Goal: Information Seeking & Learning: Learn about a topic

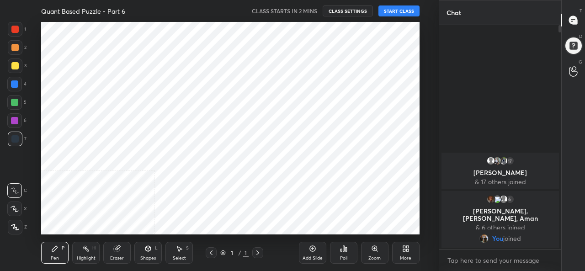
scroll to position [45469, 45280]
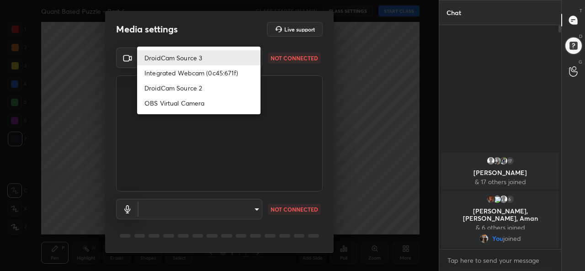
click at [200, 58] on body "1 2 3 4 5 6 7 C X Z C X Z E E Erase all H H Quant Based Puzzle - Part 6 CLASS S…" at bounding box center [292, 135] width 585 height 271
click at [181, 56] on li "DroidCam Source 3" at bounding box center [198, 57] width 123 height 15
type input "082c115697f29e3550ed5c3adedeb20e499ea09408670e36fb9cd0064ff5db7a"
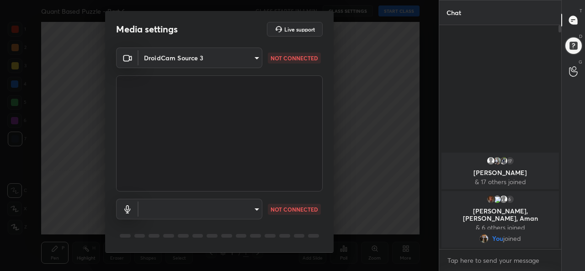
scroll to position [28, 0]
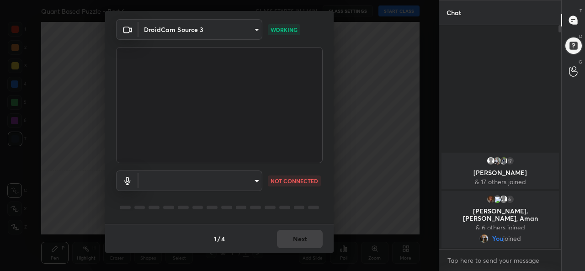
click at [221, 185] on body "1 2 3 4 5 6 7 C X Z C X Z E E Erase all H H Quant Based Puzzle - Part 6 CLASS S…" at bounding box center [292, 135] width 585 height 271
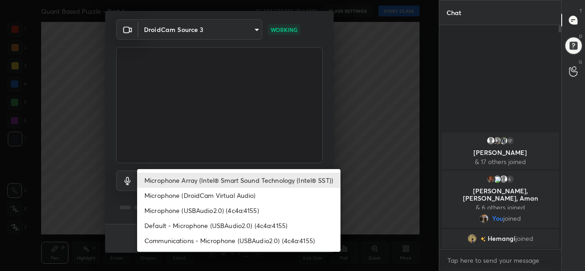
click at [175, 209] on li "Microphone (USBAudio2.0) (4c4a:4155)" at bounding box center [238, 210] width 203 height 15
type input "ba11f17a6fa41517781dd5aae238d92a130d6d7c58c70247ebd30cc38c24063e"
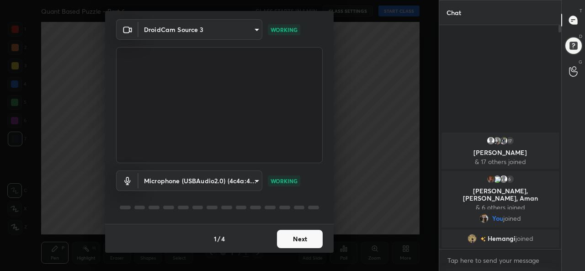
click at [293, 237] on button "Next" at bounding box center [300, 239] width 46 height 18
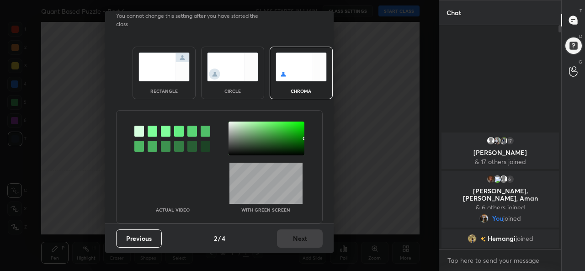
scroll to position [0, 0]
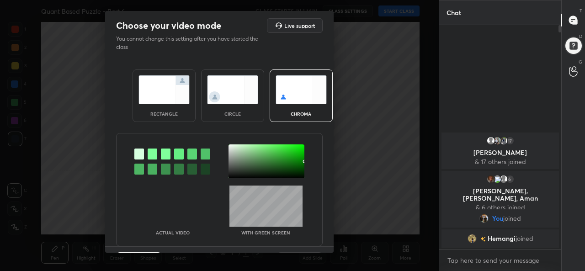
click at [175, 100] on img at bounding box center [163, 89] width 51 height 29
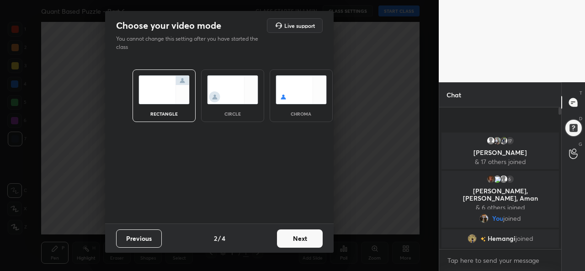
scroll to position [63, 119]
click at [312, 237] on button "Next" at bounding box center [300, 238] width 46 height 18
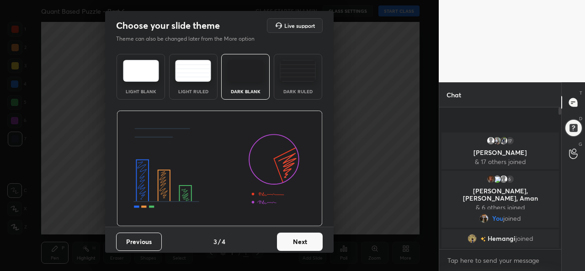
click at [291, 245] on button "Next" at bounding box center [300, 242] width 46 height 18
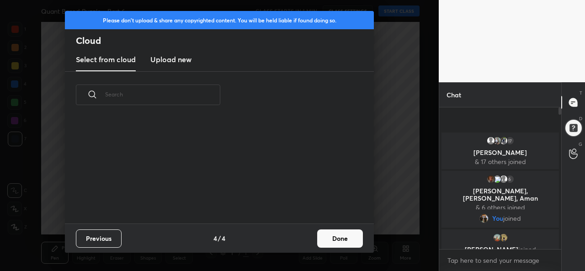
click at [337, 241] on button "Done" at bounding box center [340, 238] width 46 height 18
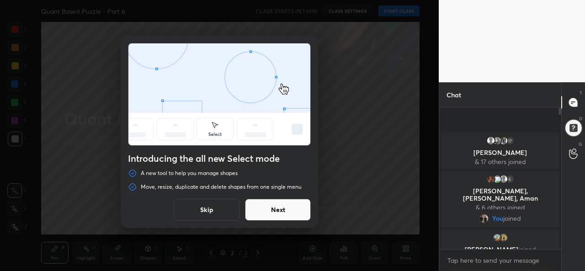
click at [214, 210] on button "Skip" at bounding box center [207, 210] width 66 height 22
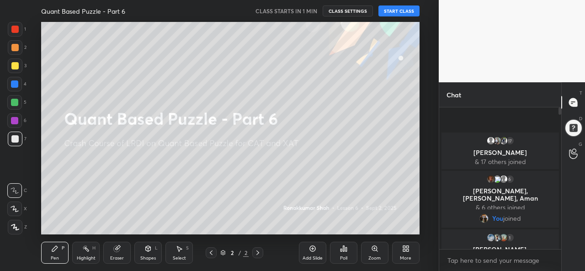
click at [400, 12] on button "START CLASS" at bounding box center [398, 10] width 41 height 11
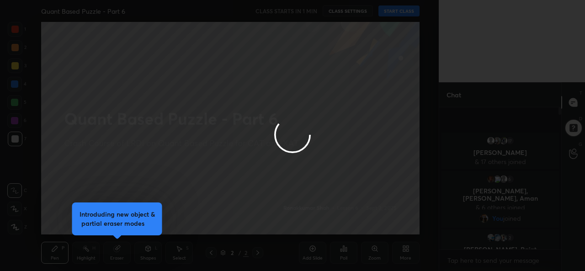
type textarea "x"
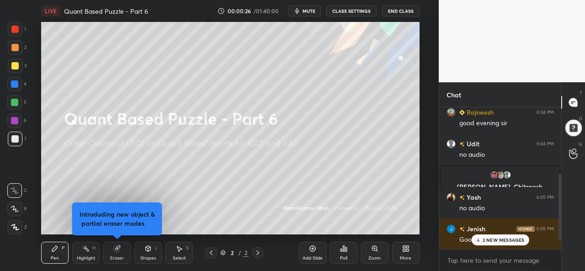
scroll to position [187, 0]
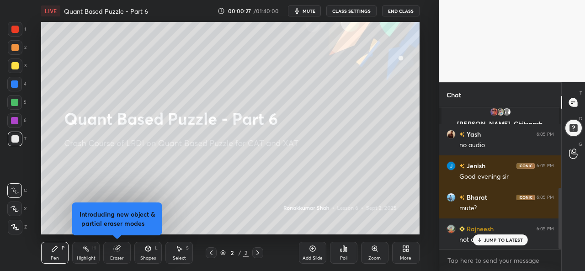
click at [505, 242] on p "JUMP TO LATEST" at bounding box center [503, 239] width 39 height 5
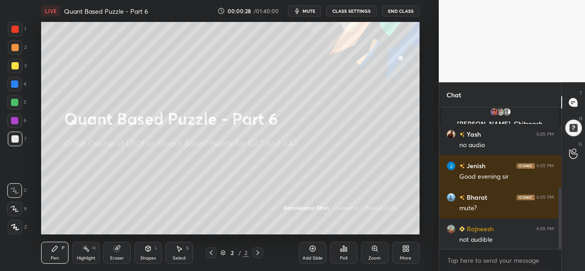
click at [354, 11] on button "CLASS SETTINGS" at bounding box center [351, 10] width 50 height 11
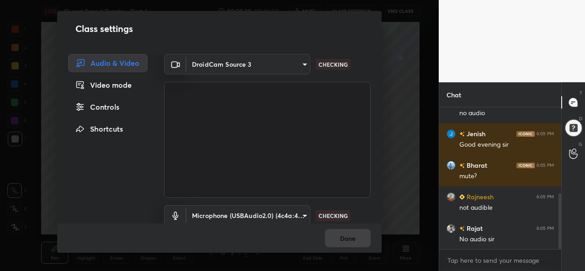
scroll to position [252, 0]
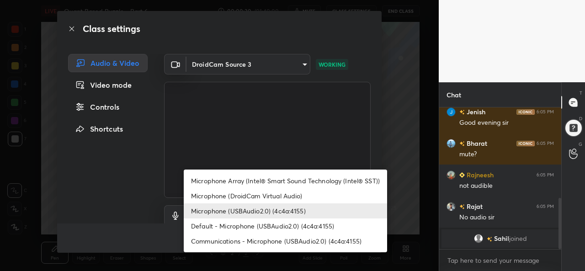
click at [231, 211] on body "1 2 3 4 5 6 7 C X Z C X Z E E Erase all H H LIVE Quant Based Puzzle - Part 6 00…" at bounding box center [292, 135] width 585 height 271
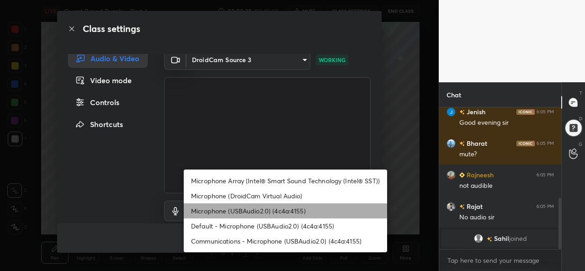
click at [244, 211] on li "Microphone (USBAudio2.0) (4c4a:4155)" at bounding box center [285, 210] width 203 height 15
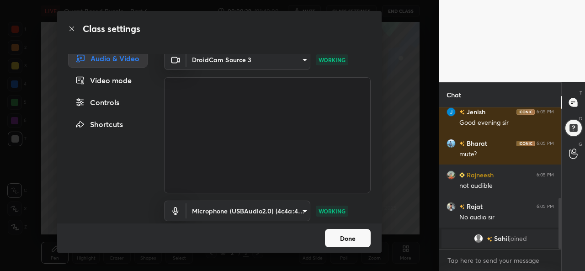
scroll to position [37, 0]
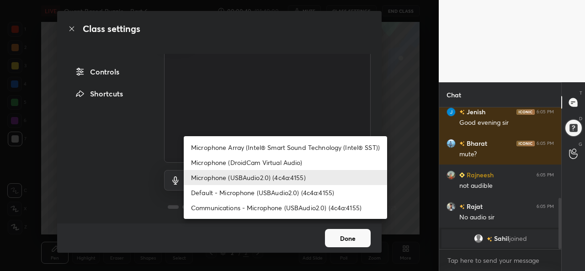
click at [261, 176] on body "1 2 3 4 5 6 7 C X Z C X Z E E Erase all H H LIVE Quant Based Puzzle - Part 6 00…" at bounding box center [292, 135] width 585 height 271
click at [222, 190] on li "Default - Microphone (USBAudio2.0) (4c4a:4155)" at bounding box center [285, 192] width 203 height 15
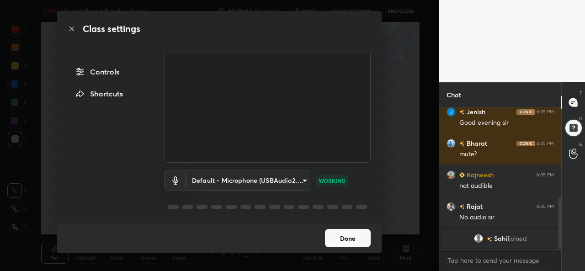
scroll to position [302, 0]
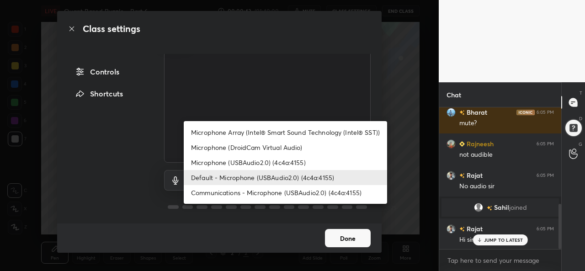
click at [255, 172] on body "1 2 3 4 5 6 7 C X Z C X Z E E Erase all H H LIVE Quant Based Puzzle - Part 6 00…" at bounding box center [292, 135] width 585 height 271
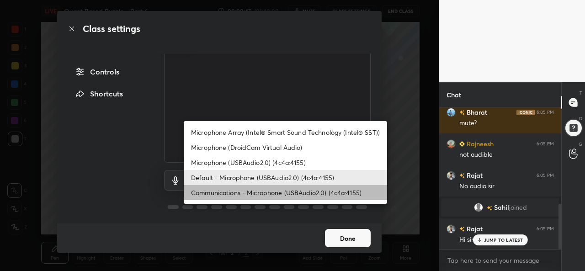
click at [244, 192] on li "Communications - Microphone (USBAudio2.0) (4c4a:4155)" at bounding box center [285, 192] width 203 height 15
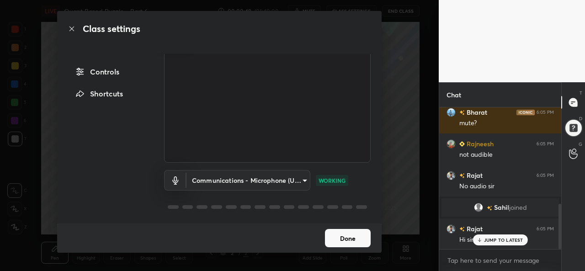
click at [271, 179] on body "1 2 3 4 5 6 7 C X Z C X Z E E Erase all H H LIVE Quant Based Puzzle - Part 6 00…" at bounding box center [292, 135] width 585 height 271
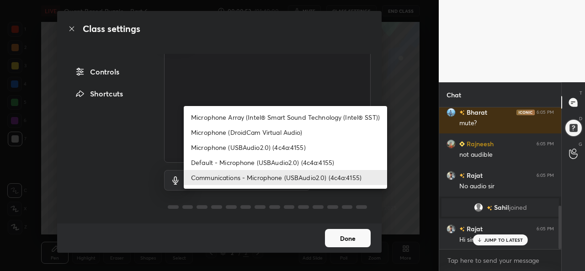
scroll to position [323, 0]
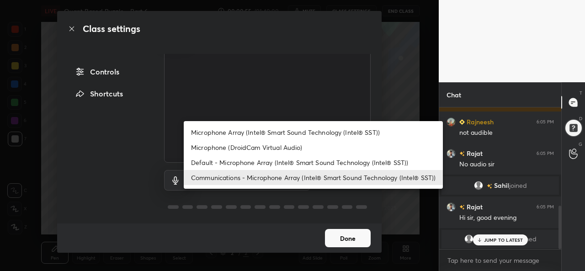
click at [264, 162] on li "Default - Microphone Array (Intel® Smart Sound Technology (Intel® SST))" at bounding box center [313, 162] width 259 height 15
type input "default"
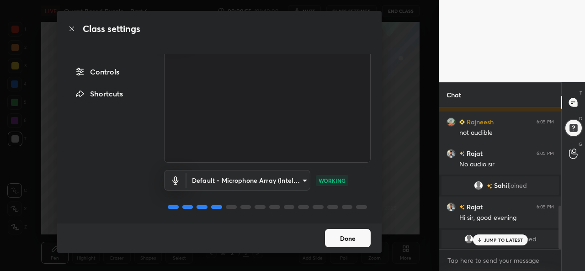
scroll to position [355, 0]
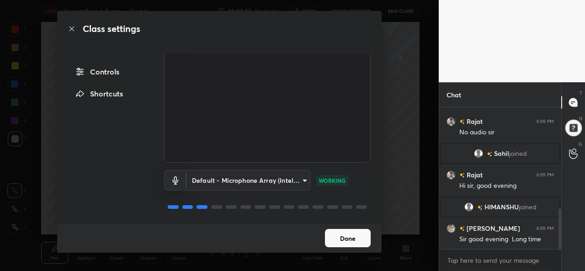
click at [352, 235] on button "Done" at bounding box center [348, 238] width 46 height 18
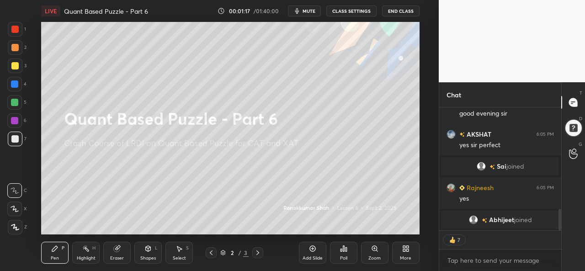
scroll to position [593, 0]
click at [12, 208] on icon at bounding box center [15, 209] width 8 height 6
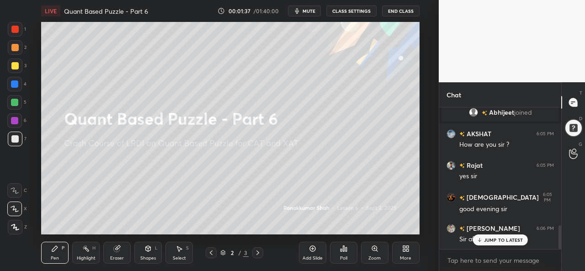
scroll to position [700, 0]
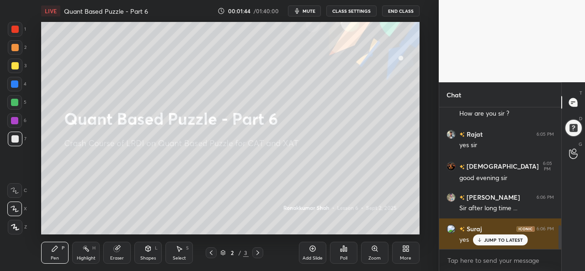
click at [505, 236] on div "JUMP TO LATEST" at bounding box center [499, 239] width 55 height 11
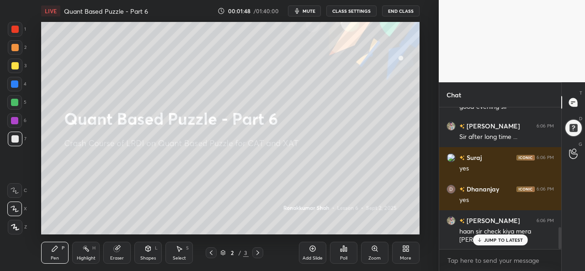
scroll to position [803, 0]
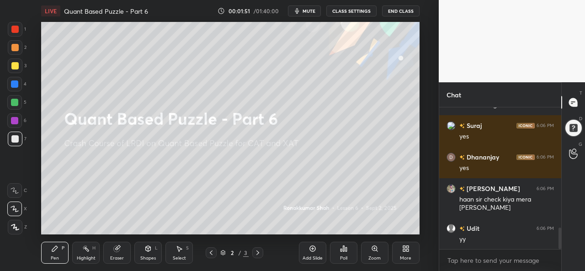
click at [176, 254] on div "Select S" at bounding box center [178, 253] width 27 height 22
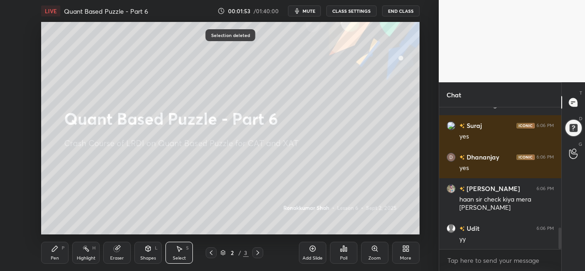
click at [62, 254] on div "Pen P" at bounding box center [54, 253] width 27 height 22
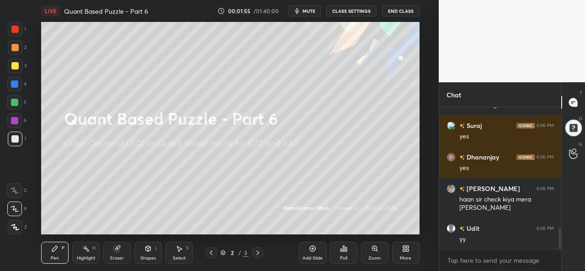
click at [18, 67] on div at bounding box center [14, 65] width 7 height 7
click at [12, 24] on div at bounding box center [15, 29] width 15 height 15
click at [12, 64] on div at bounding box center [14, 65] width 7 height 7
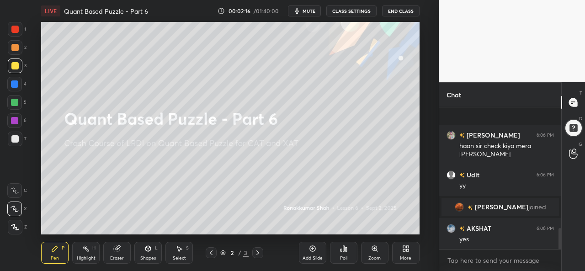
scroll to position [807, 0]
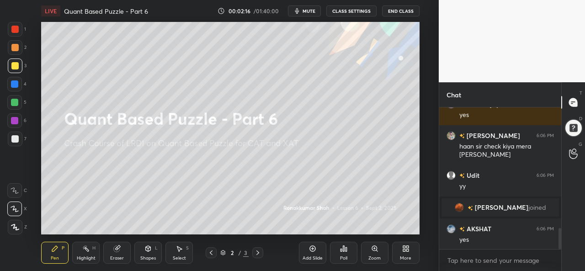
click at [16, 48] on div at bounding box center [14, 47] width 7 height 7
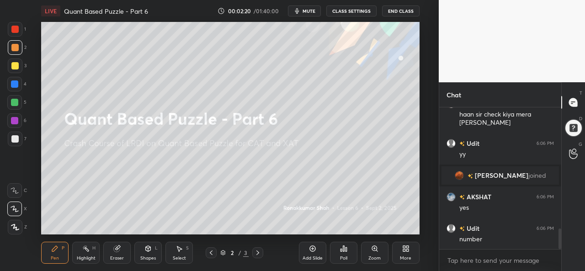
scroll to position [870, 0]
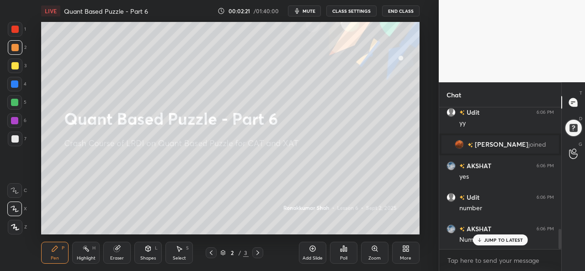
click at [12, 82] on div at bounding box center [14, 83] width 7 height 7
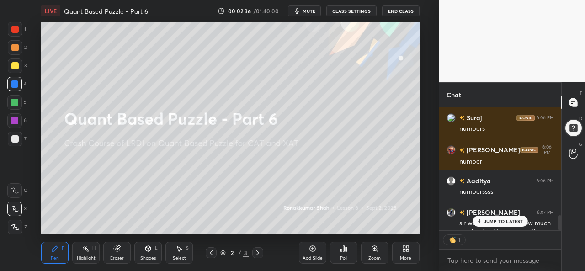
scroll to position [120, 119]
click at [499, 239] on div "1" at bounding box center [500, 240] width 122 height 18
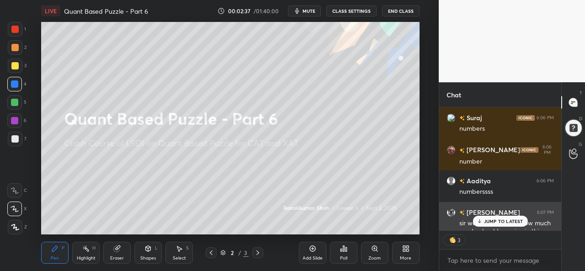
click at [494, 221] on p "JUMP TO LATEST" at bounding box center [503, 220] width 39 height 5
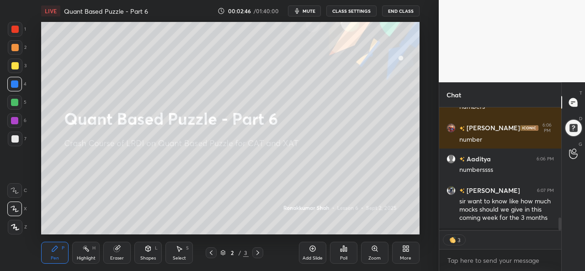
scroll to position [1034, 0]
click at [179, 254] on div "Select S" at bounding box center [178, 253] width 27 height 22
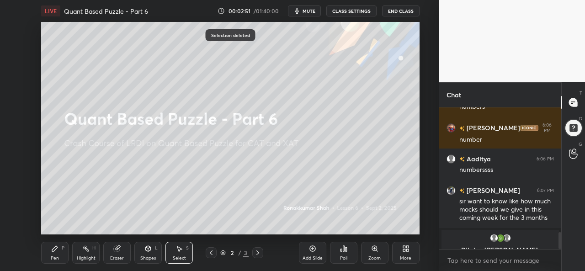
click at [60, 250] on div "Pen P" at bounding box center [54, 253] width 27 height 22
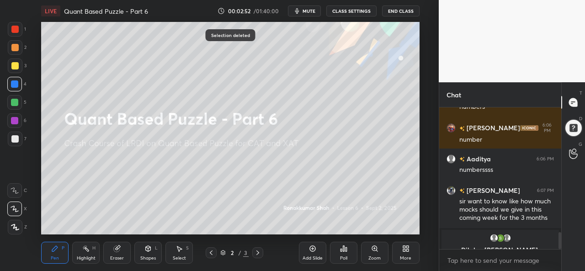
click at [13, 44] on div at bounding box center [14, 47] width 7 height 7
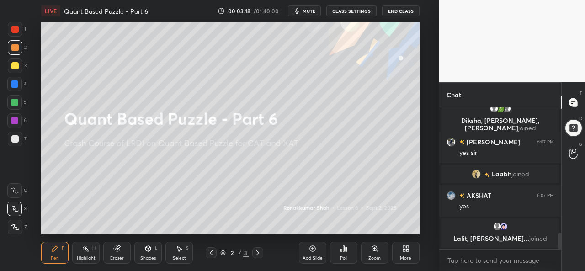
scroll to position [1110, 0]
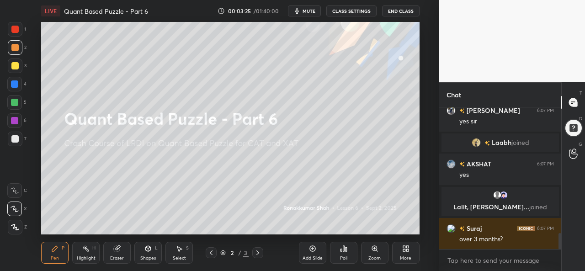
click at [11, 84] on div at bounding box center [14, 83] width 7 height 7
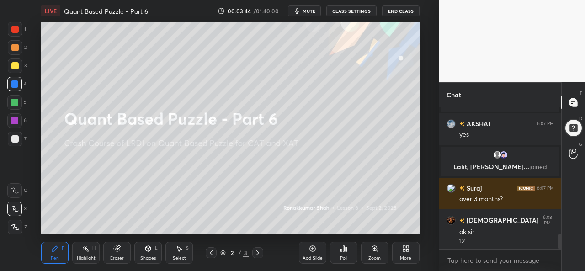
scroll to position [1182, 0]
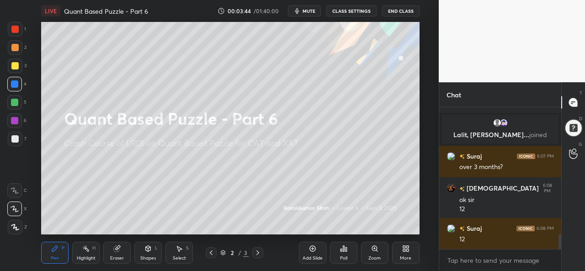
click at [16, 97] on div at bounding box center [14, 102] width 15 height 15
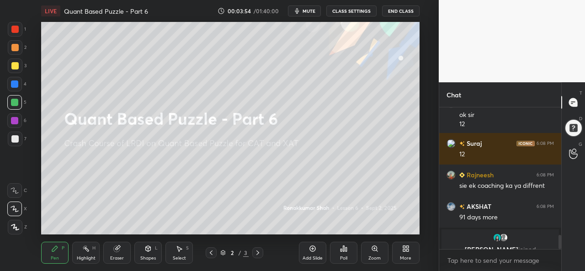
scroll to position [1278, 0]
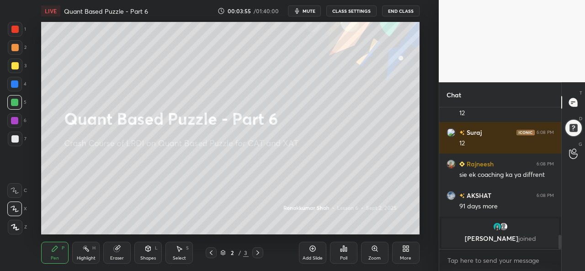
click at [186, 254] on div "Select S" at bounding box center [178, 253] width 27 height 22
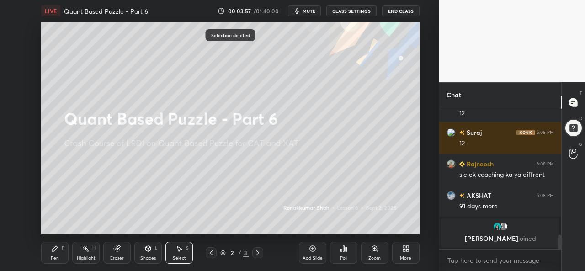
click at [56, 254] on div "Pen P" at bounding box center [54, 253] width 27 height 22
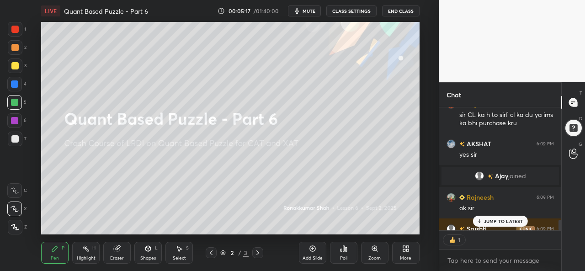
scroll to position [3, 3]
click at [185, 254] on div "Select S" at bounding box center [178, 253] width 27 height 22
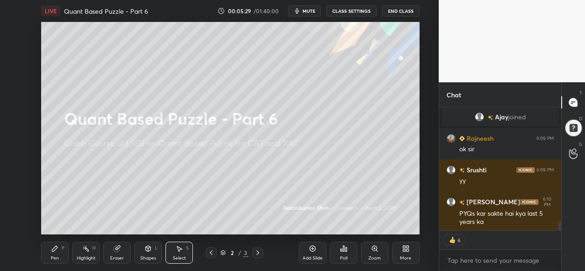
scroll to position [1549, 0]
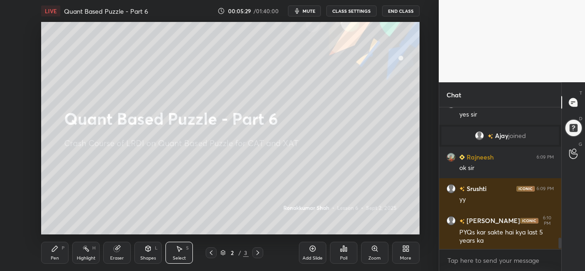
click at [53, 254] on div "Pen P" at bounding box center [54, 253] width 27 height 22
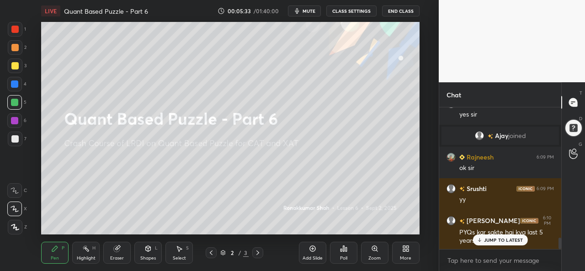
scroll to position [1596, 0]
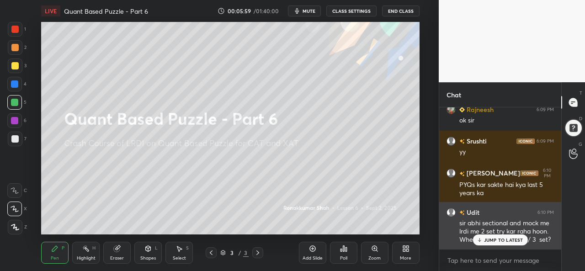
click at [488, 239] on p "JUMP TO LATEST" at bounding box center [503, 239] width 39 height 5
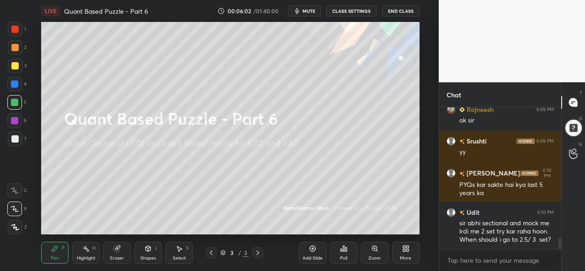
click at [11, 65] on div at bounding box center [14, 65] width 7 height 7
click at [407, 251] on icon at bounding box center [407, 250] width 2 height 2
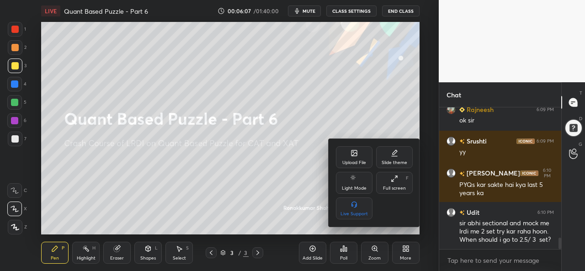
click at [280, 189] on div at bounding box center [292, 135] width 585 height 271
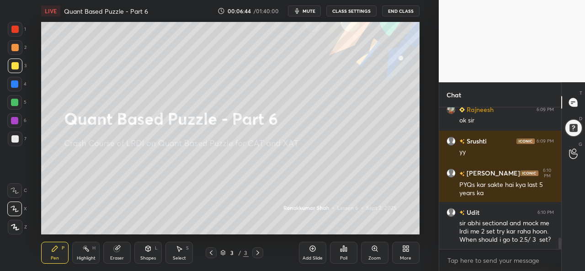
click at [405, 257] on div "More" at bounding box center [405, 258] width 11 height 5
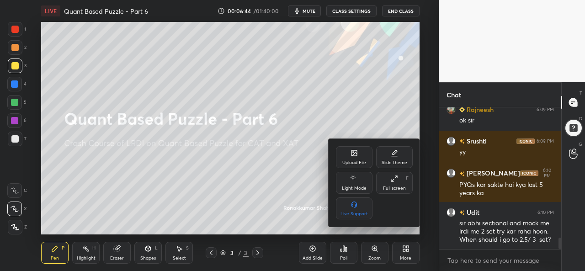
click at [347, 157] on div "Upload File" at bounding box center [354, 157] width 37 height 22
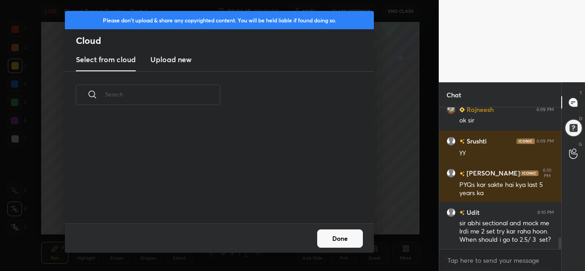
scroll to position [105, 293]
click at [171, 58] on h3 "Upload new" at bounding box center [170, 59] width 41 height 11
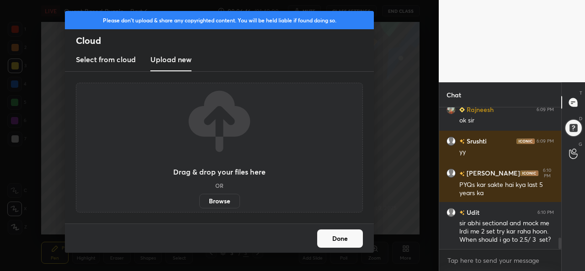
click at [221, 198] on label "Browse" at bounding box center [219, 201] width 41 height 15
click at [199, 198] on input "Browse" at bounding box center [199, 201] width 0 height 15
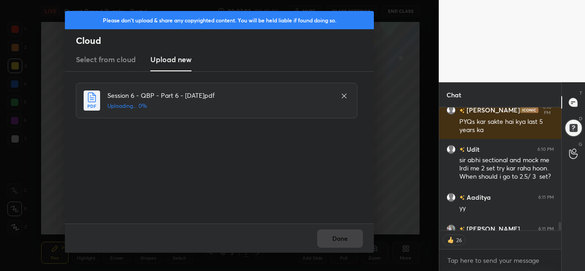
scroll to position [1710, 0]
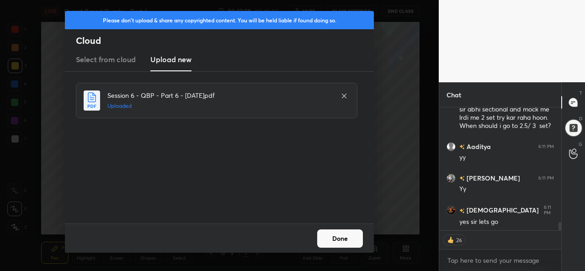
click at [328, 232] on button "Done" at bounding box center [340, 238] width 46 height 18
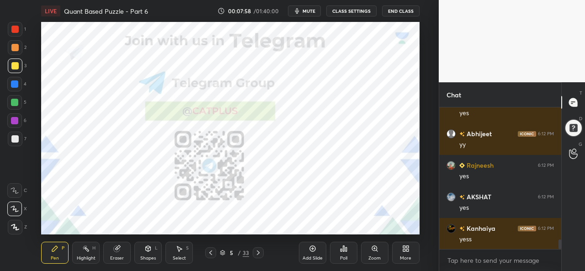
scroll to position [1944, 0]
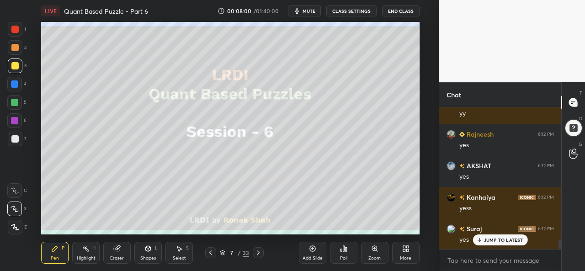
click at [490, 238] on p "JUMP TO LATEST" at bounding box center [503, 239] width 39 height 5
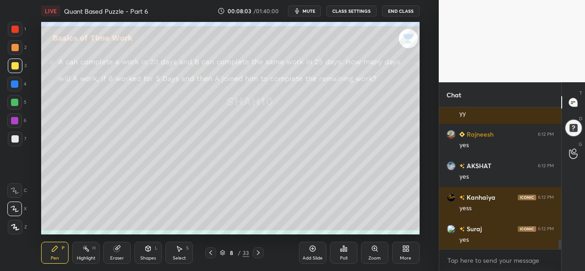
click at [17, 27] on div at bounding box center [14, 29] width 7 height 7
click at [13, 104] on div at bounding box center [14, 102] width 7 height 7
click at [14, 84] on div at bounding box center [14, 83] width 7 height 7
click at [15, 64] on div at bounding box center [14, 65] width 7 height 7
click at [13, 102] on div at bounding box center [14, 102] width 7 height 7
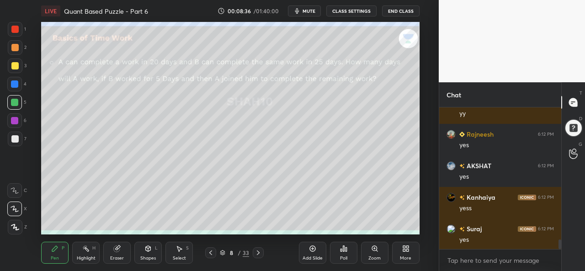
scroll to position [1966, 0]
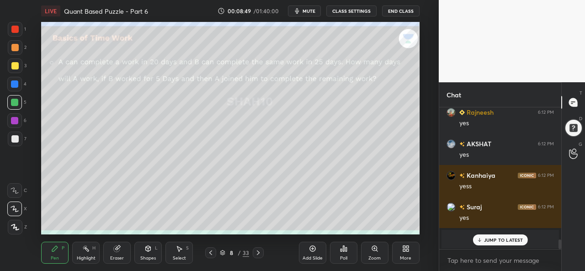
click at [15, 119] on div at bounding box center [14, 120] width 7 height 7
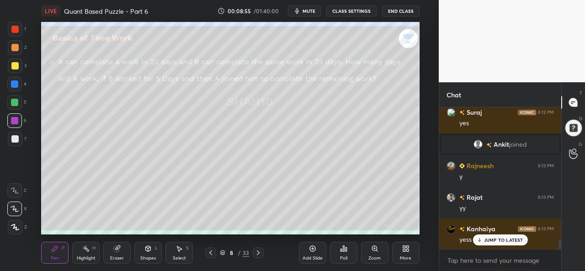
scroll to position [1935, 0]
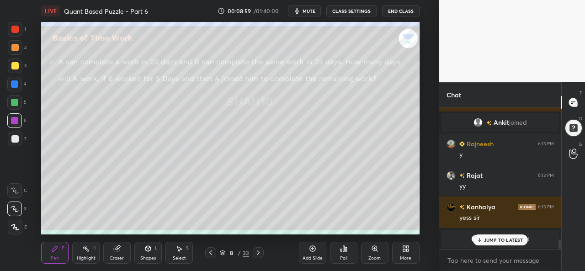
click at [10, 82] on div at bounding box center [14, 84] width 15 height 15
click at [178, 253] on div "Select S" at bounding box center [178, 253] width 27 height 22
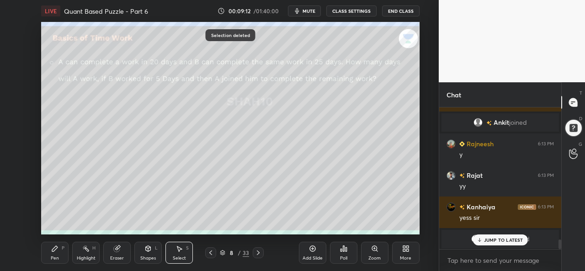
click at [52, 254] on div "Pen P" at bounding box center [54, 253] width 27 height 22
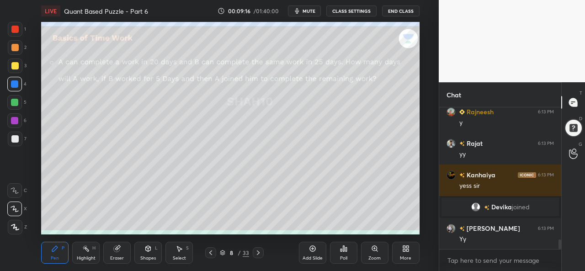
scroll to position [1989, 0]
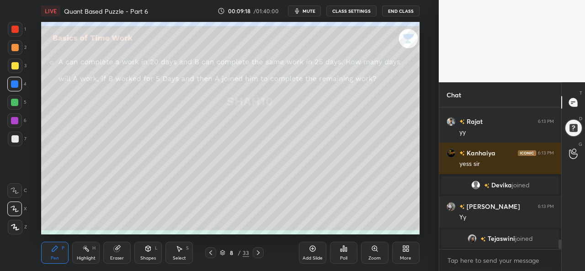
click at [16, 59] on div at bounding box center [15, 65] width 15 height 15
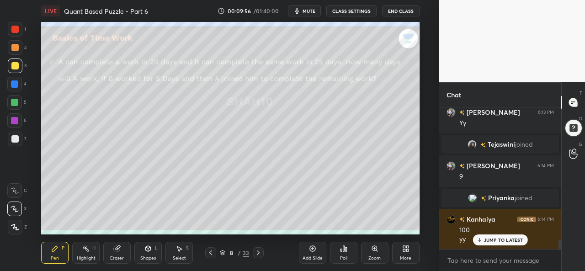
scroll to position [2098, 0]
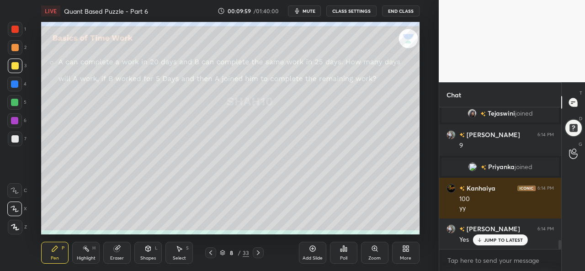
click at [307, 254] on div "Add Slide" at bounding box center [312, 253] width 27 height 22
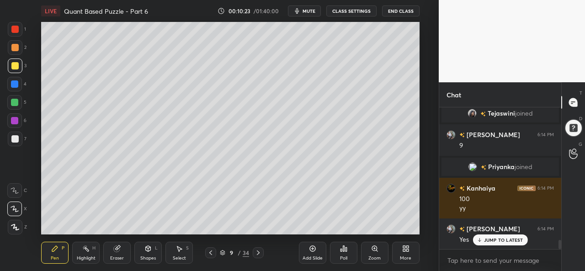
click at [14, 98] on div at bounding box center [14, 102] width 15 height 15
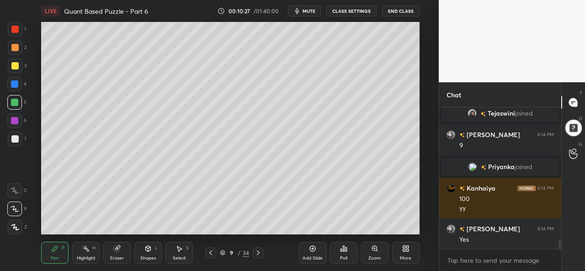
scroll to position [2130, 0]
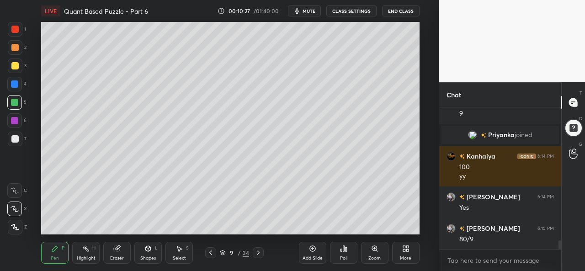
click at [258, 235] on div "Pen P Highlight H Eraser Shapes L Select S 9 / 34 Add Slide Poll Zoom More" at bounding box center [230, 252] width 378 height 37
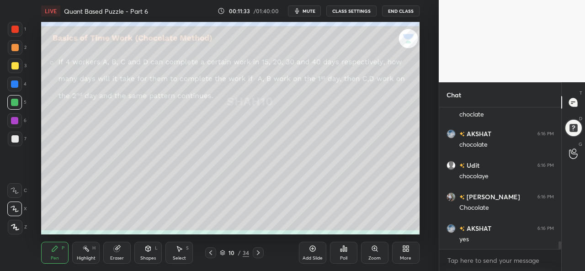
scroll to position [2482, 0]
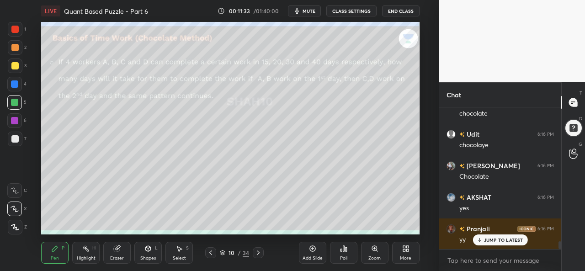
click at [21, 63] on div at bounding box center [15, 65] width 15 height 15
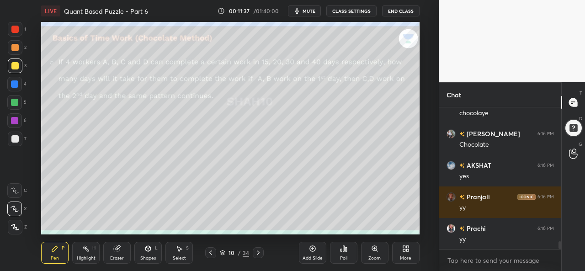
scroll to position [2545, 0]
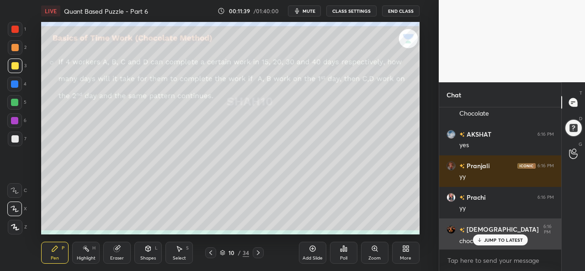
click at [487, 238] on p "JUMP TO LATEST" at bounding box center [503, 239] width 39 height 5
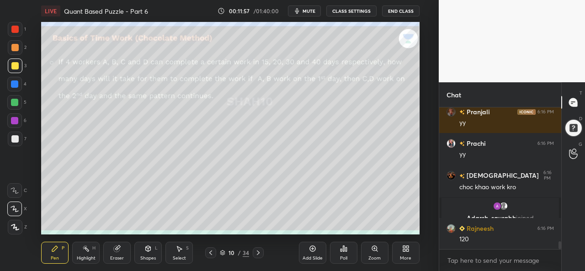
scroll to position [2498, 0]
click at [312, 253] on div "Add Slide" at bounding box center [312, 253] width 27 height 22
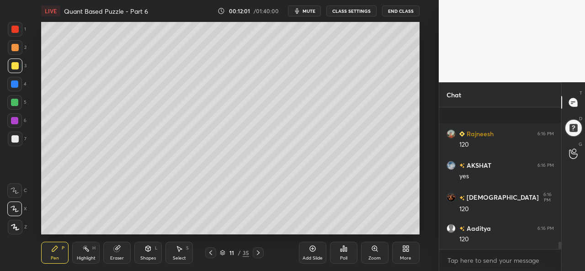
scroll to position [2656, 0]
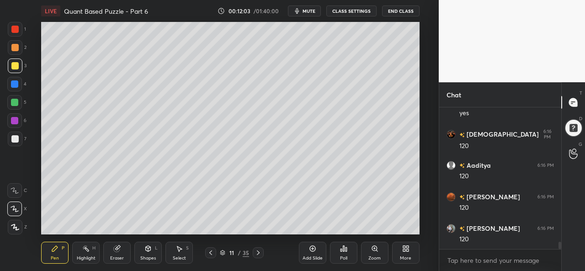
click at [12, 82] on div at bounding box center [14, 83] width 7 height 7
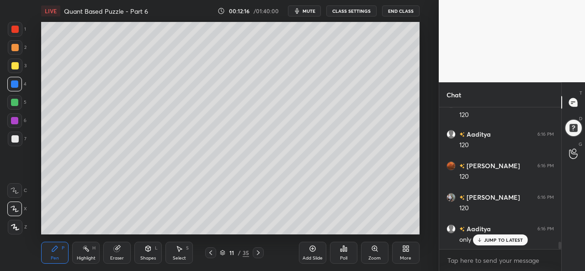
scroll to position [2719, 0]
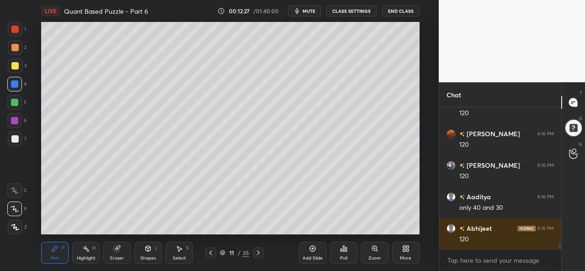
click at [13, 100] on div at bounding box center [14, 102] width 7 height 7
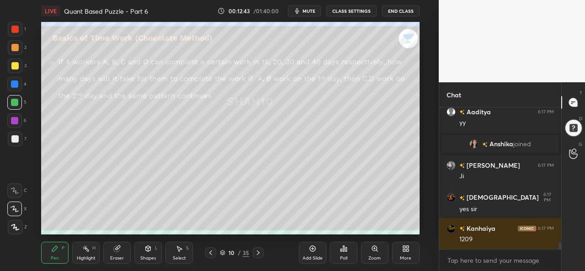
scroll to position [2876, 0]
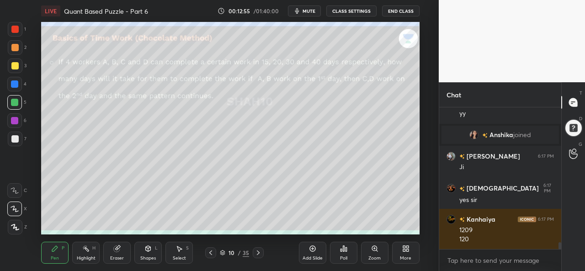
click at [15, 29] on div at bounding box center [14, 29] width 7 height 7
click at [11, 139] on div at bounding box center [14, 138] width 7 height 7
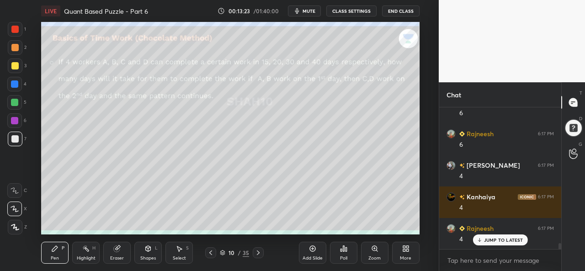
scroll to position [3159, 0]
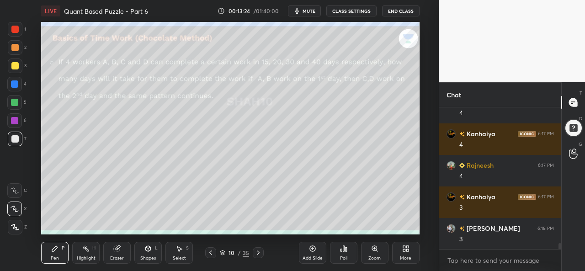
click at [147, 253] on div "Shapes L" at bounding box center [147, 253] width 27 height 22
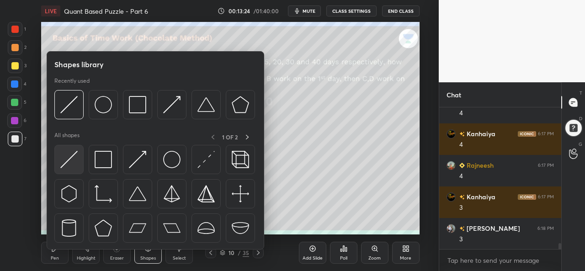
scroll to position [3222, 0]
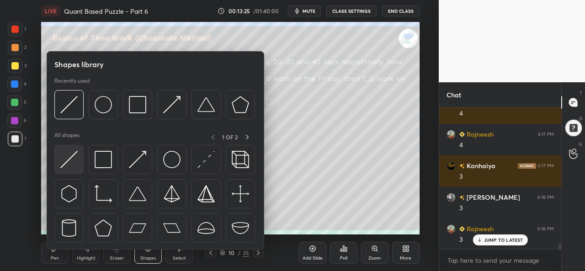
click at [70, 163] on img at bounding box center [68, 159] width 17 height 17
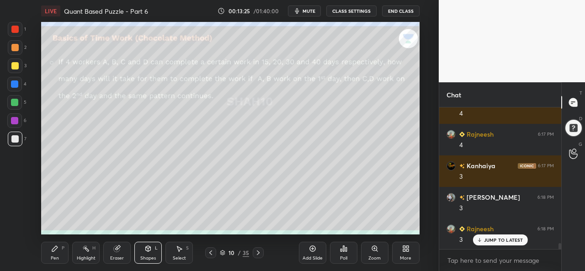
click at [17, 27] on div at bounding box center [14, 29] width 7 height 7
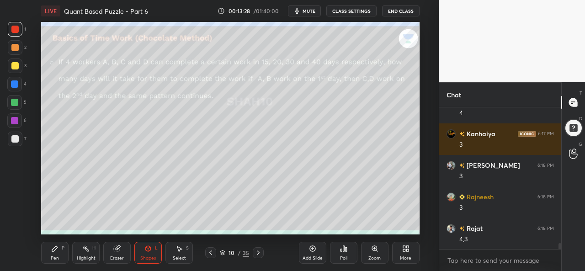
click at [58, 253] on div "Pen P" at bounding box center [54, 253] width 27 height 22
click at [13, 67] on div at bounding box center [14, 65] width 7 height 7
click at [16, 85] on div at bounding box center [14, 83] width 7 height 7
click at [14, 119] on div at bounding box center [14, 120] width 7 height 7
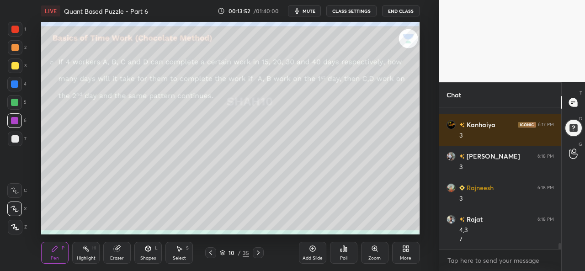
click at [16, 66] on div at bounding box center [14, 65] width 7 height 7
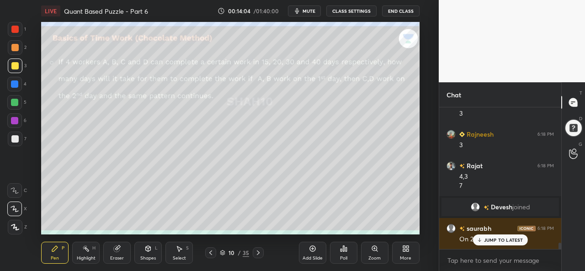
scroll to position [3119, 0]
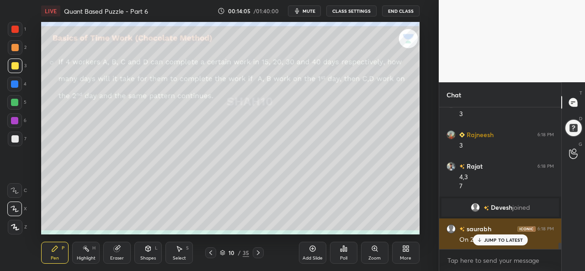
click at [487, 239] on p "JUMP TO LATEST" at bounding box center [503, 239] width 39 height 5
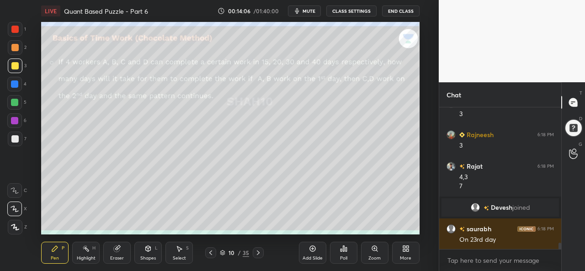
click at [181, 252] on icon at bounding box center [178, 248] width 7 height 7
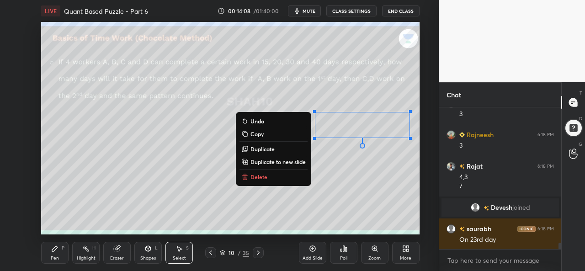
click at [58, 249] on icon at bounding box center [54, 248] width 7 height 7
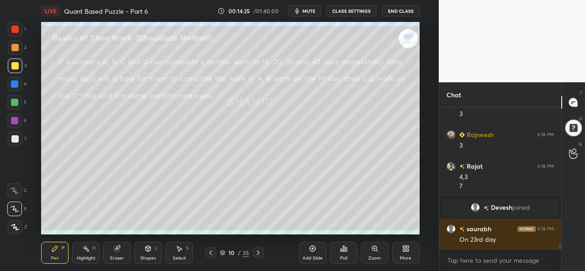
scroll to position [3151, 0]
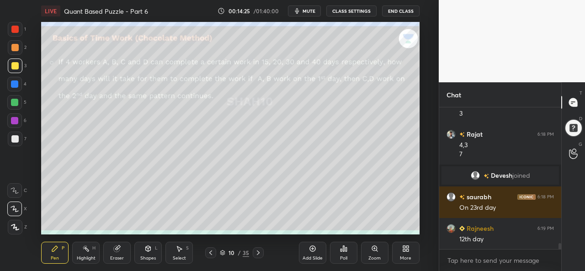
click at [421, 138] on div "Setting up your live class Poll for secs No correct answer Start poll" at bounding box center [230, 128] width 402 height 212
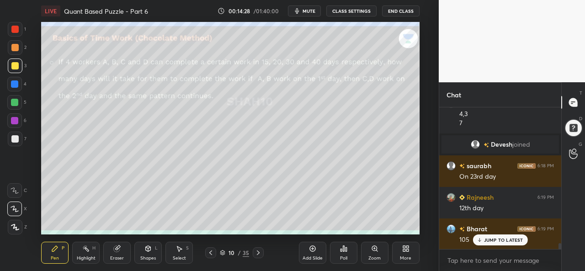
click at [426, 168] on div "Setting up your live class Poll for secs No correct answer Start poll" at bounding box center [230, 128] width 402 height 212
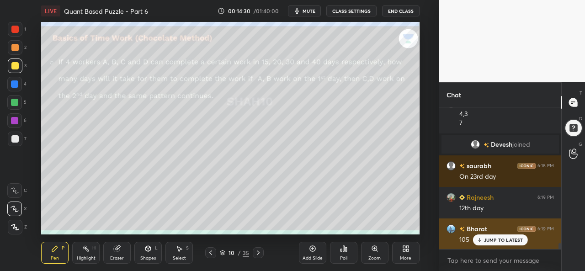
click at [502, 238] on p "JUMP TO LATEST" at bounding box center [503, 239] width 39 height 5
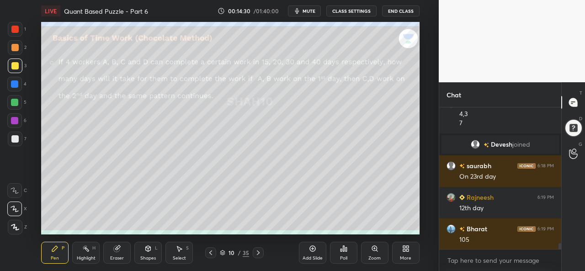
scroll to position [3214, 0]
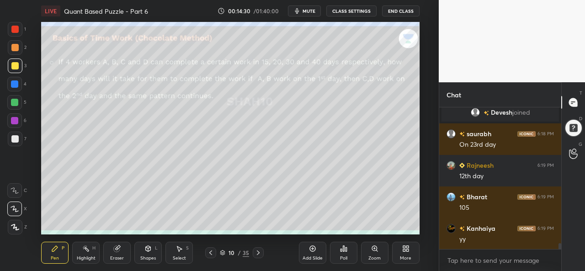
click at [14, 85] on div at bounding box center [14, 83] width 7 height 7
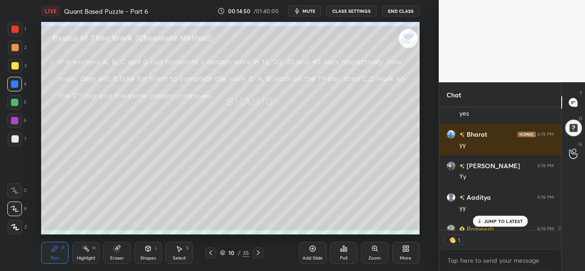
scroll to position [3611, 0]
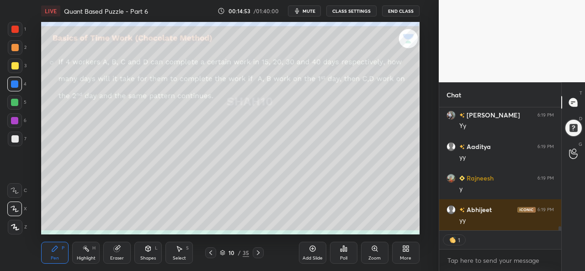
click at [17, 103] on div at bounding box center [14, 102] width 7 height 7
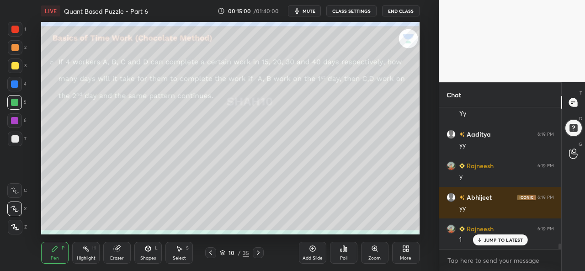
scroll to position [3687, 0]
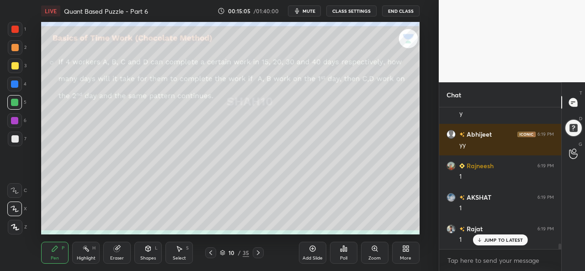
click at [306, 252] on div "Add Slide" at bounding box center [312, 253] width 27 height 22
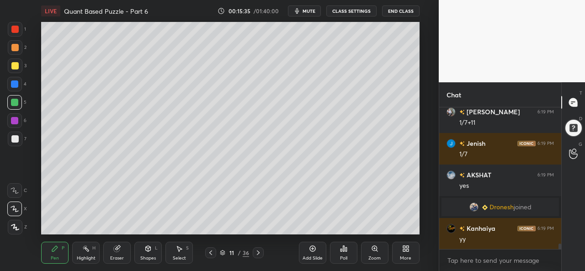
scroll to position [3713, 0]
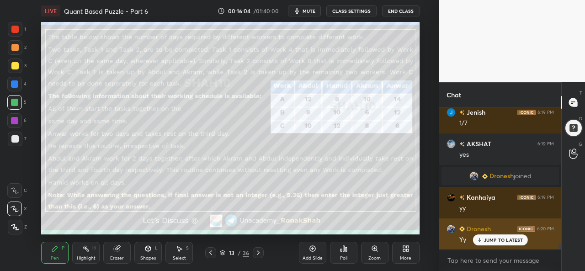
click at [505, 240] on p "JUMP TO LATEST" at bounding box center [503, 239] width 39 height 5
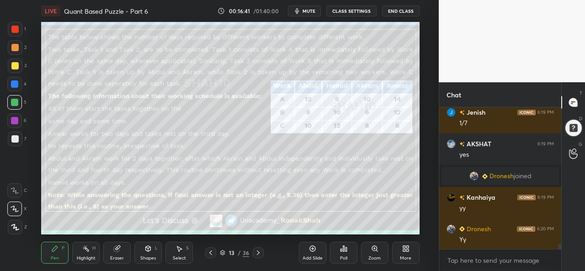
scroll to position [3745, 0]
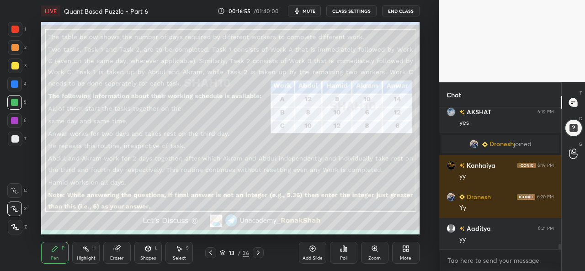
click at [177, 251] on icon at bounding box center [178, 248] width 7 height 7
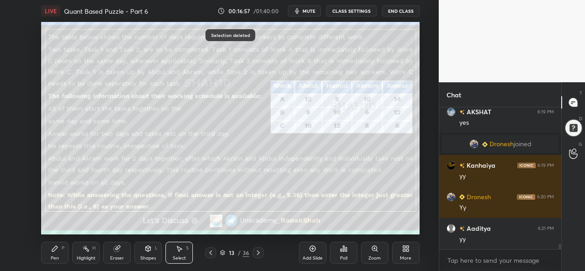
click at [56, 253] on div "Pen P" at bounding box center [54, 253] width 27 height 22
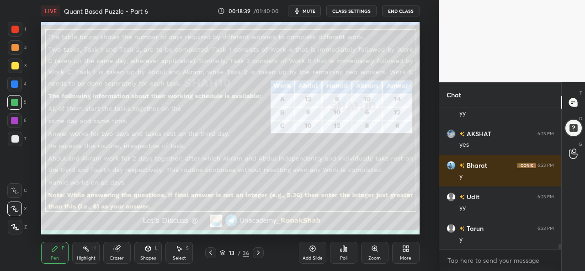
scroll to position [3, 3]
click at [90, 248] on icon at bounding box center [85, 248] width 7 height 7
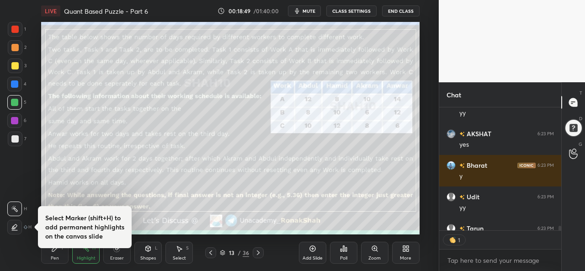
type textarea "x"
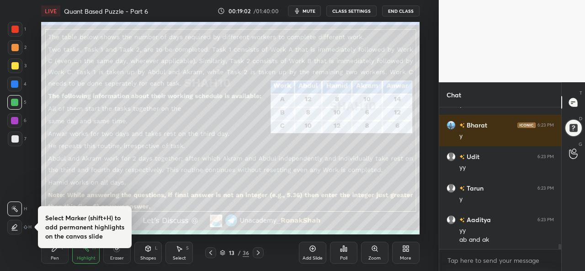
scroll to position [3943, 0]
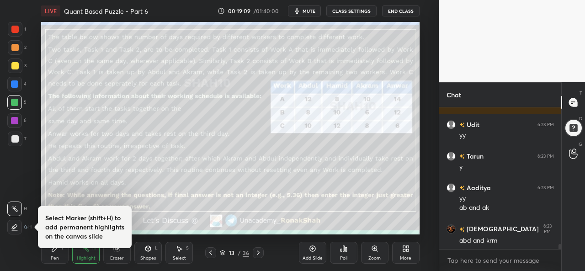
click at [176, 253] on div "Select S" at bounding box center [178, 253] width 27 height 22
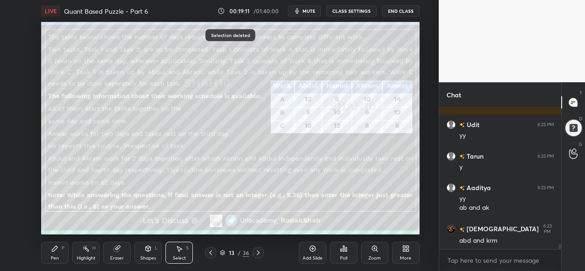
click at [49, 256] on div "Pen P" at bounding box center [54, 253] width 27 height 22
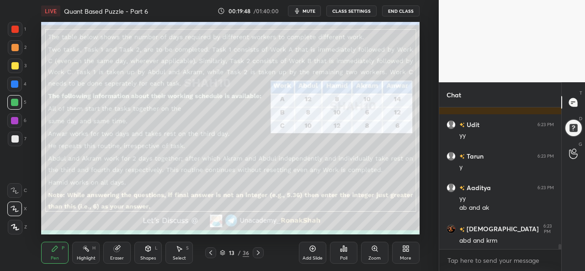
click at [313, 254] on div "Add Slide" at bounding box center [312, 253] width 27 height 22
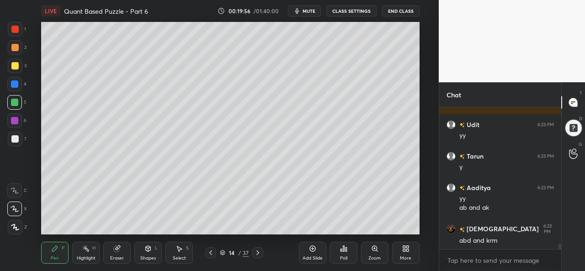
click at [14, 66] on div at bounding box center [14, 65] width 7 height 7
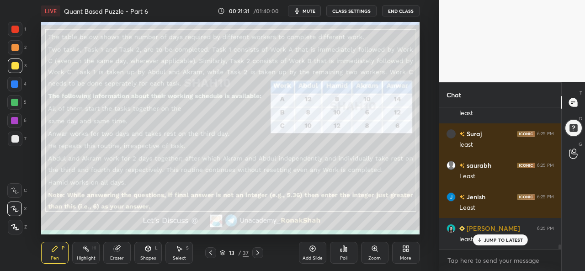
scroll to position [4491, 0]
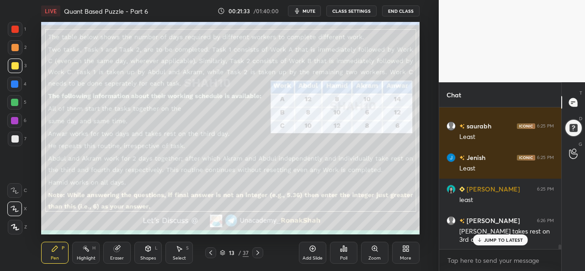
click at [513, 239] on p "JUMP TO LATEST" at bounding box center [503, 239] width 39 height 5
click at [181, 252] on icon at bounding box center [178, 248] width 7 height 7
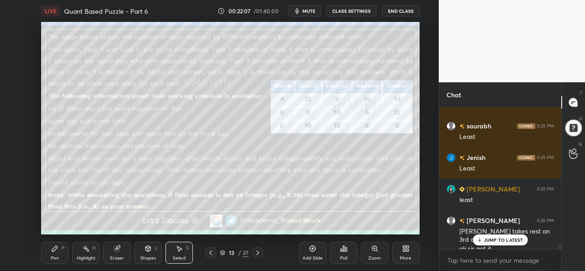
scroll to position [4500, 0]
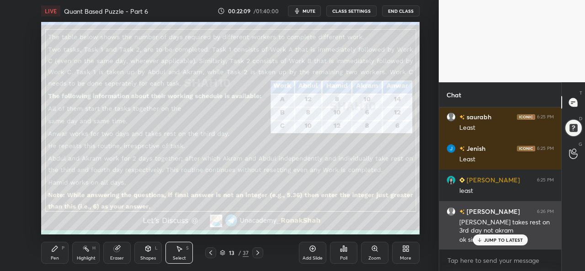
click at [501, 240] on p "JUMP TO LATEST" at bounding box center [503, 239] width 39 height 5
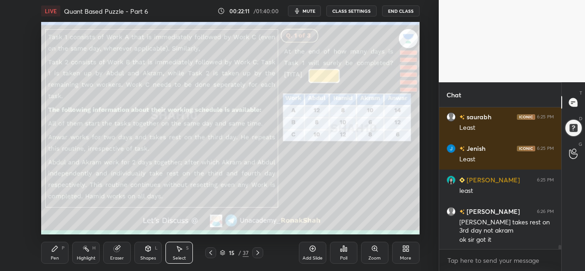
click at [43, 255] on div "Pen P" at bounding box center [54, 253] width 27 height 22
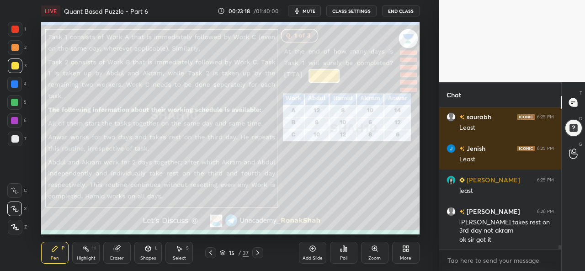
click at [12, 100] on div at bounding box center [14, 102] width 7 height 7
click at [180, 253] on div "Select S" at bounding box center [178, 253] width 27 height 22
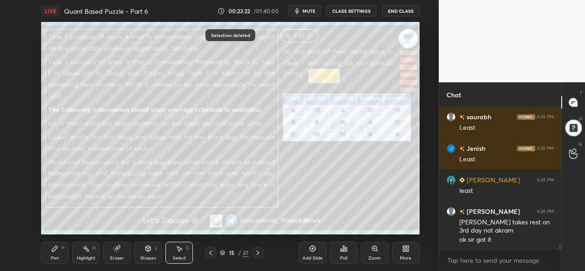
click at [53, 256] on div "Pen" at bounding box center [55, 258] width 8 height 5
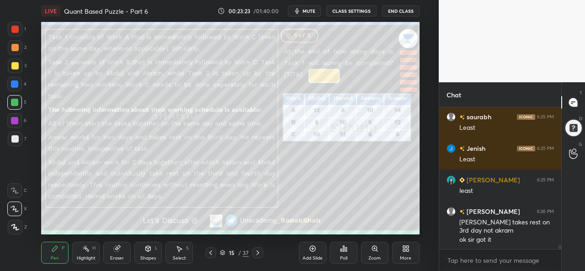
click at [13, 45] on div at bounding box center [14, 47] width 7 height 7
click at [341, 256] on div "Poll" at bounding box center [343, 258] width 7 height 5
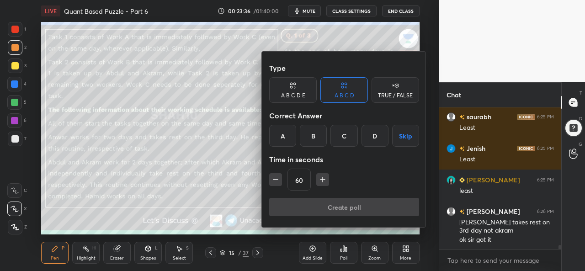
click at [245, 220] on div at bounding box center [292, 135] width 585 height 271
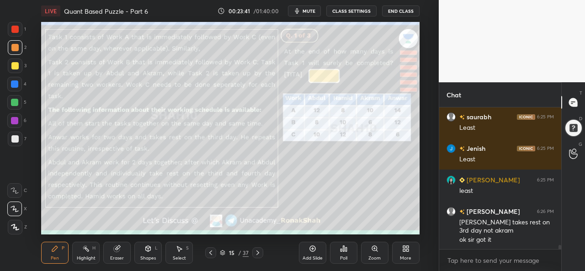
click at [342, 254] on div "Poll" at bounding box center [343, 253] width 27 height 22
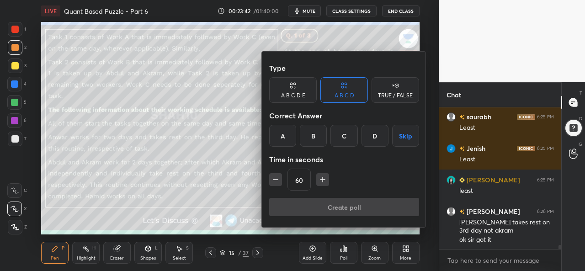
click at [344, 134] on div "C" at bounding box center [343, 136] width 27 height 22
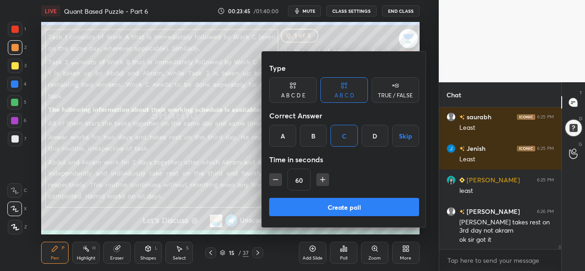
click at [323, 179] on icon "button" at bounding box center [323, 179] width 0 height 5
type input "75"
click at [345, 204] on button "Create poll" at bounding box center [344, 207] width 150 height 18
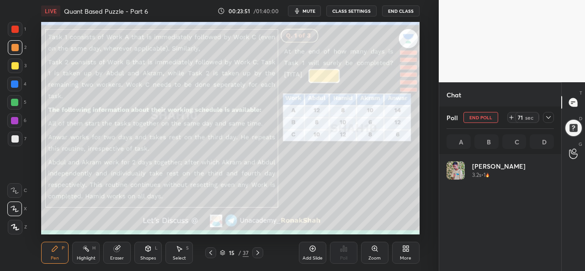
scroll to position [107, 105]
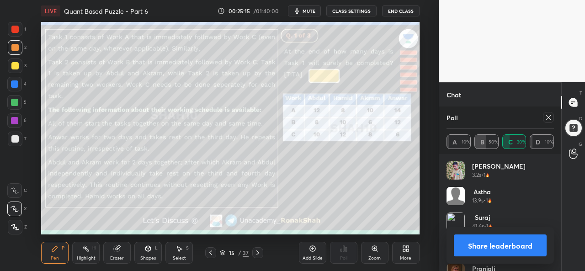
click at [550, 116] on icon at bounding box center [548, 117] width 5 height 5
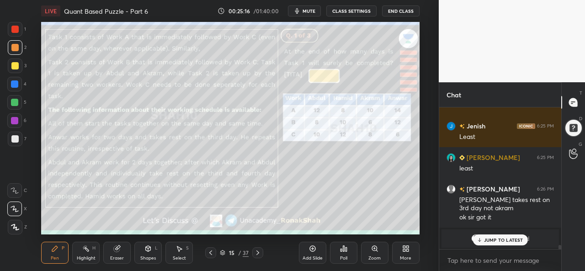
scroll to position [139, 119]
click at [183, 250] on div "Select S" at bounding box center [178, 253] width 27 height 22
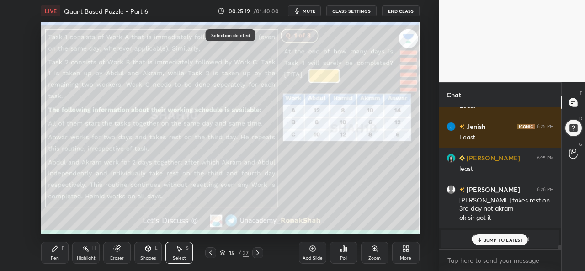
click at [45, 257] on div "Pen P" at bounding box center [54, 253] width 27 height 22
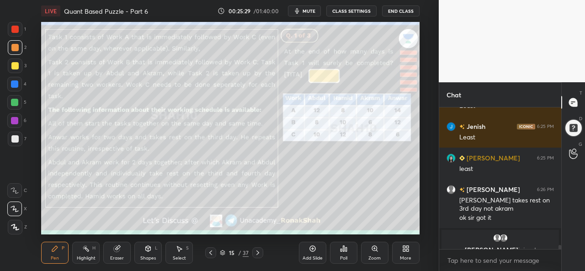
click at [310, 251] on icon at bounding box center [312, 249] width 6 height 6
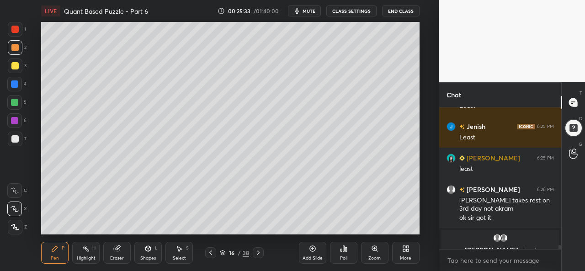
click at [17, 84] on div at bounding box center [14, 83] width 7 height 7
click at [15, 66] on div at bounding box center [14, 65] width 7 height 7
click at [183, 251] on div "Select S" at bounding box center [178, 253] width 27 height 22
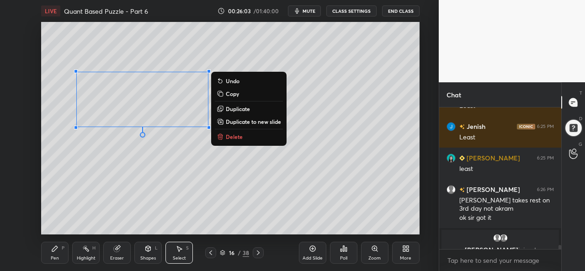
click at [122, 195] on div "0 ° Undo Copy Duplicate Duplicate to new slide Delete" at bounding box center [230, 128] width 378 height 212
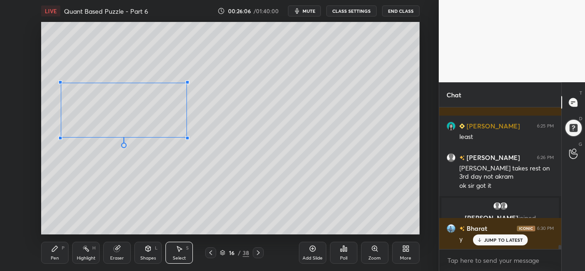
scroll to position [4585, 0]
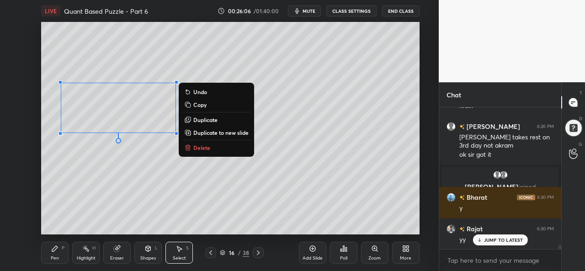
click at [139, 174] on div "0 ° Undo Copy Duplicate Duplicate to new slide Delete" at bounding box center [230, 128] width 378 height 212
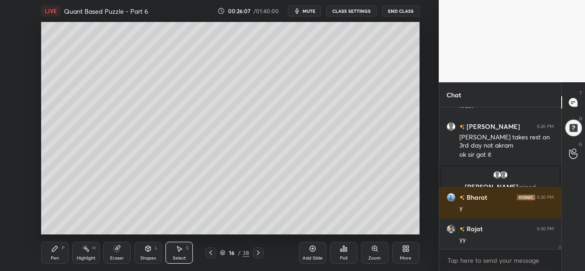
scroll to position [4617, 0]
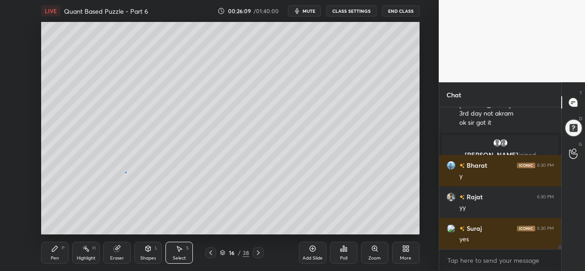
click at [125, 170] on div "0 ° Undo Copy Duplicate Duplicate to new slide Delete" at bounding box center [230, 128] width 378 height 212
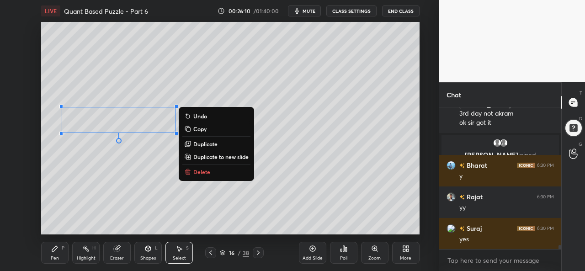
scroll to position [4648, 0]
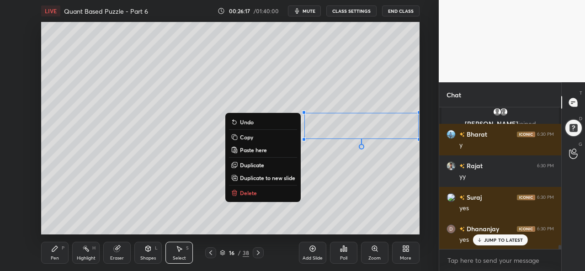
click at [55, 250] on icon at bounding box center [54, 248] width 5 height 5
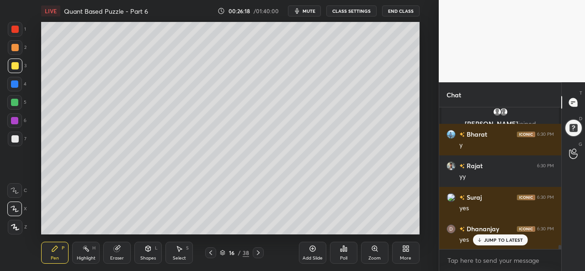
click at [11, 101] on div at bounding box center [14, 102] width 7 height 7
click at [14, 81] on div at bounding box center [14, 83] width 7 height 7
click at [177, 254] on div "Select S" at bounding box center [178, 253] width 27 height 22
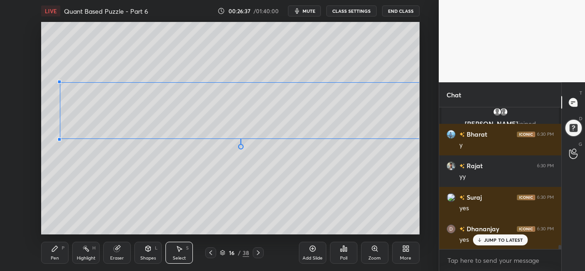
click at [61, 83] on div at bounding box center [60, 82] width 4 height 4
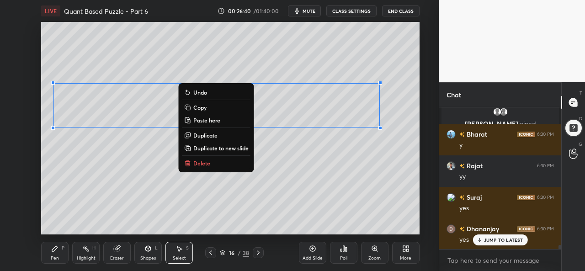
click at [103, 198] on div "0 ° Undo Copy Paste here Duplicate Duplicate to new slide Delete" at bounding box center [230, 128] width 378 height 212
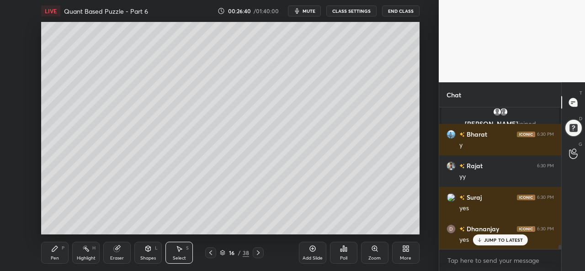
click at [53, 253] on div "Pen P" at bounding box center [54, 253] width 27 height 22
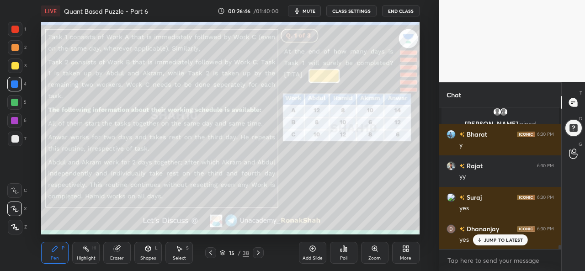
click at [13, 27] on div at bounding box center [14, 29] width 7 height 7
click at [185, 254] on div "Select S" at bounding box center [178, 253] width 27 height 22
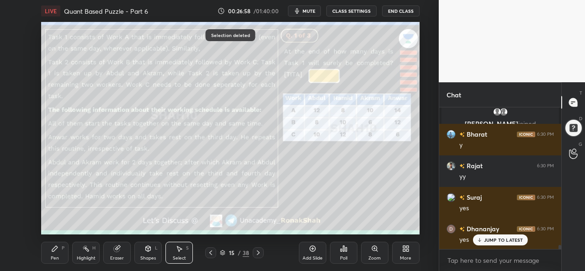
scroll to position [4680, 0]
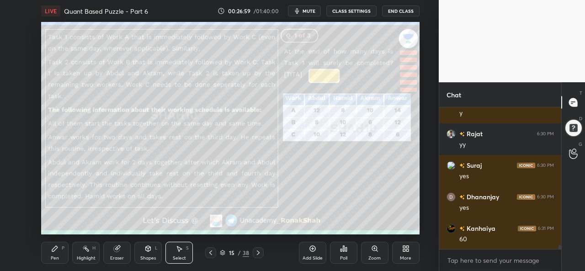
click at [53, 259] on div "Pen" at bounding box center [55, 258] width 8 height 5
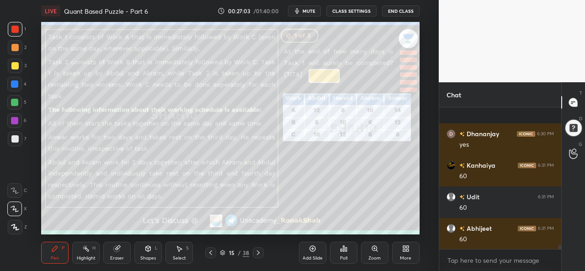
scroll to position [4806, 0]
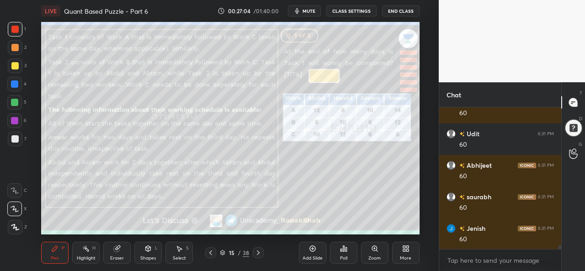
click at [13, 87] on div at bounding box center [14, 83] width 7 height 7
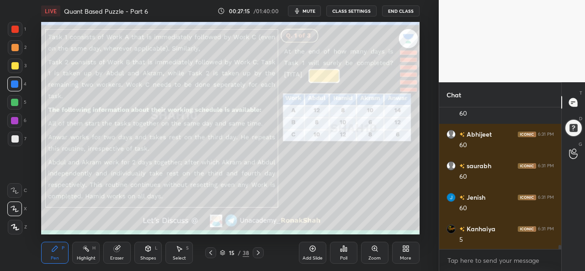
click at [186, 252] on div "Select S" at bounding box center [178, 253] width 27 height 22
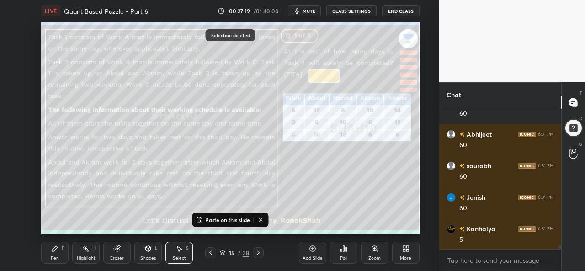
click at [261, 252] on icon at bounding box center [257, 252] width 7 height 7
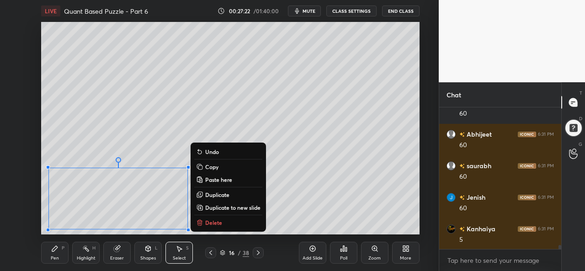
click at [210, 254] on icon at bounding box center [210, 252] width 3 height 5
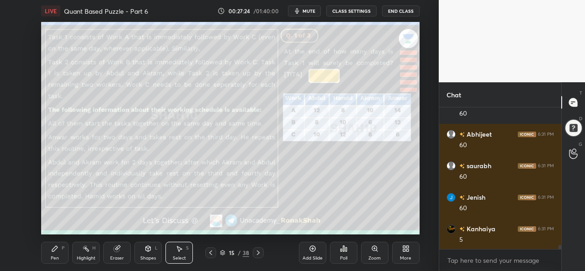
click at [60, 254] on div "Pen P" at bounding box center [54, 253] width 27 height 22
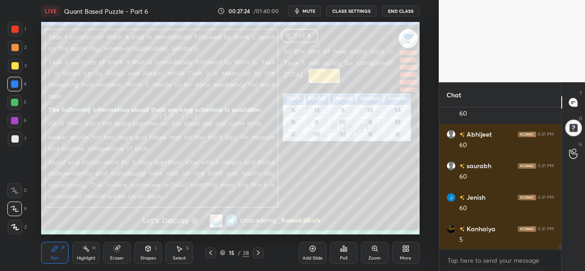
click at [14, 102] on div at bounding box center [14, 102] width 7 height 7
click at [11, 117] on div at bounding box center [14, 120] width 7 height 7
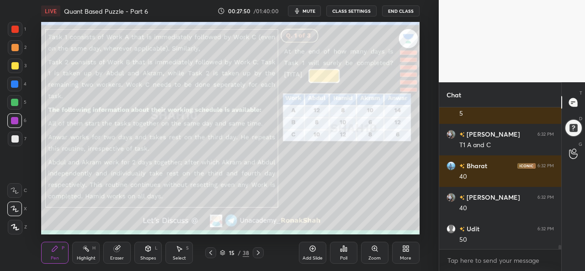
scroll to position [4995, 0]
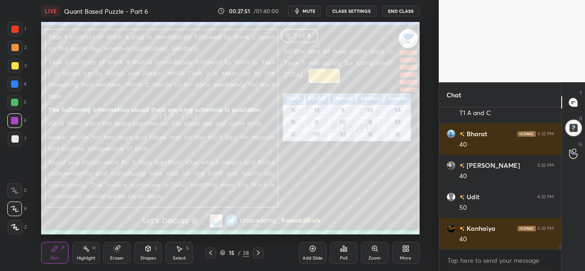
click at [14, 99] on div at bounding box center [14, 102] width 7 height 7
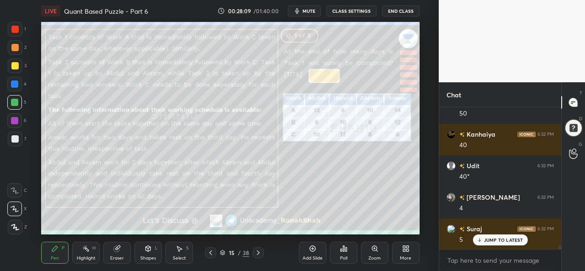
scroll to position [5098, 0]
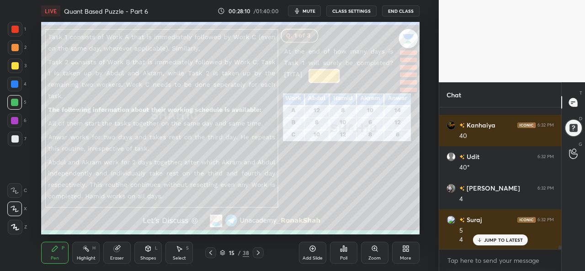
click at [179, 254] on div "Select S" at bounding box center [178, 253] width 27 height 22
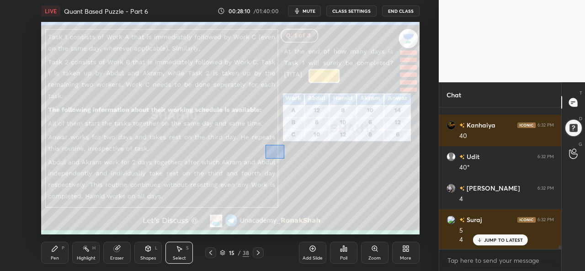
scroll to position [5130, 0]
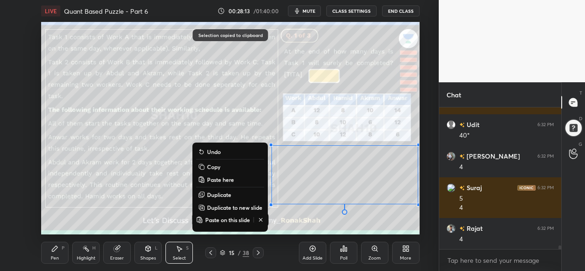
click at [260, 250] on icon at bounding box center [257, 252] width 7 height 7
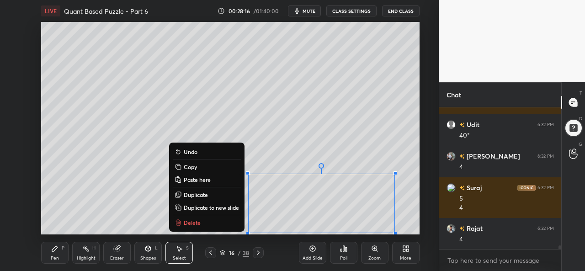
click at [51, 255] on div "Pen P" at bounding box center [54, 253] width 27 height 22
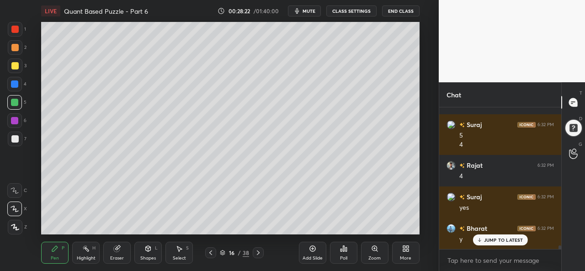
scroll to position [5224, 0]
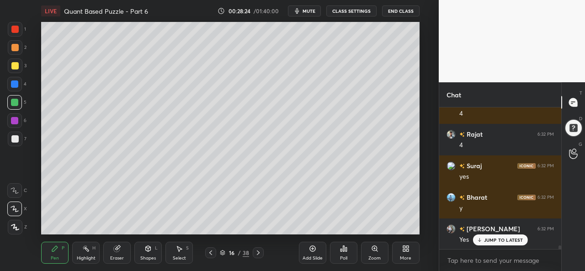
click at [17, 29] on div at bounding box center [14, 29] width 7 height 7
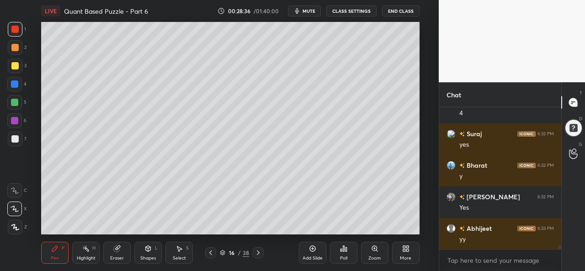
scroll to position [5278, 0]
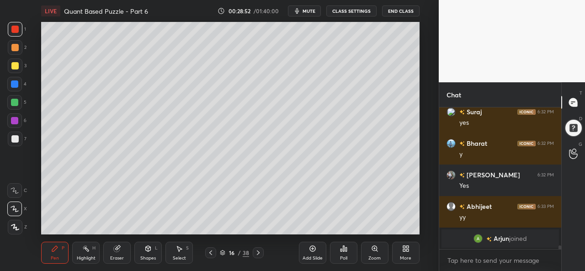
click at [15, 137] on div at bounding box center [14, 138] width 7 height 7
click at [15, 32] on div at bounding box center [14, 29] width 7 height 7
click at [16, 137] on div at bounding box center [14, 138] width 7 height 7
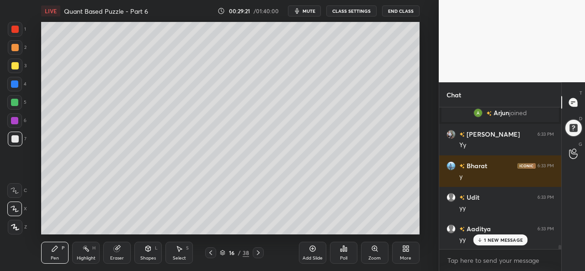
scroll to position [5073, 0]
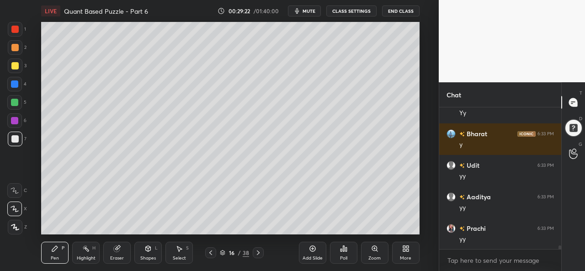
click at [87, 252] on icon at bounding box center [85, 248] width 7 height 7
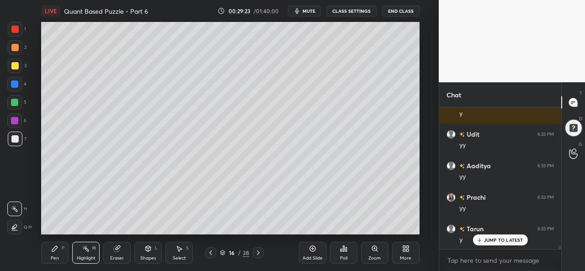
click at [12, 99] on div at bounding box center [14, 102] width 7 height 7
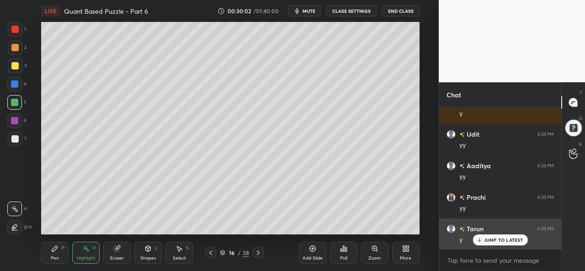
click at [492, 240] on p "JUMP TO LATEST" at bounding box center [503, 239] width 39 height 5
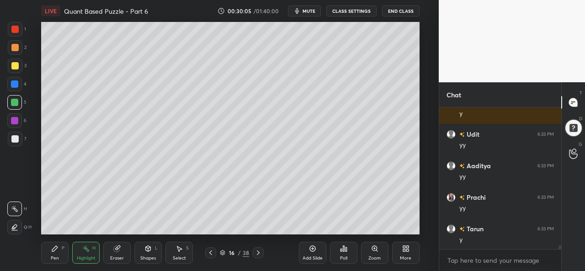
scroll to position [5136, 0]
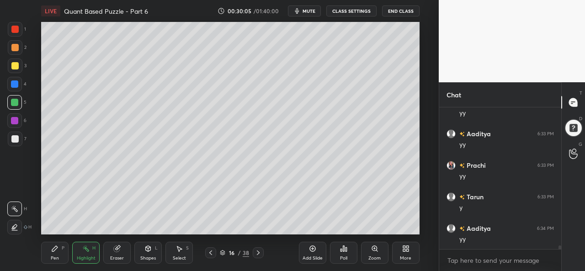
click at [12, 78] on div at bounding box center [14, 84] width 15 height 15
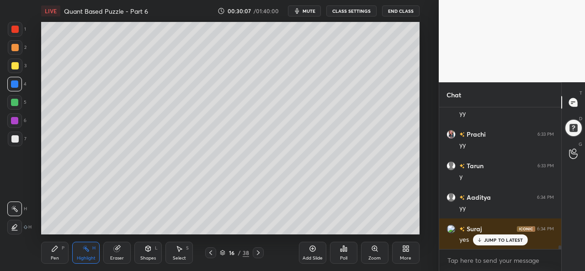
scroll to position [5200, 0]
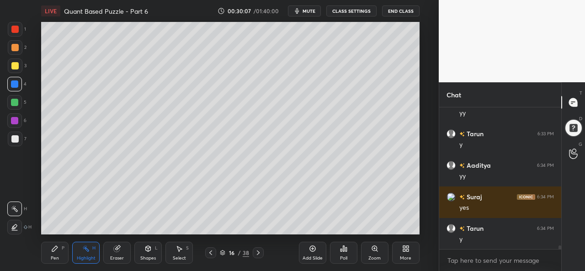
click at [14, 45] on div at bounding box center [14, 47] width 7 height 7
click at [53, 249] on icon at bounding box center [54, 248] width 5 height 5
click at [17, 136] on div at bounding box center [14, 138] width 7 height 7
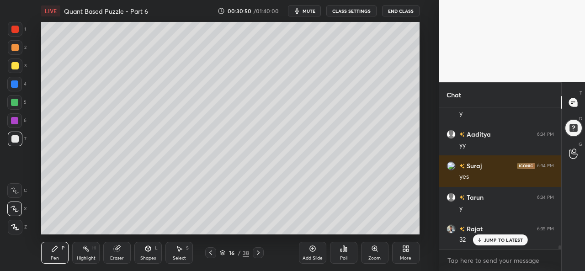
scroll to position [5316, 0]
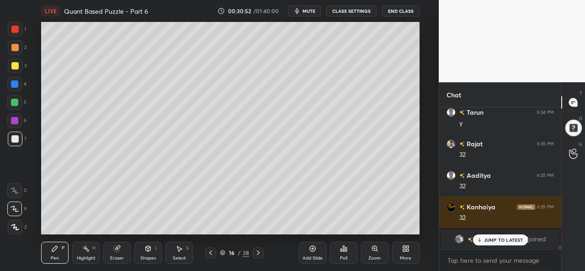
click at [13, 102] on div at bounding box center [14, 102] width 7 height 7
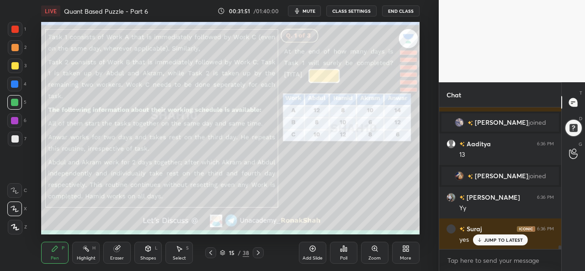
scroll to position [5315, 0]
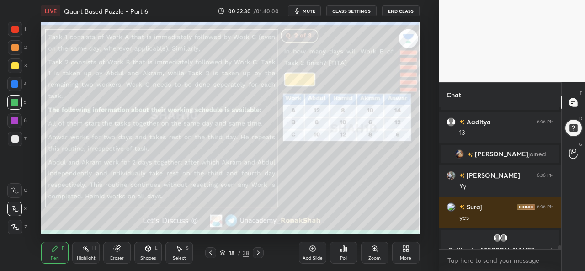
click at [187, 255] on div "Select S" at bounding box center [178, 253] width 27 height 22
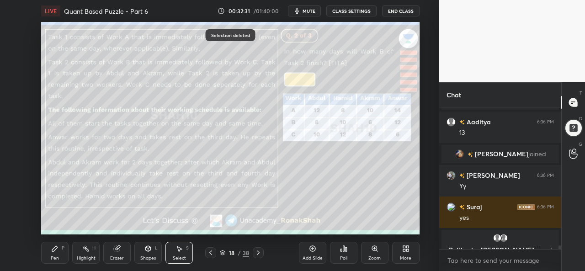
click at [52, 255] on div "Pen P" at bounding box center [54, 253] width 27 height 22
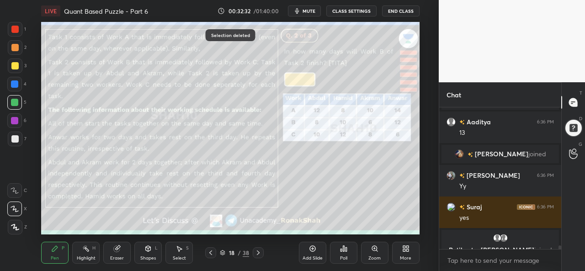
click at [12, 67] on div at bounding box center [14, 65] width 7 height 7
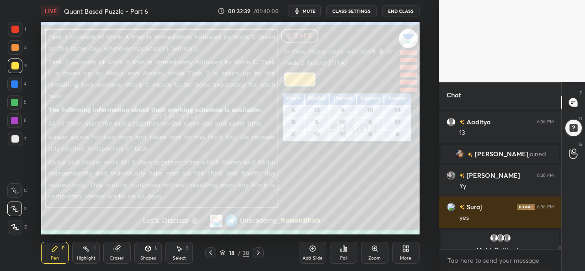
click at [15, 138] on div at bounding box center [14, 138] width 7 height 7
click at [344, 256] on div "Poll" at bounding box center [343, 258] width 7 height 5
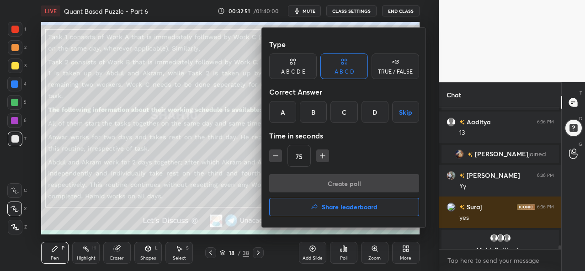
click at [314, 109] on div "B" at bounding box center [313, 112] width 27 height 22
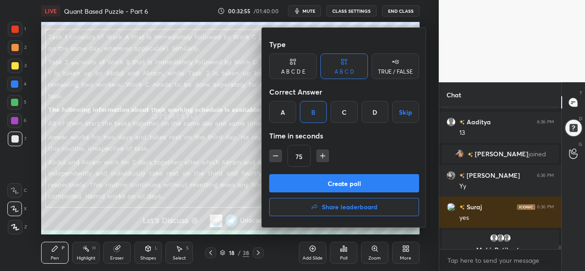
click at [358, 182] on button "Create poll" at bounding box center [344, 183] width 150 height 18
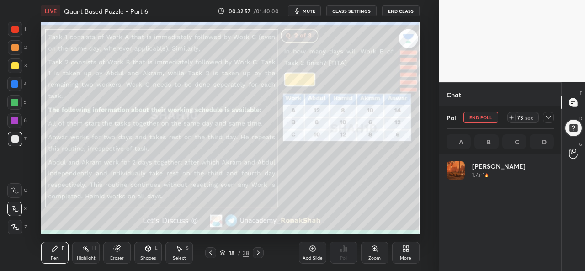
scroll to position [3, 3]
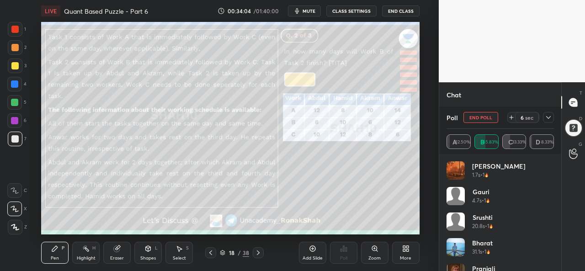
click at [548, 116] on icon at bounding box center [548, 117] width 7 height 7
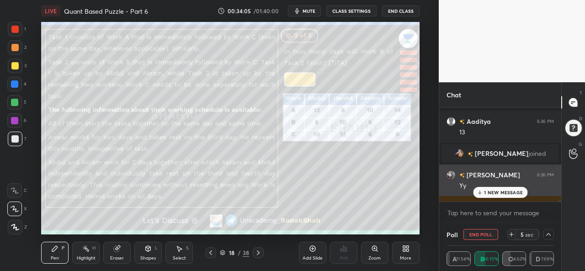
scroll to position [5362, 0]
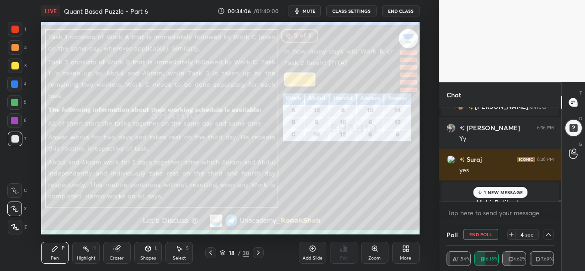
click at [493, 192] on p "1 NEW MESSAGE" at bounding box center [503, 192] width 39 height 5
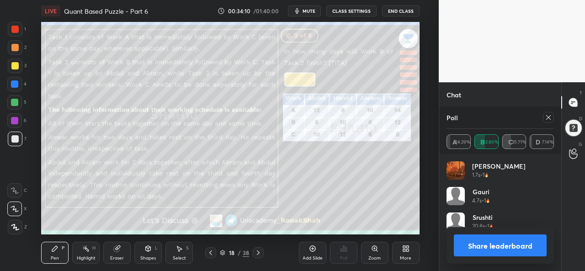
scroll to position [107, 105]
click at [547, 114] on div at bounding box center [548, 117] width 11 height 11
type textarea "x"
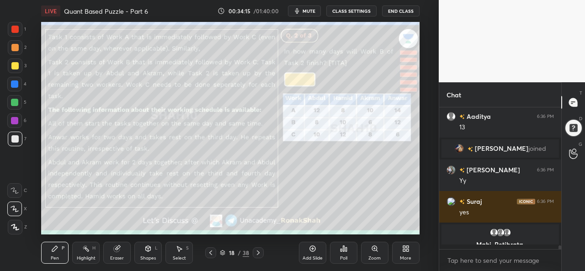
scroll to position [5317, 0]
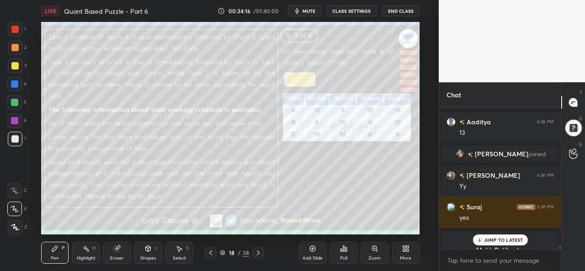
click at [501, 236] on div "JUMP TO LATEST" at bounding box center [499, 239] width 55 height 11
click at [186, 252] on div "Select S" at bounding box center [178, 253] width 27 height 22
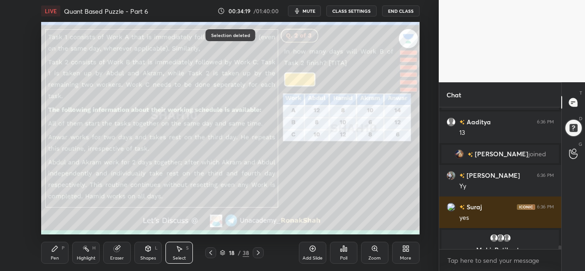
click at [54, 254] on div "Pen P" at bounding box center [54, 253] width 27 height 22
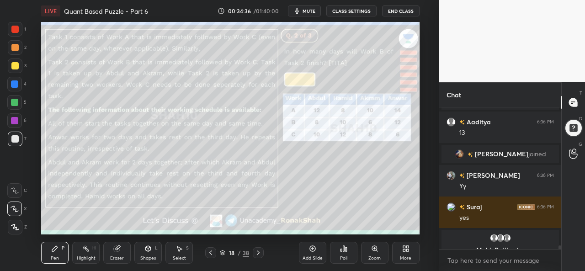
click at [16, 28] on div at bounding box center [14, 29] width 7 height 7
click at [420, 151] on div "Setting up your live class Poll for secs No correct answer Start poll" at bounding box center [230, 128] width 402 height 212
click at [15, 80] on div at bounding box center [14, 84] width 15 height 15
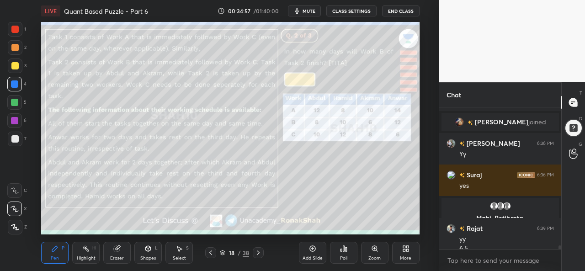
scroll to position [5356, 0]
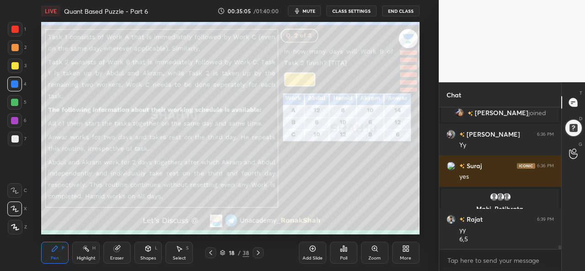
click at [311, 253] on div "Add Slide" at bounding box center [312, 253] width 27 height 22
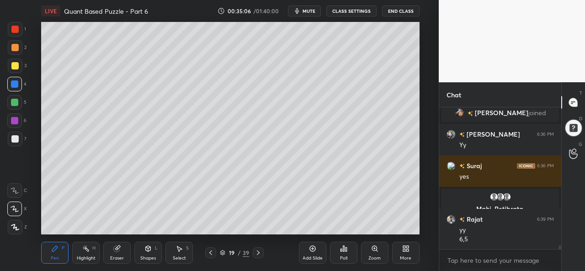
click at [16, 65] on div at bounding box center [14, 65] width 7 height 7
click at [13, 85] on div at bounding box center [14, 83] width 7 height 7
click at [16, 101] on div at bounding box center [14, 102] width 7 height 7
click at [178, 253] on div "Select S" at bounding box center [178, 253] width 27 height 22
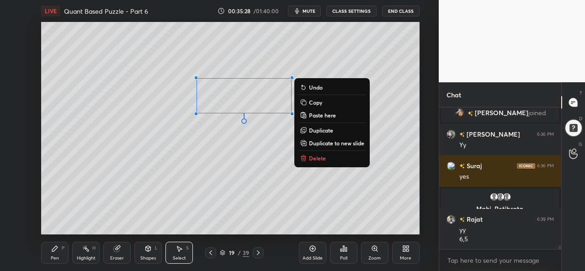
scroll to position [5387, 0]
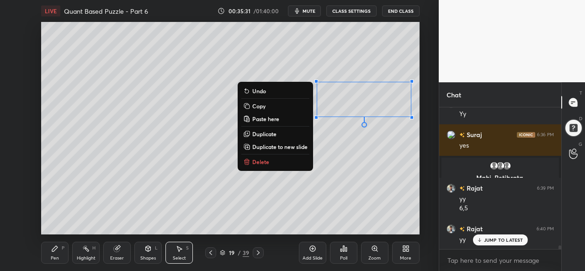
click at [50, 255] on div "Pen P" at bounding box center [54, 253] width 27 height 22
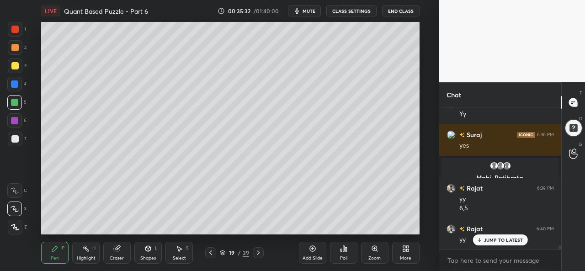
click at [14, 83] on div at bounding box center [14, 83] width 7 height 7
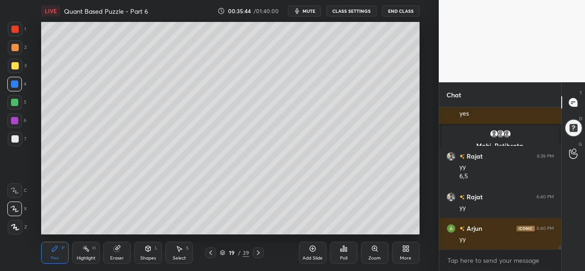
click at [425, 56] on div "Setting up your live class Poll for secs No correct answer Start poll" at bounding box center [230, 128] width 402 height 212
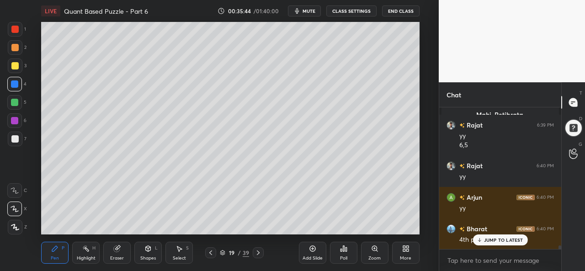
click at [212, 252] on icon at bounding box center [210, 252] width 7 height 7
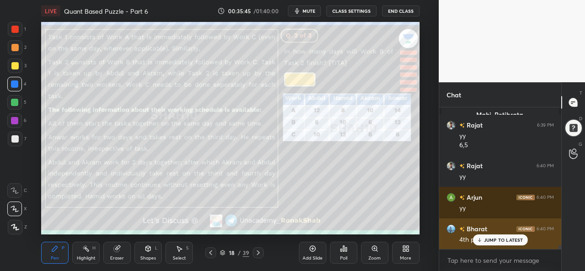
click at [495, 241] on p "JUMP TO LATEST" at bounding box center [503, 239] width 39 height 5
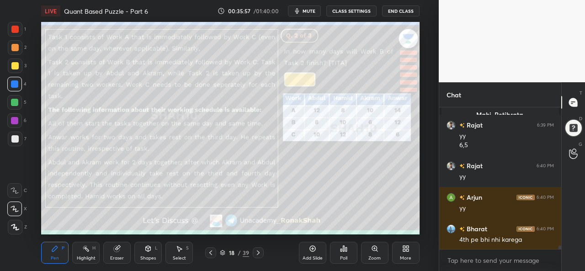
click at [180, 253] on div "Select S" at bounding box center [178, 253] width 27 height 22
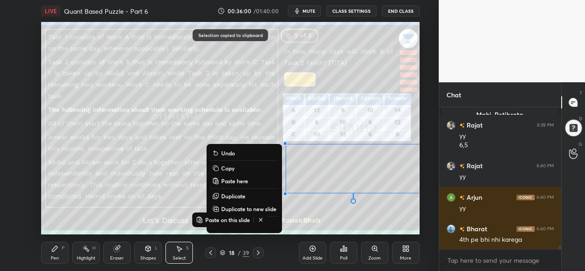
click at [255, 246] on div "Pen P Highlight H Eraser Shapes L Select S 18 / 39 Add Slide Poll Zoom More" at bounding box center [230, 252] width 378 height 37
click at [260, 251] on icon at bounding box center [257, 252] width 7 height 7
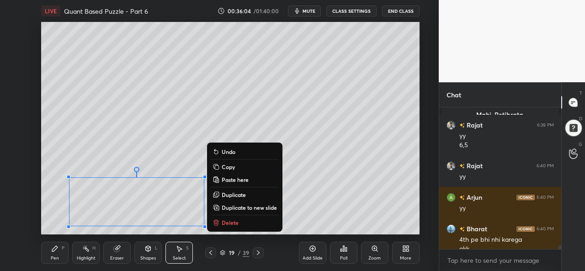
scroll to position [5459, 0]
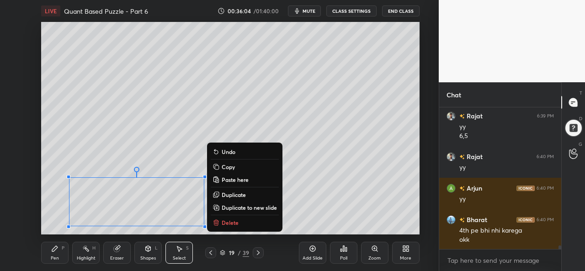
click at [56, 252] on icon at bounding box center [54, 248] width 7 height 7
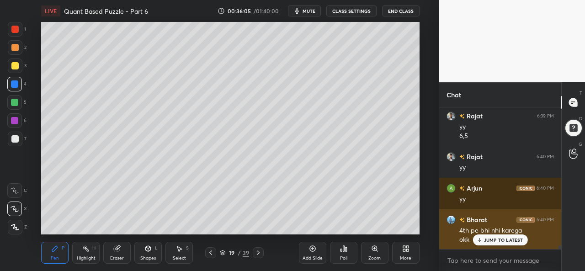
click at [498, 233] on div "4th pe bhi nhi karega" at bounding box center [506, 230] width 95 height 9
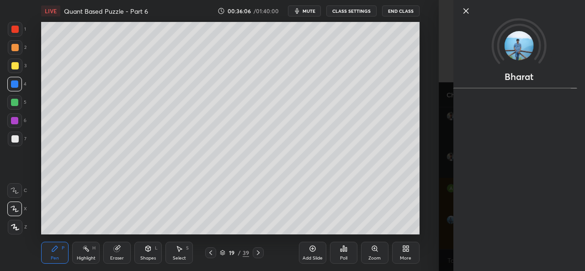
click at [14, 64] on div at bounding box center [14, 65] width 7 height 7
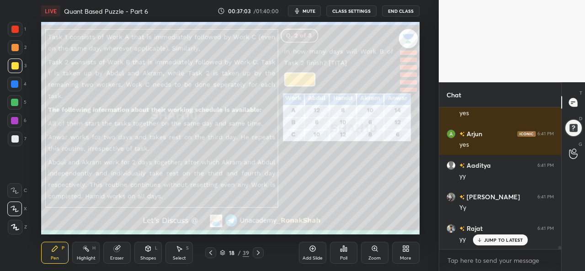
scroll to position [5742, 0]
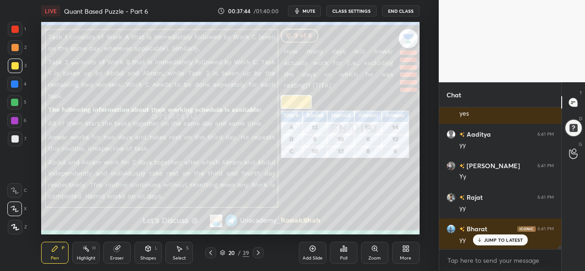
click at [16, 28] on div at bounding box center [14, 29] width 7 height 7
click at [179, 256] on div "Select" at bounding box center [179, 258] width 13 height 5
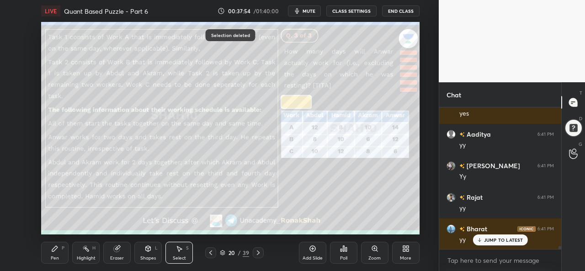
click at [49, 252] on div "Pen P" at bounding box center [54, 253] width 27 height 22
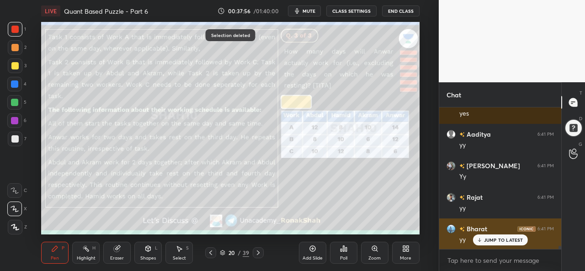
click at [492, 241] on p "JUMP TO LATEST" at bounding box center [503, 239] width 39 height 5
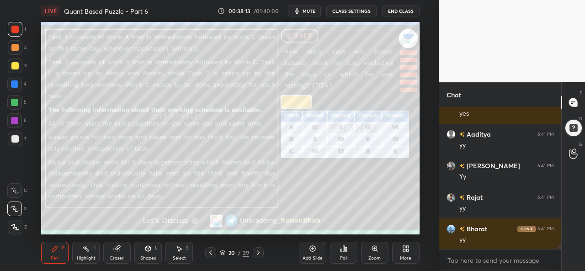
click at [12, 81] on div at bounding box center [14, 83] width 7 height 7
click at [342, 256] on div "Poll" at bounding box center [343, 258] width 7 height 5
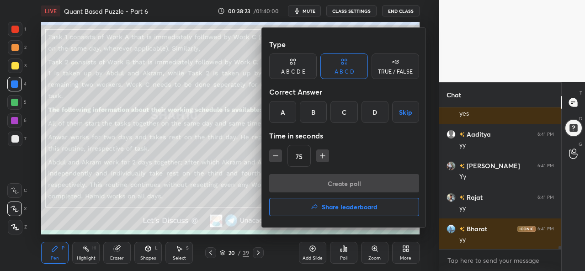
click at [208, 194] on div at bounding box center [292, 135] width 585 height 271
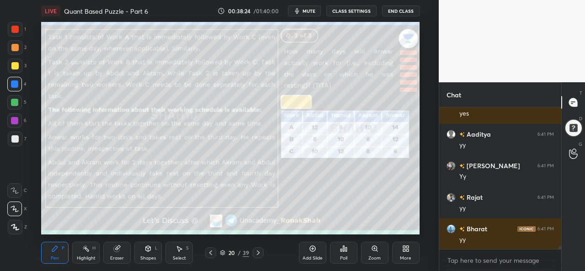
click at [344, 257] on div "Poll" at bounding box center [343, 258] width 7 height 5
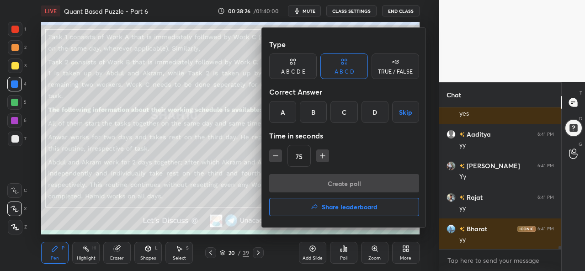
click at [313, 112] on div "B" at bounding box center [313, 112] width 27 height 22
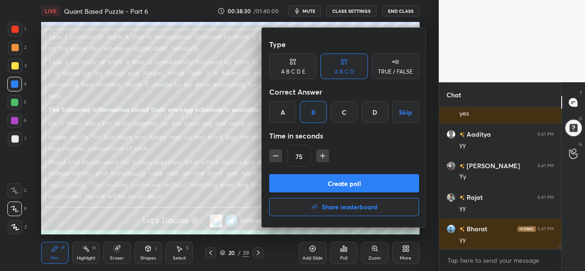
click at [323, 155] on icon "button" at bounding box center [322, 155] width 9 height 9
type input "90"
click at [358, 182] on button "Create poll" at bounding box center [344, 183] width 150 height 18
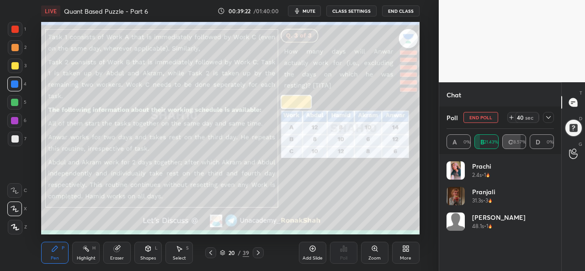
scroll to position [5831, 0]
click at [301, 11] on icon "button" at bounding box center [296, 10] width 7 height 7
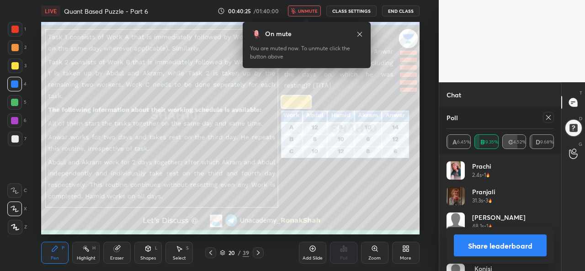
click at [305, 15] on button "unmute" at bounding box center [304, 10] width 33 height 11
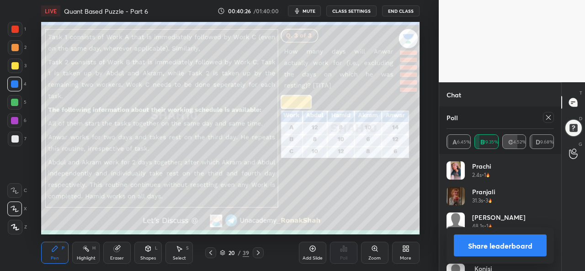
click at [549, 114] on icon at bounding box center [548, 117] width 7 height 7
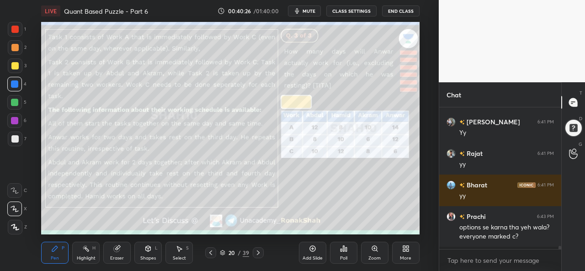
scroll to position [63, 119]
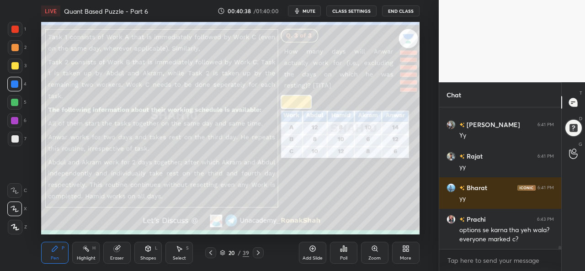
click at [170, 259] on div "Select S" at bounding box center [178, 253] width 27 height 22
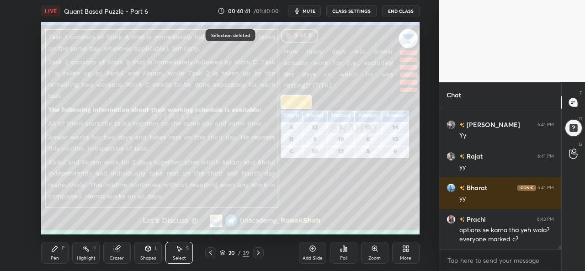
click at [59, 249] on div "Pen P" at bounding box center [54, 253] width 27 height 22
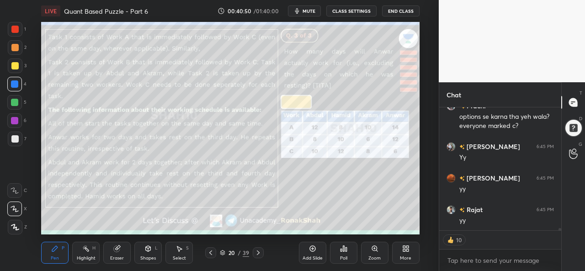
scroll to position [5928, 0]
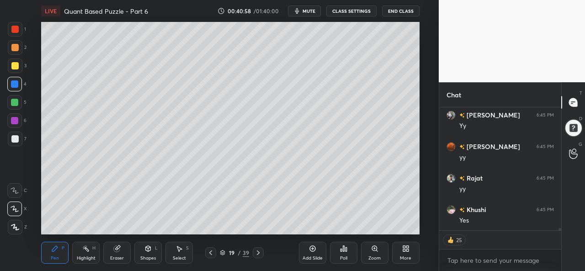
click at [14, 27] on div at bounding box center [14, 29] width 7 height 7
click at [15, 136] on div at bounding box center [14, 138] width 7 height 7
type textarea "x"
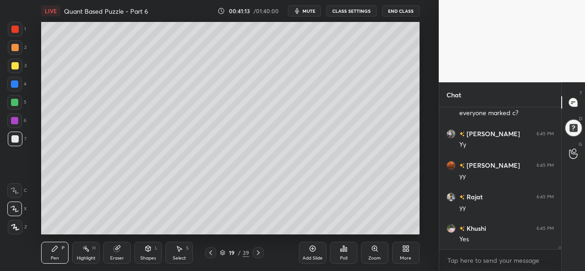
scroll to position [5940, 0]
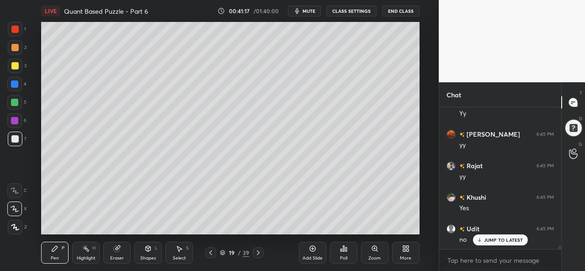
click at [182, 251] on icon at bounding box center [178, 248] width 7 height 7
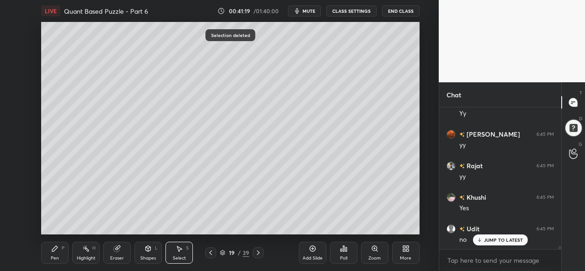
click at [52, 257] on div "Pen" at bounding box center [55, 258] width 8 height 5
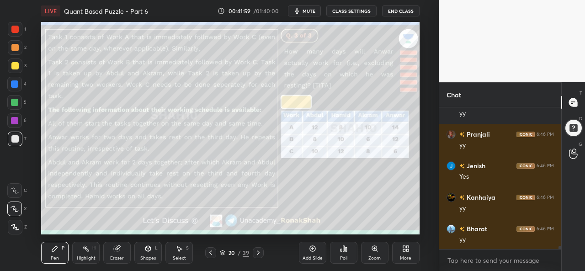
scroll to position [6234, 0]
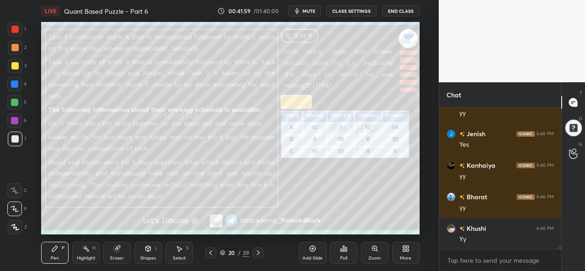
click at [181, 254] on div "Select S" at bounding box center [178, 253] width 27 height 22
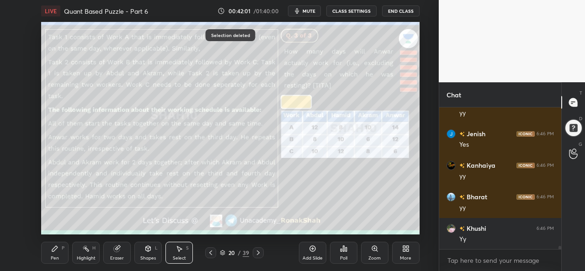
click at [57, 252] on icon at bounding box center [54, 248] width 7 height 7
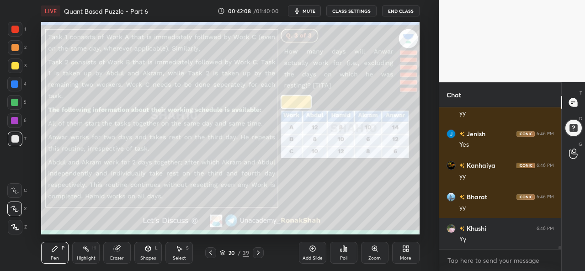
click at [14, 32] on div at bounding box center [14, 29] width 7 height 7
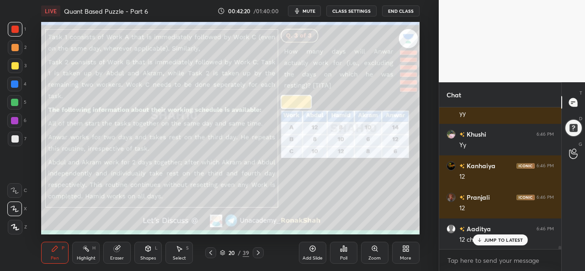
scroll to position [6360, 0]
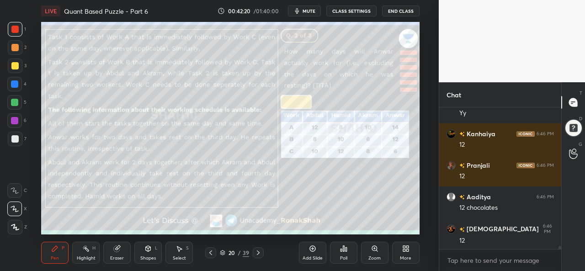
click at [18, 83] on div at bounding box center [14, 83] width 7 height 7
click at [420, 196] on div "Setting up your live class Poll for secs No correct answer Start poll" at bounding box center [230, 128] width 402 height 212
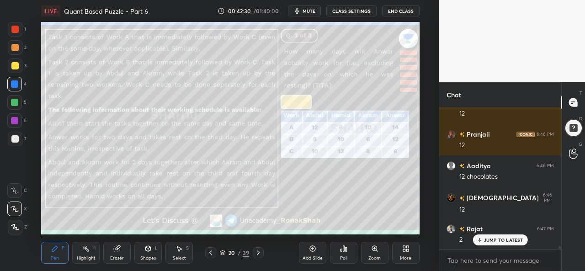
click at [421, 213] on div "Setting up your live class Poll for secs No correct answer Start poll" at bounding box center [230, 128] width 402 height 212
click at [312, 252] on icon at bounding box center [312, 248] width 7 height 7
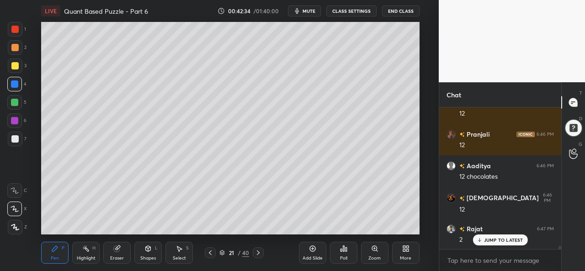
click at [16, 65] on div at bounding box center [14, 65] width 7 height 7
click at [13, 83] on div at bounding box center [14, 83] width 7 height 7
click at [14, 46] on div at bounding box center [14, 47] width 7 height 7
click at [13, 100] on div at bounding box center [14, 102] width 7 height 7
click at [14, 63] on div at bounding box center [14, 65] width 7 height 7
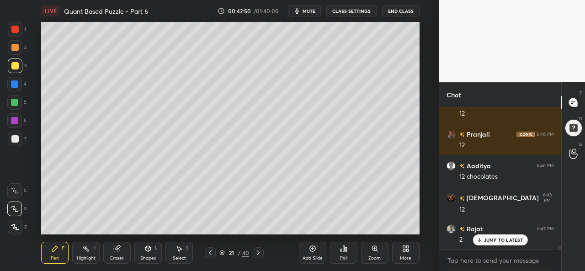
click at [16, 99] on div at bounding box center [14, 102] width 7 height 7
click at [178, 252] on icon at bounding box center [178, 248] width 7 height 7
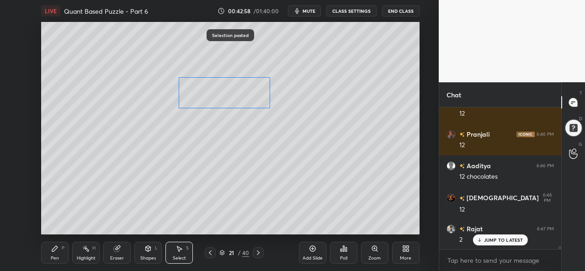
scroll to position [6423, 0]
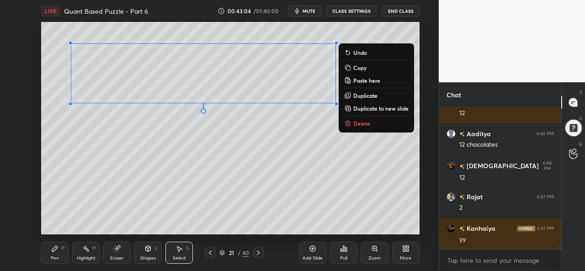
click at [257, 160] on div "0 ° Undo Copy Paste here Duplicate Duplicate to new slide Delete" at bounding box center [230, 128] width 378 height 212
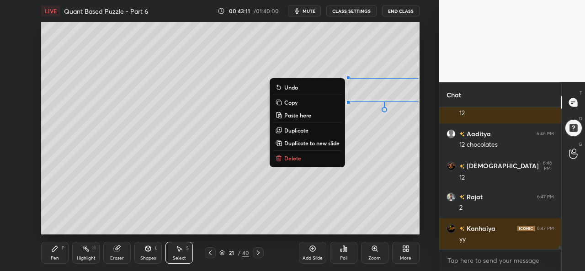
click at [305, 192] on div "0 ° Undo Copy Paste here Duplicate Duplicate to new slide Delete" at bounding box center [230, 128] width 378 height 212
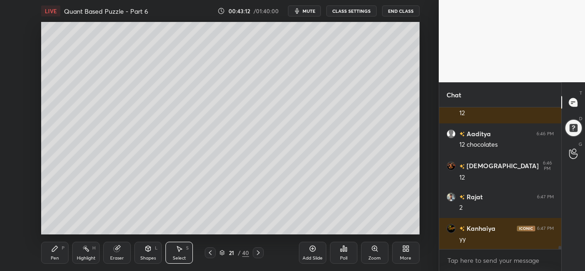
click at [51, 255] on div "Pen P" at bounding box center [54, 253] width 27 height 22
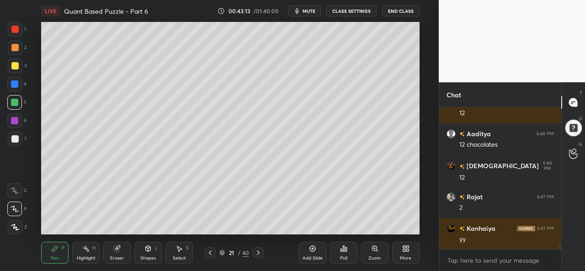
click at [15, 80] on div at bounding box center [14, 84] width 15 height 15
click at [15, 121] on div at bounding box center [14, 120] width 7 height 7
click at [12, 47] on div at bounding box center [14, 47] width 7 height 7
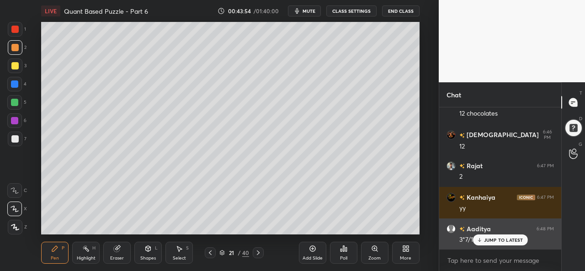
click at [491, 239] on p "JUMP TO LATEST" at bounding box center [503, 239] width 39 height 5
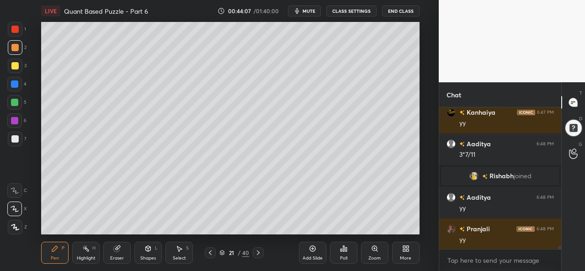
scroll to position [6226, 0]
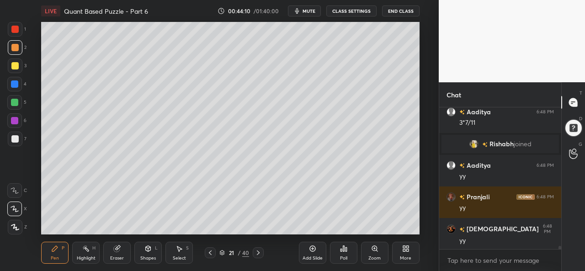
click at [180, 249] on icon at bounding box center [179, 248] width 5 height 5
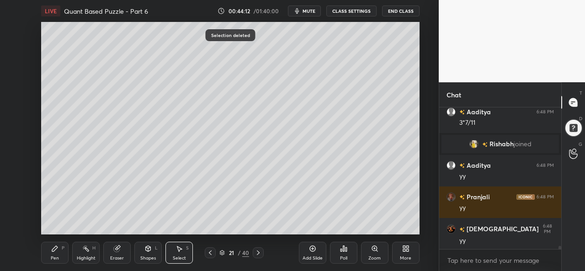
click at [48, 257] on div "Pen P" at bounding box center [54, 253] width 27 height 22
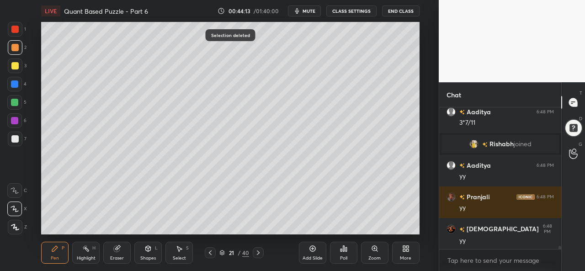
click at [12, 136] on div at bounding box center [14, 138] width 7 height 7
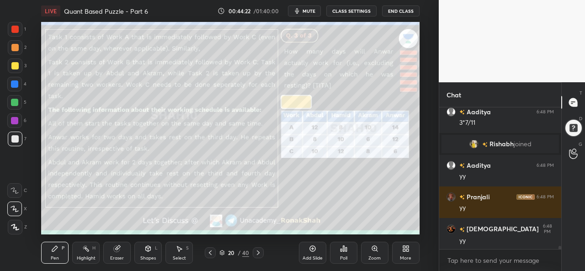
click at [185, 253] on div "Select S" at bounding box center [178, 253] width 27 height 22
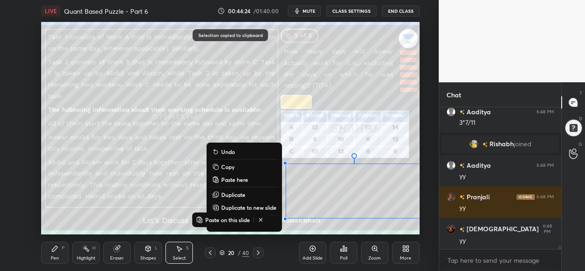
click at [259, 252] on icon at bounding box center [257, 252] width 7 height 7
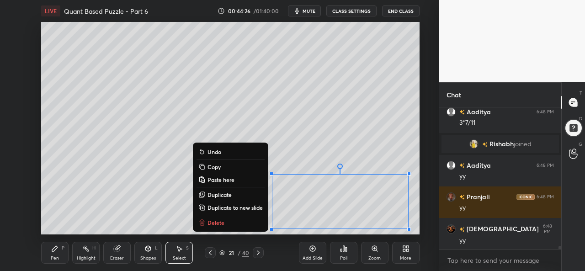
click at [59, 250] on div "Pen P" at bounding box center [54, 253] width 27 height 22
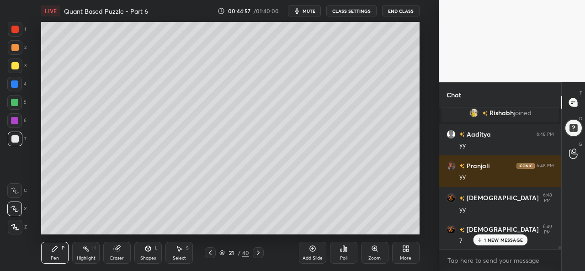
scroll to position [6289, 0]
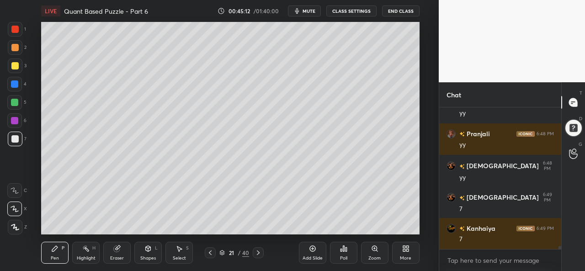
click at [311, 251] on icon at bounding box center [312, 248] width 7 height 7
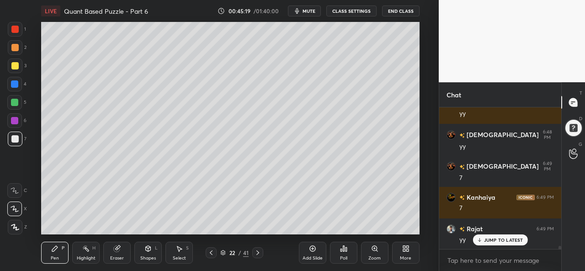
click at [185, 253] on div "Select S" at bounding box center [178, 253] width 27 height 22
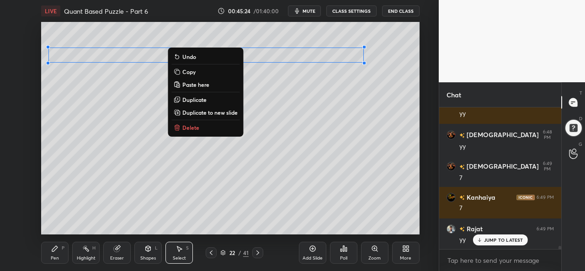
click at [57, 250] on icon at bounding box center [54, 248] width 7 height 7
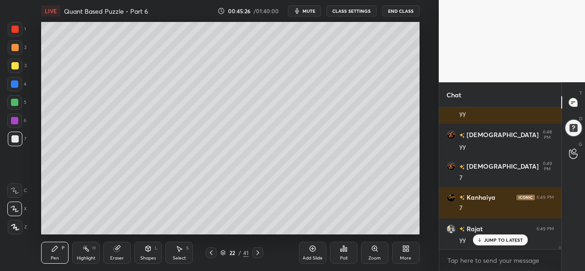
click at [12, 64] on div at bounding box center [14, 65] width 7 height 7
click at [19, 26] on div at bounding box center [15, 29] width 15 height 15
click at [15, 83] on div at bounding box center [14, 83] width 7 height 7
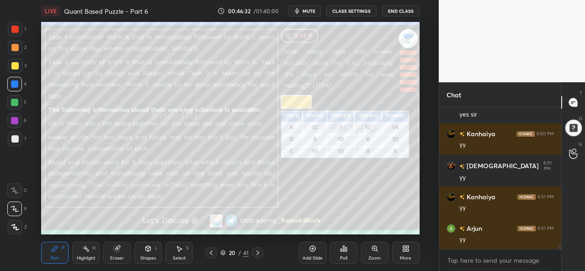
scroll to position [6636, 0]
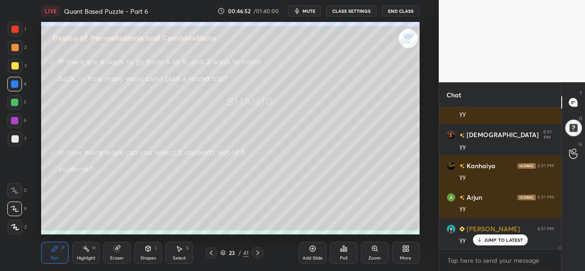
click at [12, 28] on div at bounding box center [14, 29] width 7 height 7
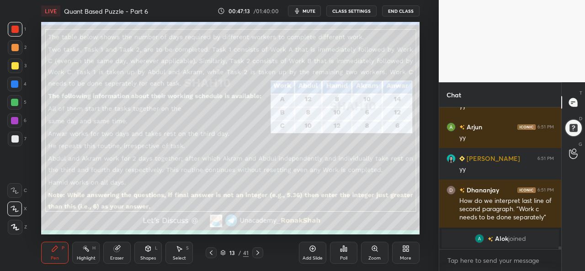
scroll to position [6598, 0]
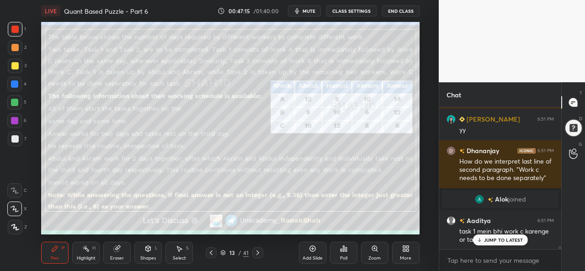
click at [16, 68] on div at bounding box center [14, 65] width 7 height 7
click at [80, 247] on div "Highlight H" at bounding box center [85, 253] width 27 height 22
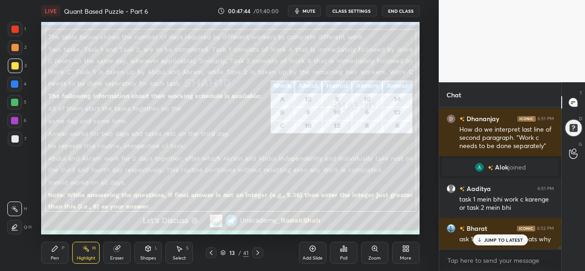
scroll to position [6661, 0]
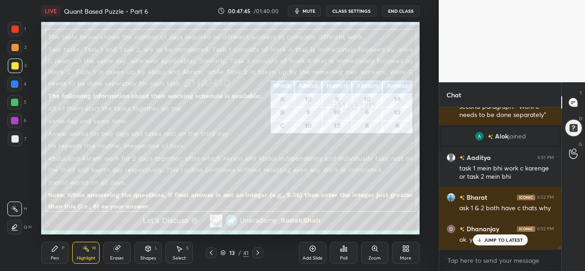
click at [53, 251] on icon at bounding box center [54, 248] width 5 height 5
click at [16, 27] on div at bounding box center [14, 29] width 7 height 7
click at [14, 118] on div at bounding box center [14, 120] width 7 height 7
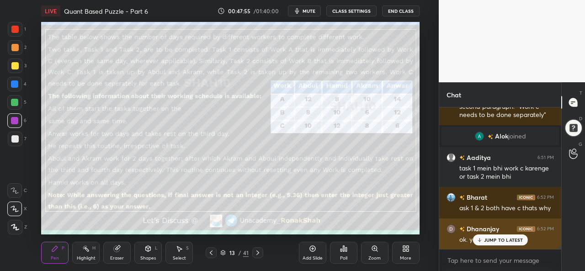
click at [496, 240] on p "JUMP TO LATEST" at bounding box center [503, 239] width 39 height 5
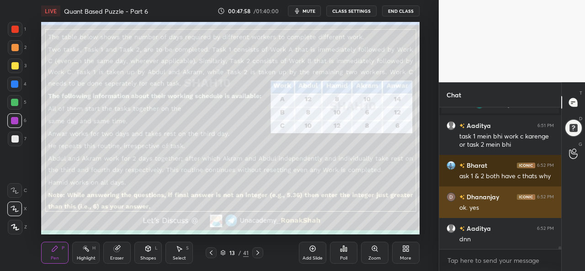
scroll to position [6724, 0]
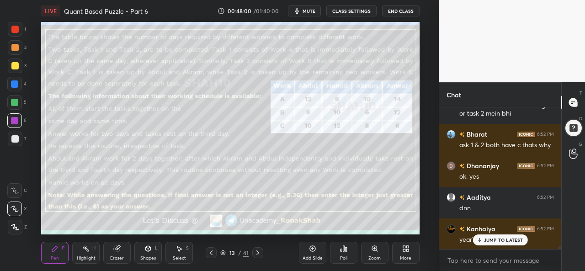
click at [493, 238] on p "JUMP TO LATEST" at bounding box center [503, 239] width 39 height 5
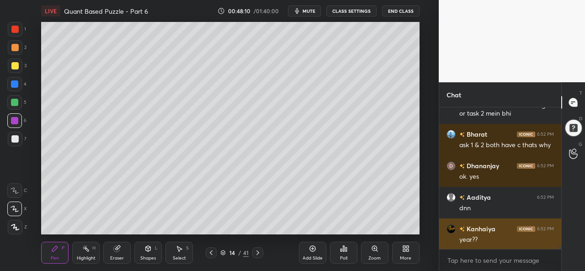
click at [301, 11] on icon "button" at bounding box center [296, 10] width 7 height 7
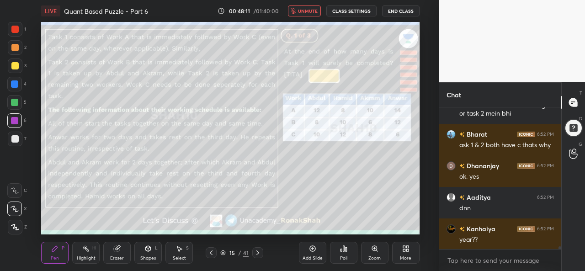
click at [302, 11] on span "unmute" at bounding box center [308, 11] width 20 height 6
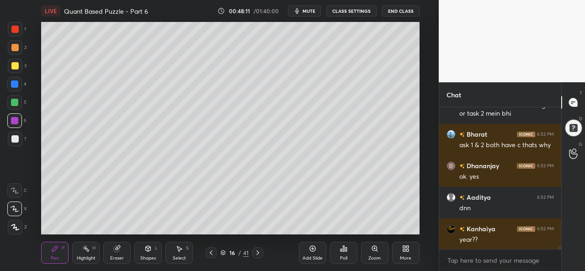
click at [301, 11] on icon "button" at bounding box center [296, 10] width 7 height 7
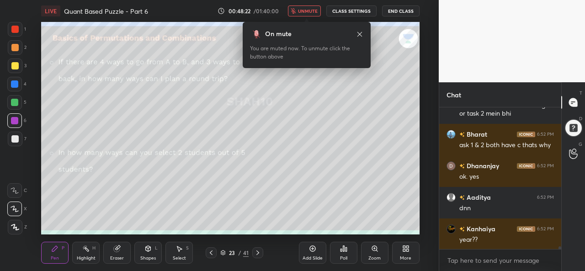
click at [178, 256] on div "Select" at bounding box center [179, 258] width 13 height 5
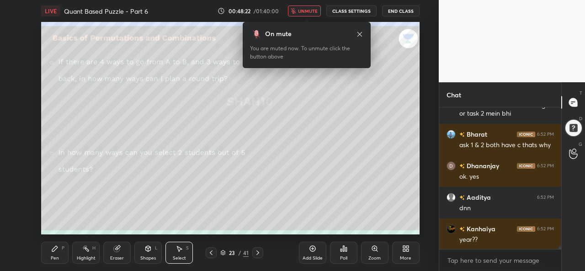
click at [304, 9] on span "unmute" at bounding box center [308, 11] width 20 height 6
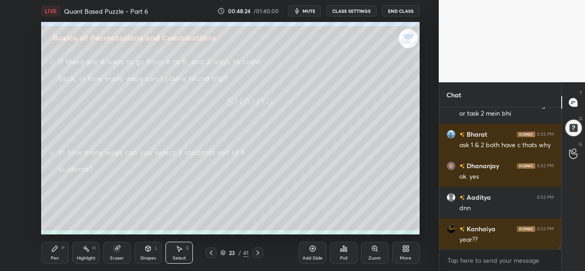
click at [53, 250] on icon at bounding box center [54, 248] width 5 height 5
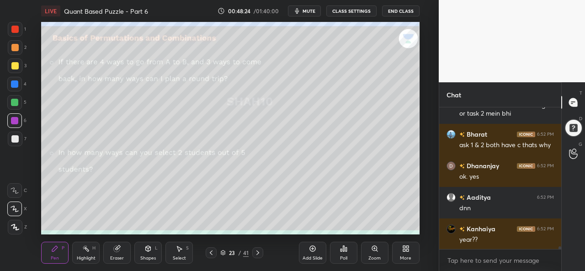
click at [182, 252] on icon at bounding box center [178, 248] width 7 height 7
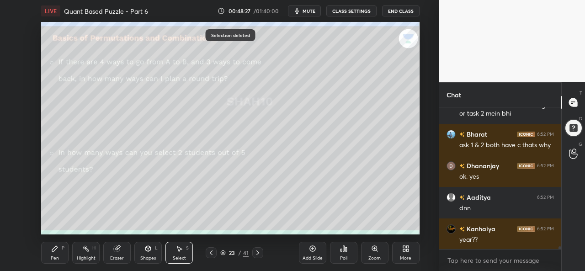
click at [53, 253] on div "Pen P" at bounding box center [54, 253] width 27 height 22
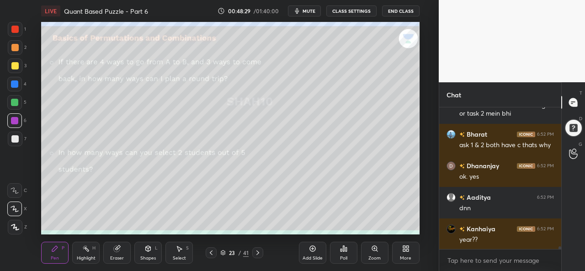
click at [11, 30] on div at bounding box center [15, 29] width 15 height 15
click at [15, 81] on div at bounding box center [14, 83] width 7 height 7
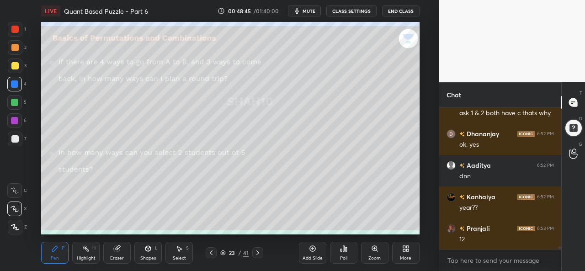
click at [147, 253] on div "Shapes L" at bounding box center [147, 253] width 27 height 22
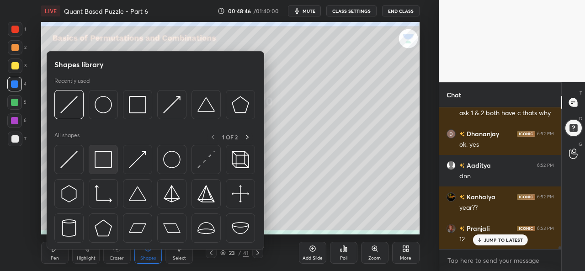
scroll to position [6787, 0]
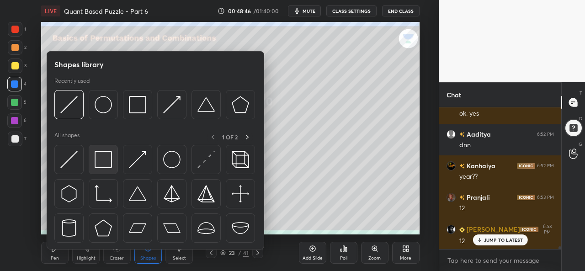
click at [101, 152] on img at bounding box center [103, 159] width 17 height 17
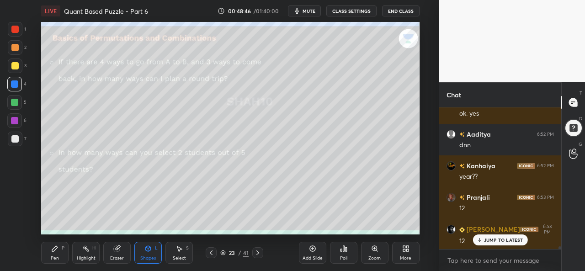
click at [13, 63] on div at bounding box center [14, 65] width 7 height 7
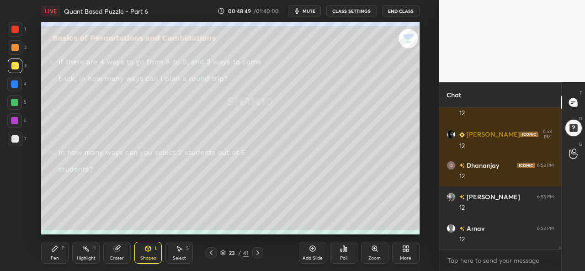
scroll to position [6913, 0]
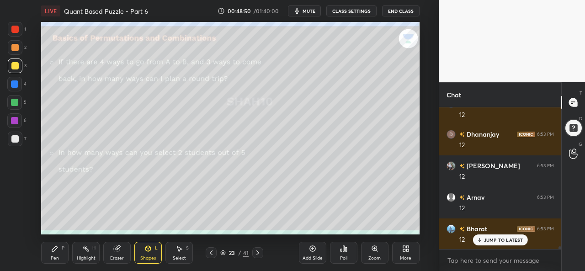
click at [54, 252] on icon at bounding box center [54, 248] width 7 height 7
click at [16, 82] on div at bounding box center [14, 83] width 7 height 7
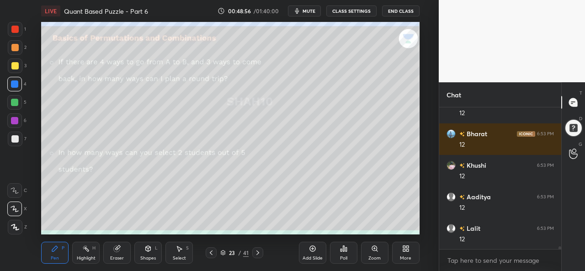
scroll to position [7072, 0]
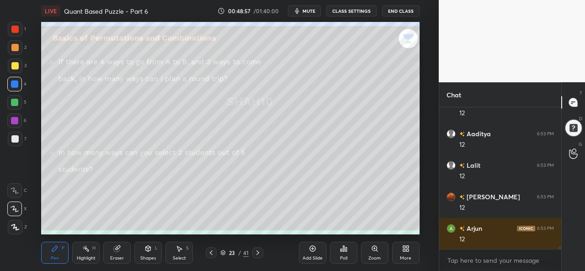
click at [13, 104] on div at bounding box center [14, 102] width 7 height 7
click at [13, 32] on div at bounding box center [14, 29] width 7 height 7
click at [180, 248] on icon at bounding box center [178, 248] width 7 height 7
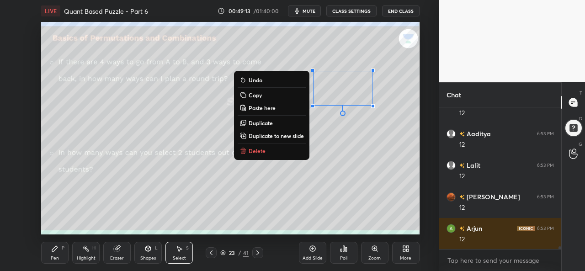
scroll to position [7103, 0]
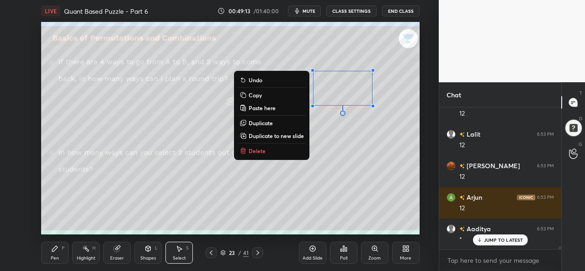
click at [307, 233] on div "Add Slide Poll Zoom More" at bounding box center [359, 252] width 121 height 51
click at [310, 195] on div "0 ° Undo Copy Paste here Duplicate Duplicate to new slide Delete" at bounding box center [230, 128] width 378 height 212
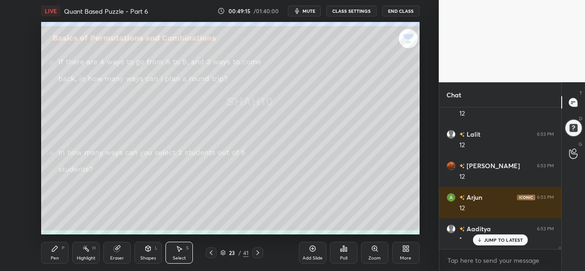
click at [114, 251] on icon at bounding box center [117, 249] width 6 height 6
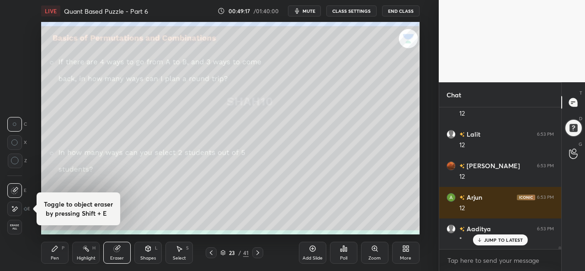
click at [48, 251] on div "Pen P" at bounding box center [54, 253] width 27 height 22
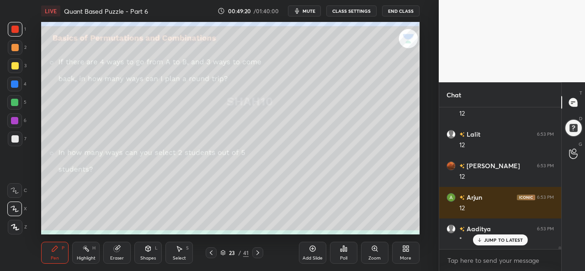
click at [14, 138] on div at bounding box center [14, 138] width 7 height 7
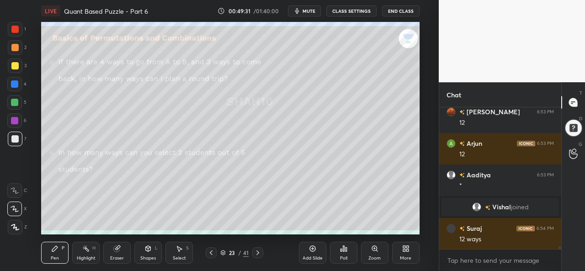
scroll to position [7188, 0]
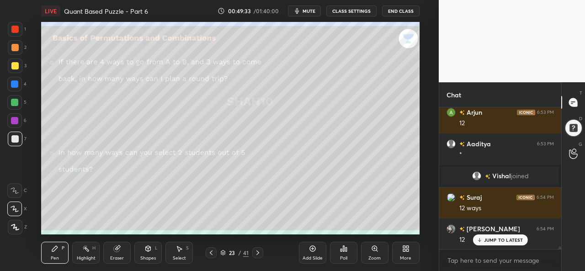
click at [351, 230] on div "Poll" at bounding box center [343, 252] width 27 height 51
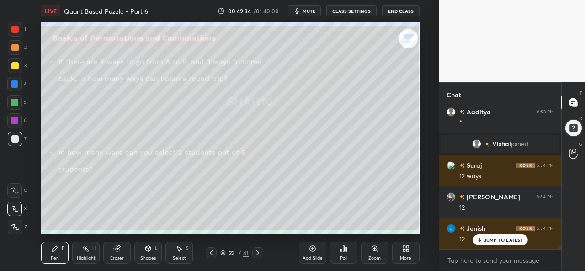
scroll to position [7251, 0]
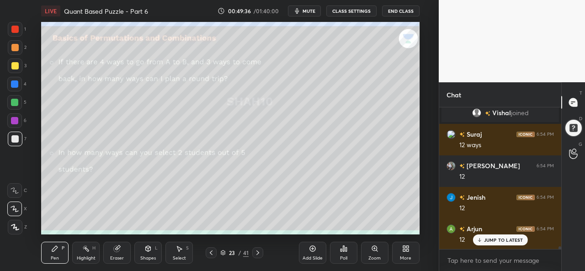
click at [401, 227] on div "Add Slide Poll Zoom More" at bounding box center [359, 252] width 121 height 51
click at [11, 100] on div at bounding box center [14, 102] width 7 height 7
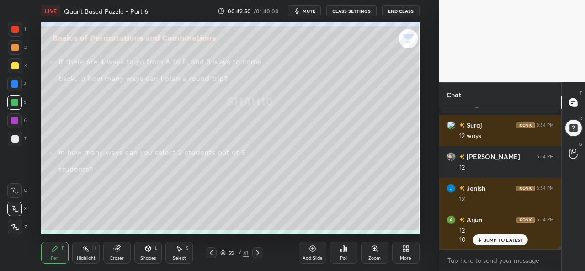
click at [312, 251] on icon at bounding box center [312, 249] width 6 height 6
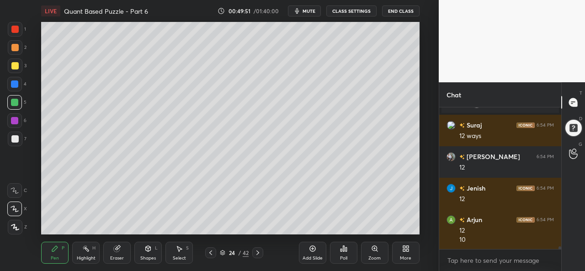
click at [490, 267] on div "10" at bounding box center [506, 271] width 95 height 9
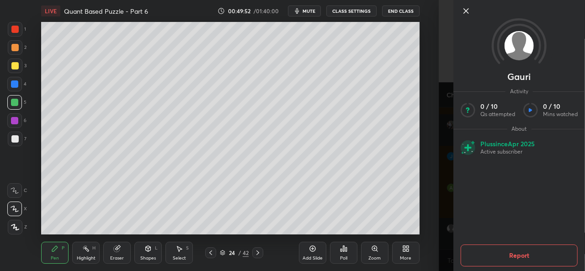
scroll to position [7323, 0]
click at [16, 27] on div at bounding box center [14, 29] width 7 height 7
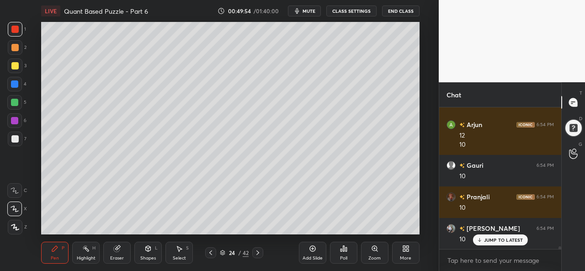
scroll to position [7386, 0]
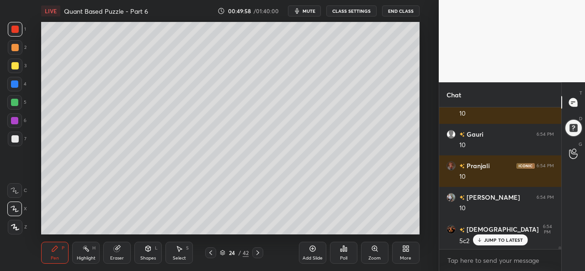
click at [180, 247] on icon at bounding box center [178, 248] width 7 height 7
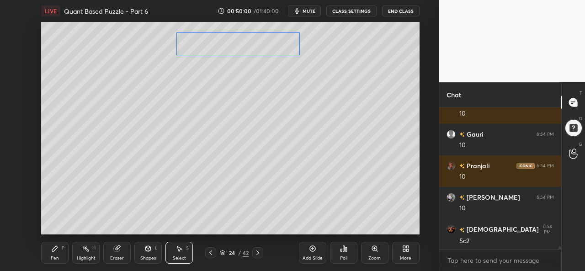
scroll to position [7418, 0]
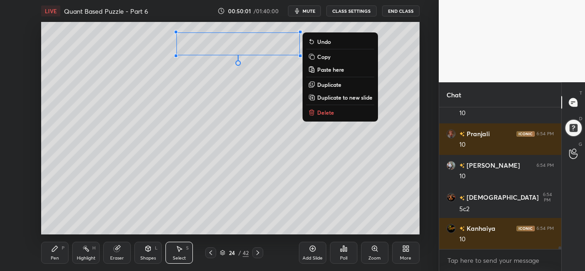
click at [58, 248] on icon at bounding box center [54, 248] width 7 height 7
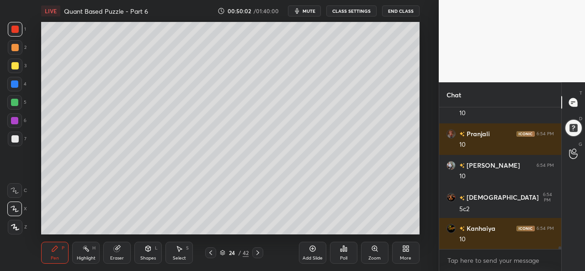
click at [15, 62] on div at bounding box center [15, 65] width 15 height 15
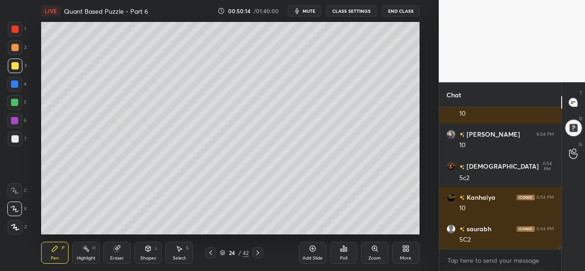
scroll to position [7481, 0]
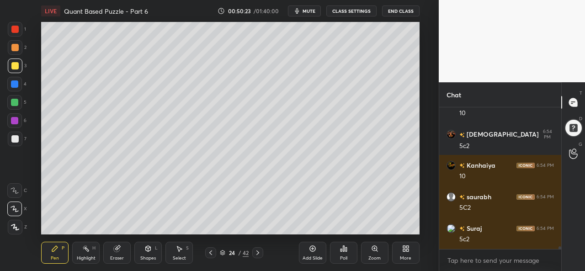
click at [180, 249] on icon at bounding box center [179, 248] width 5 height 5
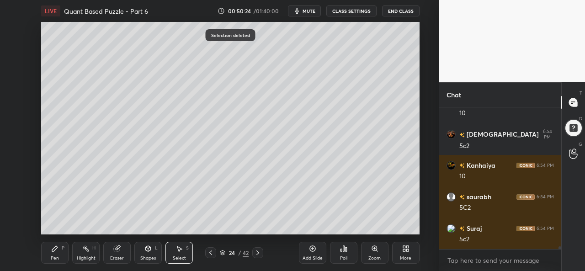
click at [58, 254] on div "Pen P" at bounding box center [54, 253] width 27 height 22
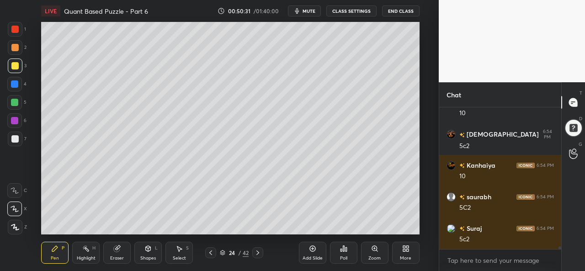
click at [16, 101] on div at bounding box center [14, 102] width 7 height 7
click at [16, 82] on div at bounding box center [14, 83] width 7 height 7
click at [314, 251] on icon at bounding box center [312, 249] width 6 height 6
click at [12, 103] on div at bounding box center [14, 102] width 7 height 7
click at [16, 64] on div at bounding box center [14, 65] width 7 height 7
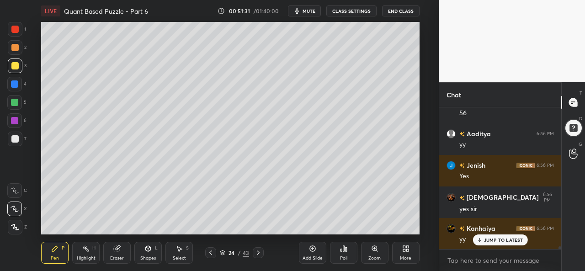
scroll to position [7565, 0]
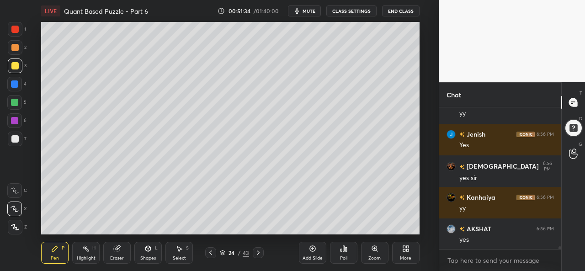
click at [181, 252] on icon at bounding box center [178, 248] width 7 height 7
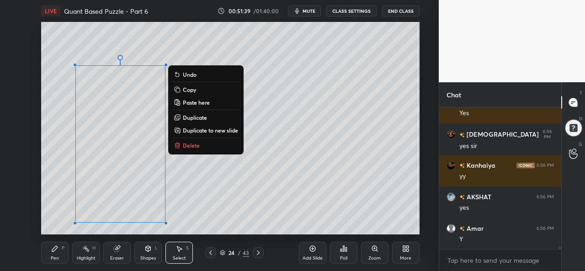
click at [55, 251] on icon at bounding box center [54, 248] width 7 height 7
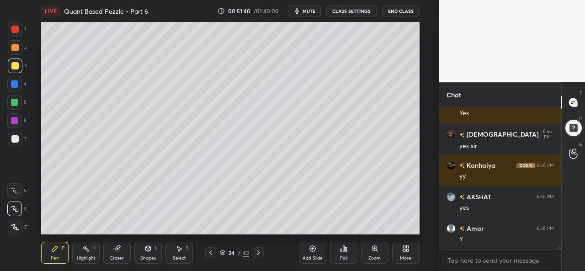
click at [16, 118] on div at bounding box center [14, 120] width 7 height 7
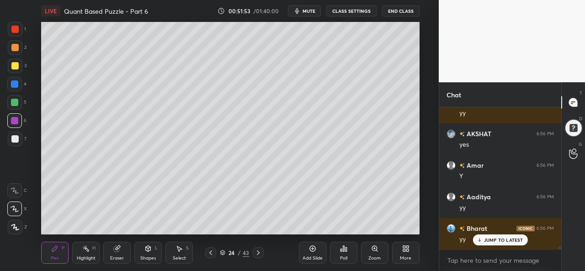
scroll to position [7691, 0]
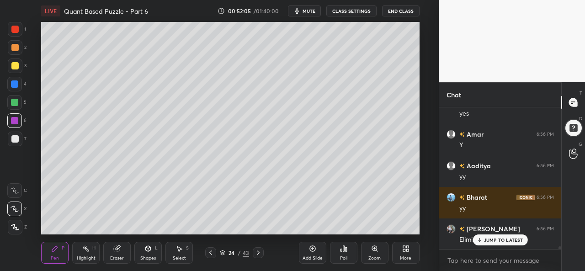
click at [15, 101] on div at bounding box center [14, 102] width 7 height 7
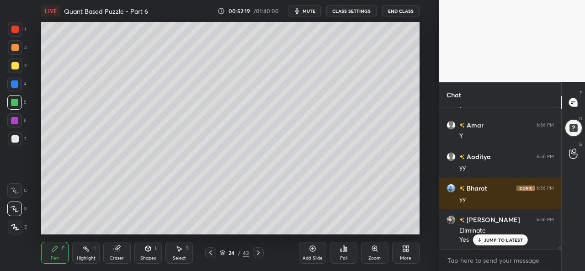
click at [13, 118] on div at bounding box center [14, 120] width 7 height 7
click at [13, 139] on div at bounding box center [14, 138] width 7 height 7
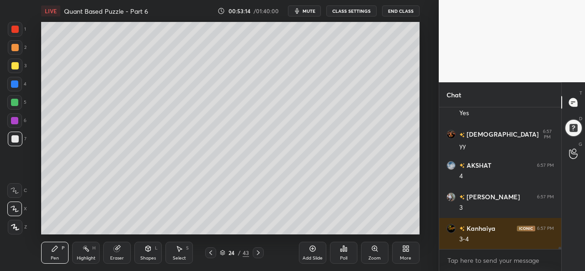
scroll to position [8015, 0]
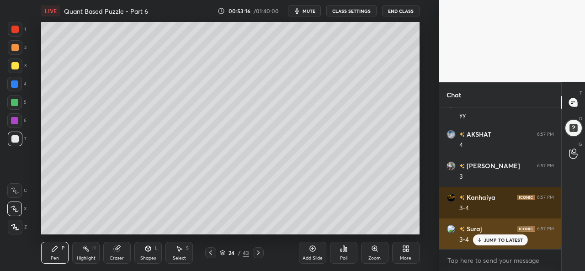
click at [491, 240] on p "JUMP TO LATEST" at bounding box center [503, 239] width 39 height 5
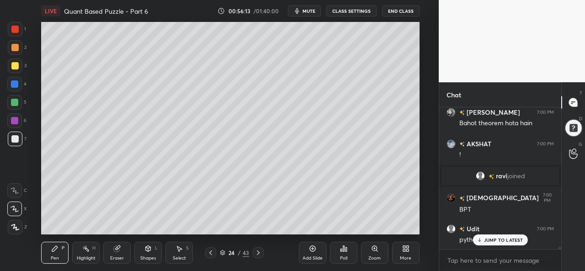
scroll to position [8256, 0]
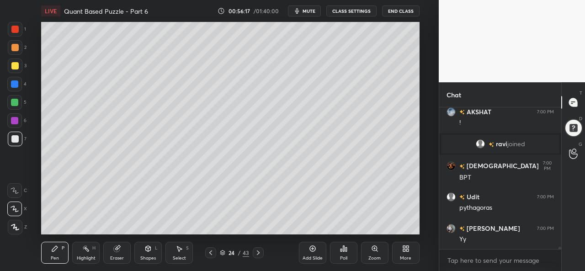
click at [259, 253] on icon at bounding box center [257, 252] width 7 height 7
click at [211, 254] on icon at bounding box center [210, 252] width 3 height 5
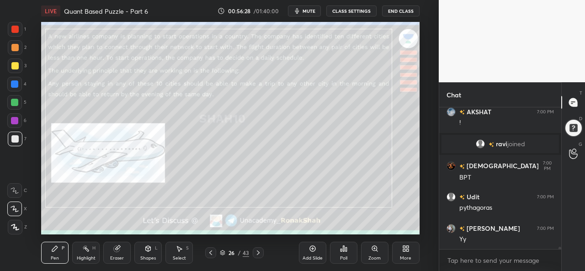
click at [11, 29] on div at bounding box center [14, 29] width 7 height 7
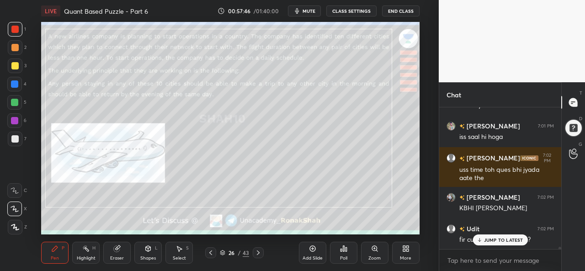
scroll to position [8461, 0]
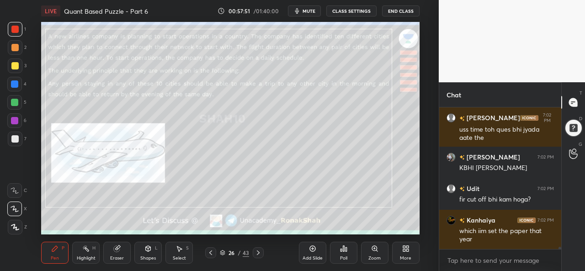
click at [116, 254] on div "Eraser" at bounding box center [116, 253] width 27 height 22
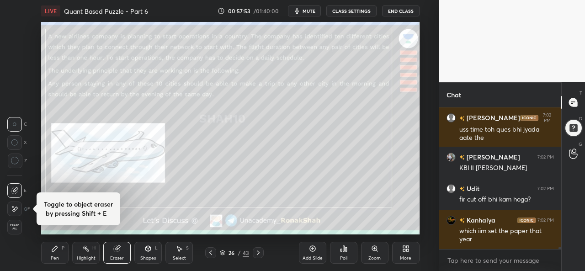
click at [60, 255] on div "Pen P" at bounding box center [54, 253] width 27 height 22
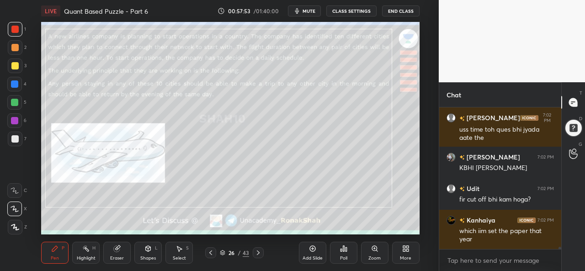
click at [174, 251] on div "Select S" at bounding box center [178, 253] width 27 height 22
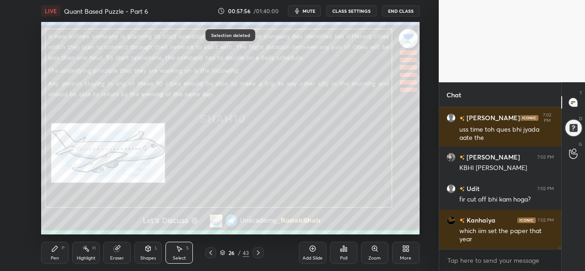
click at [40, 254] on div "LIVE Quant Based Puzzle - Part 6 00:57:56 / 01:40:00 mute CLASS SETTINGS End Cl…" at bounding box center [230, 135] width 402 height 271
click at [57, 249] on icon at bounding box center [54, 248] width 7 height 7
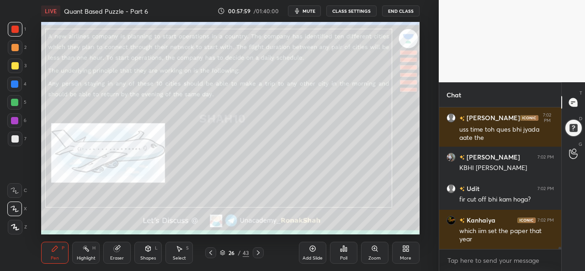
scroll to position [8500, 0]
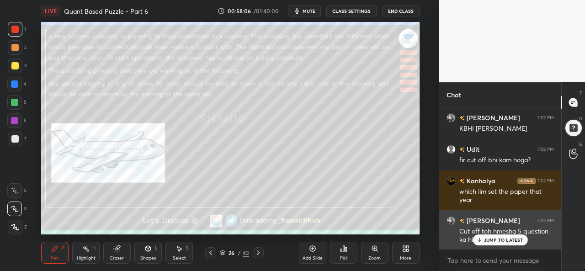
click at [493, 235] on div "JUMP TO LATEST" at bounding box center [499, 239] width 55 height 11
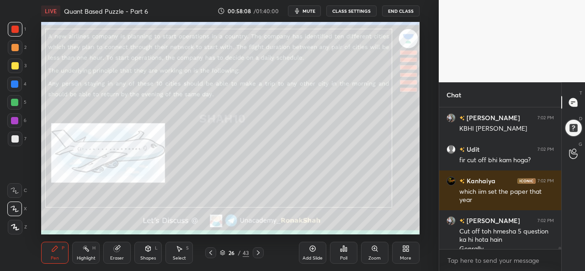
scroll to position [8510, 0]
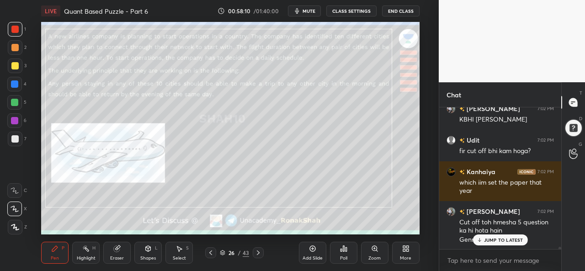
click at [492, 238] on p "JUMP TO LATEST" at bounding box center [503, 239] width 39 height 5
click at [15, 48] on div at bounding box center [14, 47] width 7 height 7
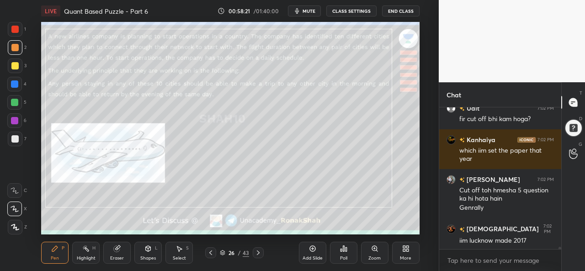
click at [12, 32] on div at bounding box center [14, 29] width 7 height 7
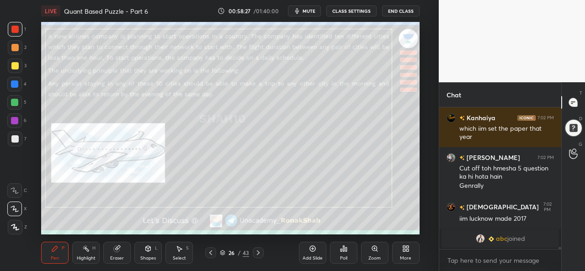
click at [12, 65] on div at bounding box center [14, 65] width 7 height 7
click at [177, 257] on div "Select" at bounding box center [179, 258] width 13 height 5
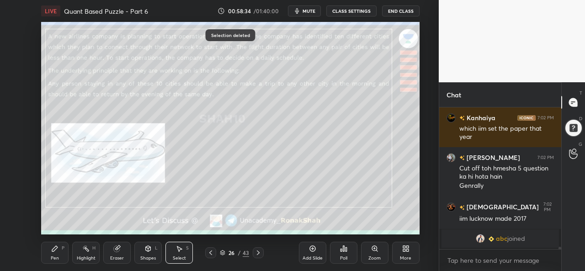
click at [55, 257] on div "Pen" at bounding box center [55, 258] width 8 height 5
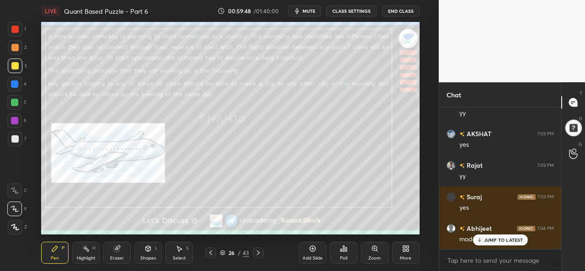
scroll to position [8740, 0]
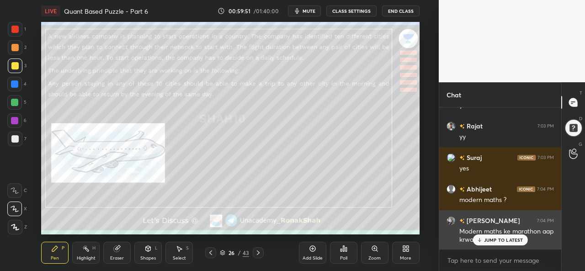
click at [519, 240] on p "JUMP TO LATEST" at bounding box center [503, 239] width 39 height 5
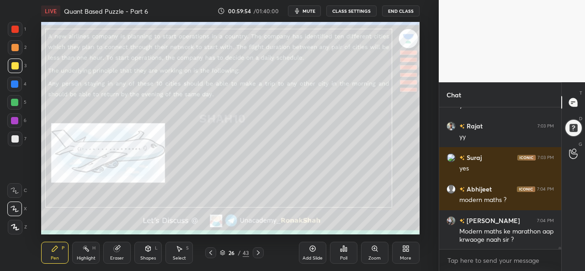
click at [176, 254] on div "Select S" at bounding box center [178, 253] width 27 height 22
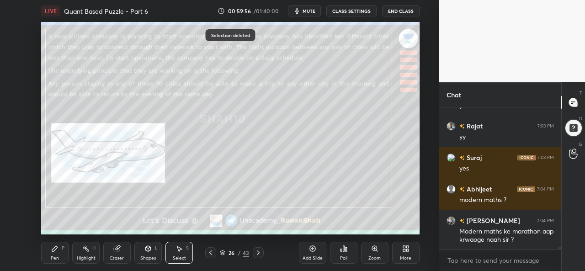
click at [57, 250] on icon at bounding box center [54, 248] width 7 height 7
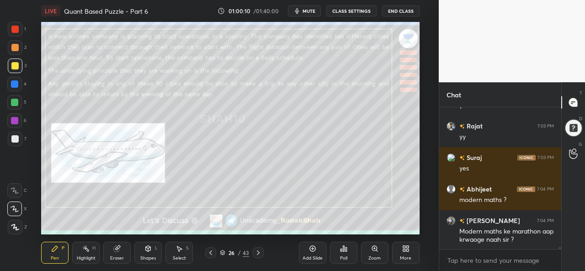
scroll to position [8788, 0]
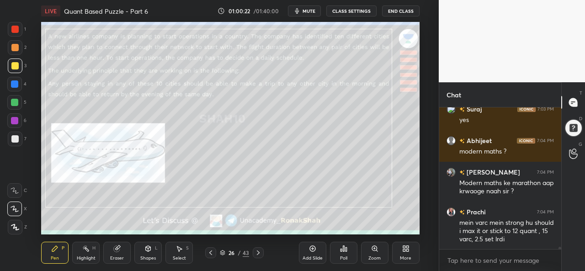
click at [182, 254] on div "Select S" at bounding box center [178, 253] width 27 height 22
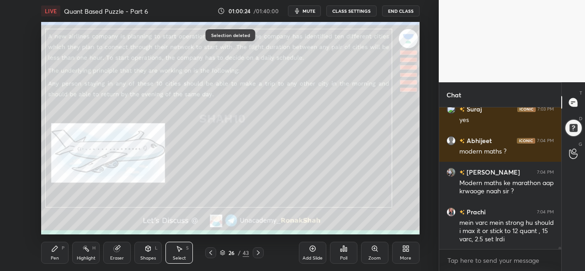
click at [64, 252] on div "Pen P" at bounding box center [54, 253] width 27 height 22
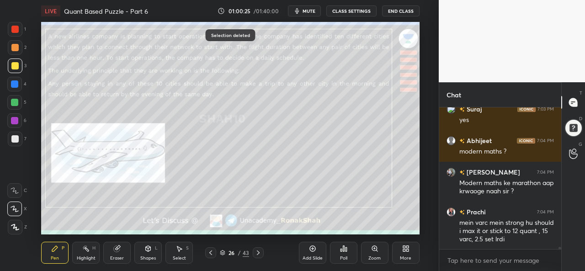
click at [181, 253] on div "Select S" at bounding box center [178, 253] width 27 height 22
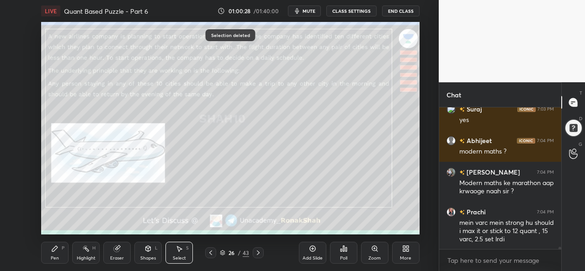
click at [53, 256] on div "Pen" at bounding box center [55, 258] width 8 height 5
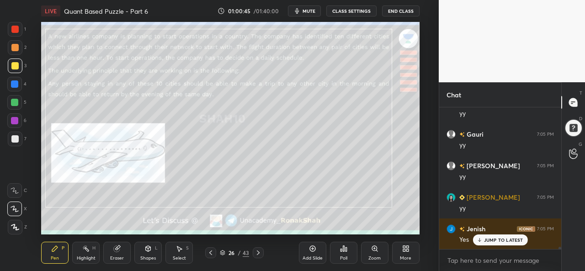
scroll to position [9072, 0]
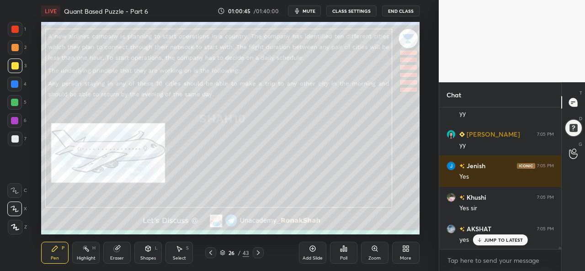
click at [492, 238] on p "JUMP TO LATEST" at bounding box center [503, 239] width 39 height 5
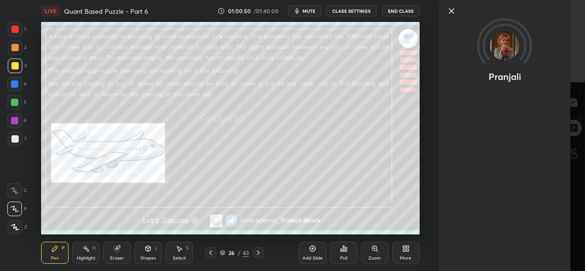
scroll to position [9175, 0]
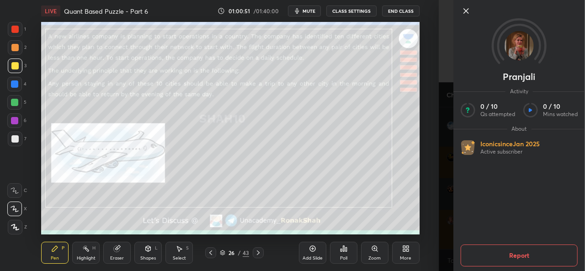
click at [465, 11] on icon at bounding box center [466, 11] width 5 height 5
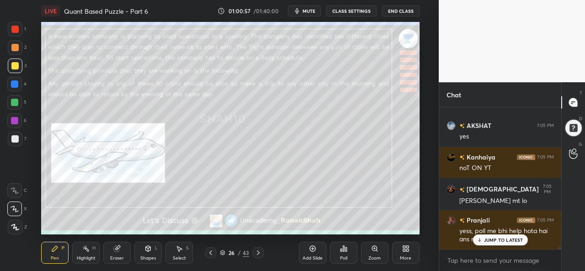
scroll to position [9206, 0]
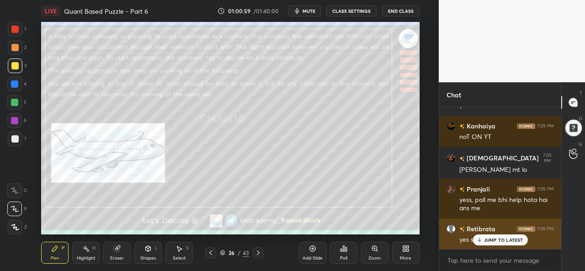
click at [496, 238] on p "JUMP TO LATEST" at bounding box center [503, 239] width 39 height 5
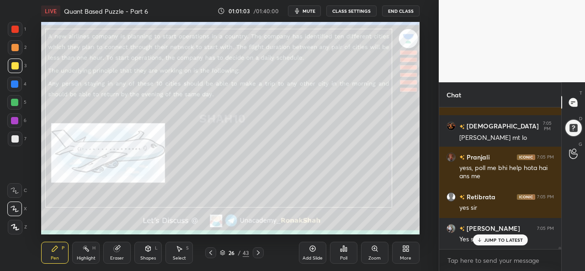
scroll to position [9269, 0]
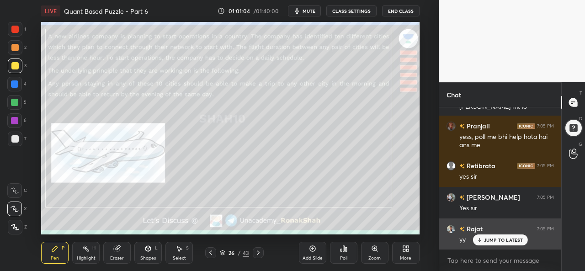
click at [492, 237] on p "JUMP TO LATEST" at bounding box center [503, 239] width 39 height 5
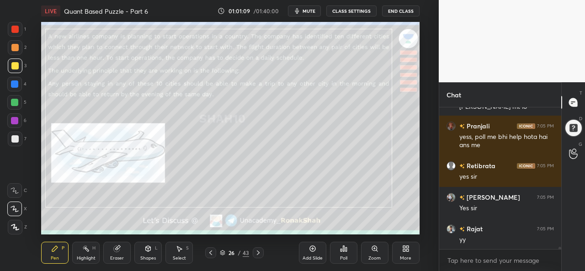
scroll to position [9301, 0]
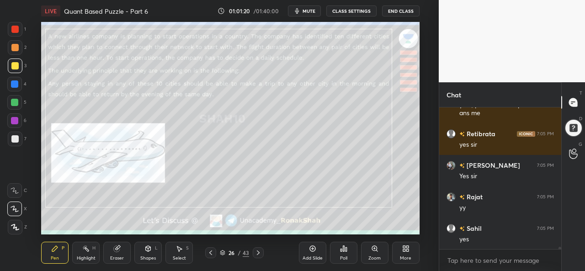
click at [12, 27] on div at bounding box center [14, 29] width 7 height 7
click at [14, 117] on div at bounding box center [14, 120] width 7 height 7
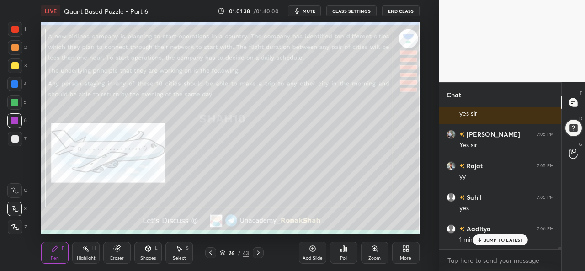
click at [491, 240] on p "JUMP TO LATEST" at bounding box center [503, 239] width 39 height 5
click at [14, 31] on div at bounding box center [14, 29] width 7 height 7
click at [12, 132] on div at bounding box center [15, 139] width 15 height 15
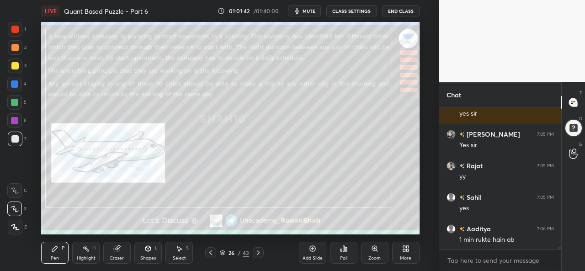
scroll to position [9364, 0]
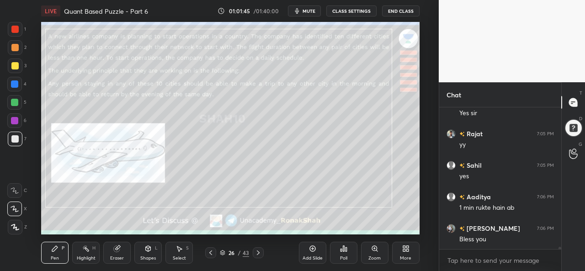
click at [11, 81] on div at bounding box center [14, 83] width 7 height 7
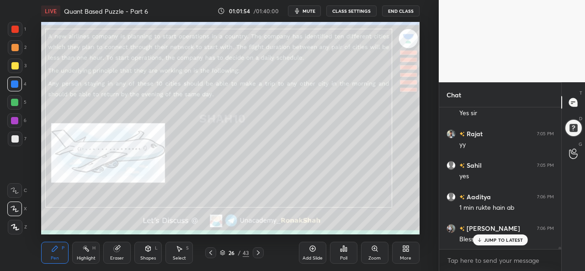
scroll to position [9395, 0]
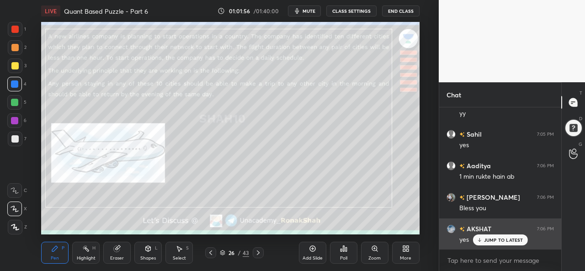
click at [488, 238] on p "JUMP TO LATEST" at bounding box center [503, 239] width 39 height 5
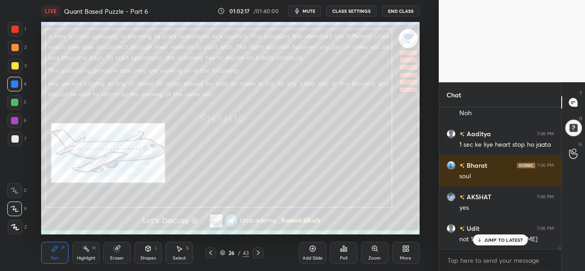
scroll to position [9584, 0]
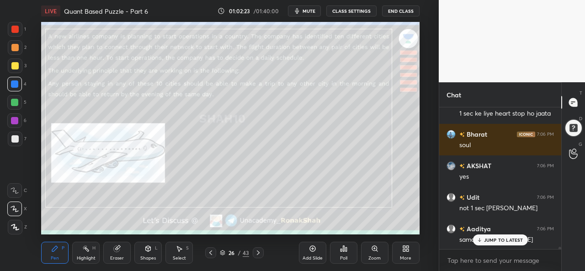
click at [493, 238] on p "JUMP TO LATEST" at bounding box center [503, 239] width 39 height 5
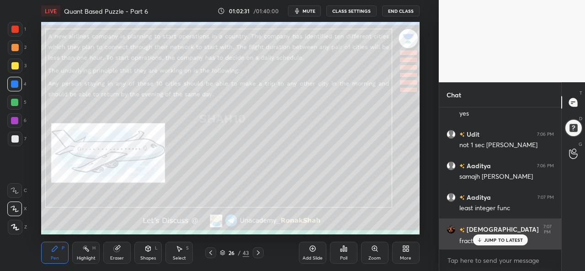
scroll to position [9679, 0]
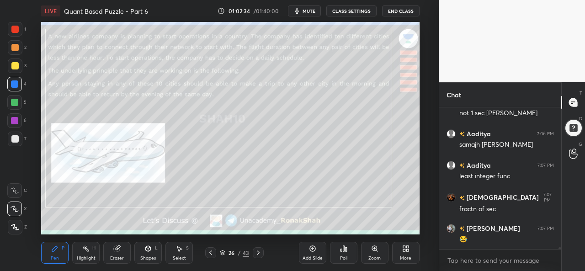
click at [12, 48] on div at bounding box center [14, 47] width 7 height 7
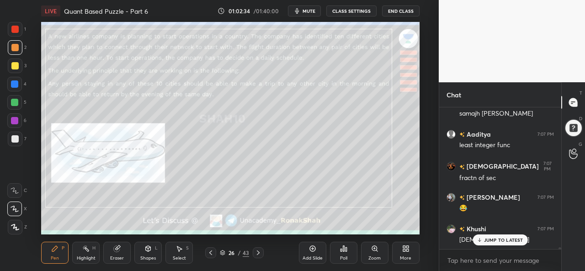
click at [10, 27] on div at bounding box center [15, 29] width 15 height 15
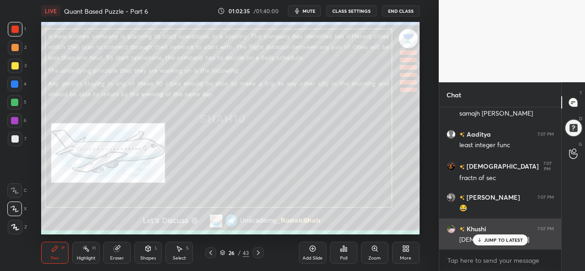
click at [488, 236] on div "JUMP TO LATEST" at bounding box center [499, 239] width 55 height 11
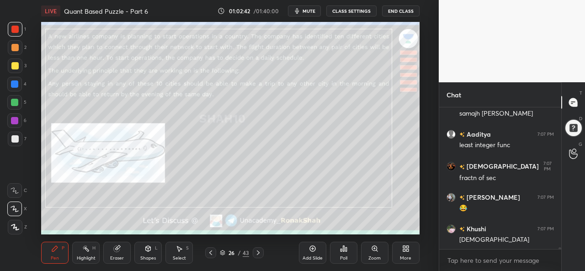
scroll to position [9750, 0]
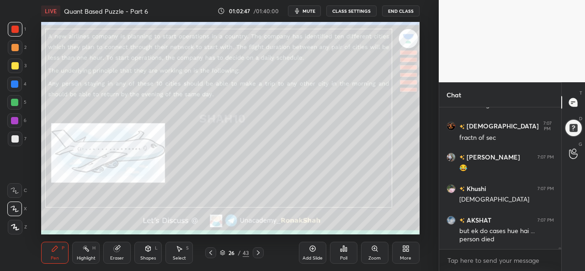
click at [178, 252] on icon at bounding box center [178, 248] width 7 height 7
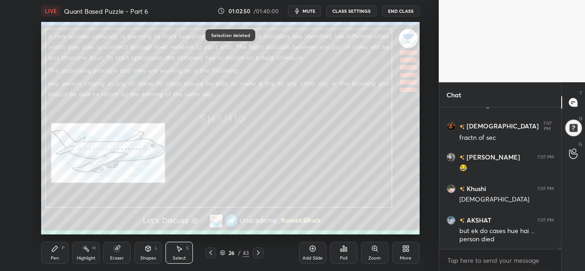
click at [53, 252] on icon at bounding box center [54, 248] width 7 height 7
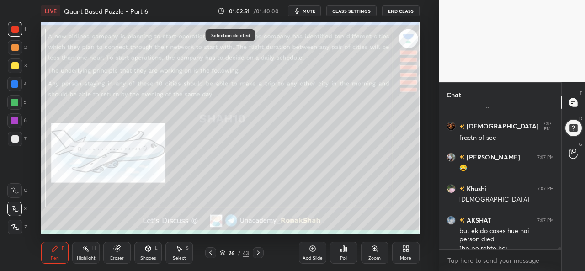
scroll to position [9759, 0]
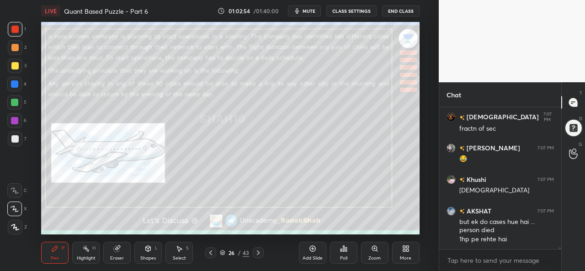
click at [0, 63] on div "1 2 3 4 5 6 7 C X Z C X Z E E Erase all H H" at bounding box center [14, 128] width 29 height 212
click at [20, 62] on div at bounding box center [15, 65] width 15 height 15
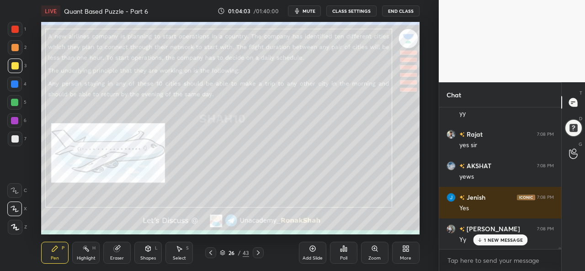
scroll to position [10028, 0]
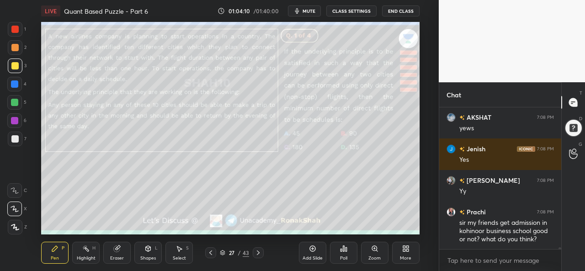
click at [17, 83] on div at bounding box center [14, 83] width 7 height 7
click at [16, 46] on div at bounding box center [14, 47] width 7 height 7
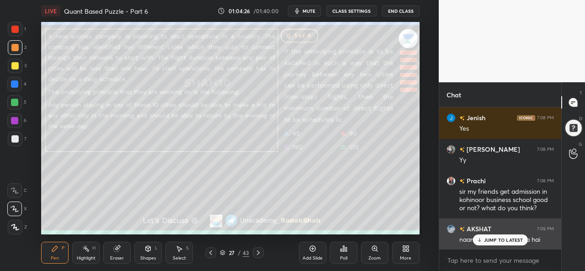
click at [501, 237] on p "JUMP TO LATEST" at bounding box center [503, 239] width 39 height 5
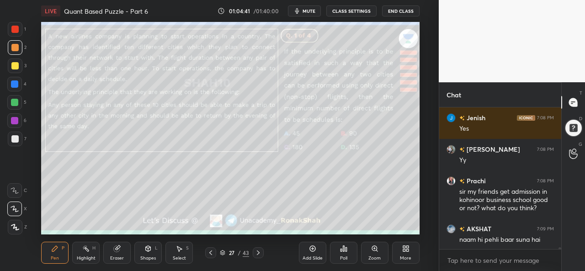
scroll to position [10091, 0]
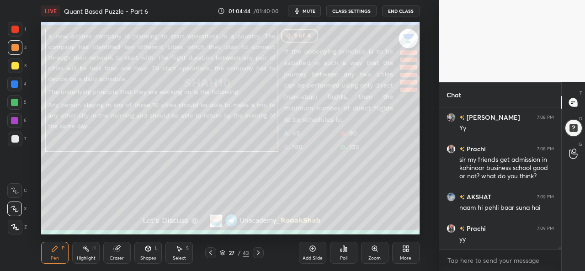
click at [178, 252] on icon at bounding box center [178, 248] width 7 height 7
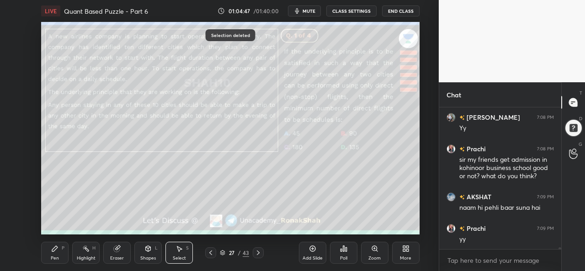
click at [58, 254] on div "Pen P" at bounding box center [54, 253] width 27 height 22
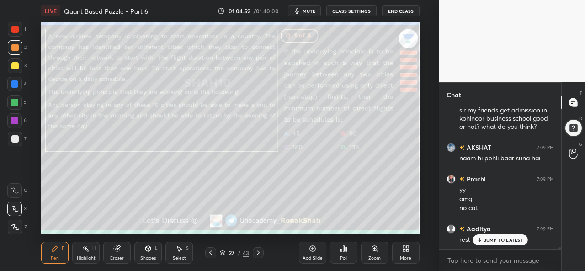
scroll to position [10189, 0]
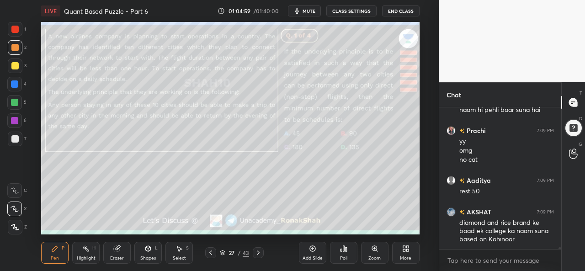
click at [492, 240] on div "diamond and rice brand ke baad ek college ka naam suna based on Kohinoor" at bounding box center [506, 231] width 95 height 26
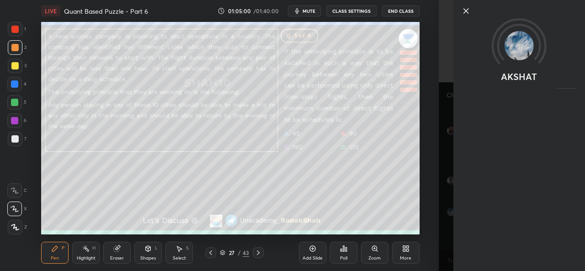
click at [466, 10] on icon at bounding box center [466, 11] width 5 height 5
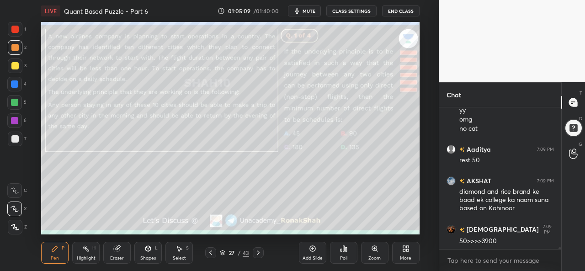
scroll to position [10252, 0]
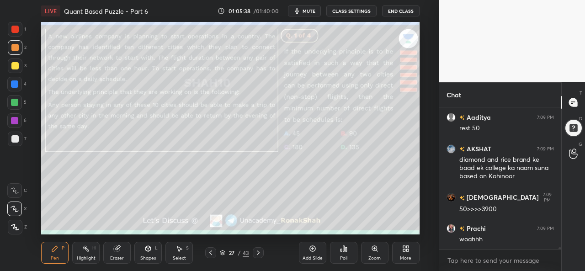
click at [177, 255] on div "Select S" at bounding box center [178, 253] width 27 height 22
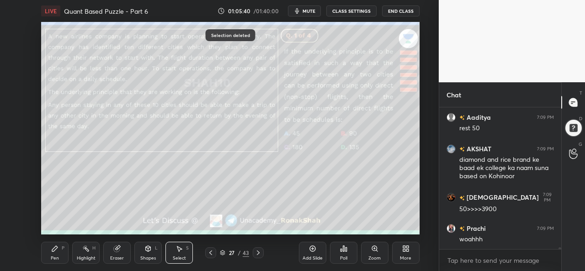
click at [58, 254] on div "Pen P" at bounding box center [54, 253] width 27 height 22
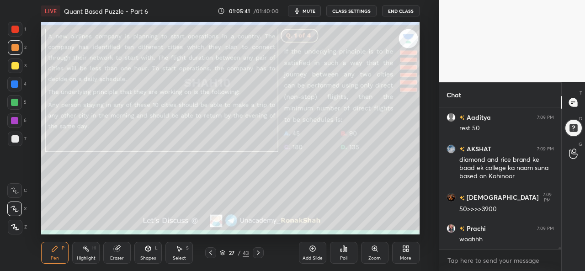
click at [15, 99] on div at bounding box center [14, 102] width 7 height 7
click at [9, 82] on div at bounding box center [14, 84] width 15 height 15
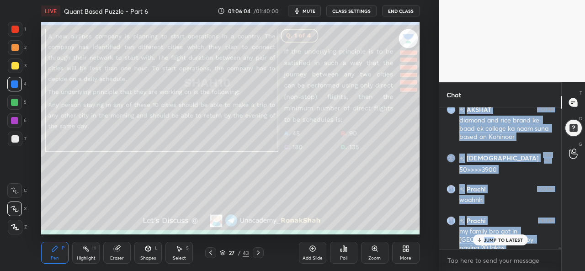
click at [380, 210] on div "1 2 3 4 5 6 7 C X Z C X Z E E Erase all H H LIVE Quant Based Puzzle - Part 6 01…" at bounding box center [292, 135] width 585 height 271
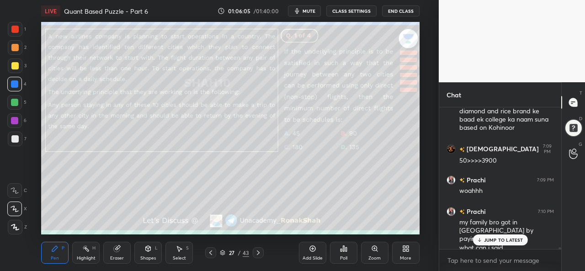
click at [498, 237] on p "JUMP TO LATEST" at bounding box center [503, 239] width 39 height 5
click at [338, 255] on div "Poll" at bounding box center [343, 253] width 27 height 22
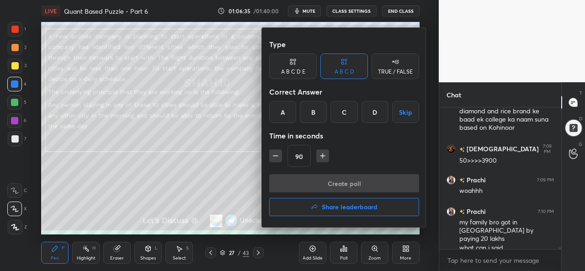
click at [343, 110] on div "C" at bounding box center [343, 112] width 27 height 22
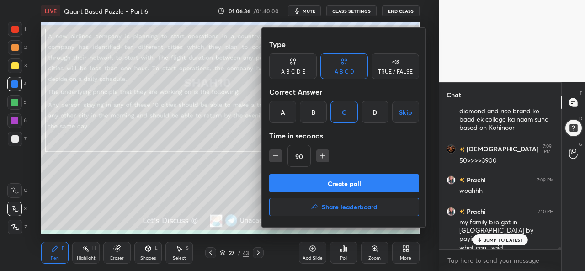
scroll to position [10322, 0]
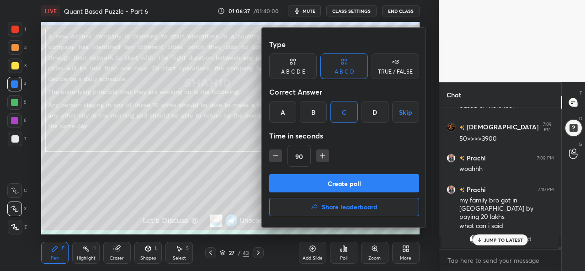
click at [338, 182] on button "Create poll" at bounding box center [344, 183] width 150 height 18
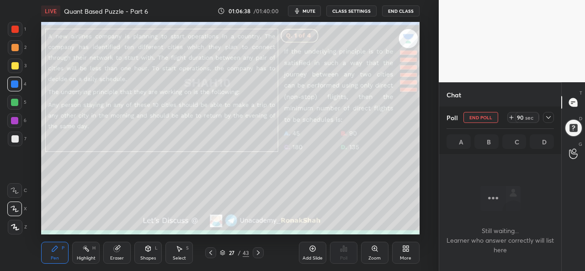
scroll to position [3, 3]
click at [549, 120] on icon at bounding box center [548, 117] width 7 height 7
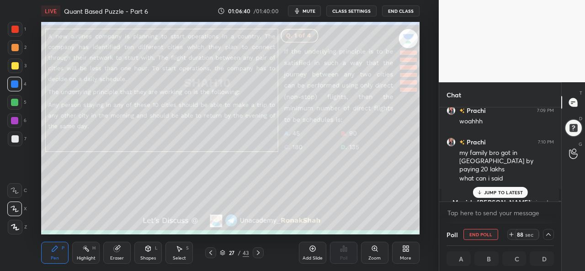
scroll to position [0, 3]
click at [497, 190] on p "JUMP TO LATEST" at bounding box center [503, 192] width 39 height 5
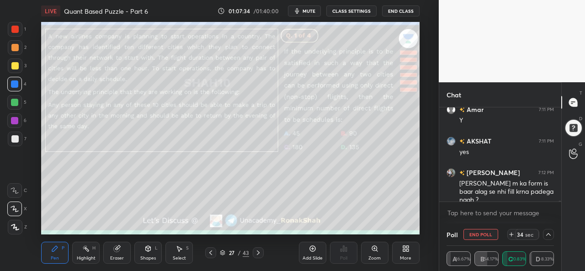
scroll to position [9944, 0]
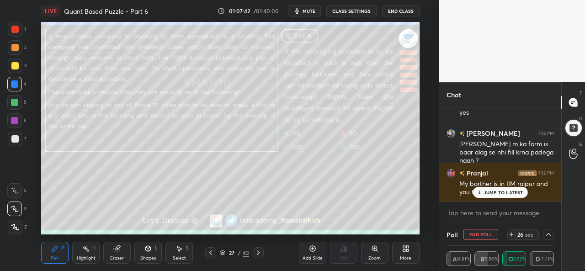
click at [516, 193] on p "JUMP TO LATEST" at bounding box center [503, 192] width 39 height 5
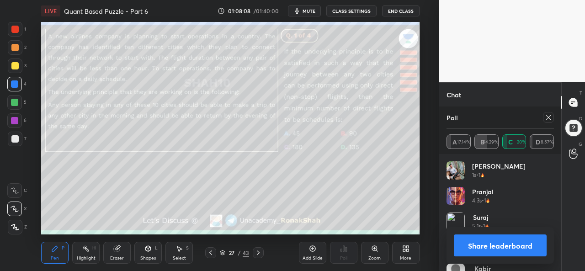
scroll to position [107, 105]
click at [548, 117] on icon at bounding box center [548, 117] width 5 height 5
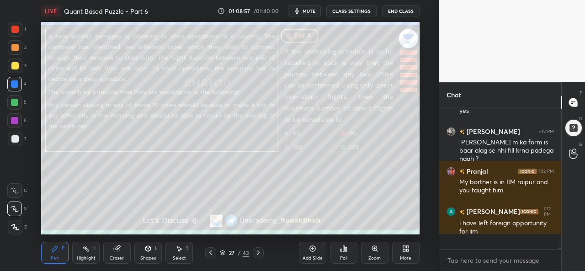
scroll to position [9946, 0]
click at [13, 67] on div at bounding box center [14, 65] width 7 height 7
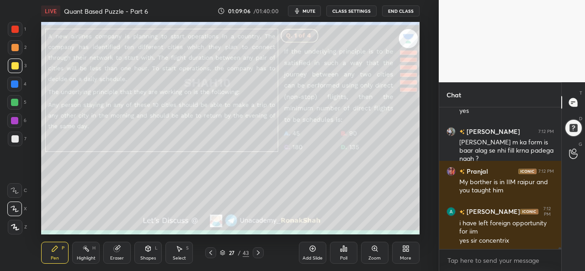
click at [15, 45] on div at bounding box center [14, 47] width 7 height 7
click at [15, 26] on div at bounding box center [14, 29] width 7 height 7
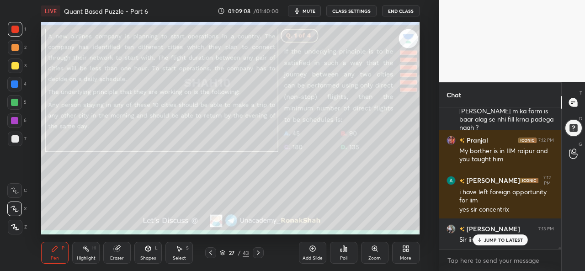
click at [496, 240] on p "JUMP TO LATEST" at bounding box center [503, 239] width 39 height 5
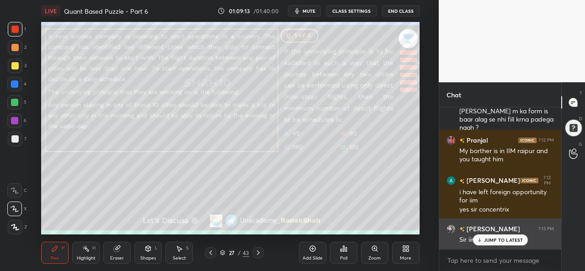
click at [499, 236] on div "JUMP TO LATEST" at bounding box center [499, 239] width 55 height 11
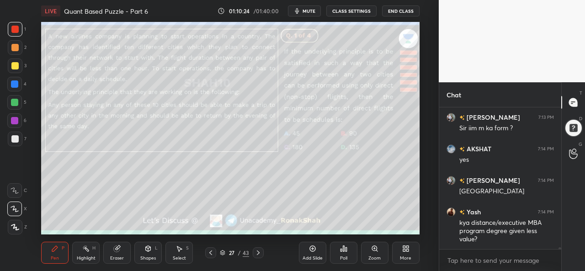
scroll to position [10128, 0]
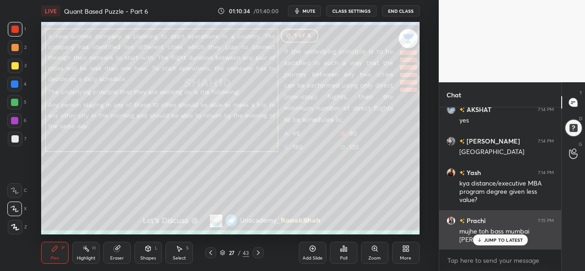
click at [496, 237] on p "JUMP TO LATEST" at bounding box center [503, 239] width 39 height 5
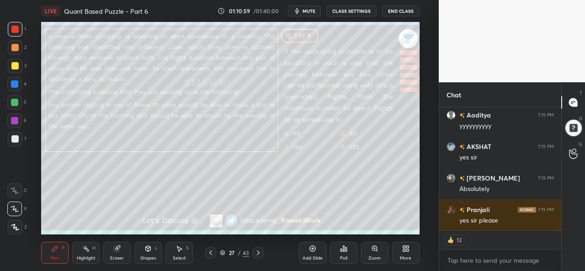
scroll to position [10314, 0]
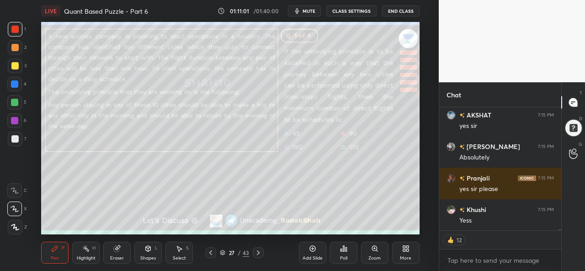
click at [183, 254] on div "Select S" at bounding box center [178, 253] width 27 height 22
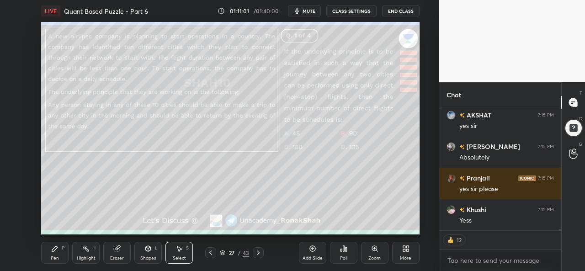
scroll to position [10345, 0]
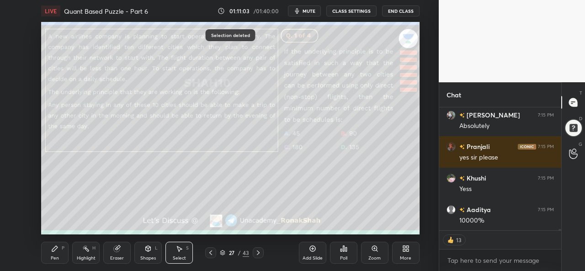
click at [57, 252] on icon at bounding box center [54, 248] width 7 height 7
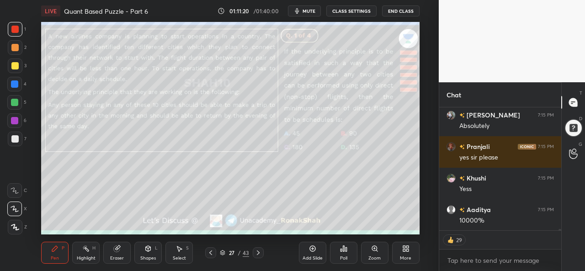
scroll to position [10377, 0]
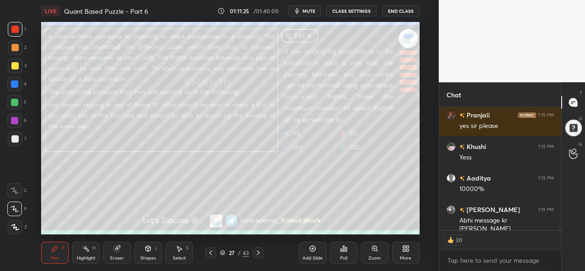
click at [14, 62] on div at bounding box center [15, 65] width 15 height 15
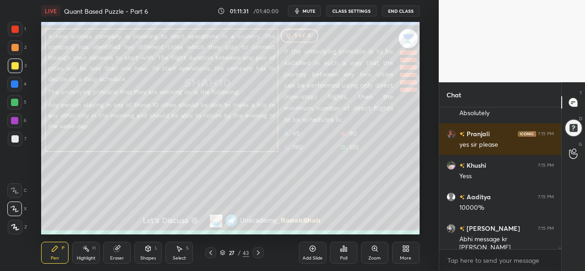
scroll to position [10358, 0]
click at [13, 101] on div at bounding box center [14, 102] width 7 height 7
click at [12, 119] on div at bounding box center [14, 120] width 7 height 7
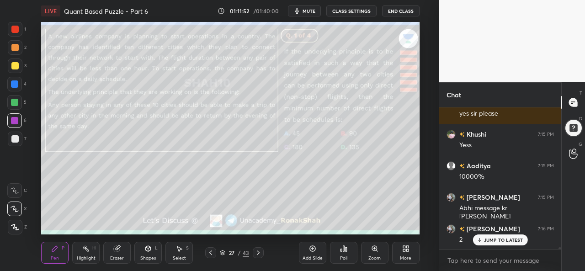
click at [15, 136] on div at bounding box center [14, 138] width 7 height 7
click at [15, 120] on div at bounding box center [14, 120] width 7 height 7
click at [14, 141] on div at bounding box center [14, 138] width 7 height 7
click at [495, 240] on p "JUMP TO LATEST" at bounding box center [503, 239] width 39 height 5
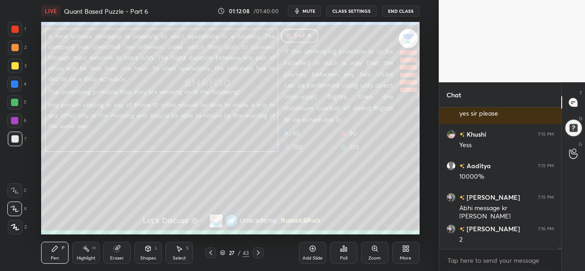
scroll to position [10398, 0]
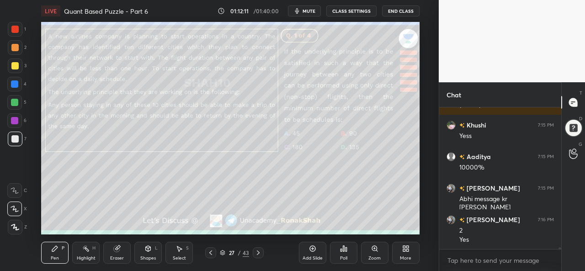
click at [14, 114] on div at bounding box center [14, 120] width 15 height 15
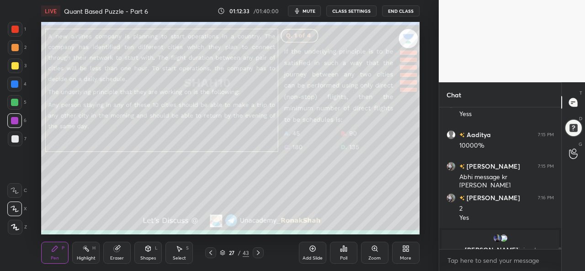
scroll to position [10431, 0]
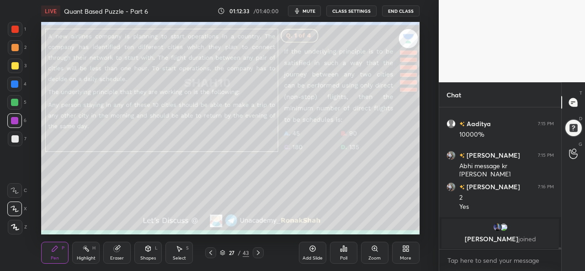
click at [184, 254] on div "Select S" at bounding box center [178, 253] width 27 height 22
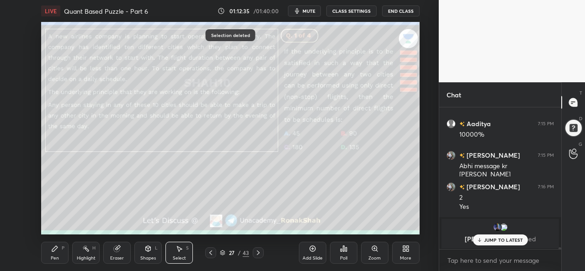
click at [64, 253] on div "Pen P" at bounding box center [54, 253] width 27 height 22
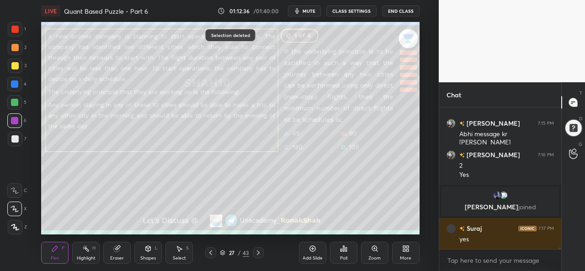
scroll to position [10223, 0]
click at [11, 63] on div at bounding box center [14, 65] width 7 height 7
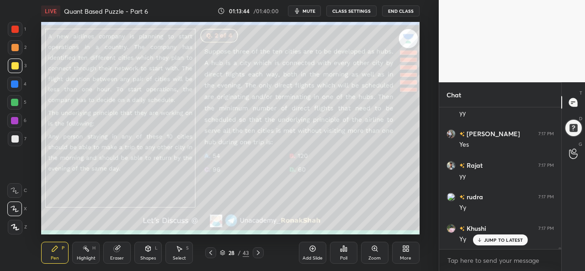
scroll to position [10451, 0]
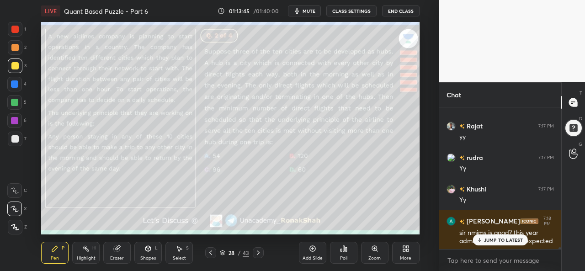
click at [495, 239] on p "JUMP TO LATEST" at bounding box center [503, 239] width 39 height 5
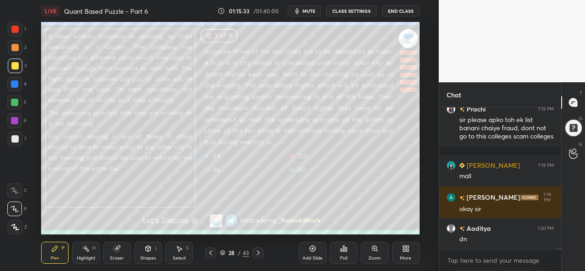
scroll to position [10715, 0]
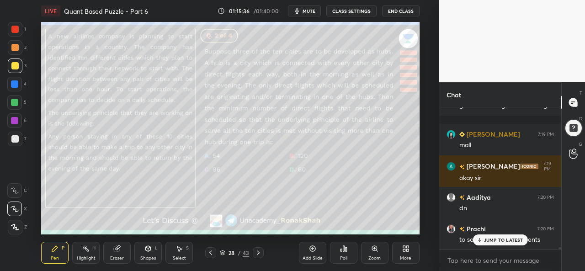
click at [504, 238] on p "JUMP TO LATEST" at bounding box center [503, 239] width 39 height 5
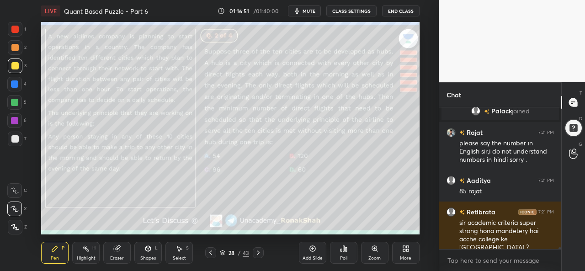
scroll to position [11030, 0]
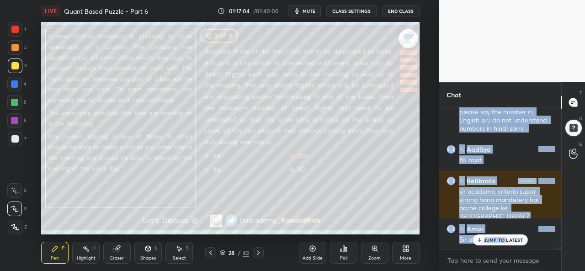
drag, startPoint x: 506, startPoint y: 241, endPoint x: 422, endPoint y: 201, distance: 93.6
click at [422, 201] on div "1 2 3 4 5 6 7 C X Z C X Z E E Erase all H H LIVE Quant Based Puzzle - Part 6 01…" at bounding box center [292, 135] width 585 height 271
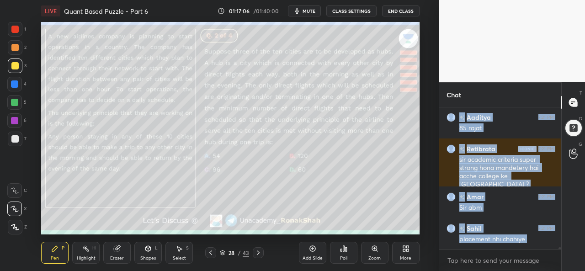
click at [503, 240] on div "Rajat 7:21 PM please say the number in English sir,i do not understand numbers …" at bounding box center [500, 178] width 122 height 142
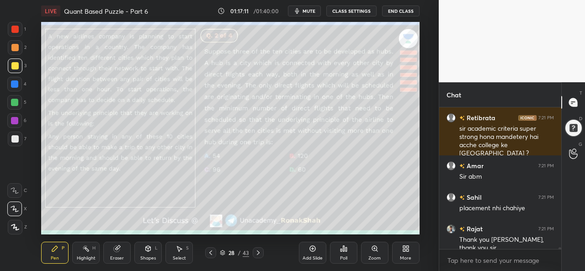
scroll to position [11142, 0]
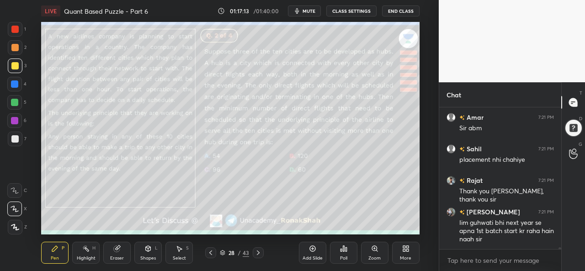
click at [344, 256] on div "Poll" at bounding box center [343, 258] width 7 height 5
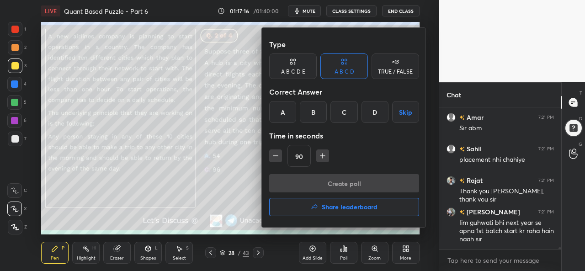
click at [348, 111] on div "C" at bounding box center [343, 112] width 27 height 22
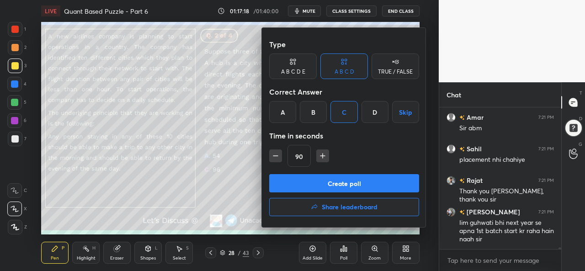
click at [327, 180] on button "Create poll" at bounding box center [344, 183] width 150 height 18
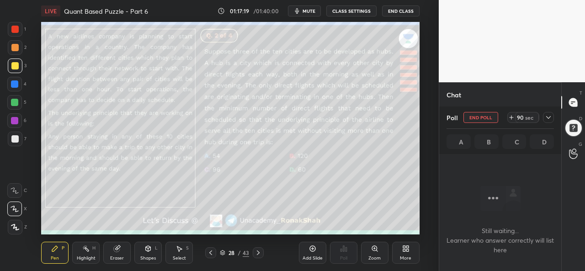
scroll to position [3, 3]
click at [551, 116] on icon at bounding box center [548, 117] width 7 height 7
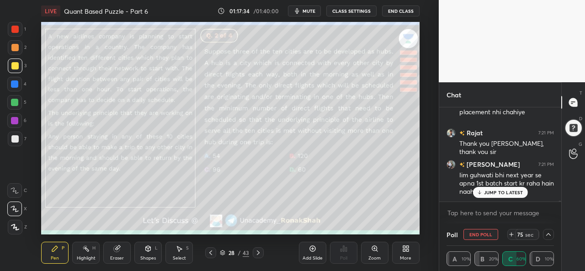
scroll to position [11229, 0]
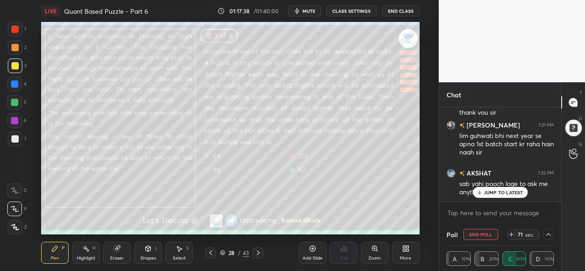
click at [515, 194] on p "JUMP TO LATEST" at bounding box center [503, 192] width 39 height 5
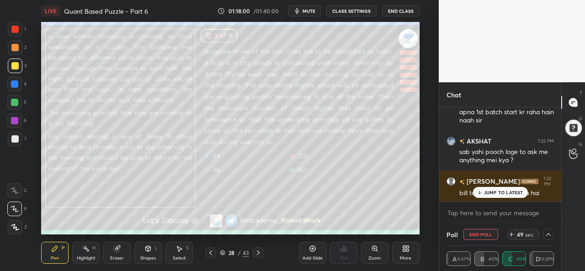
scroll to position [11292, 0]
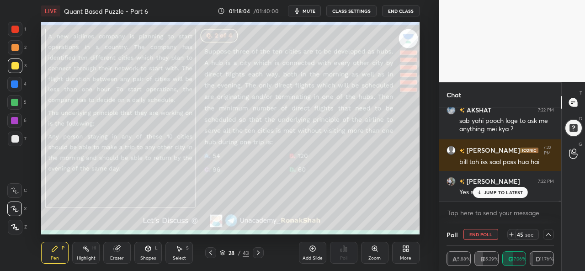
click at [506, 192] on p "JUMP TO LATEST" at bounding box center [503, 192] width 39 height 5
click at [547, 236] on icon at bounding box center [548, 234] width 7 height 7
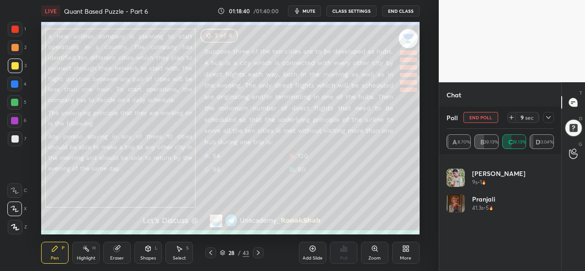
scroll to position [0, 0]
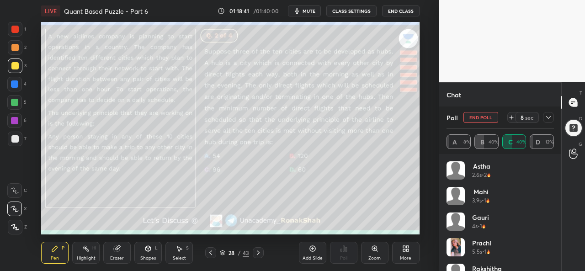
click at [549, 118] on icon at bounding box center [548, 117] width 5 height 3
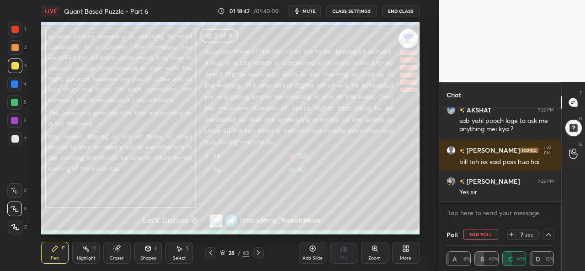
scroll to position [0, 3]
click at [550, 233] on icon at bounding box center [548, 234] width 7 height 7
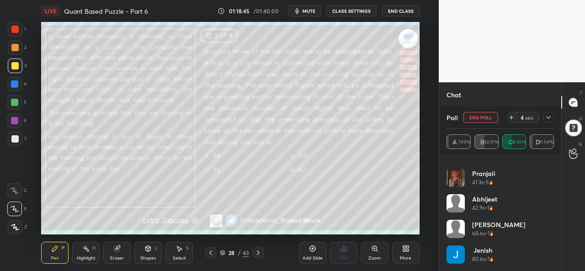
scroll to position [0, 0]
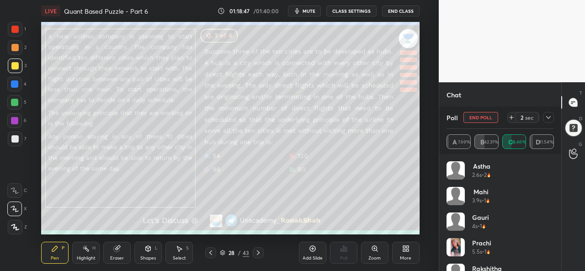
click at [548, 119] on icon at bounding box center [548, 117] width 7 height 7
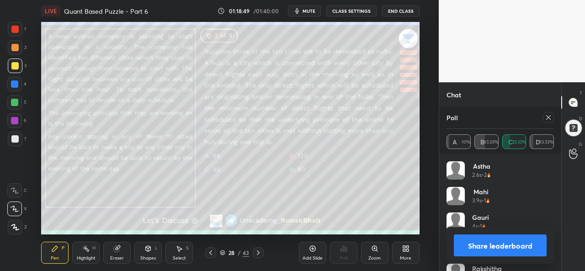
scroll to position [107, 105]
click at [550, 118] on icon at bounding box center [548, 117] width 7 height 7
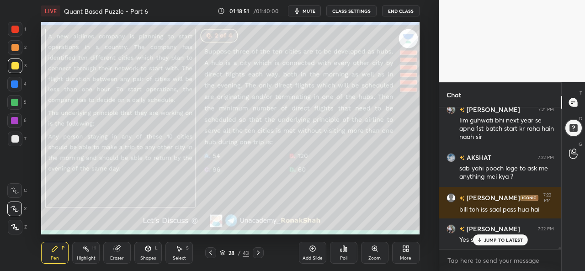
click at [499, 234] on div "Yes sir" at bounding box center [506, 238] width 95 height 11
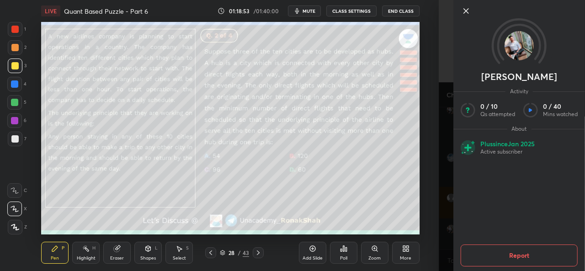
click at [467, 11] on icon at bounding box center [465, 10] width 11 height 11
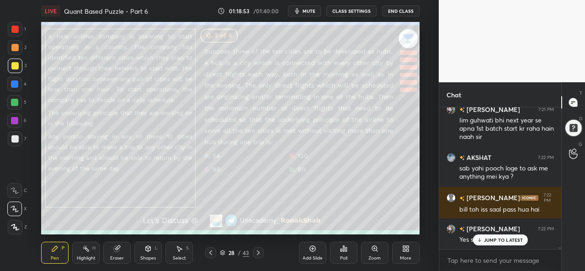
click at [496, 240] on p "JUMP TO LATEST" at bounding box center [503, 239] width 39 height 5
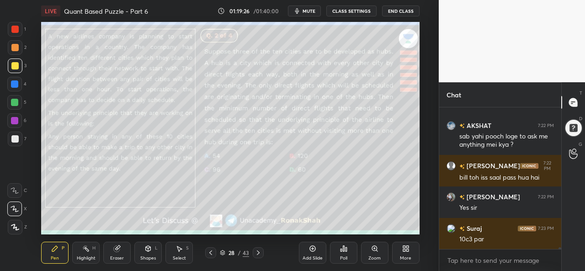
click at [313, 249] on icon at bounding box center [312, 248] width 3 height 3
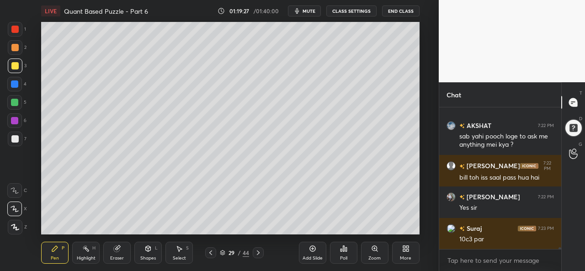
click at [150, 254] on div "Shapes L" at bounding box center [147, 253] width 27 height 22
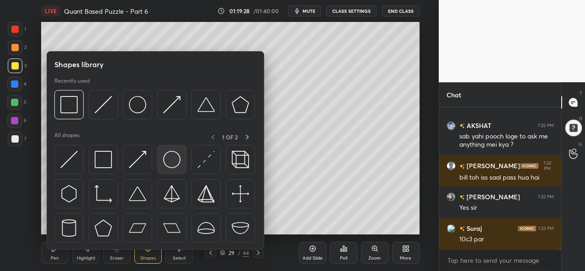
click at [174, 155] on img at bounding box center [171, 159] width 17 height 17
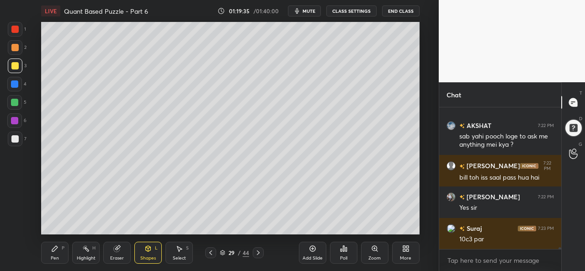
click at [11, 99] on div at bounding box center [14, 102] width 7 height 7
click at [9, 79] on div at bounding box center [14, 84] width 15 height 15
click at [178, 247] on icon at bounding box center [179, 248] width 5 height 5
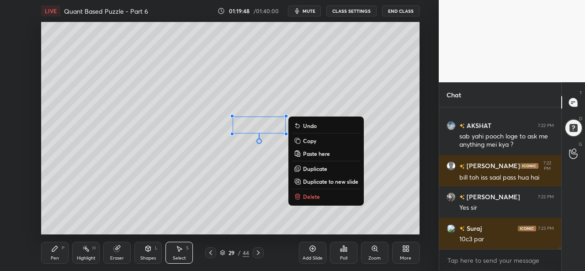
click at [246, 180] on div "0 ° Undo Copy Paste here Duplicate Duplicate to new slide Delete" at bounding box center [230, 128] width 378 height 212
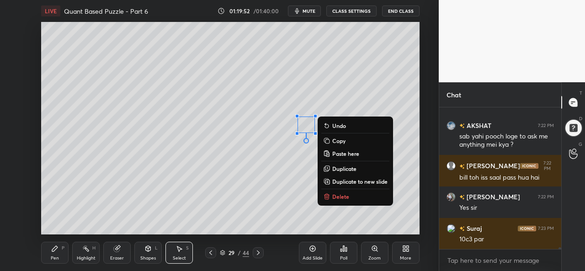
click at [54, 253] on div "Pen P" at bounding box center [54, 253] width 27 height 22
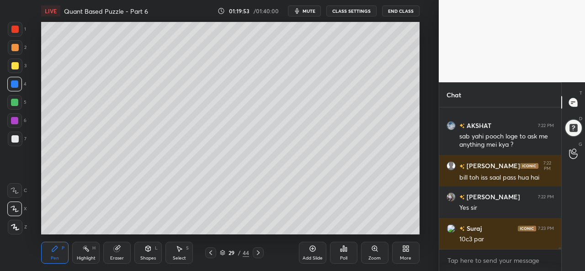
click at [13, 29] on div at bounding box center [14, 29] width 7 height 7
click at [16, 64] on div at bounding box center [14, 65] width 7 height 7
click at [15, 101] on div at bounding box center [14, 102] width 7 height 7
click at [13, 26] on div at bounding box center [14, 29] width 7 height 7
click at [15, 100] on div at bounding box center [14, 102] width 7 height 7
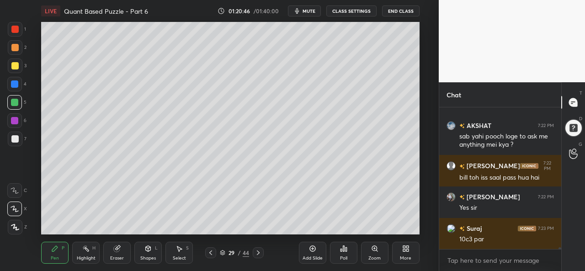
scroll to position [11315, 0]
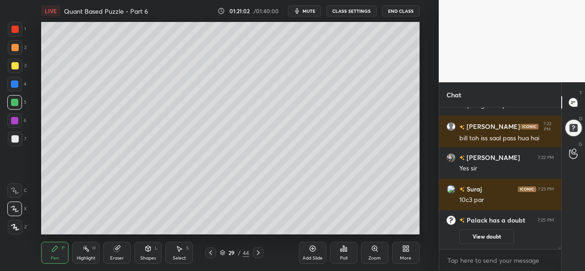
click at [16, 81] on div at bounding box center [14, 83] width 7 height 7
click at [16, 27] on div at bounding box center [14, 29] width 7 height 7
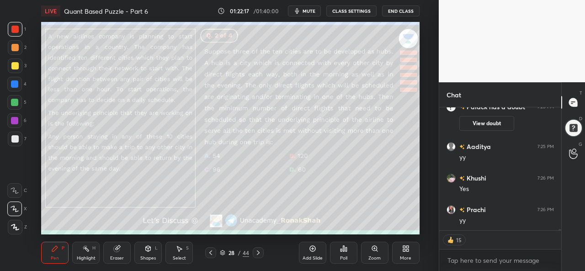
scroll to position [11192, 0]
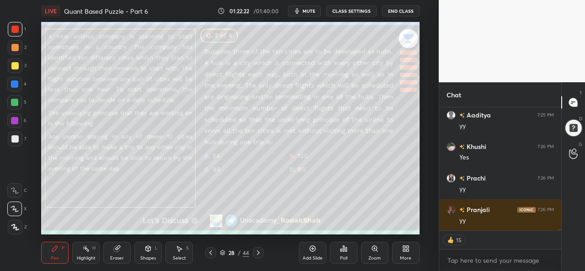
type textarea "x"
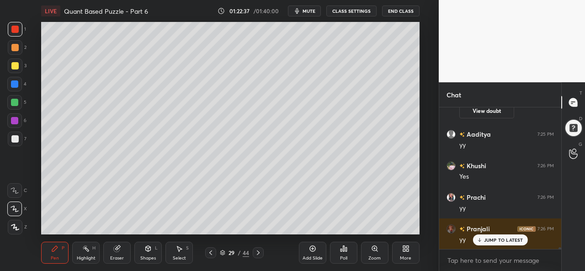
scroll to position [11195, 0]
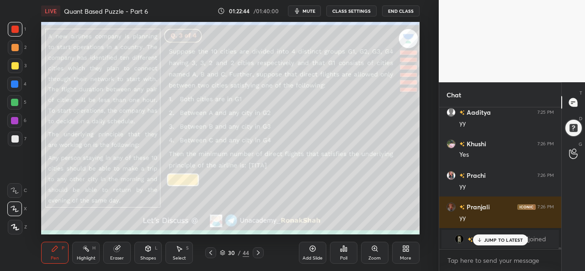
click at [13, 27] on div at bounding box center [14, 29] width 7 height 7
click at [15, 63] on div at bounding box center [14, 65] width 7 height 7
click at [497, 239] on p "JUMP TO LATEST" at bounding box center [503, 239] width 39 height 5
click at [344, 252] on icon at bounding box center [343, 248] width 7 height 7
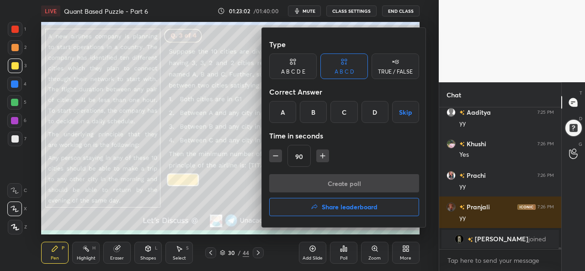
scroll to position [11268, 0]
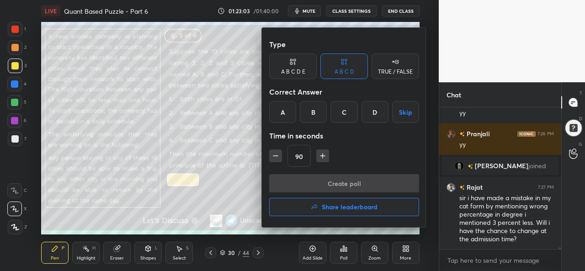
click at [57, 257] on div at bounding box center [292, 135] width 585 height 271
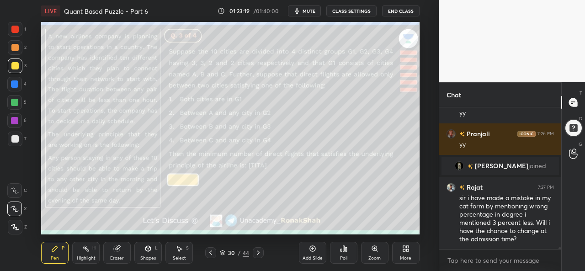
click at [12, 44] on div at bounding box center [14, 47] width 7 height 7
click at [17, 23] on div at bounding box center [15, 29] width 15 height 15
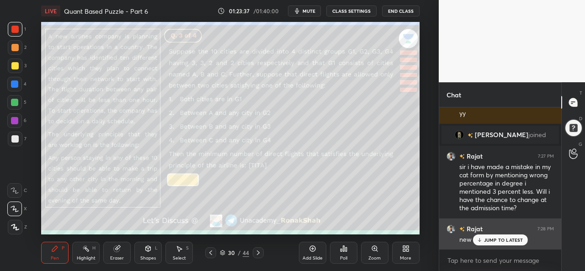
click at [492, 238] on p "JUMP TO LATEST" at bounding box center [503, 239] width 39 height 5
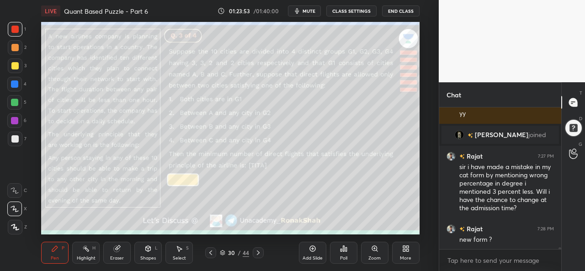
scroll to position [11308, 0]
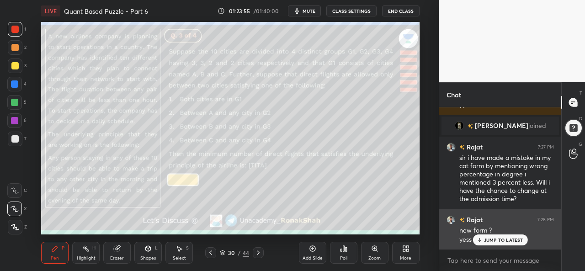
click at [500, 238] on p "JUMP TO LATEST" at bounding box center [503, 239] width 39 height 5
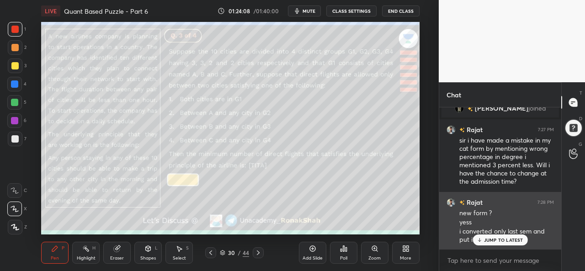
scroll to position [11357, 0]
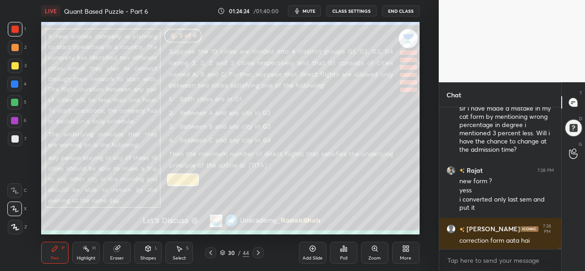
click at [11, 45] on div at bounding box center [14, 47] width 7 height 7
click at [17, 24] on div at bounding box center [15, 29] width 15 height 15
click at [15, 83] on div at bounding box center [14, 83] width 7 height 7
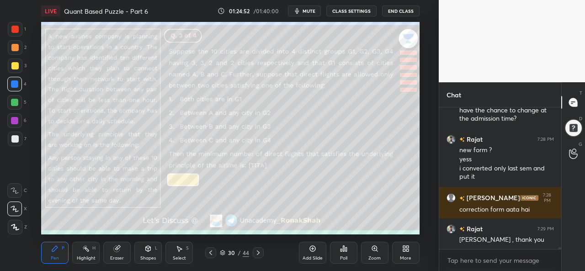
click at [344, 254] on div "Poll" at bounding box center [343, 253] width 27 height 22
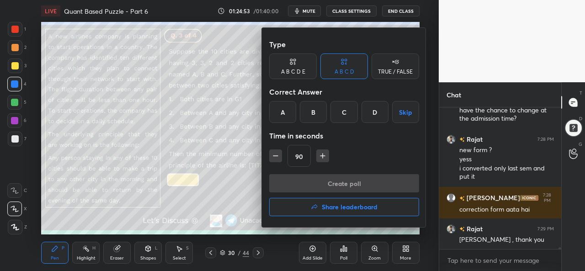
click at [346, 110] on div "C" at bounding box center [343, 112] width 27 height 22
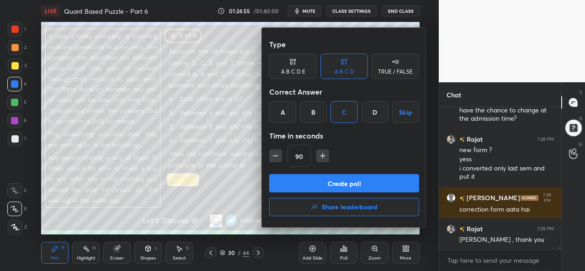
click at [274, 155] on icon "button" at bounding box center [275, 155] width 9 height 9
click at [275, 155] on icon "button" at bounding box center [275, 155] width 9 height 9
type input "60"
click at [346, 185] on button "Create poll" at bounding box center [344, 183] width 150 height 18
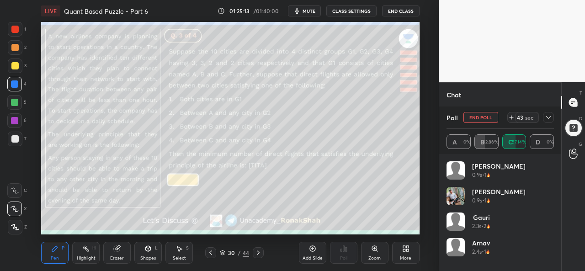
scroll to position [11462, 0]
click at [183, 251] on div "Select S" at bounding box center [178, 253] width 27 height 22
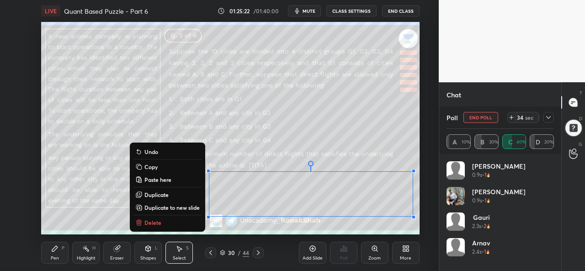
click at [57, 254] on div "Pen P" at bounding box center [54, 253] width 27 height 22
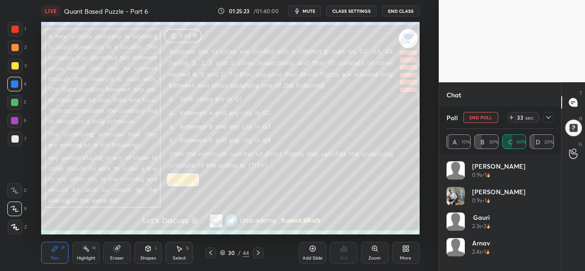
click at [19, 45] on div at bounding box center [15, 47] width 15 height 15
click at [16, 83] on div at bounding box center [14, 83] width 7 height 7
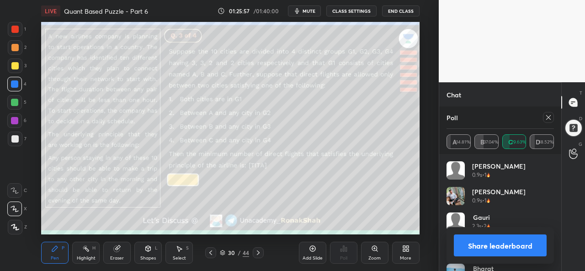
click at [549, 117] on icon at bounding box center [548, 117] width 5 height 5
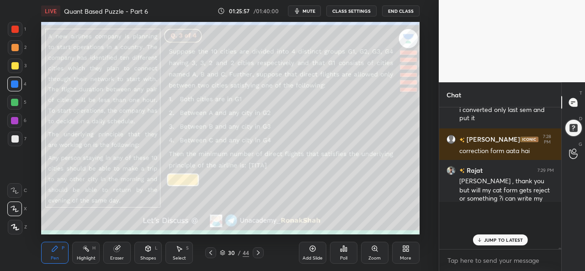
scroll to position [134, 119]
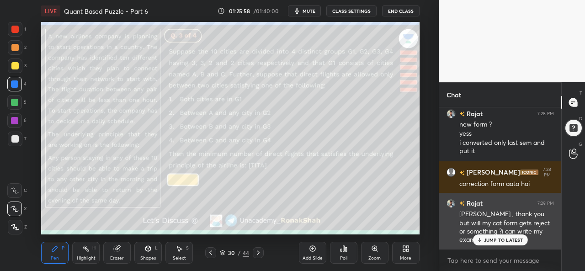
click at [498, 236] on div "JUMP TO LATEST" at bounding box center [499, 239] width 55 height 11
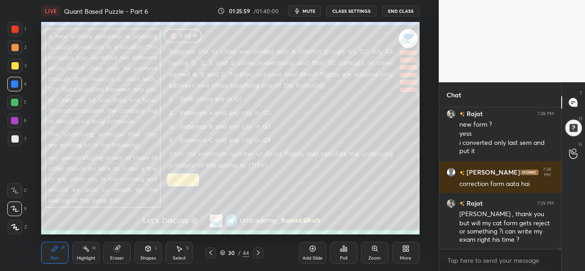
click at [184, 254] on div "Select S" at bounding box center [178, 253] width 27 height 22
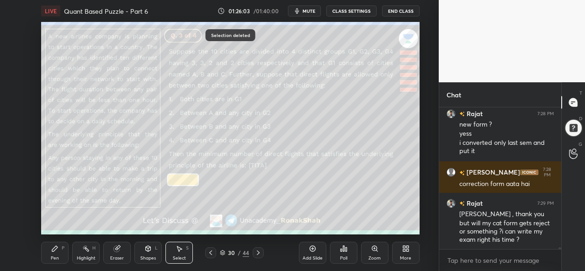
click at [52, 254] on div "Pen P" at bounding box center [54, 253] width 27 height 22
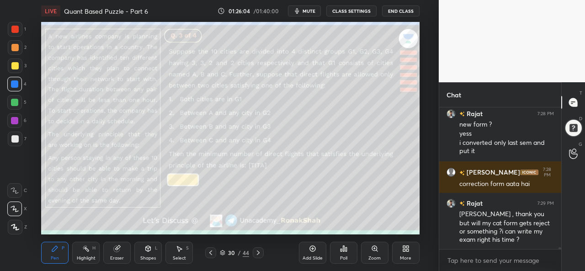
click at [15, 63] on div at bounding box center [14, 65] width 7 height 7
click at [94, 250] on div "H" at bounding box center [93, 248] width 3 height 5
click at [58, 252] on icon at bounding box center [54, 248] width 7 height 7
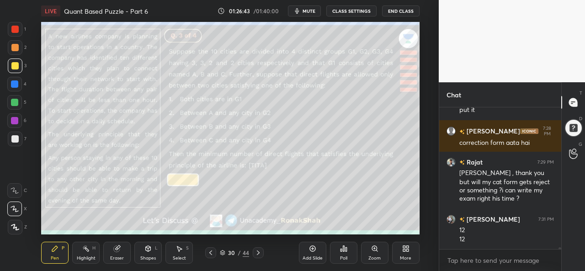
scroll to position [11486, 0]
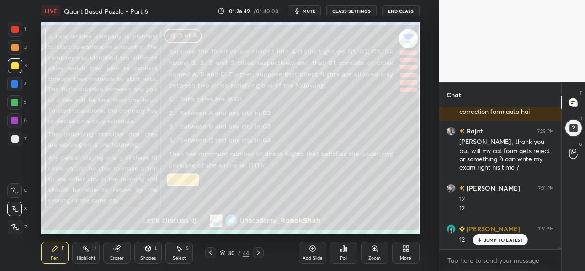
click at [13, 97] on div at bounding box center [14, 102] width 15 height 15
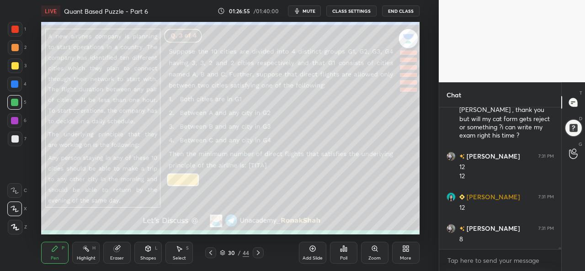
scroll to position [11549, 0]
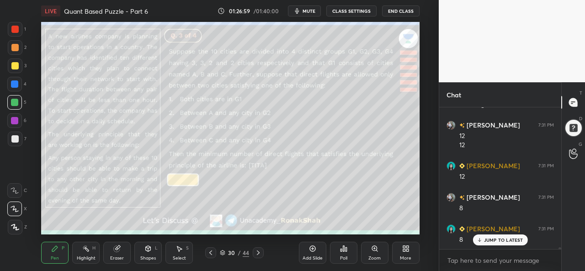
click at [420, 190] on div "Setting up your live class Poll for secs No correct answer Start poll" at bounding box center [230, 128] width 402 height 212
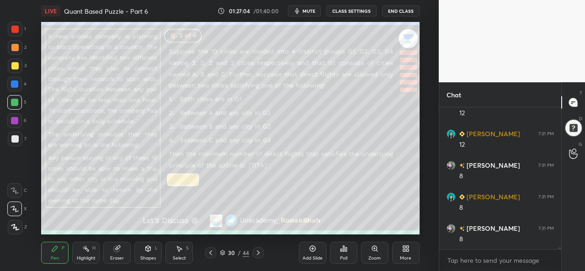
click at [419, 200] on div "Setting up your live class Poll for secs No correct answer Start poll" at bounding box center [230, 128] width 402 height 212
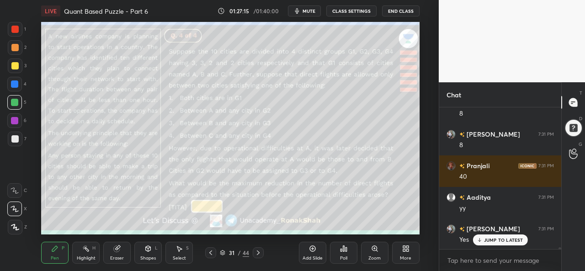
scroll to position [11707, 0]
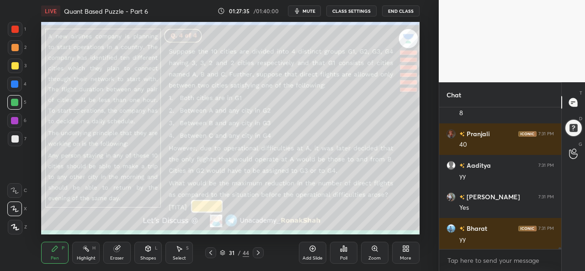
click at [19, 30] on div at bounding box center [15, 29] width 15 height 15
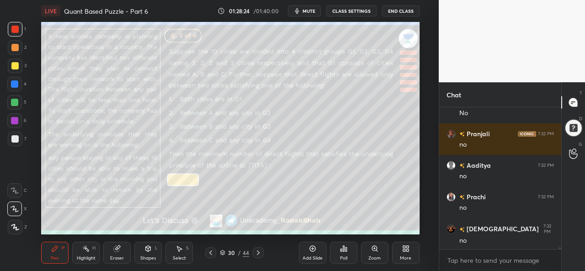
scroll to position [11740, 0]
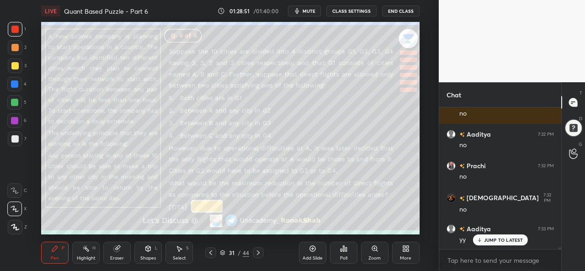
click at [11, 83] on div at bounding box center [14, 83] width 7 height 7
click at [15, 99] on div at bounding box center [14, 102] width 7 height 7
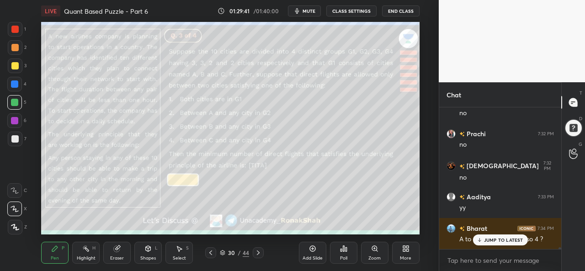
scroll to position [11803, 0]
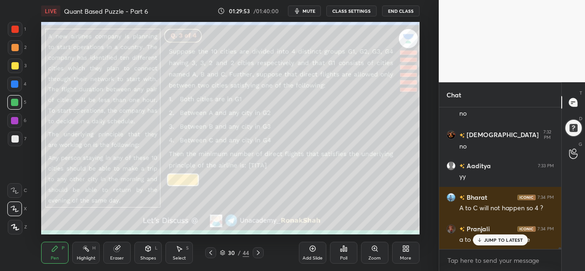
click at [493, 237] on p "JUMP TO LATEST" at bounding box center [503, 239] width 39 height 5
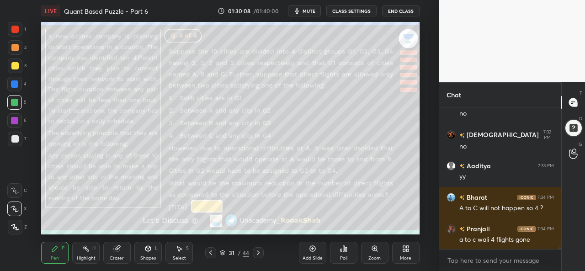
click at [181, 249] on icon at bounding box center [178, 248] width 7 height 7
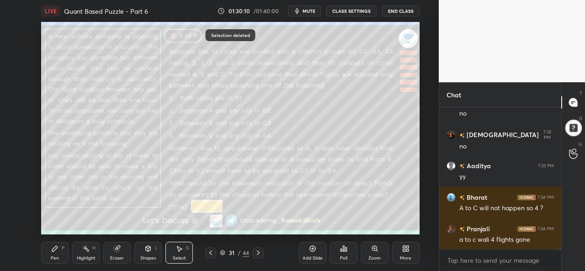
click at [49, 256] on div "Pen P" at bounding box center [54, 253] width 27 height 22
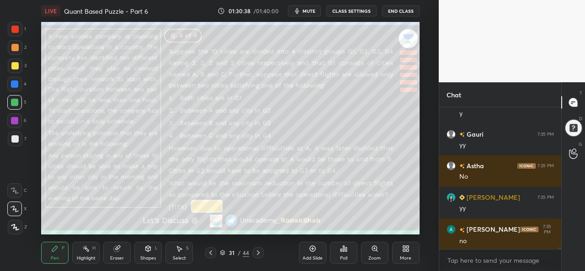
scroll to position [12150, 0]
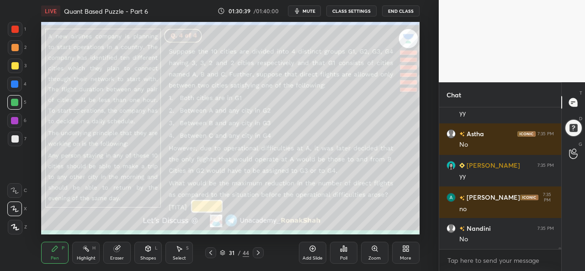
click at [315, 251] on icon at bounding box center [312, 248] width 7 height 7
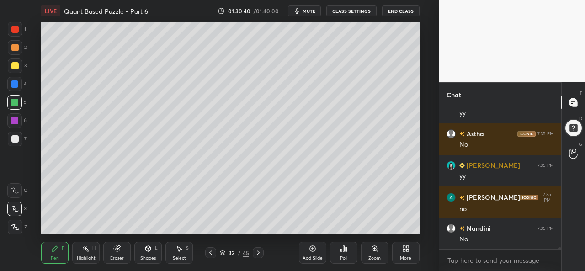
click at [12, 63] on div at bounding box center [14, 65] width 7 height 7
click at [11, 85] on div at bounding box center [14, 84] width 15 height 15
click at [12, 102] on div at bounding box center [14, 102] width 7 height 7
click at [18, 119] on div at bounding box center [14, 120] width 15 height 15
click at [12, 139] on div at bounding box center [14, 138] width 7 height 7
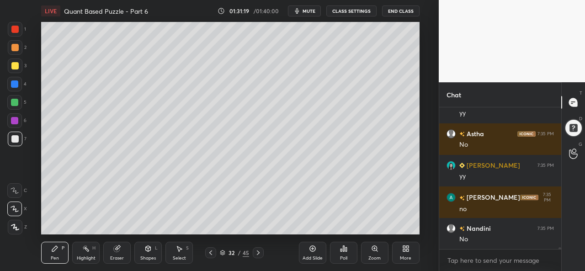
click at [183, 249] on div "Select S" at bounding box center [178, 253] width 27 height 22
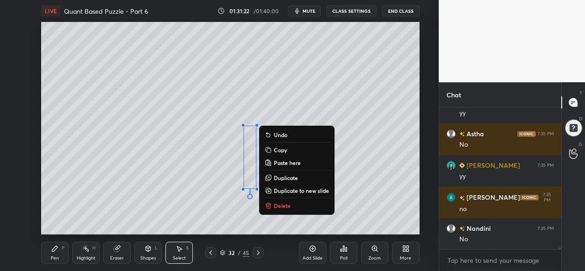
click at [57, 249] on icon at bounding box center [54, 248] width 7 height 7
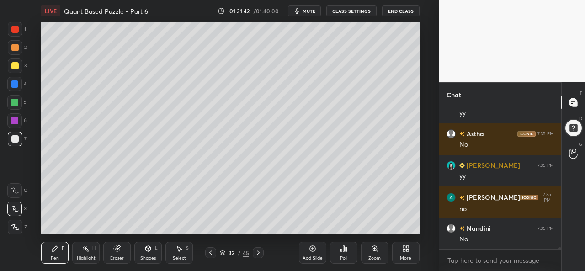
click at [16, 27] on div at bounding box center [14, 29] width 7 height 7
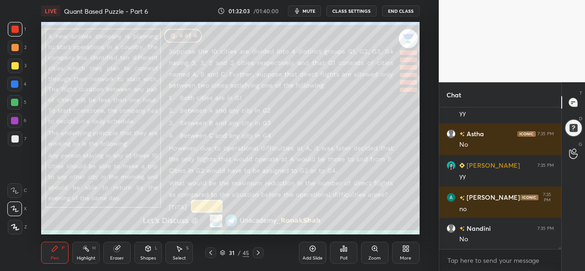
scroll to position [12182, 0]
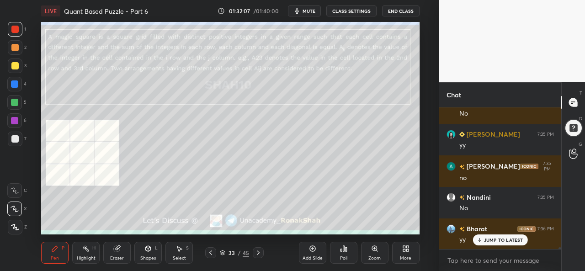
click at [11, 27] on div at bounding box center [15, 29] width 15 height 15
click at [13, 50] on div at bounding box center [14, 47] width 7 height 7
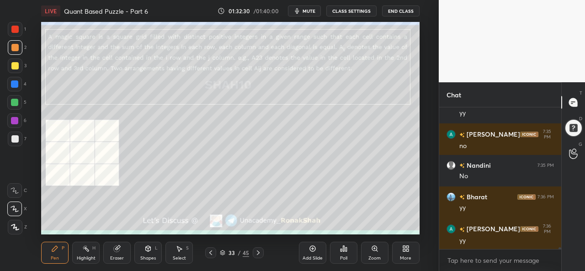
scroll to position [12253, 0]
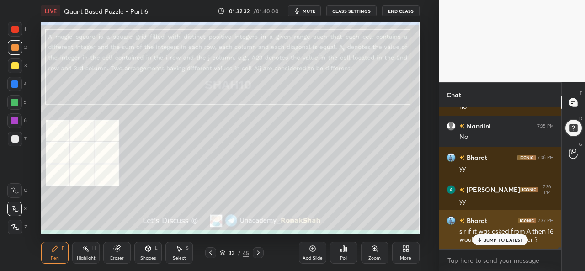
click at [511, 236] on div "JUMP TO LATEST" at bounding box center [499, 239] width 55 height 11
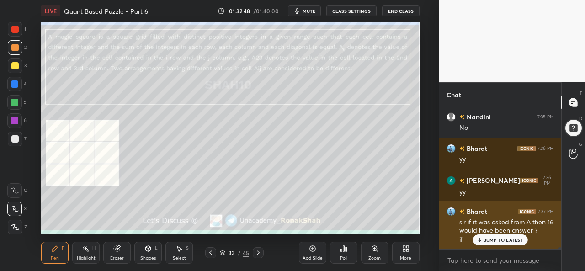
scroll to position [12271, 0]
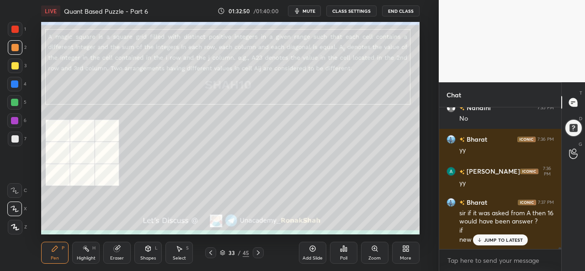
click at [498, 237] on p "JUMP TO LATEST" at bounding box center [503, 239] width 39 height 5
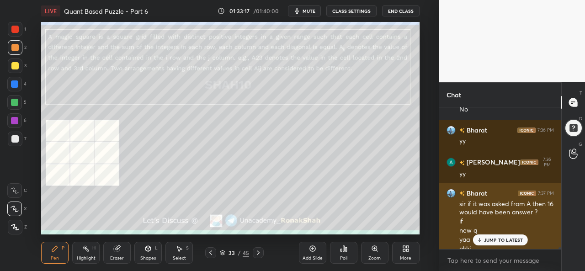
scroll to position [12289, 0]
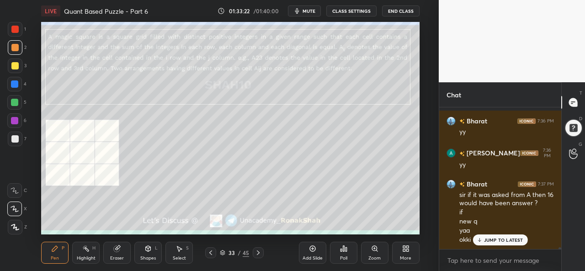
click at [177, 260] on div "Select" at bounding box center [179, 258] width 13 height 5
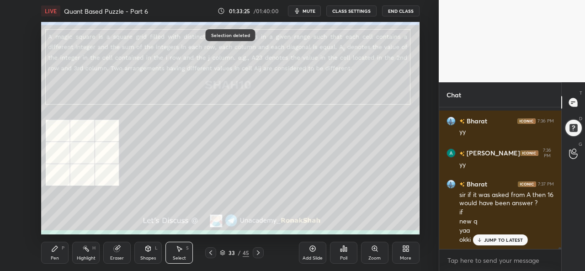
click at [54, 251] on icon at bounding box center [54, 248] width 5 height 5
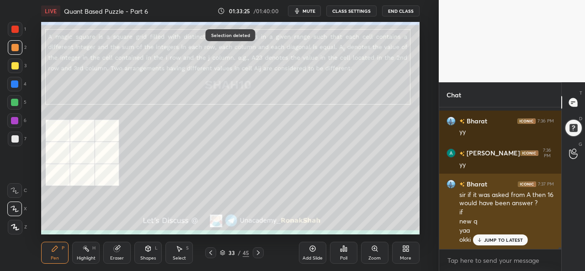
click at [490, 237] on p "JUMP TO LATEST" at bounding box center [503, 239] width 39 height 5
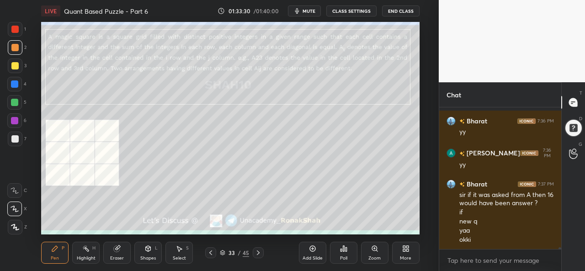
click at [13, 27] on div at bounding box center [14, 29] width 7 height 7
click at [186, 254] on div "Select S" at bounding box center [178, 253] width 27 height 22
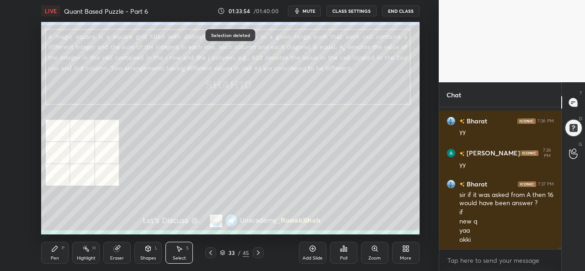
click at [56, 251] on icon at bounding box center [54, 248] width 7 height 7
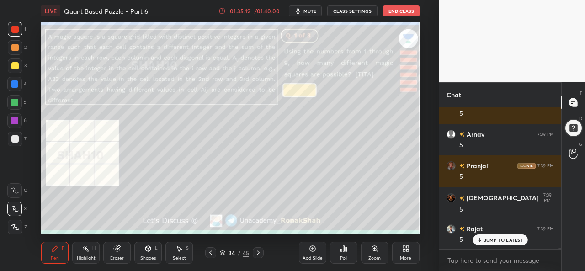
scroll to position [12510, 0]
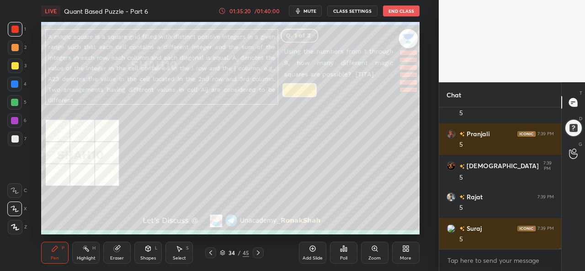
click at [313, 251] on icon at bounding box center [312, 248] width 7 height 7
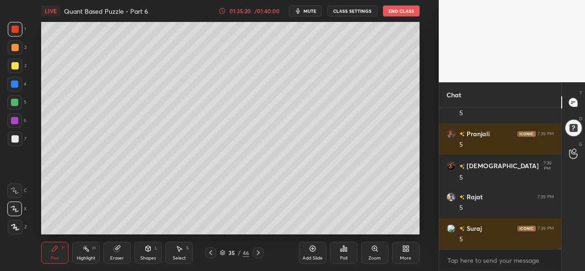
scroll to position [12542, 0]
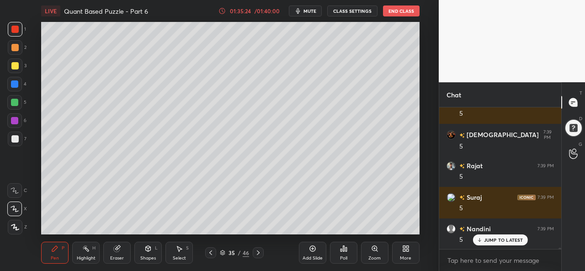
click at [11, 65] on div at bounding box center [14, 65] width 7 height 7
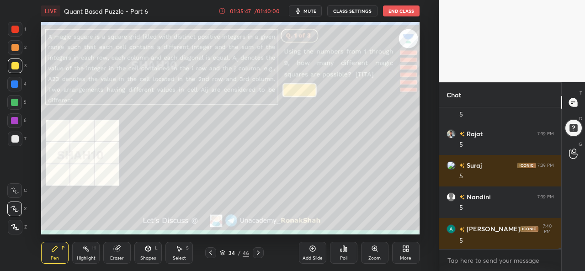
click at [185, 256] on div "Select" at bounding box center [179, 258] width 13 height 5
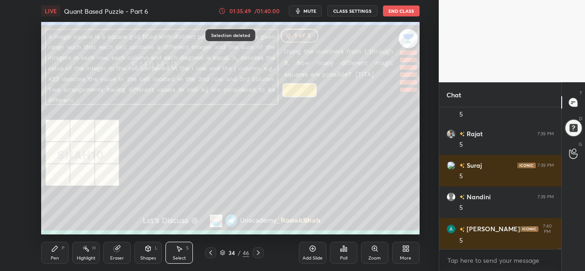
click at [53, 253] on div "Pen P" at bounding box center [54, 253] width 27 height 22
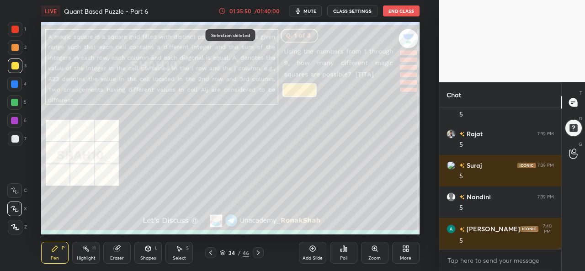
click at [16, 29] on div at bounding box center [14, 29] width 7 height 7
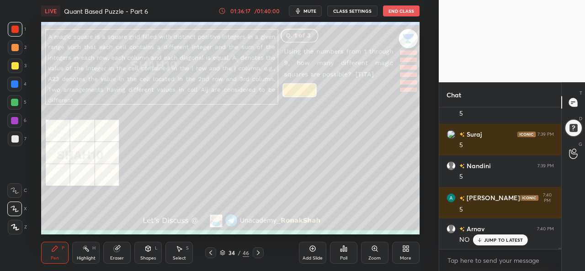
click at [493, 238] on p "JUMP TO LATEST" at bounding box center [503, 239] width 39 height 5
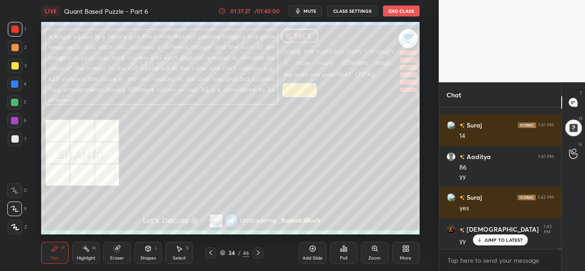
scroll to position [13001, 0]
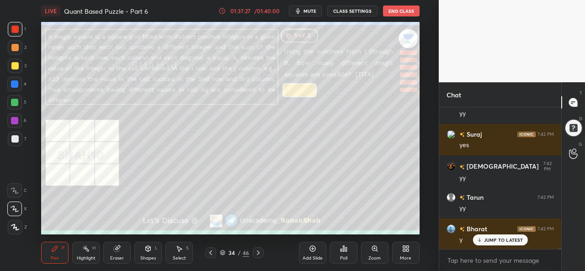
click at [183, 256] on div "Select" at bounding box center [179, 258] width 13 height 5
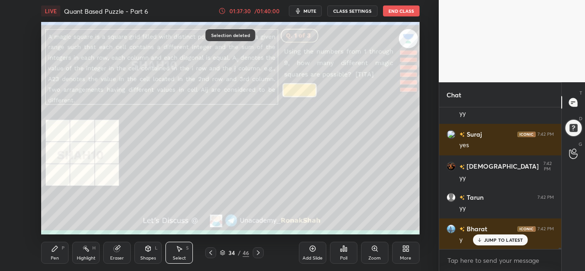
click at [57, 254] on div "Pen P" at bounding box center [54, 253] width 27 height 22
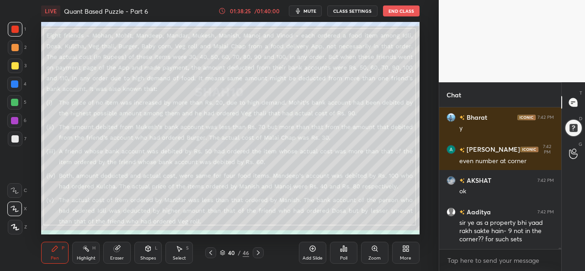
scroll to position [13144, 0]
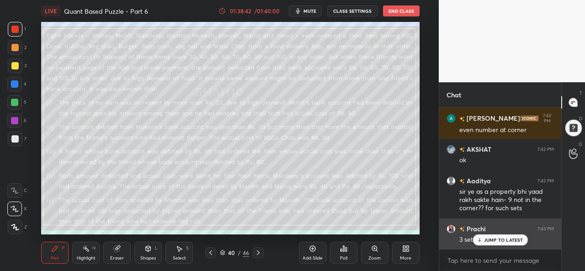
click at [487, 240] on p "JUMP TO LATEST" at bounding box center [503, 239] width 39 height 5
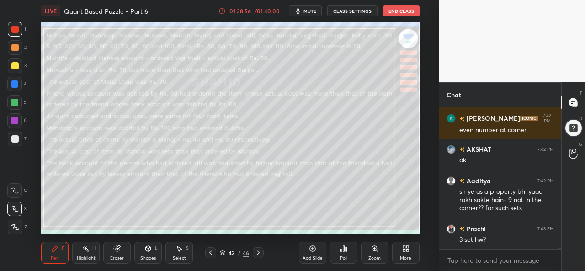
scroll to position [13153, 0]
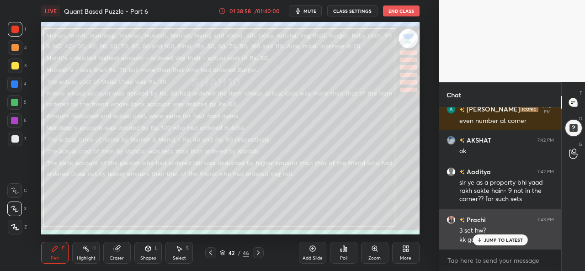
click at [492, 239] on p "JUMP TO LATEST" at bounding box center [503, 239] width 39 height 5
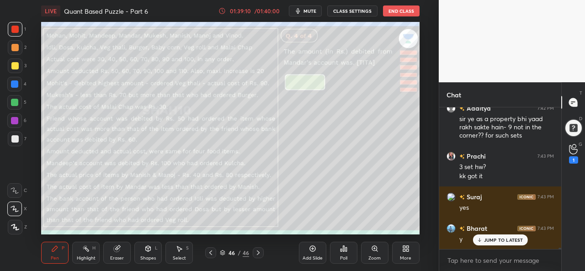
scroll to position [12660, 0]
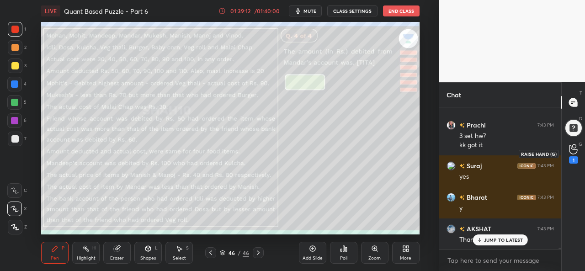
click at [577, 150] on icon at bounding box center [573, 149] width 9 height 11
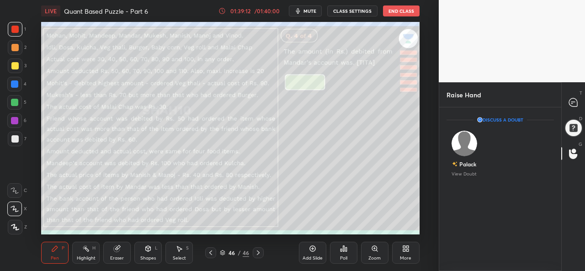
scroll to position [3, 3]
click at [461, 143] on img "grid" at bounding box center [464, 144] width 26 height 26
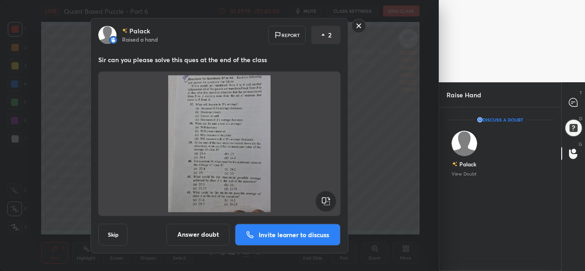
click at [354, 24] on rect at bounding box center [359, 26] width 14 height 14
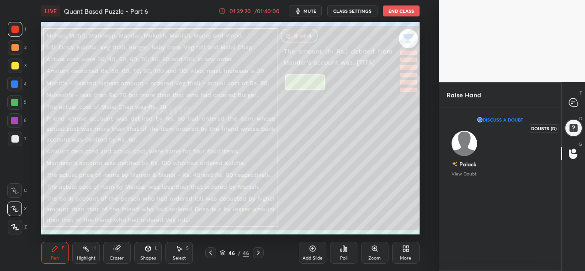
click at [573, 124] on div at bounding box center [573, 128] width 18 height 18
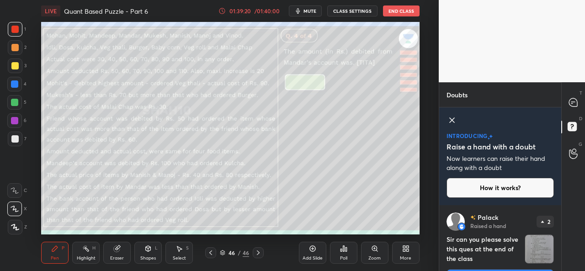
click at [575, 103] on icon at bounding box center [573, 102] width 8 height 8
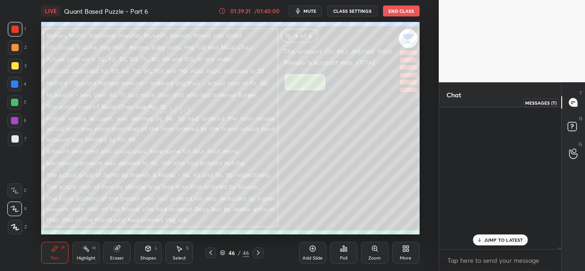
scroll to position [139, 119]
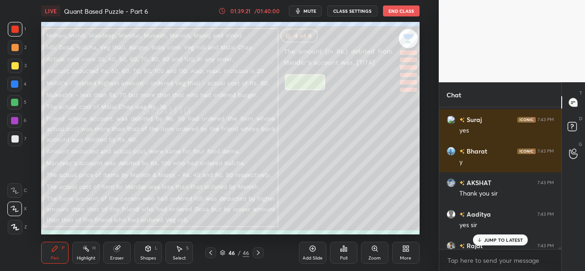
click at [494, 238] on p "JUMP TO LATEST" at bounding box center [503, 239] width 39 height 5
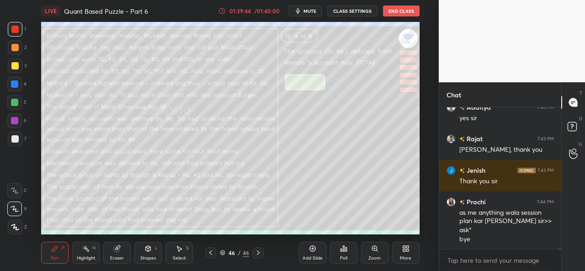
scroll to position [3, 3]
click at [407, 12] on button "End Class" at bounding box center [401, 10] width 37 height 11
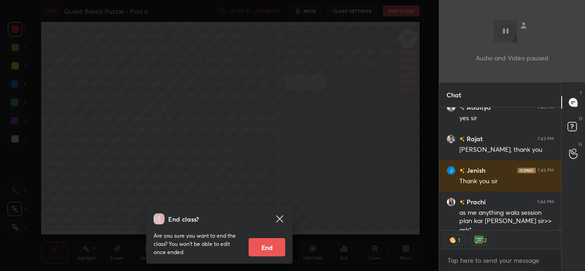
click at [270, 245] on button "End" at bounding box center [267, 247] width 37 height 18
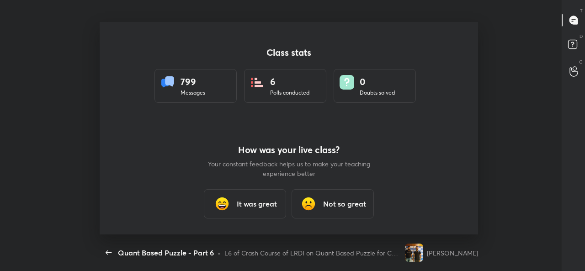
scroll to position [212, 577]
click at [261, 201] on h3 "It was great" at bounding box center [257, 203] width 40 height 11
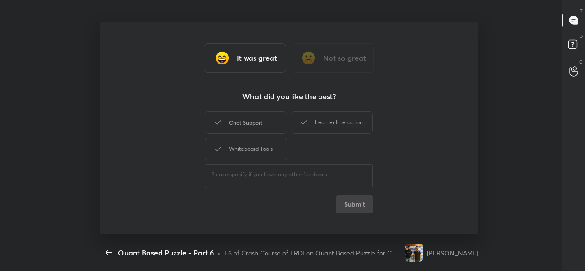
click at [252, 119] on div "Chat Support" at bounding box center [246, 122] width 82 height 23
click at [354, 202] on button "Submit" at bounding box center [354, 204] width 37 height 18
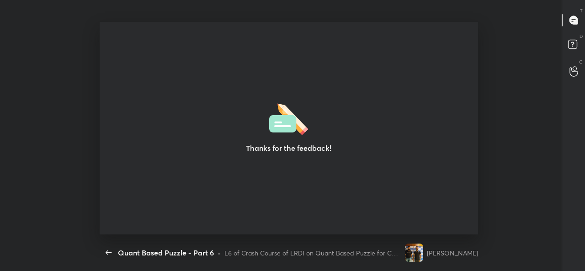
type textarea "x"
click at [105, 251] on icon "button" at bounding box center [108, 252] width 11 height 11
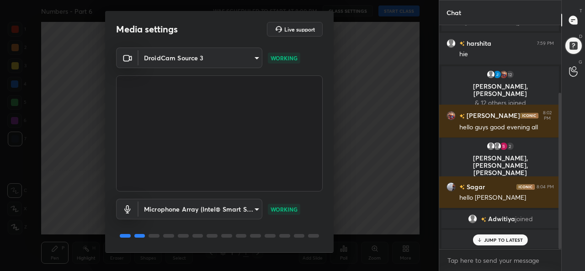
scroll to position [28, 0]
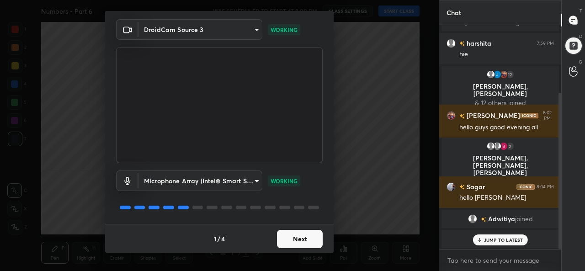
click at [287, 236] on button "Next" at bounding box center [300, 239] width 46 height 18
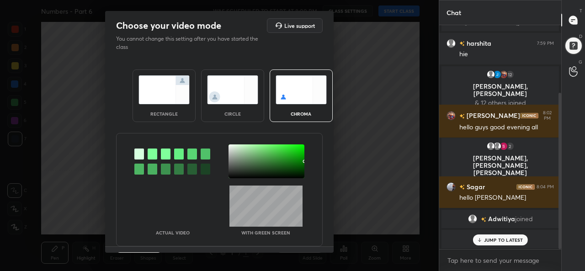
scroll to position [117, 0]
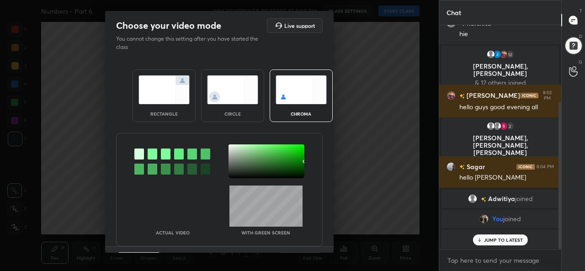
click at [159, 88] on img at bounding box center [163, 89] width 51 height 29
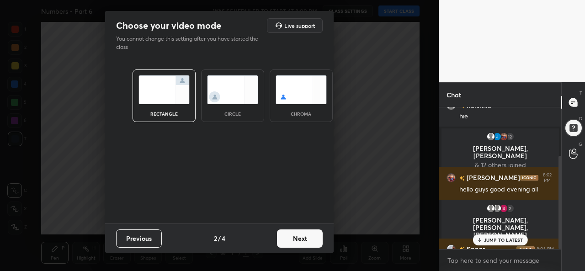
scroll to position [63, 119]
click at [294, 239] on button "Next" at bounding box center [300, 238] width 46 height 18
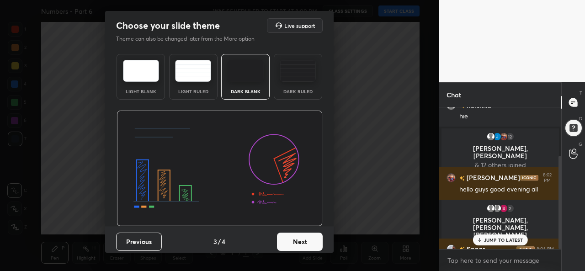
scroll to position [199, 0]
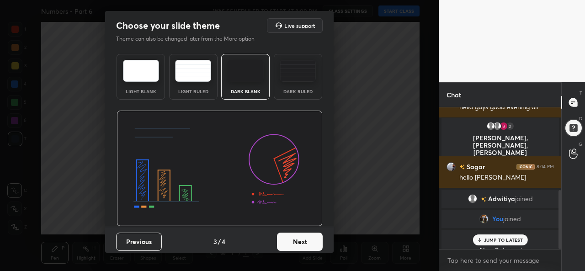
click at [296, 244] on button "Next" at bounding box center [300, 242] width 46 height 18
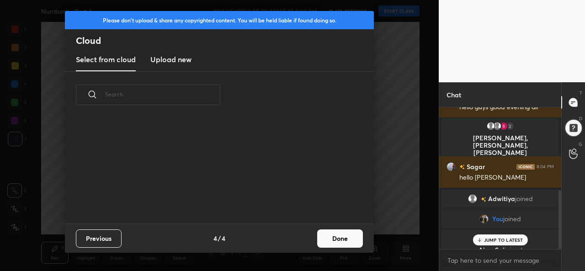
scroll to position [105, 293]
click at [344, 242] on button "Done" at bounding box center [340, 238] width 46 height 18
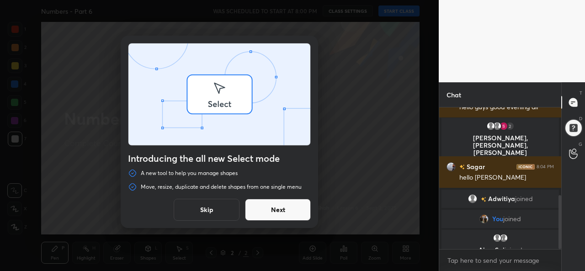
scroll to position [231, 0]
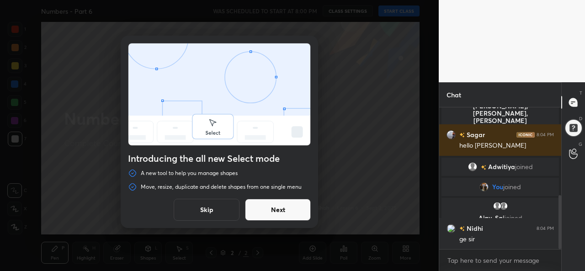
click at [198, 204] on button "Skip" at bounding box center [207, 210] width 66 height 22
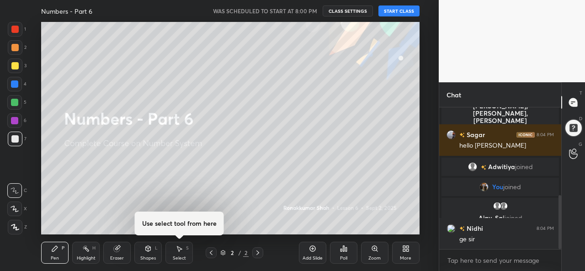
click at [407, 11] on button "START CLASS" at bounding box center [398, 10] width 41 height 11
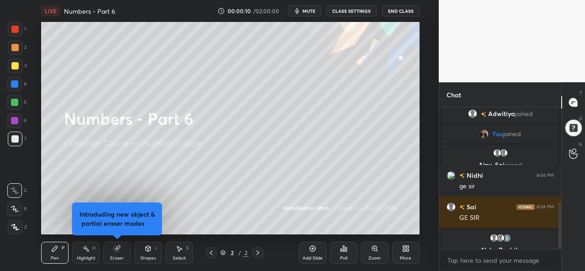
scroll to position [316, 0]
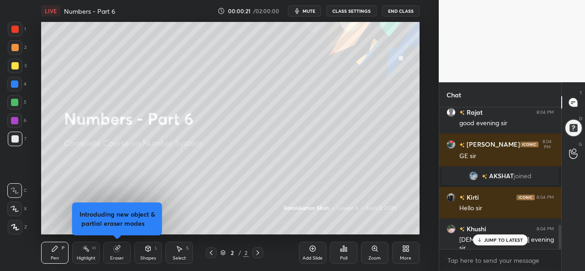
click at [495, 240] on p "JUMP TO LATEST" at bounding box center [503, 239] width 39 height 5
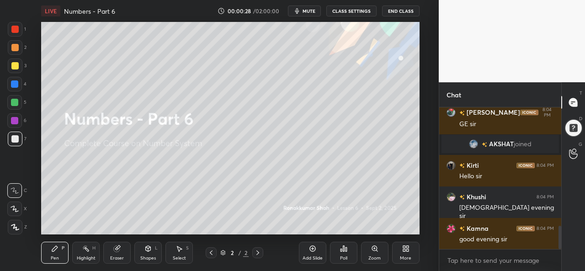
click at [14, 63] on div at bounding box center [14, 65] width 7 height 7
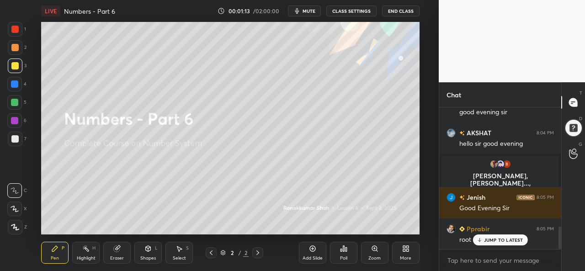
scroll to position [781, 0]
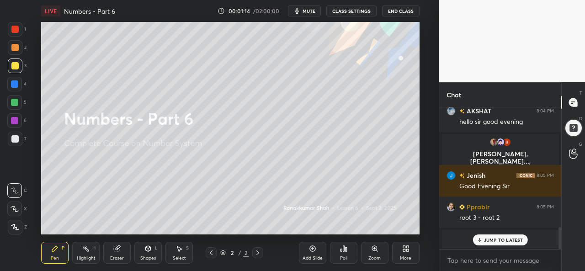
click at [492, 240] on p "JUMP TO LATEST" at bounding box center [503, 239] width 39 height 5
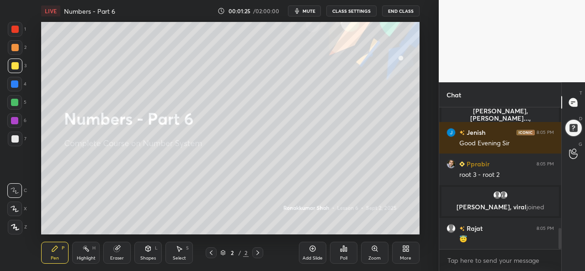
scroll to position [811, 0]
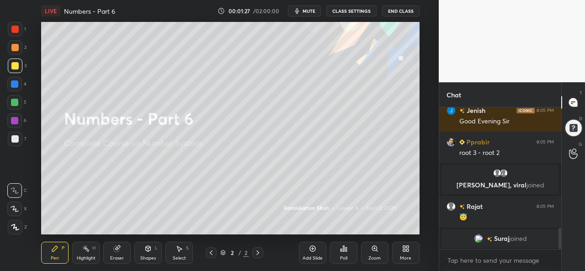
click at [15, 81] on div at bounding box center [14, 83] width 7 height 7
click at [419, 111] on div "Setting up your live class Poll for secs No correct answer Start poll" at bounding box center [230, 128] width 402 height 212
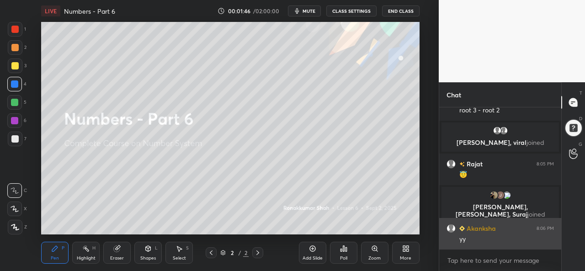
scroll to position [876, 0]
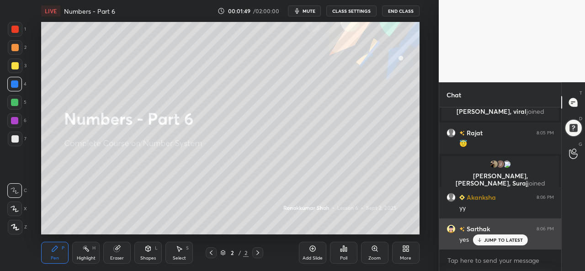
click at [491, 243] on p "JUMP TO LATEST" at bounding box center [503, 239] width 39 height 5
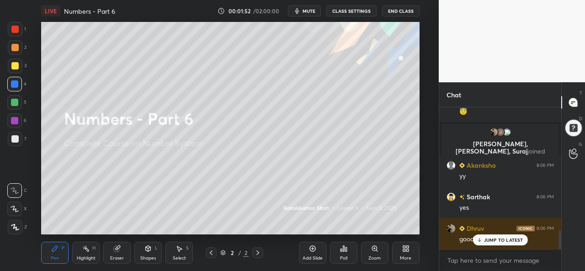
scroll to position [939, 0]
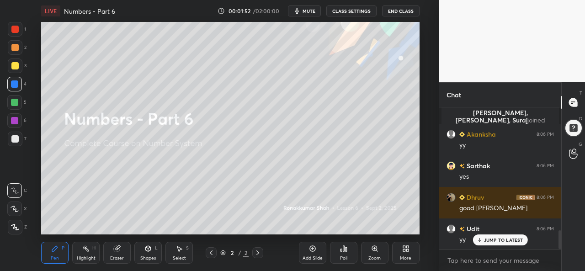
click at [11, 212] on icon at bounding box center [15, 209] width 8 height 6
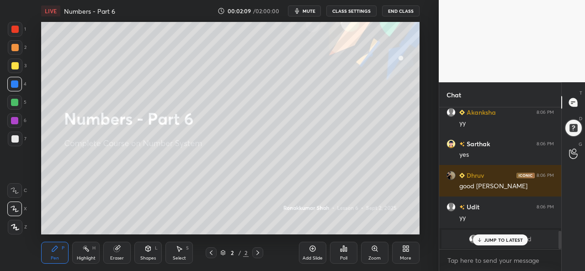
click at [312, 250] on icon at bounding box center [312, 248] width 3 height 3
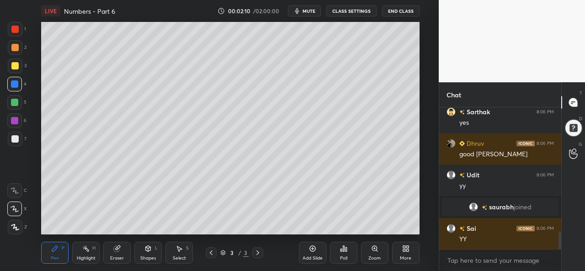
scroll to position [1015, 0]
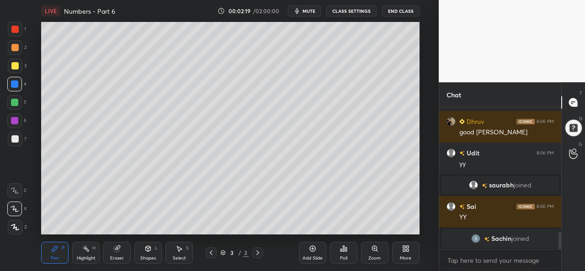
click at [16, 66] on div at bounding box center [14, 65] width 7 height 7
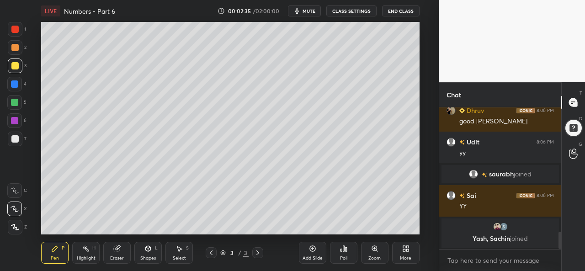
click at [180, 249] on icon at bounding box center [179, 248] width 5 height 5
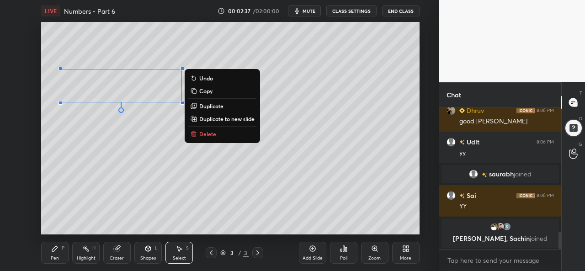
click at [155, 186] on div "0 ° Undo Copy Duplicate Duplicate to new slide Delete" at bounding box center [230, 128] width 378 height 212
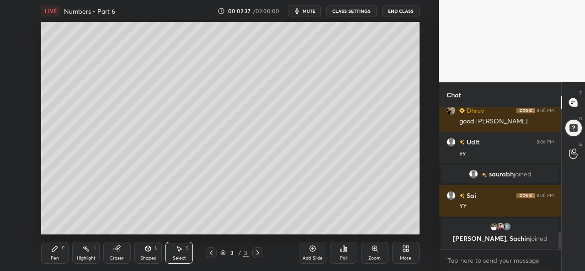
click at [55, 249] on icon at bounding box center [54, 248] width 5 height 5
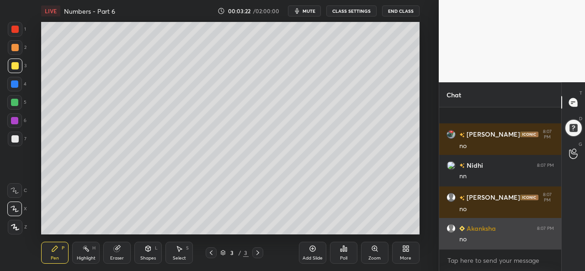
scroll to position [1352, 0]
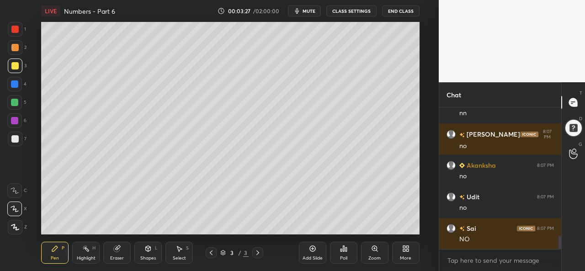
click at [172, 248] on div "Select S" at bounding box center [178, 253] width 27 height 22
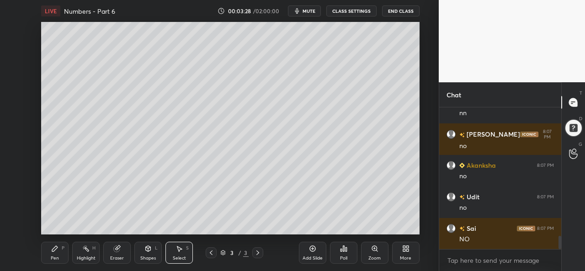
click at [48, 252] on div "Pen P" at bounding box center [54, 253] width 27 height 22
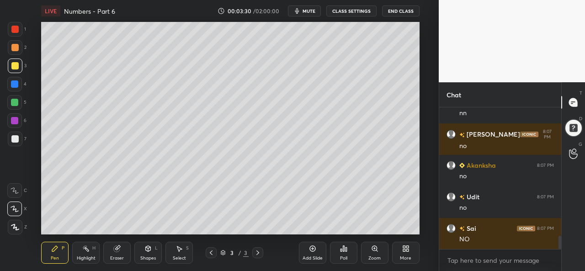
click at [13, 98] on div at bounding box center [14, 102] width 15 height 15
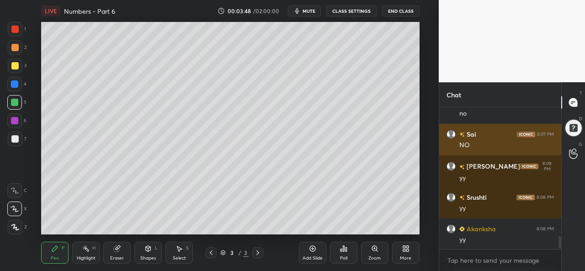
scroll to position [1478, 0]
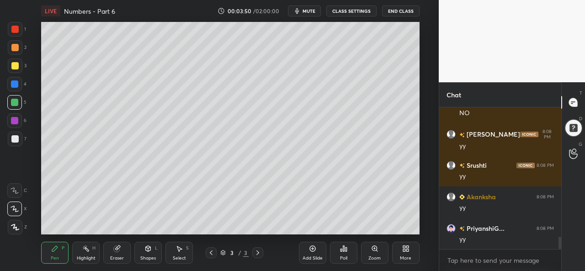
click at [16, 119] on div at bounding box center [14, 120] width 7 height 7
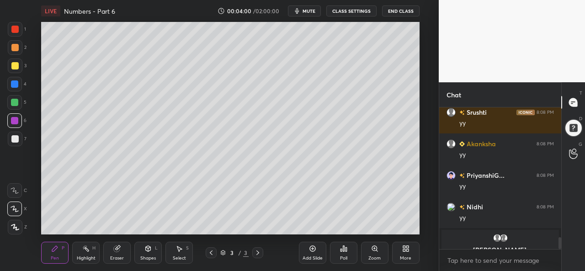
scroll to position [1563, 0]
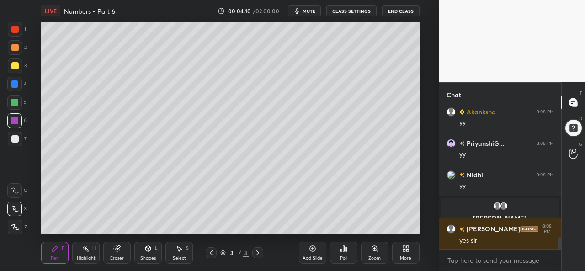
click at [406, 254] on div "More" at bounding box center [405, 253] width 27 height 22
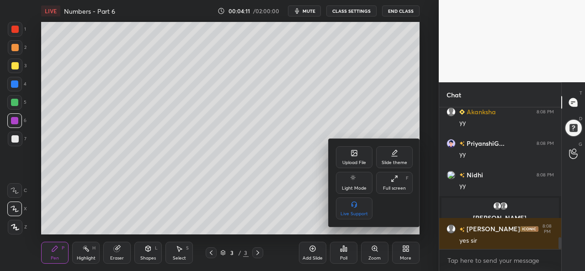
click at [356, 156] on icon at bounding box center [353, 152] width 5 height 5
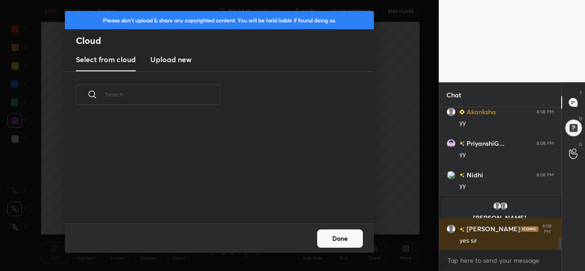
scroll to position [105, 293]
click at [182, 63] on h3 "Upload new" at bounding box center [170, 59] width 41 height 11
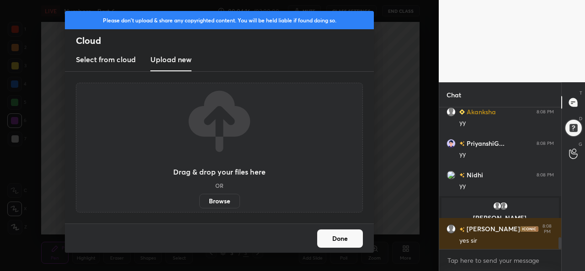
click at [223, 200] on label "Browse" at bounding box center [219, 201] width 41 height 15
click at [199, 200] on input "Browse" at bounding box center [199, 201] width 0 height 15
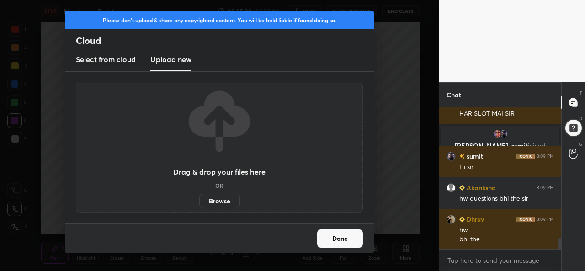
scroll to position [1761, 0]
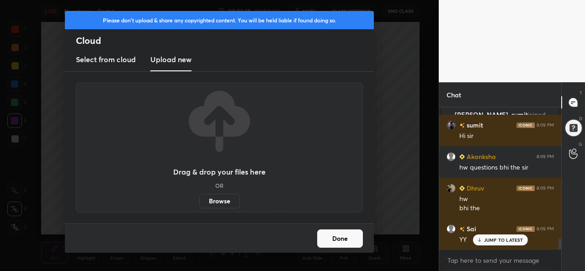
click at [226, 199] on label "Browse" at bounding box center [219, 201] width 41 height 15
click at [199, 199] on input "Browse" at bounding box center [199, 201] width 0 height 15
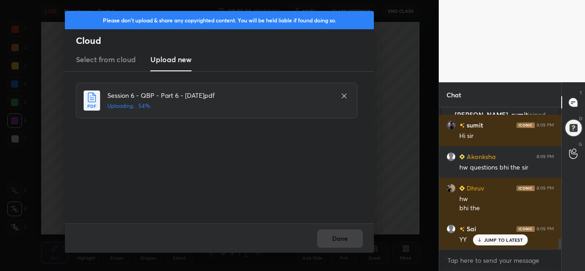
click at [346, 96] on icon at bounding box center [343, 95] width 7 height 7
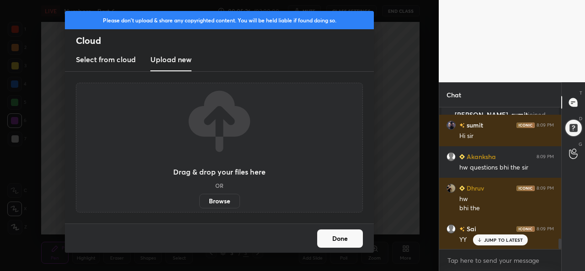
click at [212, 199] on label "Browse" at bounding box center [219, 201] width 41 height 15
click at [199, 199] on input "Browse" at bounding box center [199, 201] width 0 height 15
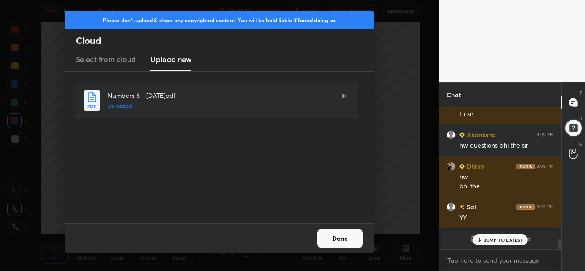
click at [349, 242] on button "Done" at bounding box center [340, 238] width 46 height 18
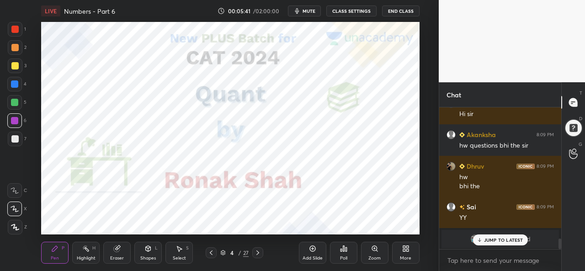
click at [15, 27] on div at bounding box center [14, 29] width 7 height 7
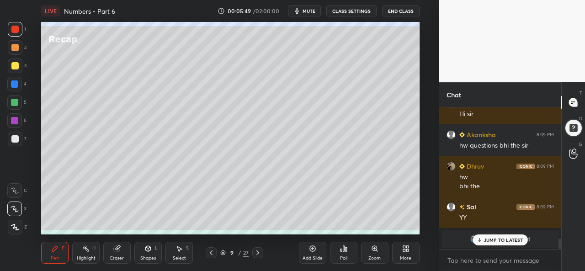
click at [494, 239] on p "JUMP TO LATEST" at bounding box center [503, 239] width 39 height 5
click at [15, 62] on div at bounding box center [15, 65] width 15 height 15
click at [16, 81] on div at bounding box center [14, 83] width 7 height 7
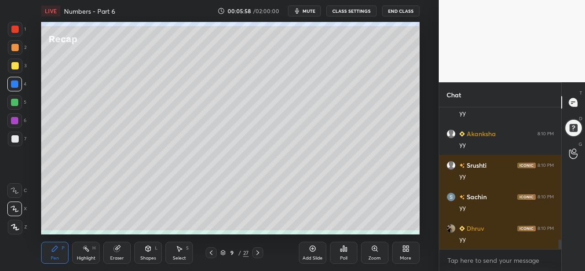
scroll to position [1972, 0]
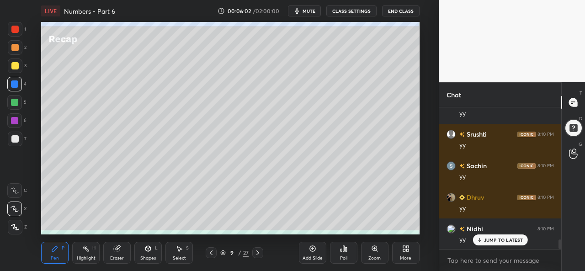
click at [16, 48] on div at bounding box center [14, 47] width 7 height 7
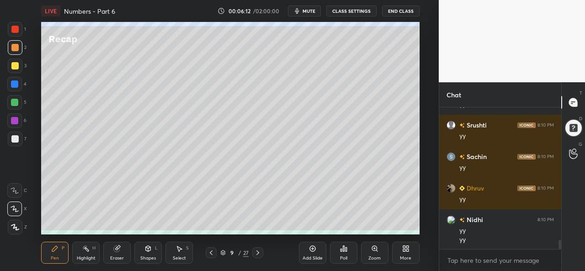
scroll to position [2013, 0]
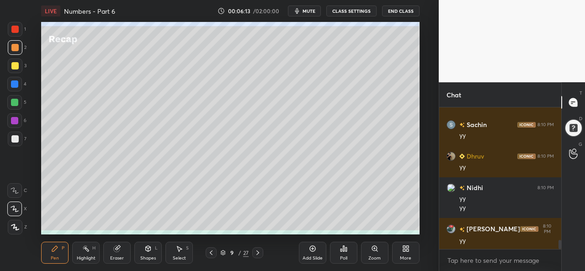
click at [13, 64] on div at bounding box center [14, 65] width 7 height 7
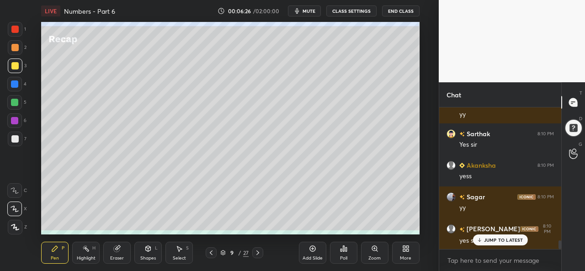
scroll to position [2170, 0]
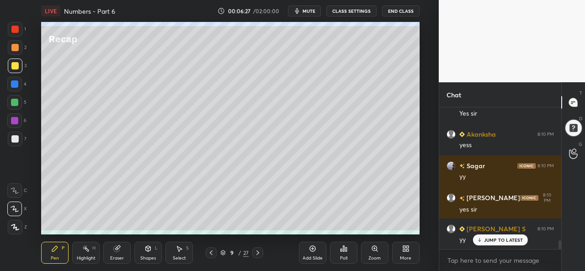
click at [17, 85] on div at bounding box center [14, 83] width 7 height 7
click at [15, 100] on div at bounding box center [14, 102] width 7 height 7
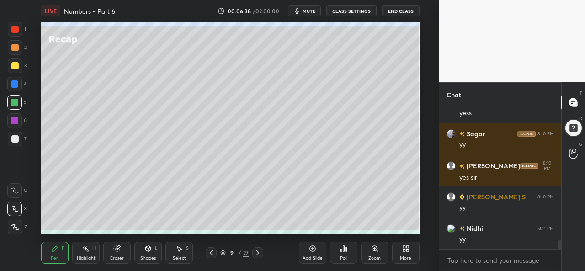
scroll to position [2233, 0]
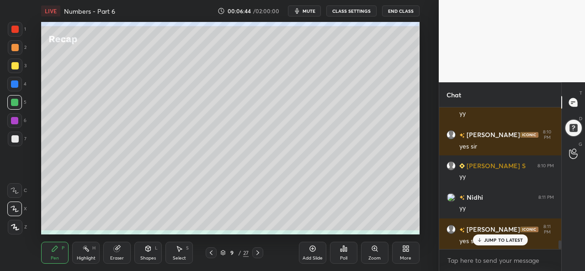
click at [16, 85] on div at bounding box center [14, 83] width 7 height 7
click at [13, 119] on div at bounding box center [14, 120] width 7 height 7
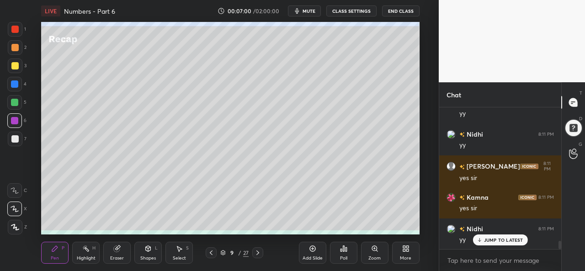
scroll to position [2318, 0]
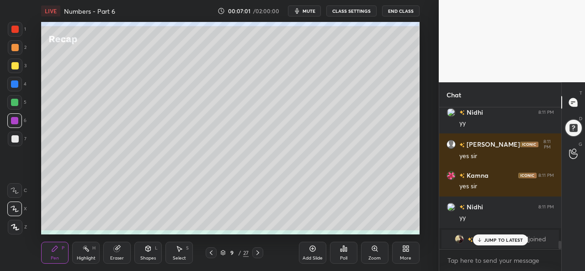
click at [16, 85] on div at bounding box center [14, 83] width 7 height 7
click at [17, 65] on div at bounding box center [14, 65] width 7 height 7
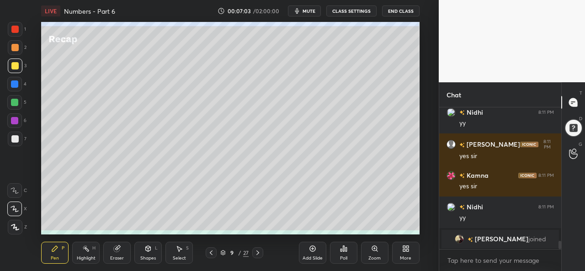
scroll to position [2350, 0]
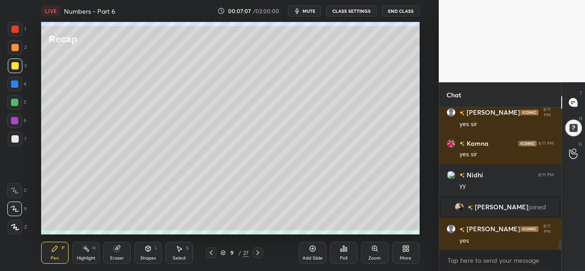
click at [13, 32] on div at bounding box center [14, 29] width 7 height 7
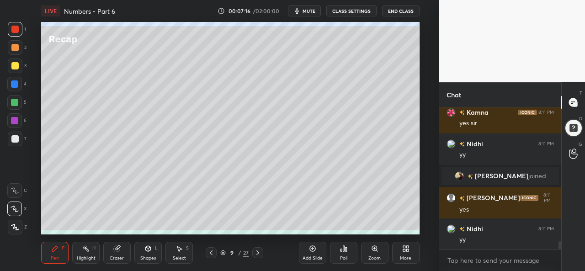
scroll to position [2413, 0]
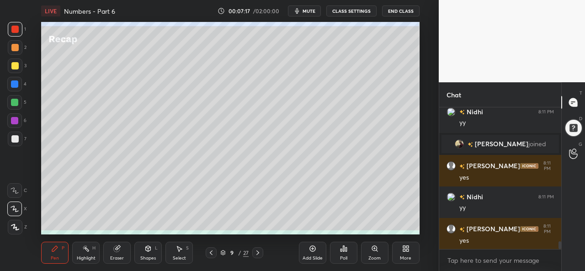
click at [17, 140] on div at bounding box center [14, 138] width 7 height 7
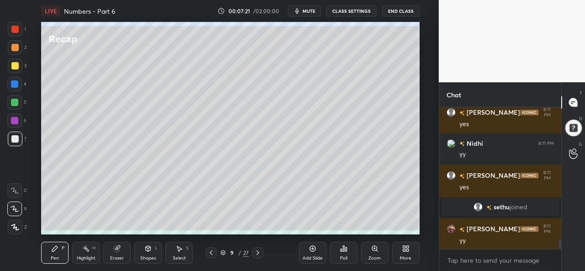
scroll to position [2113, 0]
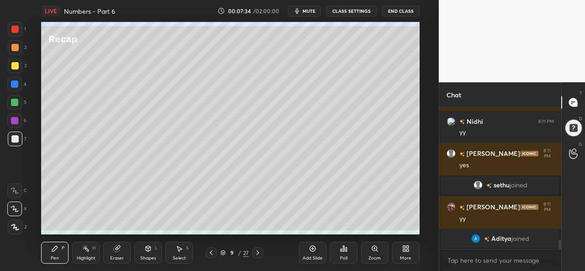
click at [10, 32] on div at bounding box center [15, 29] width 15 height 15
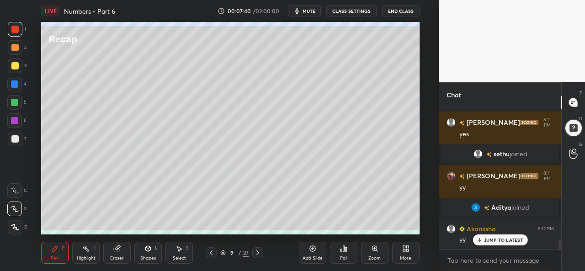
click at [501, 240] on p "JUMP TO LATEST" at bounding box center [503, 239] width 39 height 5
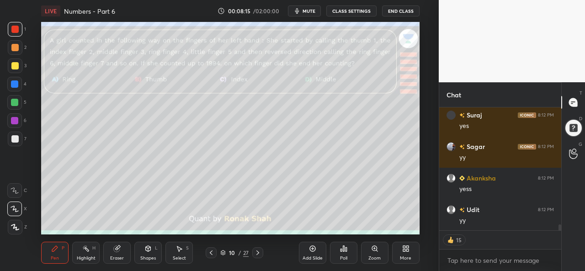
scroll to position [2430, 0]
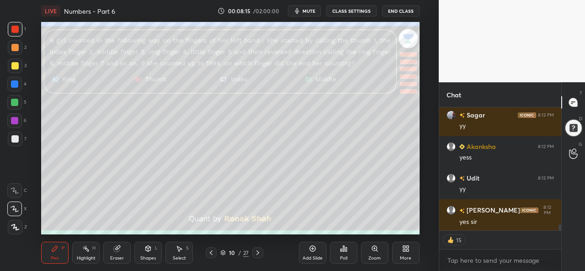
click at [342, 256] on div "Poll" at bounding box center [343, 258] width 7 height 5
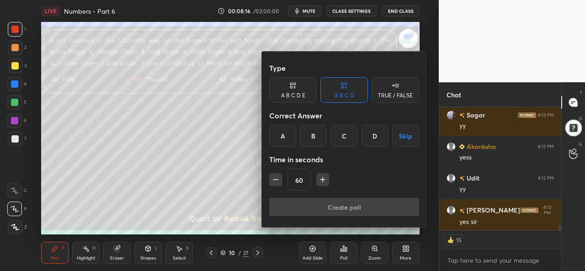
scroll to position [2461, 0]
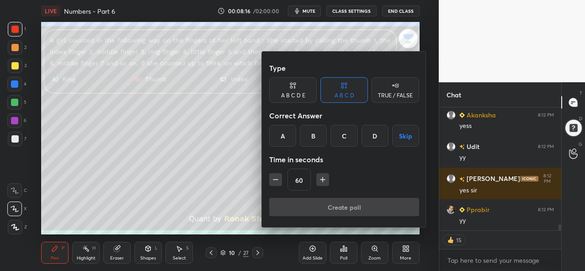
click at [343, 135] on div "C" at bounding box center [343, 136] width 27 height 22
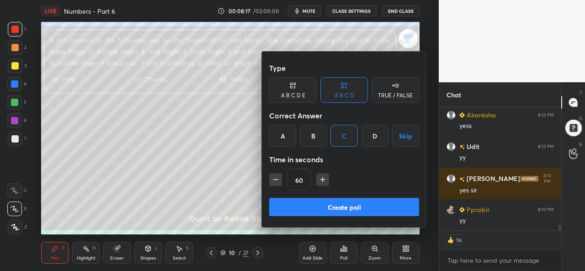
click at [343, 203] on button "Create poll" at bounding box center [344, 207] width 150 height 18
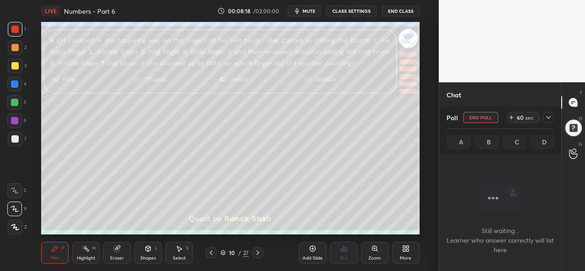
scroll to position [3, 3]
click at [176, 251] on icon at bounding box center [178, 248] width 7 height 7
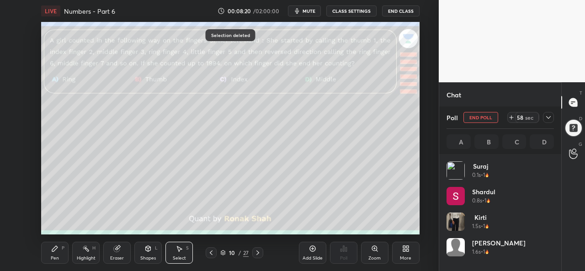
scroll to position [107, 105]
click at [53, 254] on div "Pen P" at bounding box center [54, 253] width 27 height 22
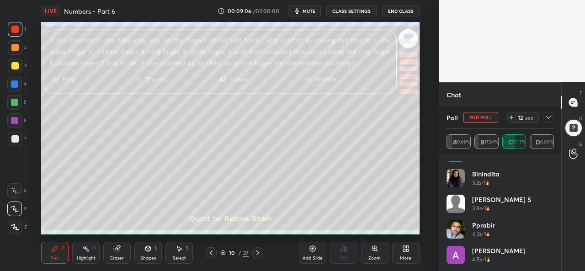
scroll to position [0, 0]
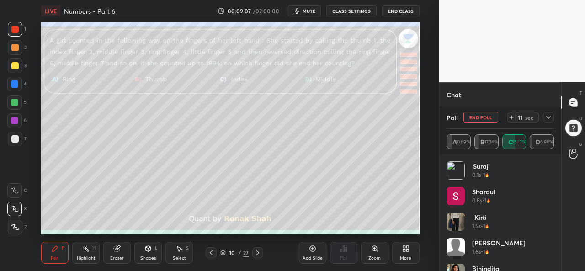
click at [551, 116] on icon at bounding box center [548, 117] width 7 height 7
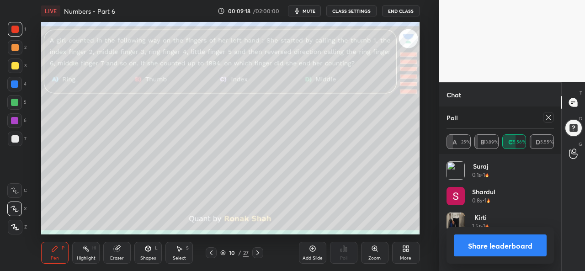
scroll to position [107, 105]
click at [548, 118] on icon at bounding box center [548, 117] width 7 height 7
type textarea "x"
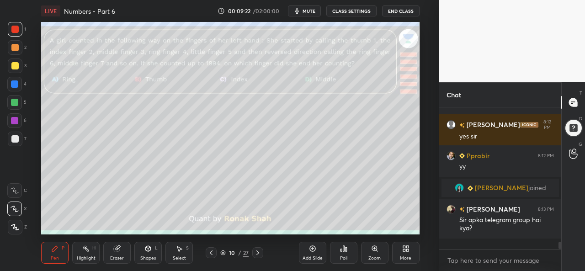
scroll to position [137, 119]
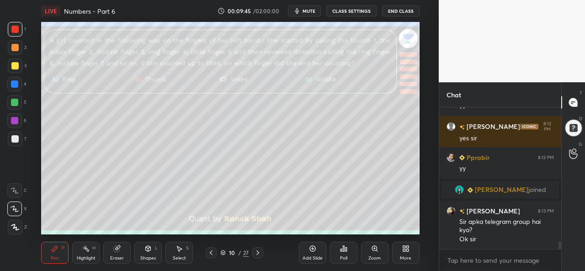
click at [16, 63] on div at bounding box center [14, 65] width 7 height 7
click at [11, 26] on div at bounding box center [15, 29] width 15 height 15
click at [18, 83] on div at bounding box center [14, 83] width 7 height 7
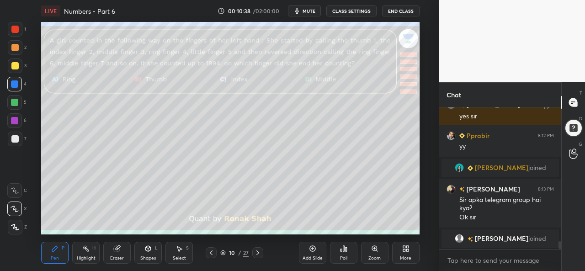
click at [181, 251] on icon at bounding box center [178, 248] width 7 height 7
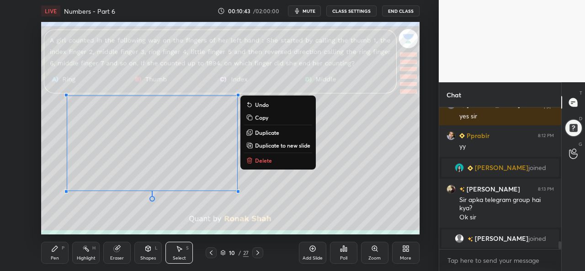
click at [58, 252] on icon at bounding box center [54, 248] width 7 height 7
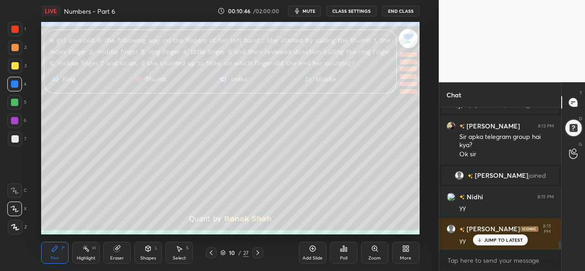
scroll to position [2501, 0]
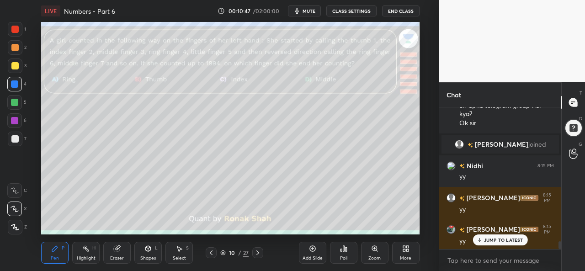
click at [15, 26] on div at bounding box center [14, 29] width 7 height 7
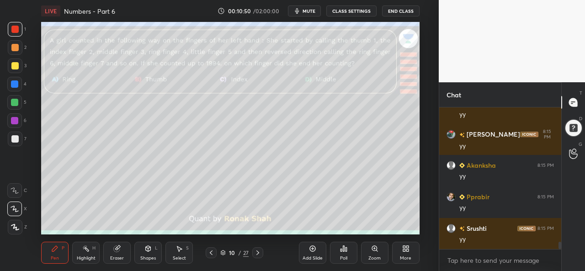
scroll to position [2627, 0]
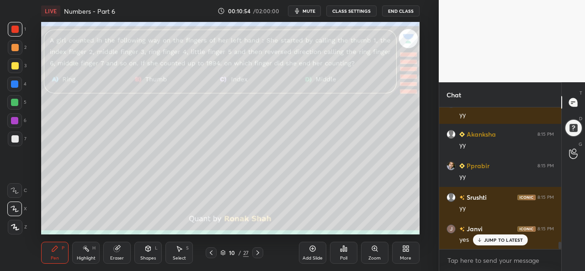
click at [12, 101] on div at bounding box center [14, 102] width 7 height 7
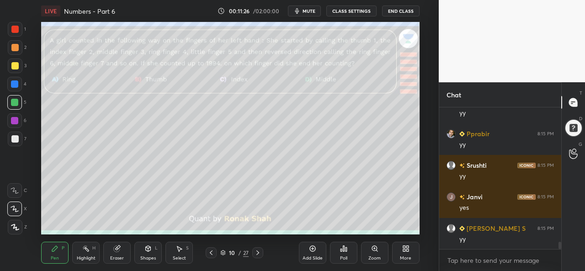
scroll to position [2690, 0]
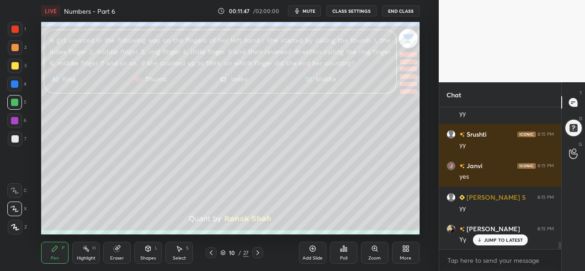
click at [13, 84] on div at bounding box center [14, 83] width 7 height 7
click at [11, 138] on div at bounding box center [15, 139] width 15 height 15
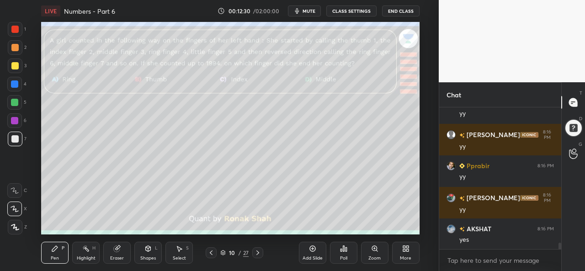
scroll to position [2996, 0]
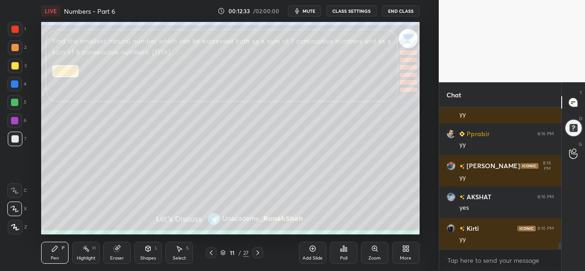
click at [9, 30] on div at bounding box center [15, 29] width 15 height 15
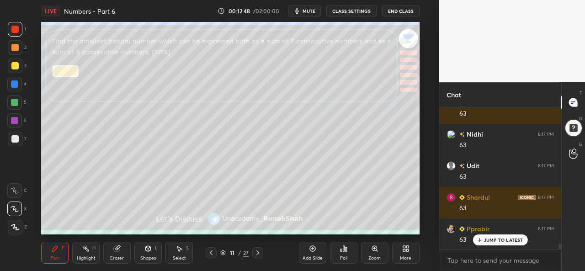
scroll to position [3500, 0]
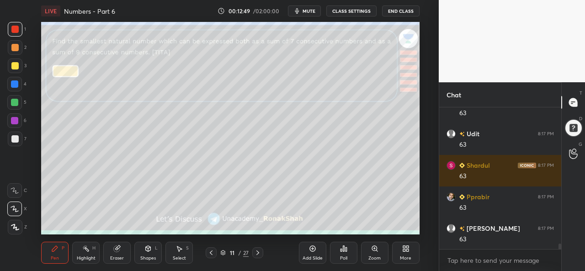
click at [184, 253] on div "Select S" at bounding box center [178, 253] width 27 height 22
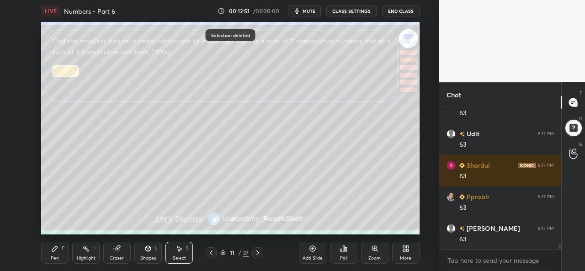
click at [55, 254] on div "Pen P" at bounding box center [54, 253] width 27 height 22
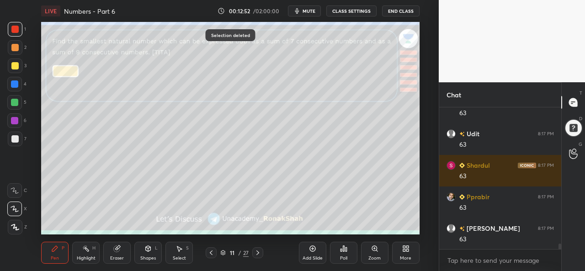
click at [15, 83] on div at bounding box center [14, 83] width 7 height 7
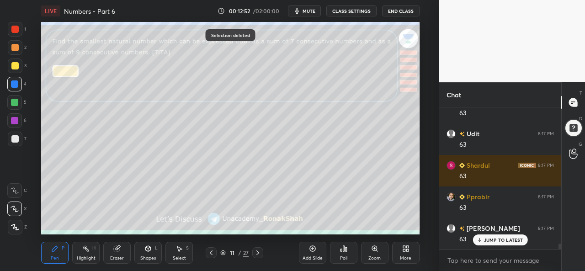
scroll to position [3531, 0]
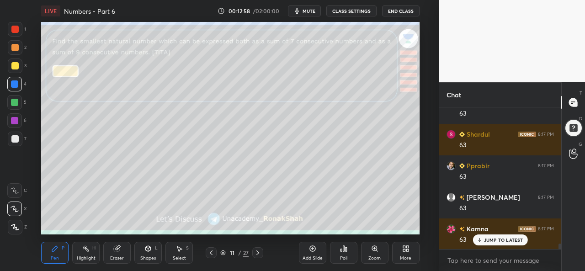
click at [11, 48] on div at bounding box center [14, 47] width 7 height 7
click at [15, 84] on div at bounding box center [14, 83] width 7 height 7
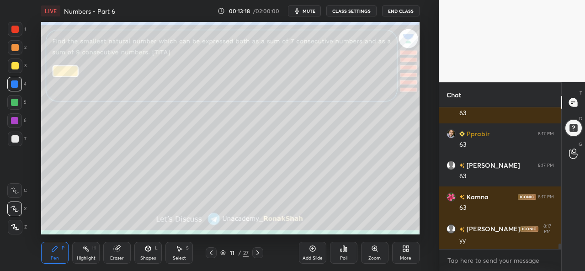
click at [13, 105] on div at bounding box center [14, 102] width 7 height 7
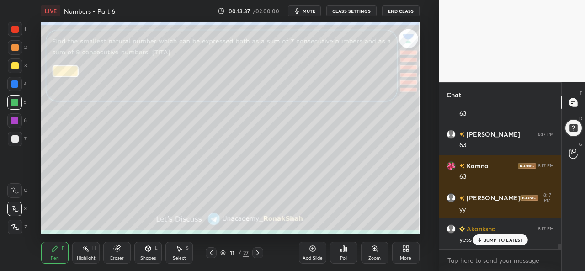
click at [11, 64] on div at bounding box center [14, 65] width 7 height 7
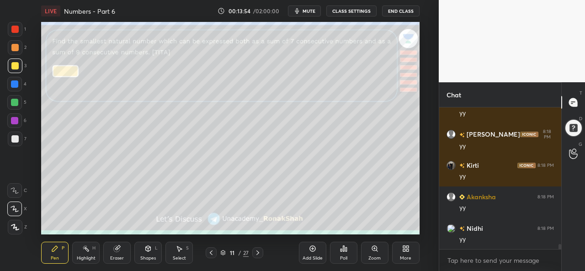
scroll to position [3783, 0]
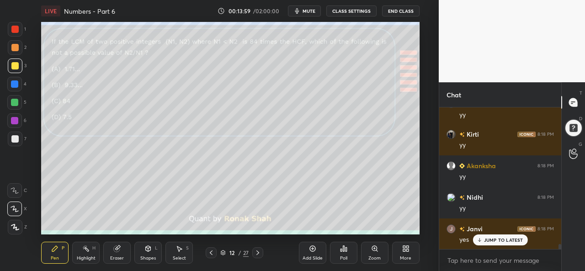
click at [17, 26] on div at bounding box center [14, 29] width 7 height 7
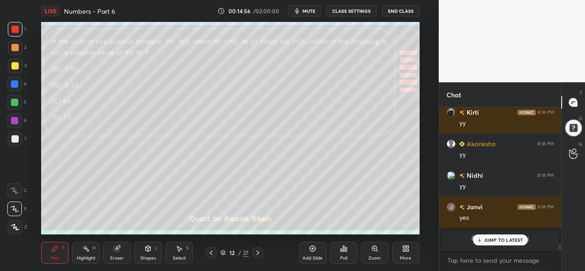
click at [335, 253] on div "Poll" at bounding box center [343, 253] width 27 height 22
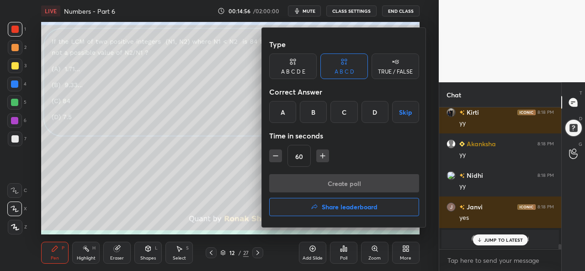
click at [366, 115] on div "D" at bounding box center [374, 112] width 27 height 22
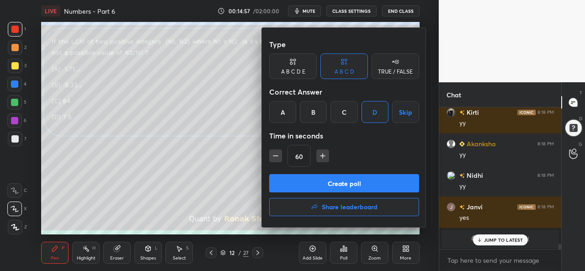
click at [278, 155] on icon "button" at bounding box center [275, 155] width 9 height 9
type input "45"
click at [348, 180] on button "Create poll" at bounding box center [344, 183] width 150 height 18
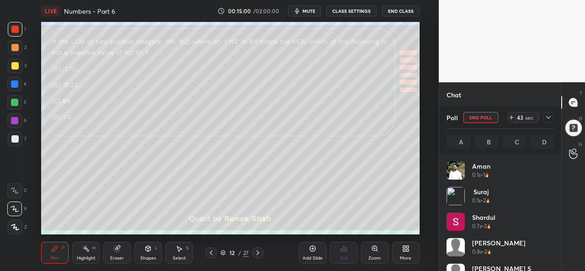
scroll to position [107, 105]
click at [550, 119] on icon at bounding box center [548, 117] width 7 height 7
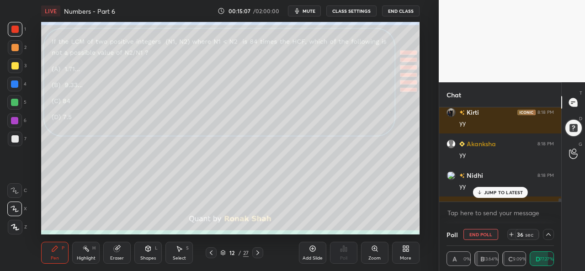
scroll to position [3853, 0]
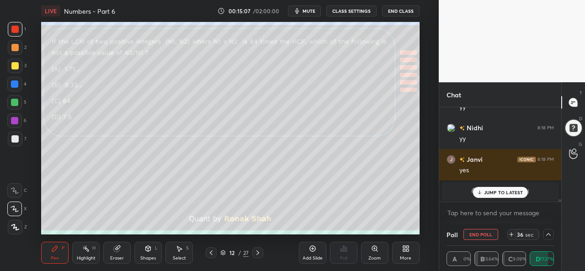
click at [496, 196] on div "JUMP TO LATEST" at bounding box center [499, 192] width 55 height 11
click at [178, 255] on div "Select S" at bounding box center [178, 253] width 27 height 22
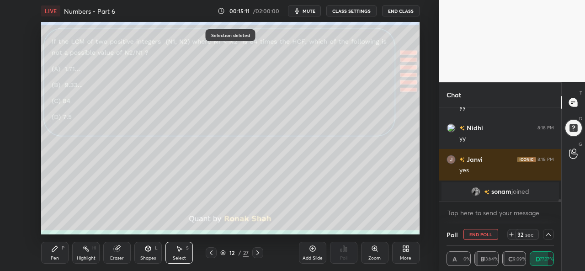
click at [57, 260] on div "Pen" at bounding box center [55, 258] width 8 height 5
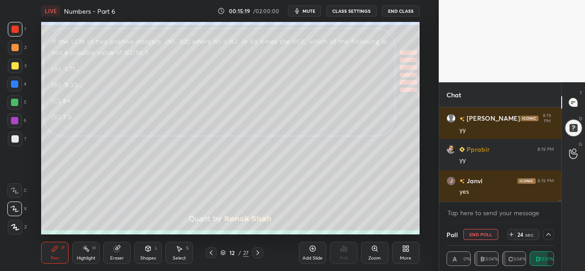
scroll to position [4042, 0]
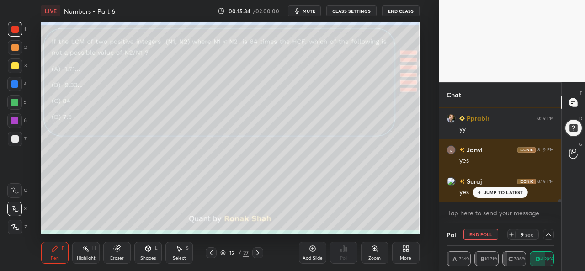
click at [15, 64] on div at bounding box center [14, 65] width 7 height 7
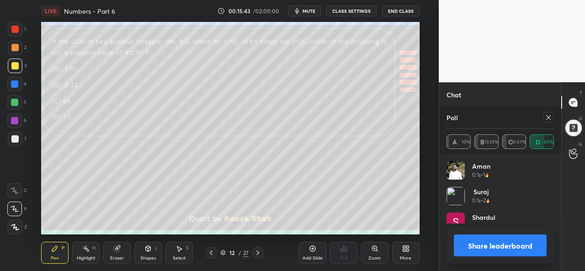
scroll to position [107, 105]
click at [16, 119] on div at bounding box center [14, 120] width 7 height 7
click at [16, 138] on div at bounding box center [14, 138] width 7 height 7
click at [11, 84] on div at bounding box center [14, 83] width 7 height 7
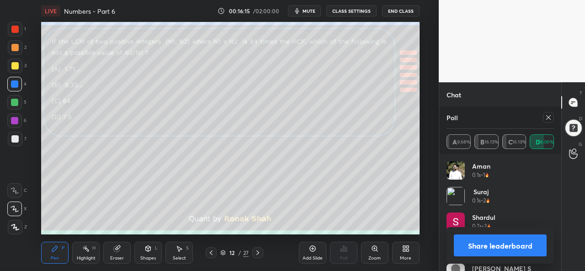
click at [550, 116] on icon at bounding box center [548, 117] width 7 height 7
type textarea "x"
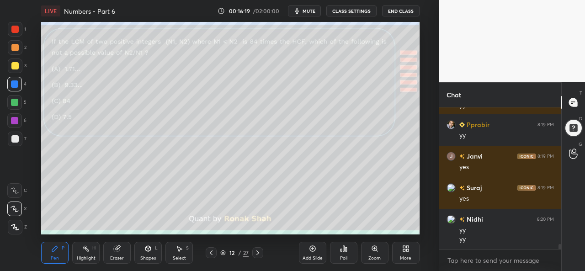
scroll to position [4067, 0]
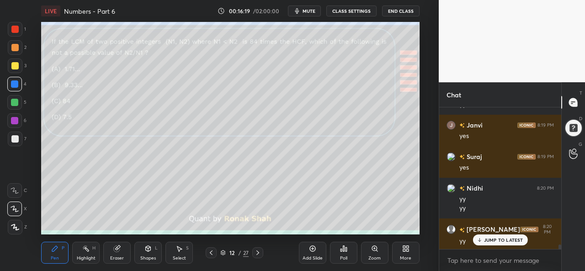
click at [17, 101] on div at bounding box center [14, 102] width 7 height 7
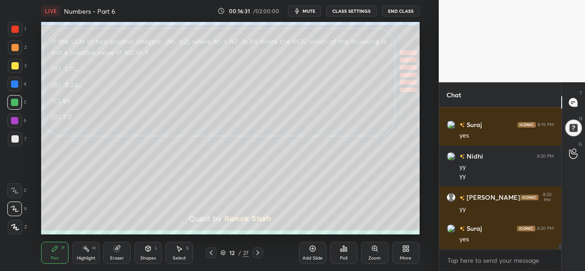
click at [12, 66] on div at bounding box center [14, 65] width 7 height 7
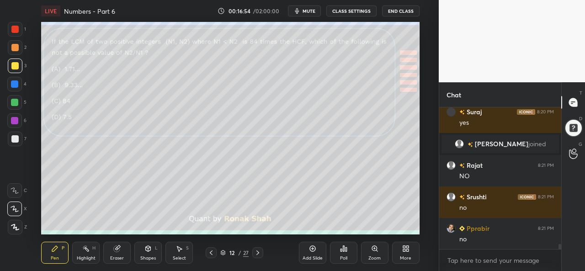
scroll to position [3790, 0]
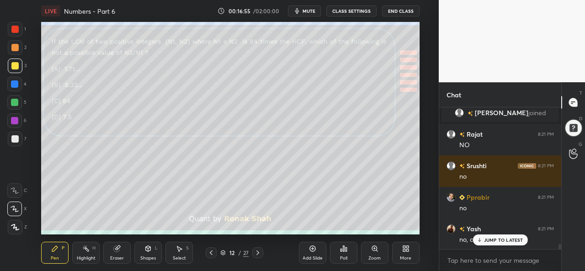
click at [182, 252] on icon at bounding box center [178, 248] width 7 height 7
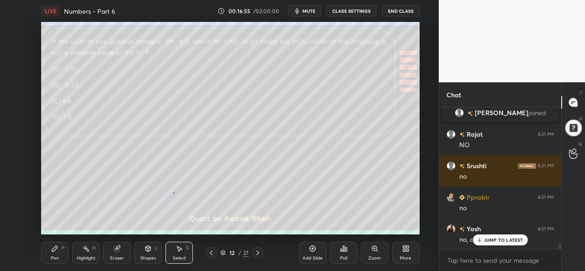
scroll to position [3822, 0]
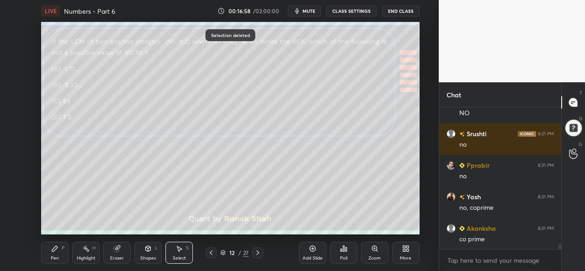
click at [51, 256] on div "Pen" at bounding box center [55, 258] width 8 height 5
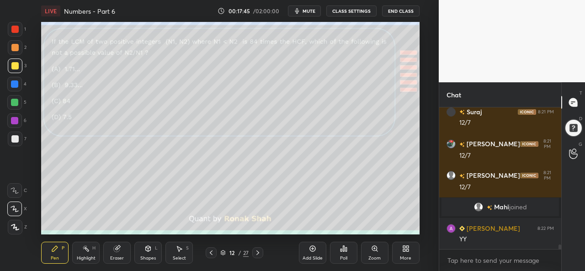
scroll to position [4210, 0]
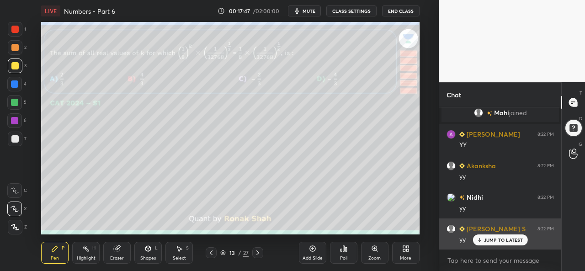
click at [496, 240] on p "JUMP TO LATEST" at bounding box center [503, 239] width 39 height 5
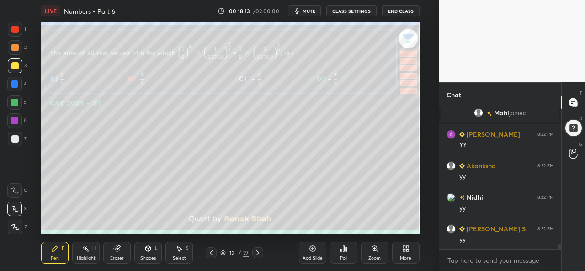
click at [346, 251] on icon at bounding box center [345, 249] width 1 height 4
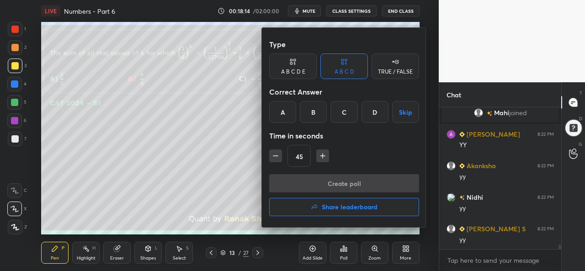
click at [344, 112] on div "C" at bounding box center [343, 112] width 27 height 22
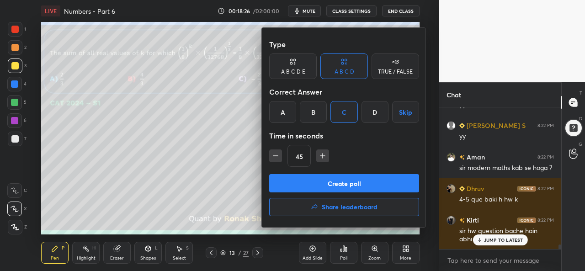
scroll to position [4344, 0]
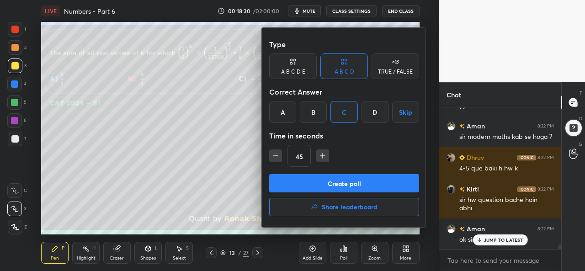
click at [323, 157] on icon "button" at bounding box center [323, 155] width 0 height 5
type input "90"
click at [348, 183] on button "Create poll" at bounding box center [344, 183] width 150 height 18
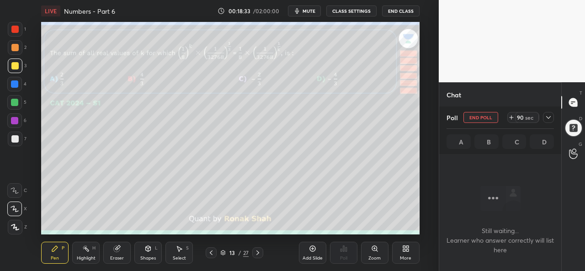
scroll to position [3, 3]
click at [546, 119] on icon at bounding box center [548, 117] width 7 height 7
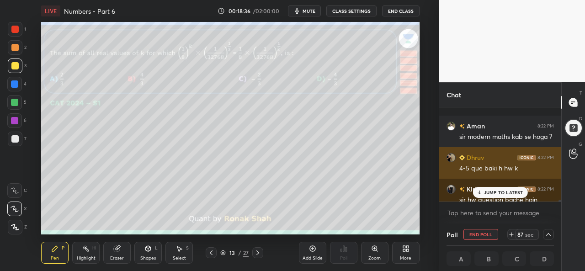
scroll to position [4392, 0]
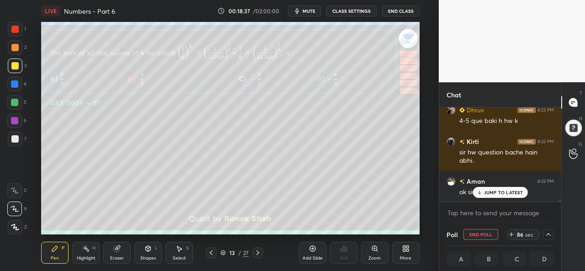
click at [498, 194] on p "JUMP TO LATEST" at bounding box center [503, 192] width 39 height 5
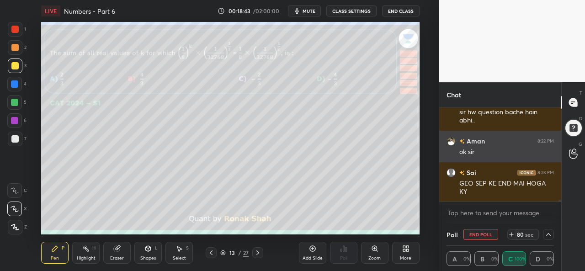
scroll to position [0, 3]
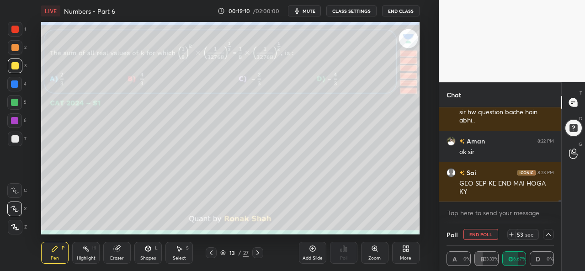
click at [550, 234] on icon at bounding box center [548, 234] width 7 height 7
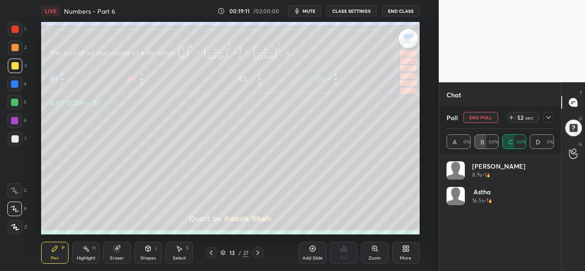
scroll to position [107, 105]
click at [545, 117] on icon at bounding box center [548, 117] width 7 height 7
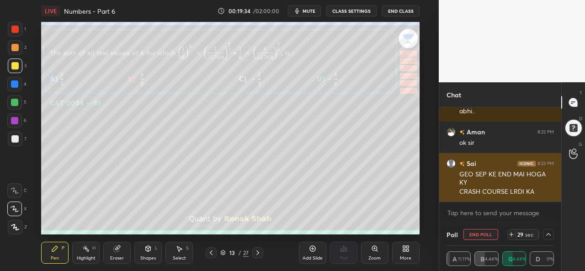
scroll to position [4472, 0]
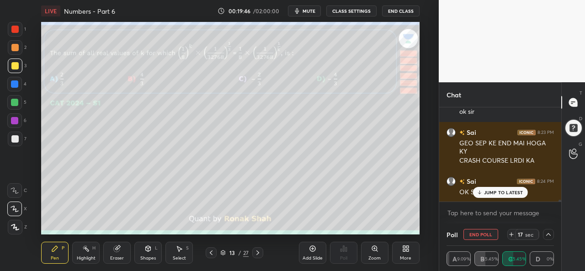
click at [550, 234] on icon at bounding box center [548, 234] width 7 height 7
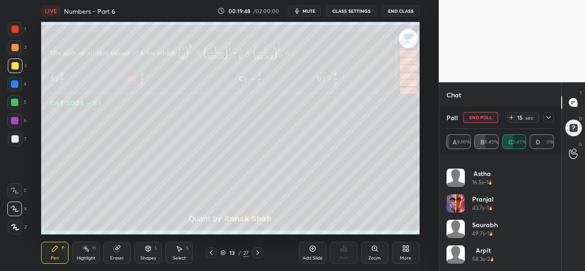
scroll to position [0, 0]
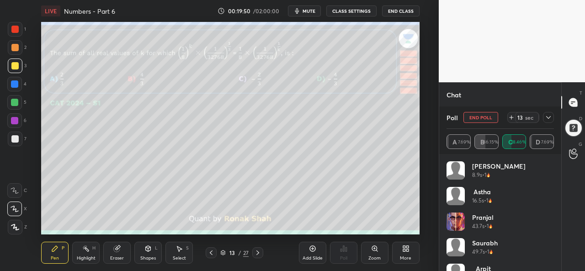
click at [545, 118] on icon at bounding box center [548, 117] width 7 height 7
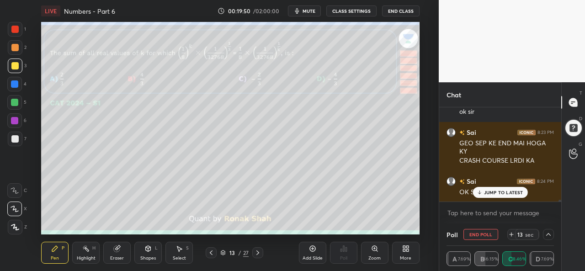
scroll to position [4494, 0]
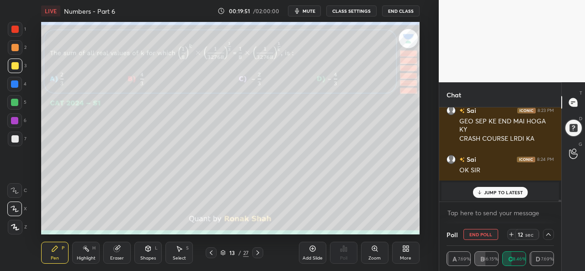
click at [505, 190] on p "JUMP TO LATEST" at bounding box center [503, 192] width 39 height 5
click at [547, 235] on icon at bounding box center [548, 234] width 7 height 7
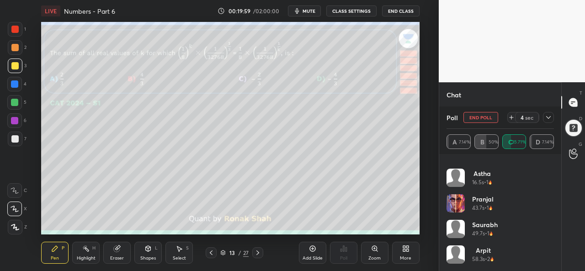
scroll to position [0, 0]
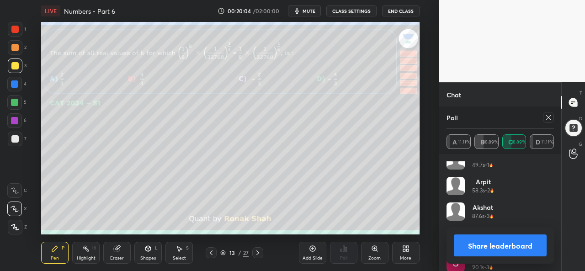
click at [546, 117] on icon at bounding box center [548, 117] width 7 height 7
type textarea "x"
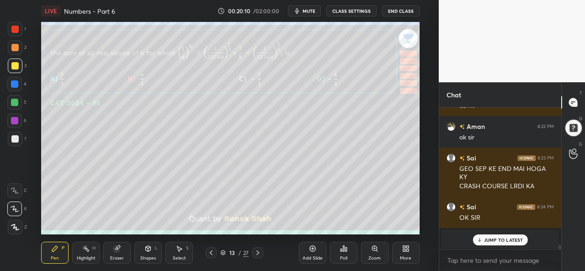
click at [174, 256] on div "Select" at bounding box center [179, 258] width 13 height 5
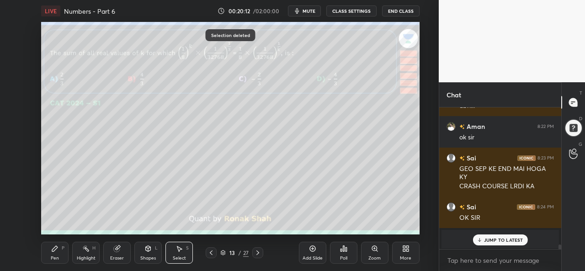
click at [52, 252] on icon at bounding box center [54, 248] width 7 height 7
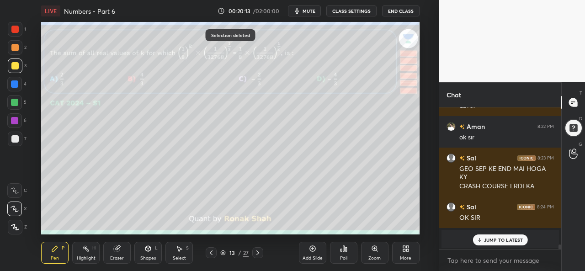
click at [19, 30] on div at bounding box center [15, 29] width 15 height 15
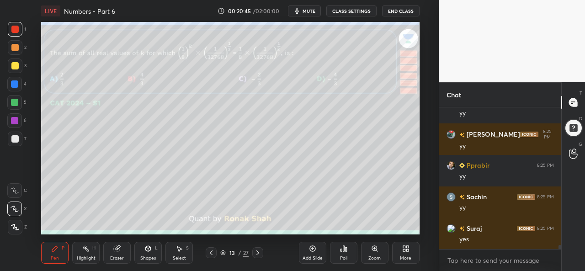
click at [13, 63] on div at bounding box center [14, 65] width 7 height 7
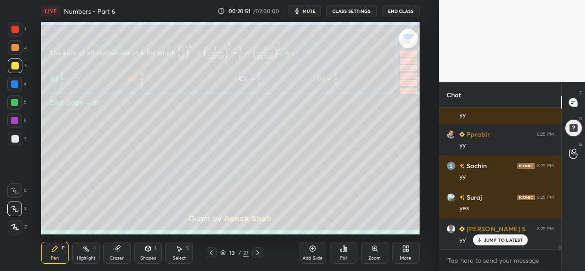
click at [17, 25] on div at bounding box center [15, 29] width 15 height 15
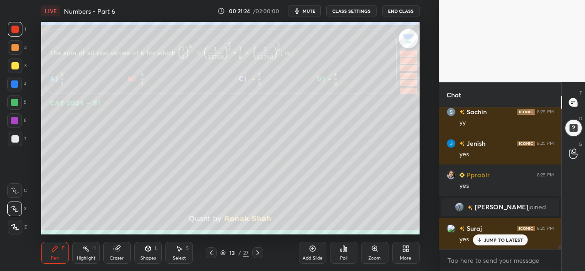
scroll to position [5162, 0]
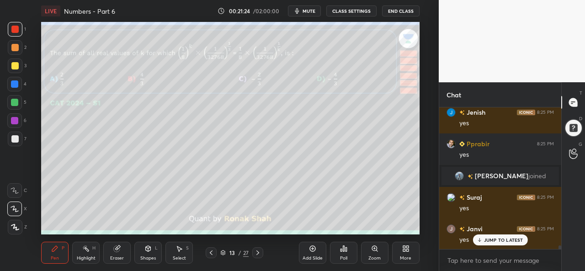
click at [315, 252] on icon at bounding box center [312, 248] width 7 height 7
click at [185, 253] on div "Select S" at bounding box center [178, 253] width 27 height 22
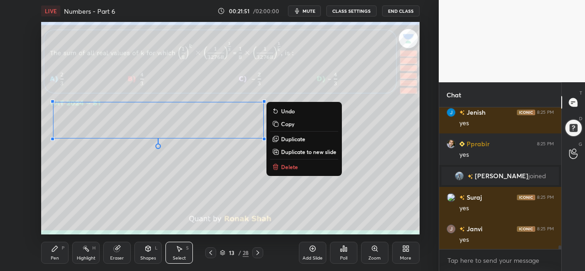
scroll to position [5194, 0]
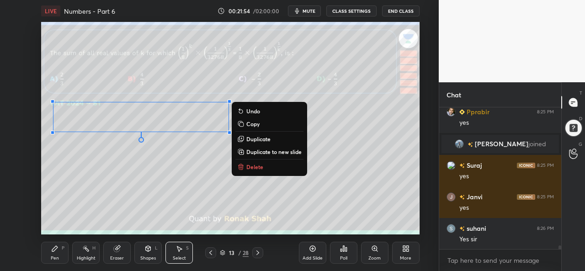
click at [339, 93] on div "0 ° Undo Copy Duplicate Duplicate to new slide Delete" at bounding box center [230, 128] width 378 height 212
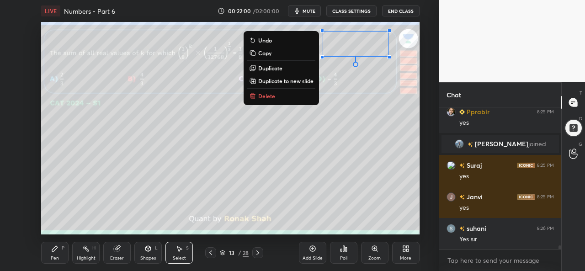
click at [139, 253] on div "Shapes L" at bounding box center [147, 253] width 27 height 22
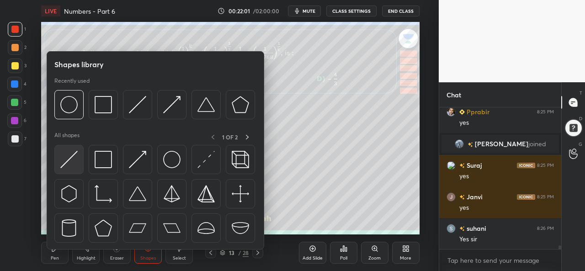
click at [69, 166] on img at bounding box center [68, 159] width 17 height 17
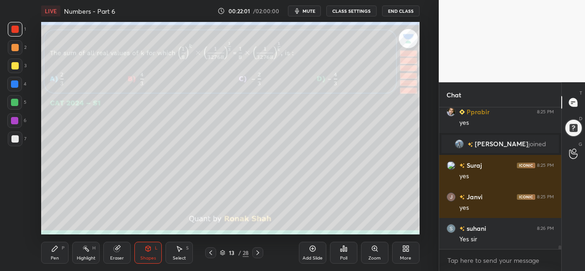
click at [15, 136] on div at bounding box center [14, 138] width 7 height 7
click at [60, 254] on div "Pen P" at bounding box center [54, 253] width 27 height 22
click at [15, 80] on div at bounding box center [14, 83] width 7 height 7
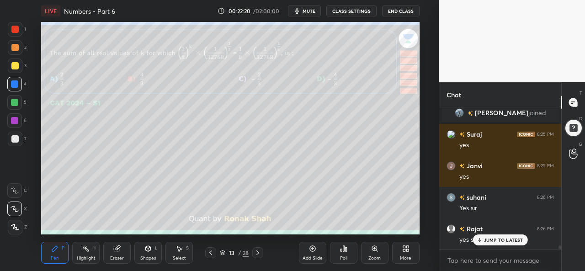
click at [16, 100] on div at bounding box center [14, 102] width 7 height 7
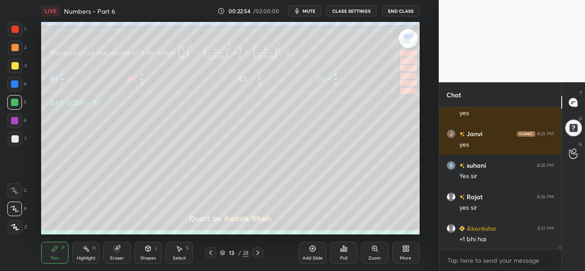
click at [17, 82] on div at bounding box center [14, 83] width 7 height 7
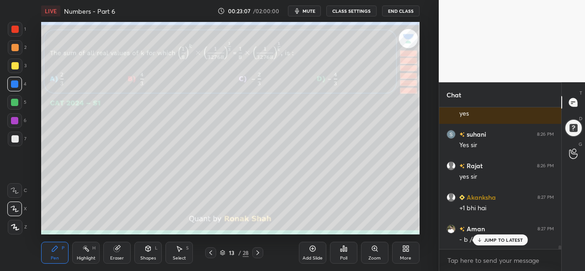
scroll to position [5320, 0]
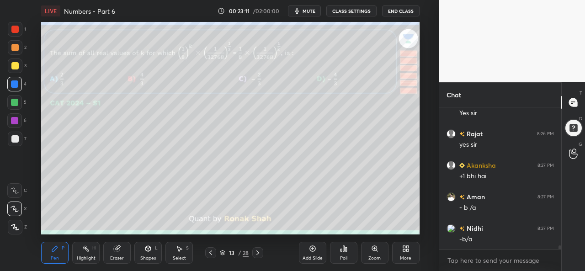
click at [16, 139] on div at bounding box center [14, 138] width 7 height 7
click at [330, 229] on div "Poll" at bounding box center [343, 252] width 27 height 51
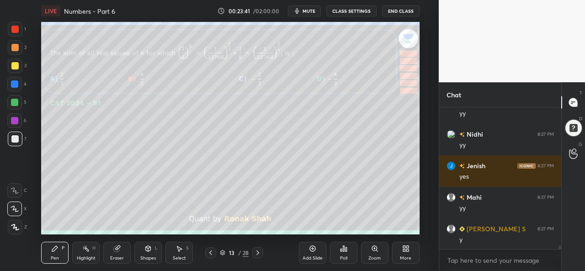
scroll to position [5517, 0]
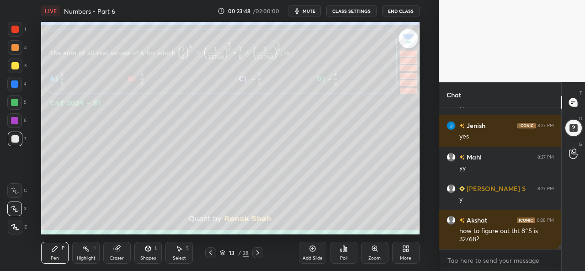
click at [15, 104] on div at bounding box center [14, 102] width 7 height 7
click at [12, 62] on div at bounding box center [14, 65] width 7 height 7
click at [85, 254] on div "Highlight H" at bounding box center [85, 253] width 27 height 22
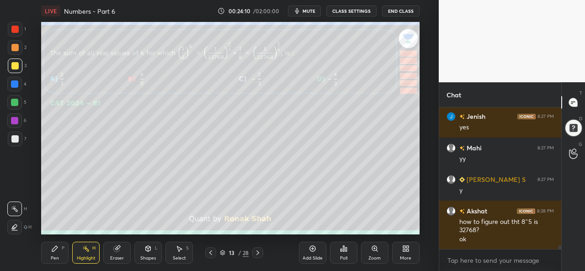
click at [56, 253] on div "Pen P" at bounding box center [54, 253] width 27 height 22
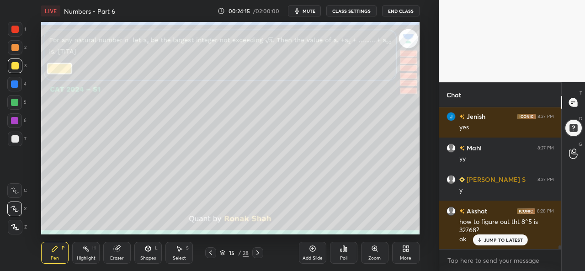
scroll to position [5558, 0]
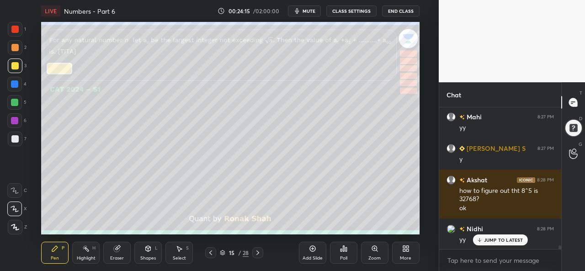
click at [12, 28] on div at bounding box center [14, 29] width 7 height 7
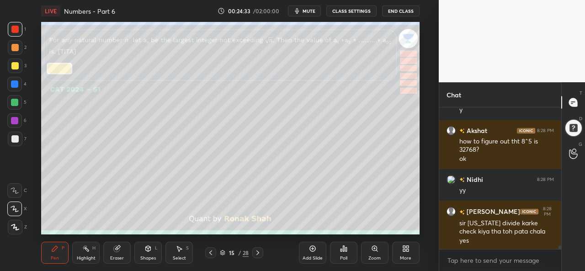
scroll to position [5638, 0]
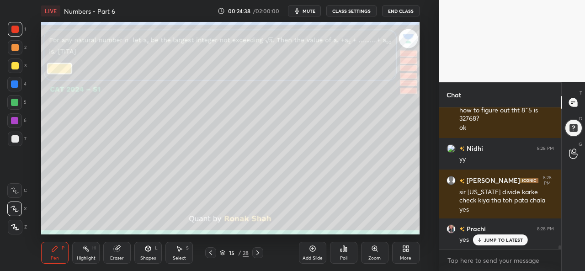
click at [13, 27] on div at bounding box center [14, 29] width 7 height 7
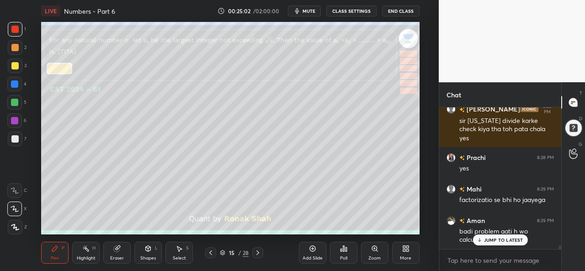
scroll to position [5741, 0]
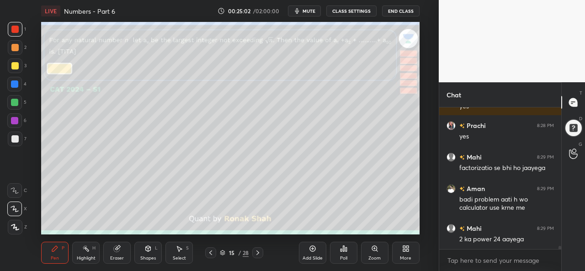
click at [487, 241] on div "2 ka power 24 aayega" at bounding box center [506, 239] width 95 height 9
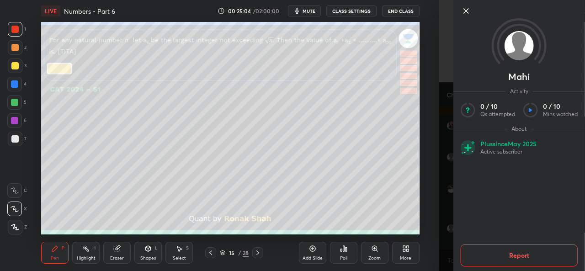
click at [464, 10] on icon at bounding box center [466, 11] width 5 height 5
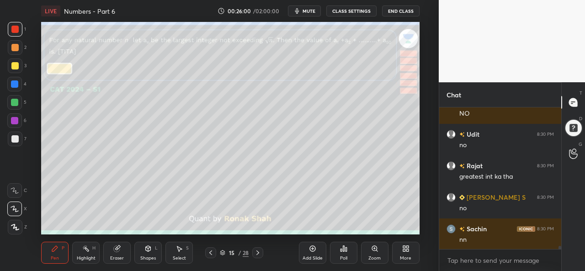
scroll to position [6129, 0]
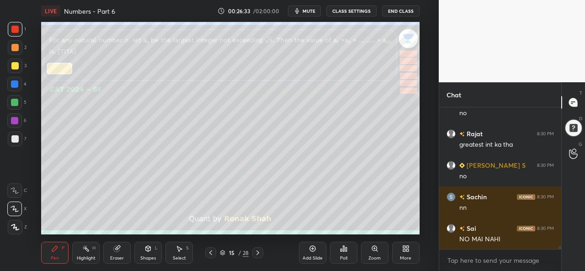
click at [14, 105] on div at bounding box center [14, 102] width 7 height 7
click at [185, 254] on div "Select S" at bounding box center [178, 253] width 27 height 22
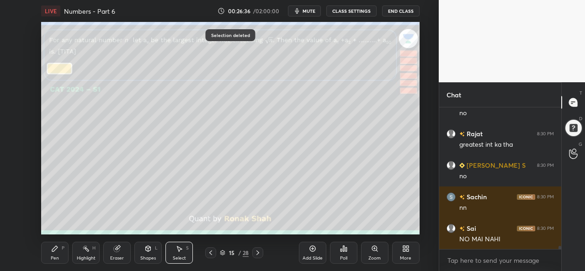
click at [48, 247] on div "Pen P" at bounding box center [54, 253] width 27 height 22
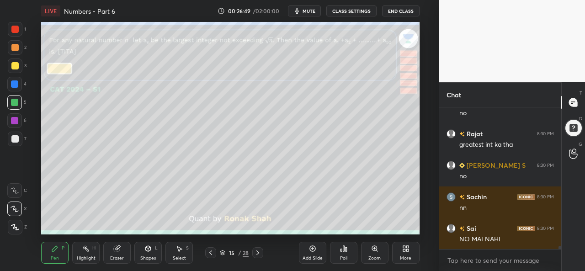
click at [342, 254] on div "Poll" at bounding box center [343, 253] width 27 height 22
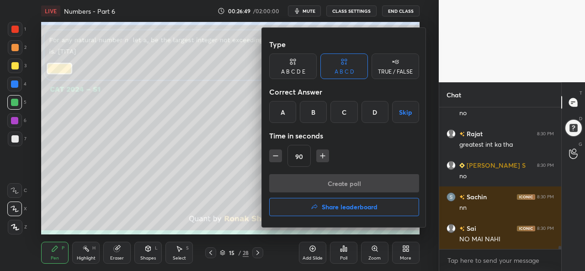
click at [344, 115] on div "C" at bounding box center [343, 112] width 27 height 22
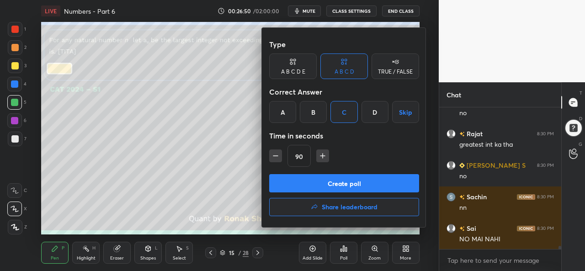
click at [275, 154] on icon "button" at bounding box center [275, 155] width 9 height 9
click at [275, 153] on icon "button" at bounding box center [275, 155] width 9 height 9
click at [321, 153] on icon "button" at bounding box center [322, 155] width 9 height 9
click at [323, 154] on icon "button" at bounding box center [322, 155] width 9 height 9
type input "90"
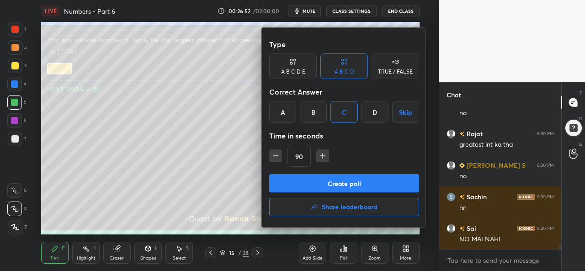
click at [350, 184] on button "Create poll" at bounding box center [344, 183] width 150 height 18
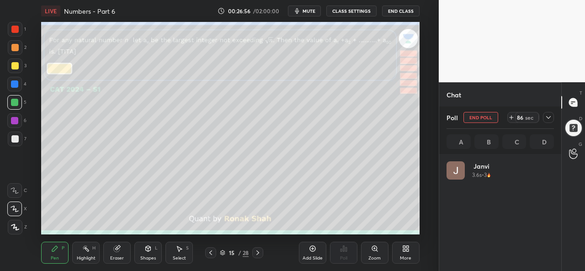
scroll to position [107, 105]
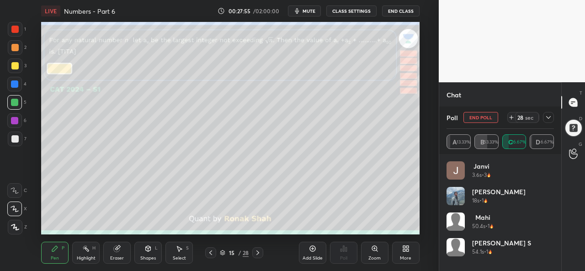
click at [183, 254] on div "Select S" at bounding box center [178, 253] width 27 height 22
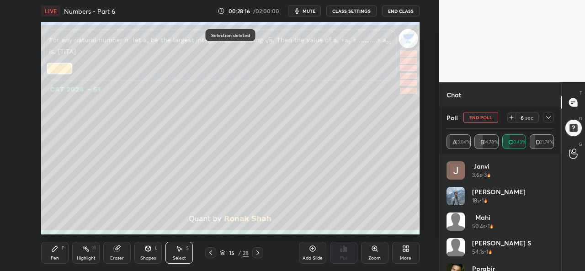
click at [56, 256] on div "Pen" at bounding box center [55, 258] width 8 height 5
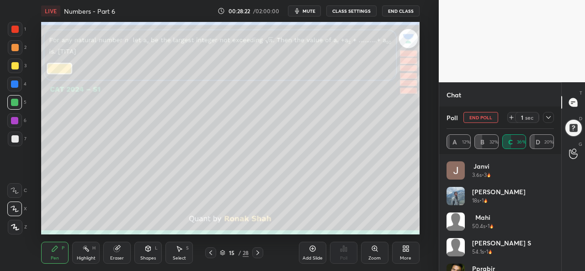
click at [485, 117] on button "End Poll" at bounding box center [480, 117] width 35 height 11
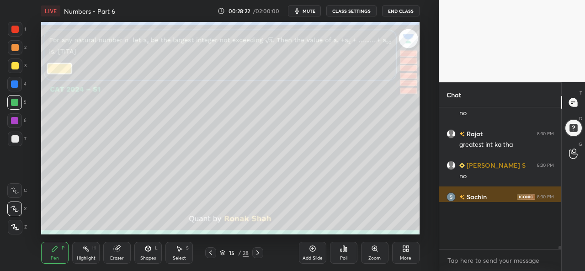
scroll to position [3, 3]
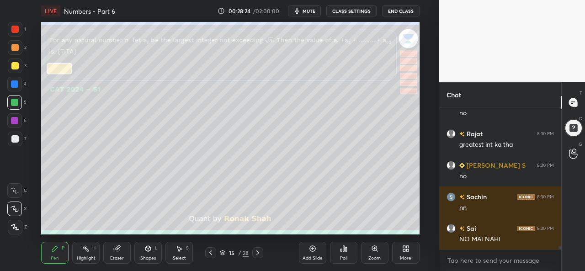
click at [15, 66] on div at bounding box center [14, 65] width 7 height 7
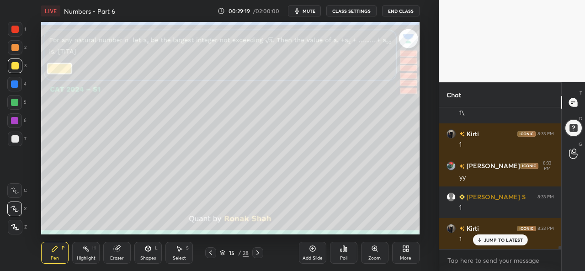
scroll to position [6349, 0]
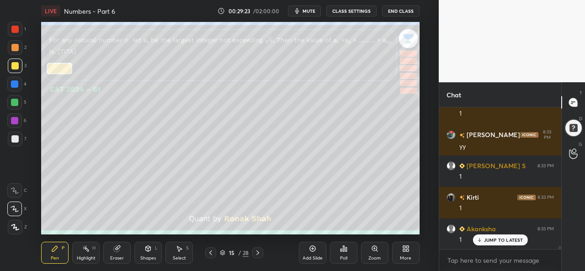
click at [176, 247] on icon at bounding box center [178, 248] width 7 height 7
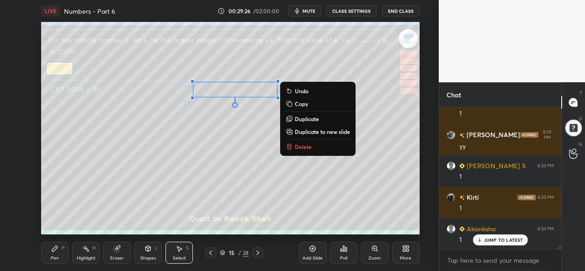
click at [52, 252] on icon at bounding box center [54, 248] width 7 height 7
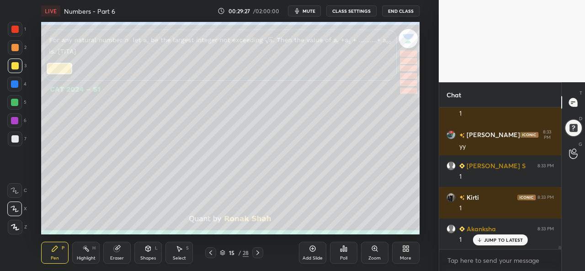
click at [17, 28] on div at bounding box center [14, 29] width 7 height 7
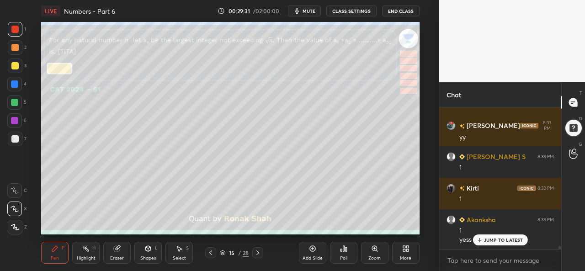
click at [17, 66] on div at bounding box center [14, 65] width 7 height 7
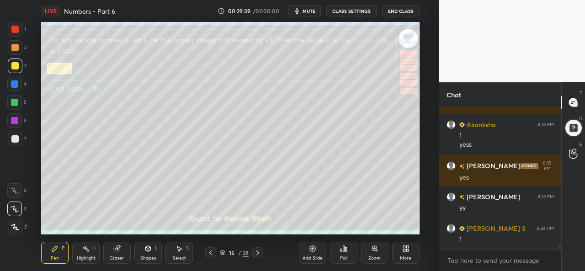
scroll to position [6484, 0]
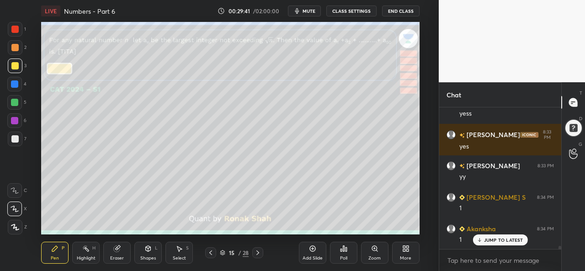
click at [13, 104] on div at bounding box center [14, 102] width 7 height 7
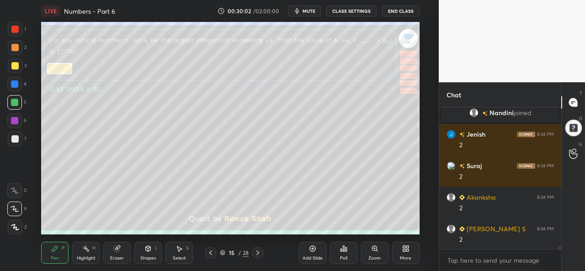
scroll to position [6727, 0]
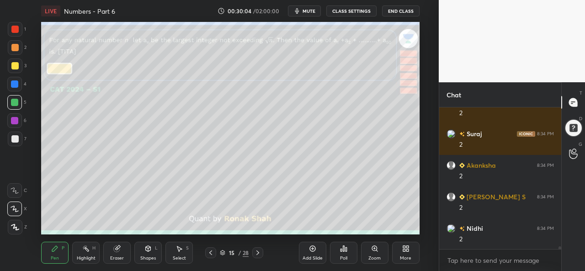
click at [12, 84] on div at bounding box center [14, 83] width 7 height 7
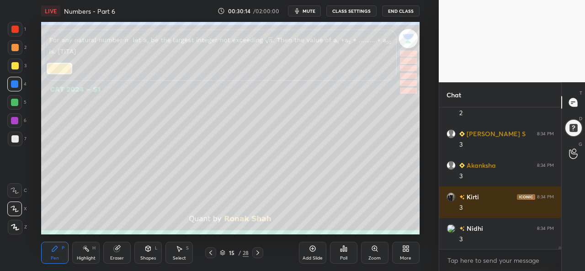
scroll to position [6884, 0]
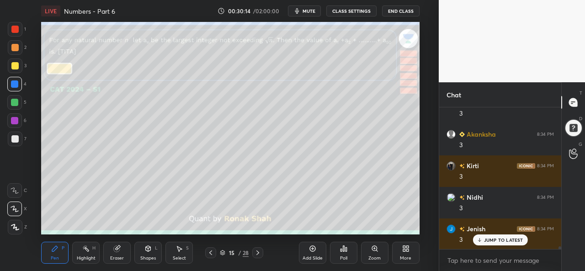
click at [184, 254] on div "Select S" at bounding box center [178, 253] width 27 height 22
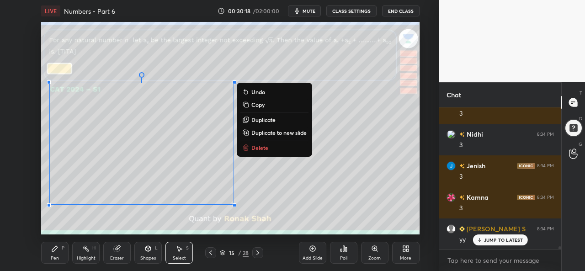
scroll to position [6979, 0]
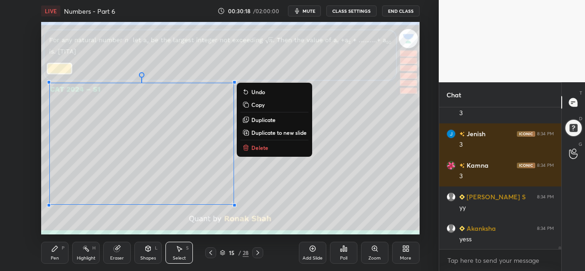
click at [56, 253] on div "Pen P" at bounding box center [54, 253] width 27 height 22
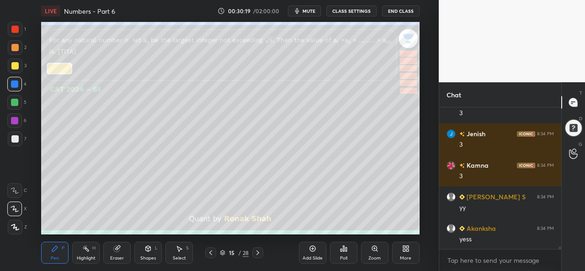
click at [143, 252] on div "Shapes L" at bounding box center [147, 253] width 27 height 22
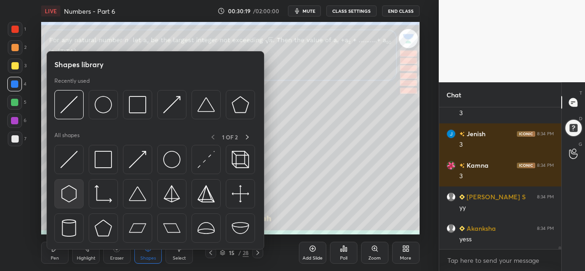
scroll to position [7042, 0]
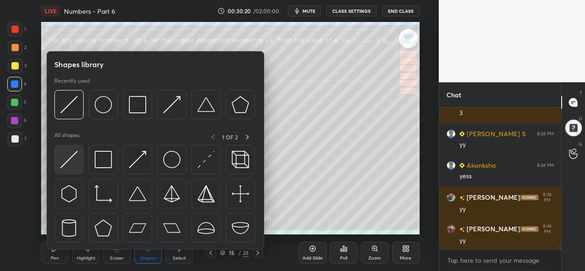
click at [68, 159] on img at bounding box center [68, 159] width 17 height 17
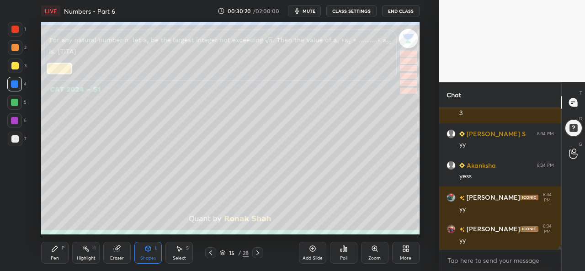
click at [17, 136] on div at bounding box center [14, 138] width 7 height 7
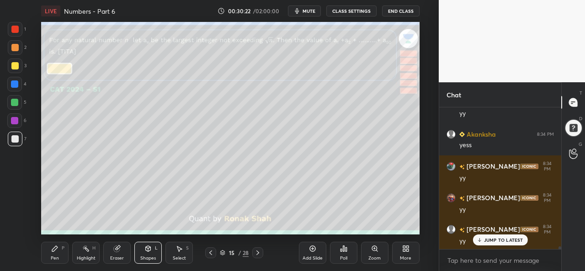
scroll to position [7105, 0]
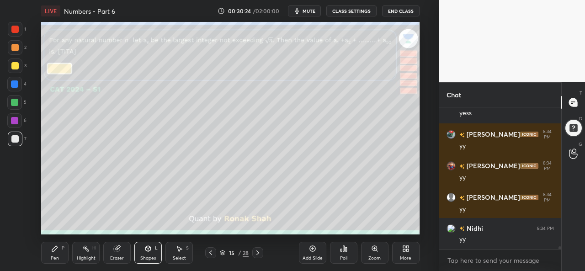
click at [57, 252] on icon at bounding box center [54, 248] width 7 height 7
click at [16, 29] on div at bounding box center [14, 29] width 7 height 7
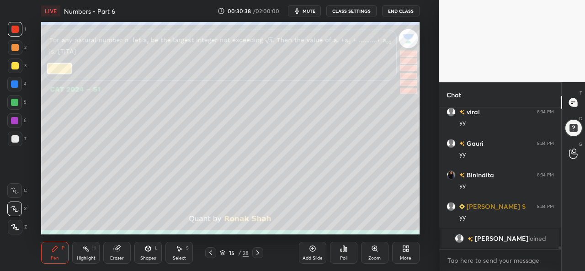
scroll to position [6491, 0]
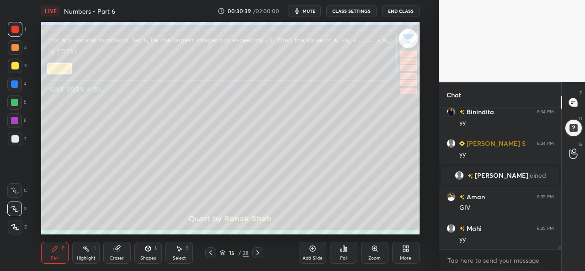
click at [15, 80] on div at bounding box center [14, 83] width 7 height 7
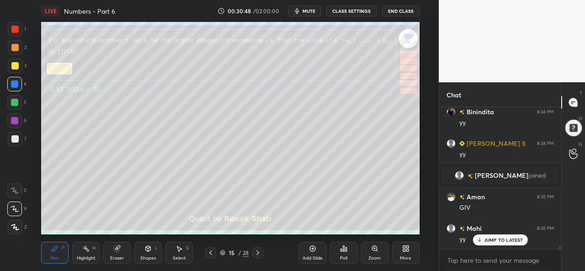
scroll to position [6522, 0]
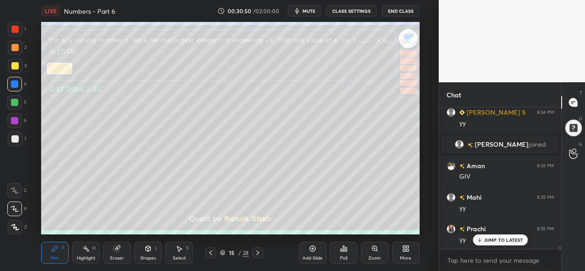
click at [13, 104] on div at bounding box center [14, 102] width 7 height 7
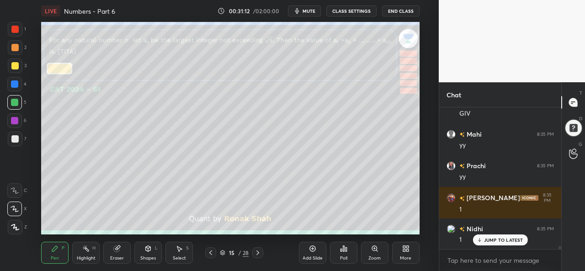
scroll to position [6595, 0]
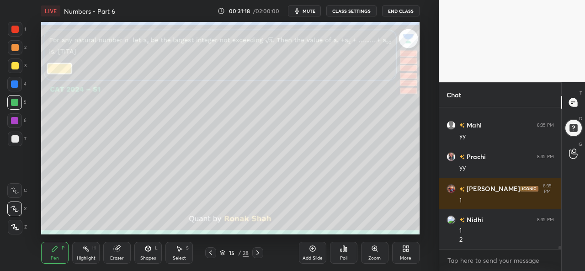
click at [88, 253] on div "Highlight H" at bounding box center [85, 253] width 27 height 22
click at [15, 79] on div at bounding box center [14, 84] width 15 height 15
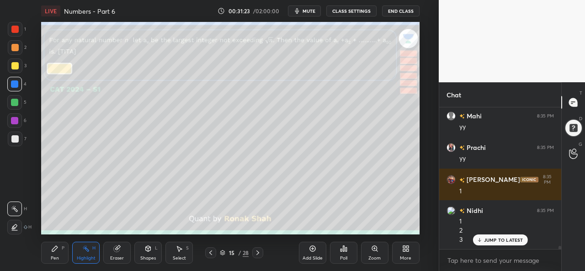
click at [49, 255] on div "Pen P" at bounding box center [54, 253] width 27 height 22
click at [12, 103] on div at bounding box center [14, 102] width 7 height 7
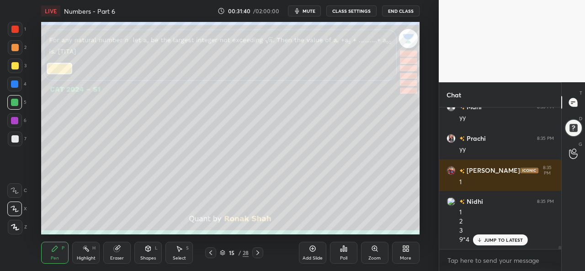
scroll to position [6645, 0]
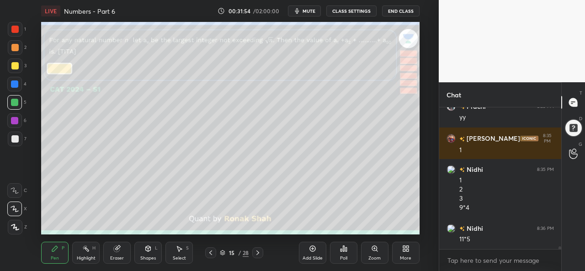
click at [181, 253] on div "Select S" at bounding box center [178, 253] width 27 height 22
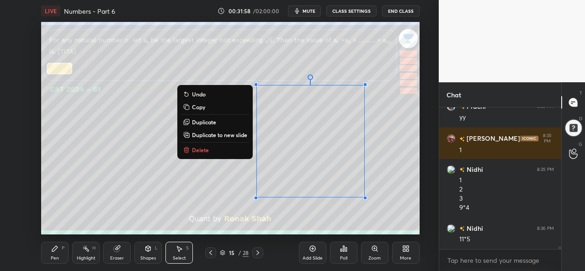
click at [56, 256] on div "Pen" at bounding box center [55, 258] width 8 height 5
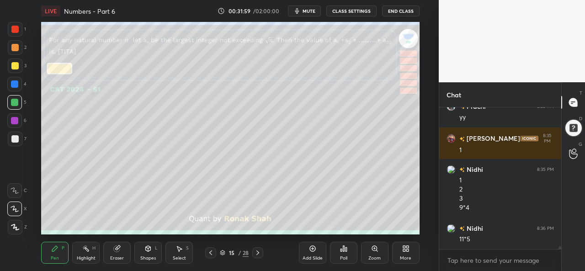
click at [13, 47] on div at bounding box center [14, 47] width 7 height 7
click at [16, 86] on div at bounding box center [14, 83] width 7 height 7
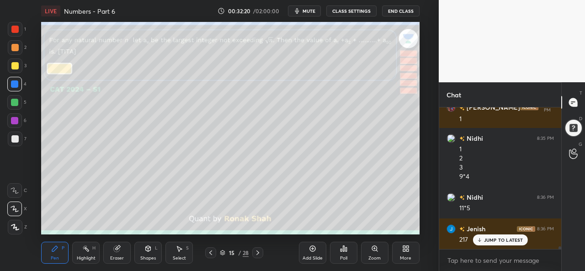
scroll to position [6708, 0]
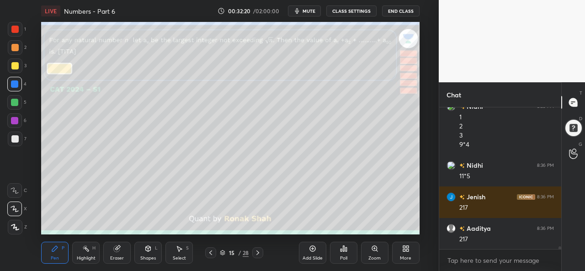
click at [16, 31] on div at bounding box center [14, 29] width 7 height 7
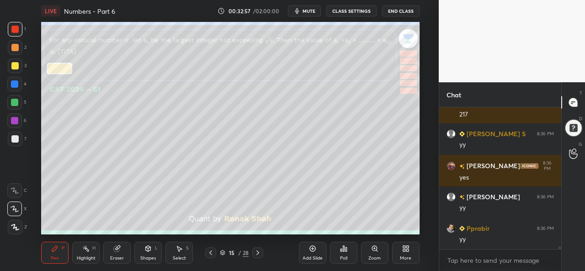
scroll to position [6936, 0]
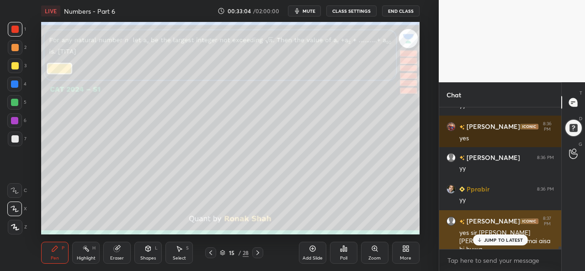
click at [503, 236] on div "JUMP TO LATEST" at bounding box center [499, 239] width 55 height 11
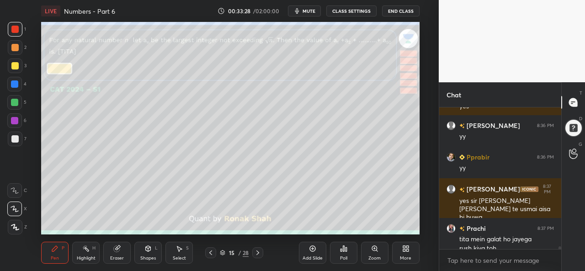
scroll to position [6977, 0]
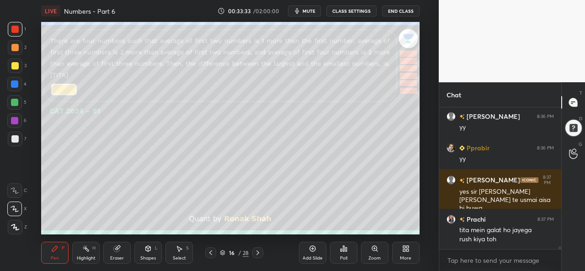
click at [12, 29] on div at bounding box center [14, 29] width 7 height 7
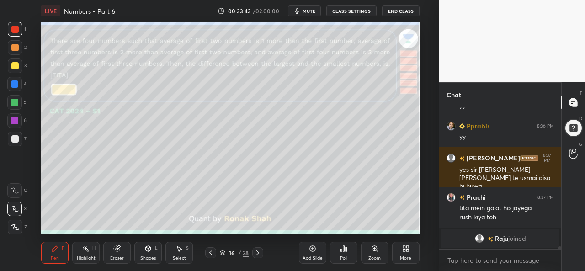
click at [12, 102] on div at bounding box center [14, 102] width 7 height 7
click at [342, 256] on div "Poll" at bounding box center [343, 258] width 7 height 5
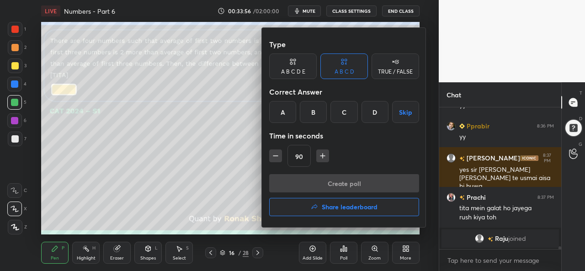
click at [347, 114] on div "C" at bounding box center [343, 112] width 27 height 22
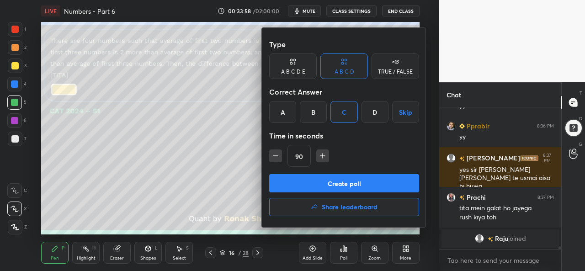
click at [349, 184] on button "Create poll" at bounding box center [344, 183] width 150 height 18
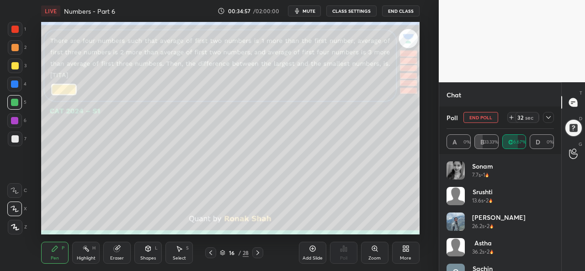
scroll to position [7058, 0]
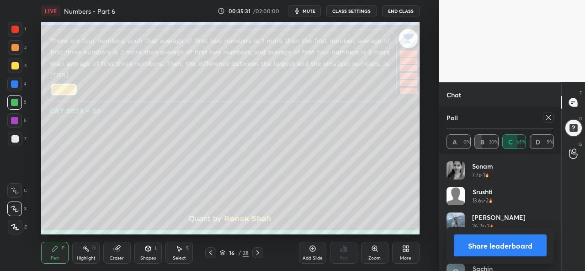
click at [550, 116] on icon at bounding box center [548, 117] width 7 height 7
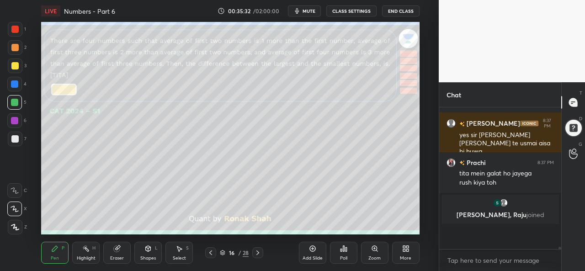
scroll to position [128, 119]
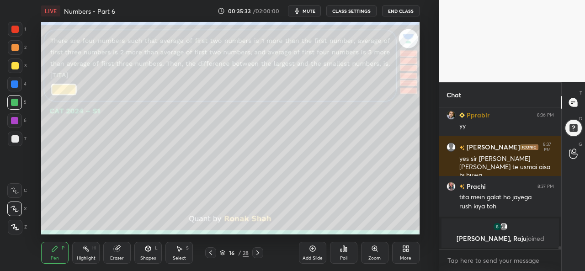
click at [177, 253] on div "Select S" at bounding box center [178, 253] width 27 height 22
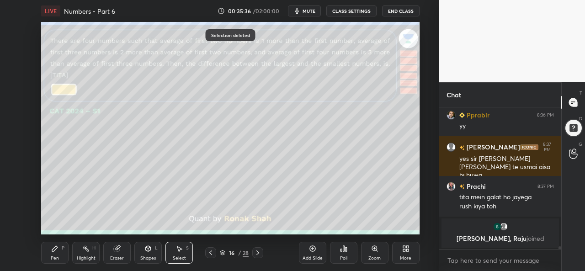
click at [56, 251] on icon at bounding box center [54, 248] width 7 height 7
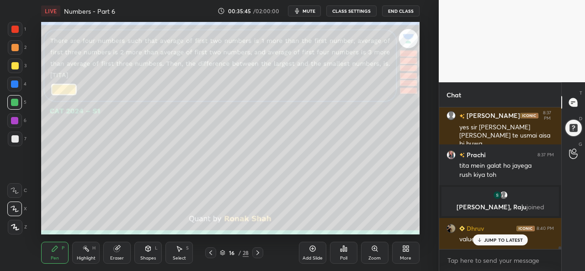
scroll to position [6886, 0]
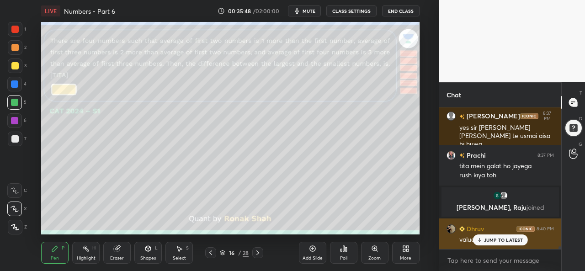
click at [493, 240] on p "JUMP TO LATEST" at bounding box center [503, 239] width 39 height 5
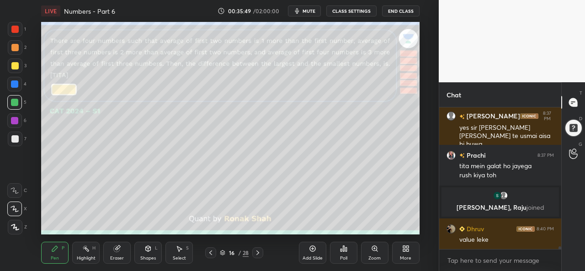
click at [180, 248] on icon at bounding box center [179, 248] width 5 height 5
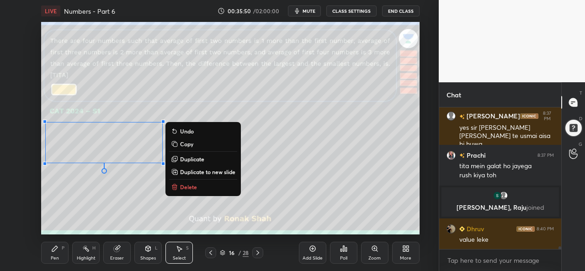
scroll to position [6918, 0]
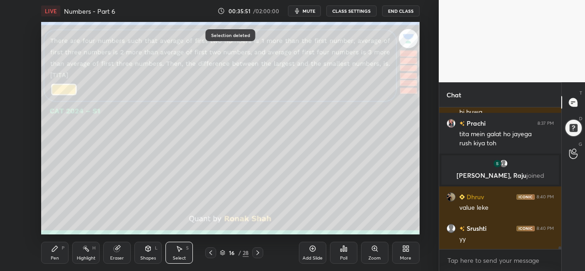
click at [55, 255] on div "Pen P" at bounding box center [54, 253] width 27 height 22
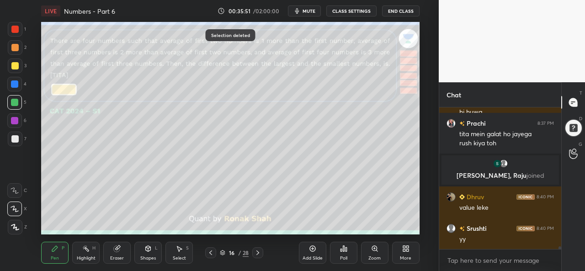
scroll to position [6981, 0]
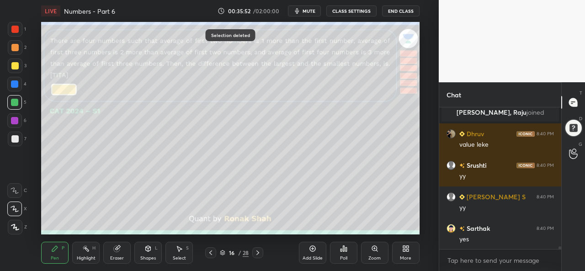
click at [17, 137] on div at bounding box center [14, 138] width 7 height 7
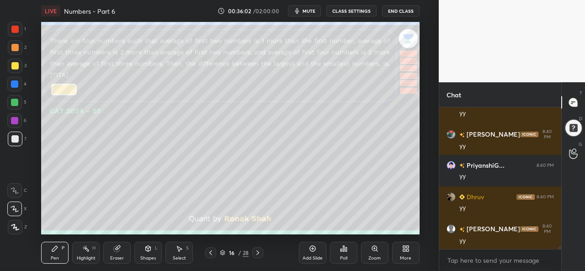
scroll to position [7201, 0]
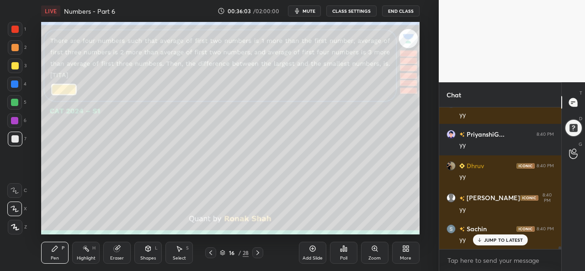
click at [16, 63] on div at bounding box center [14, 65] width 7 height 7
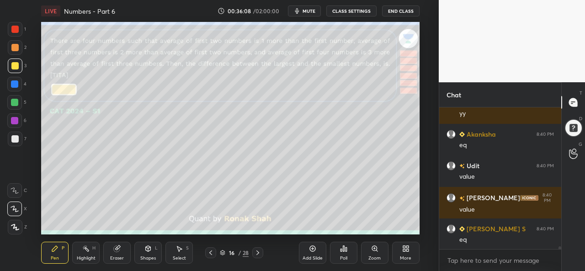
scroll to position [7359, 0]
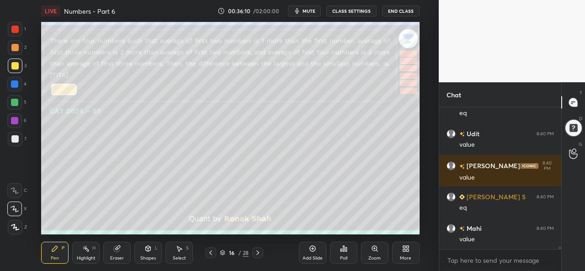
click at [12, 29] on div at bounding box center [14, 29] width 7 height 7
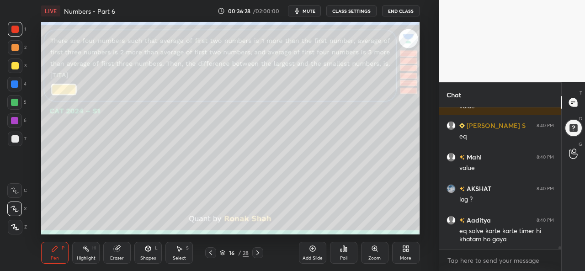
click at [180, 254] on div "Select S" at bounding box center [178, 253] width 27 height 22
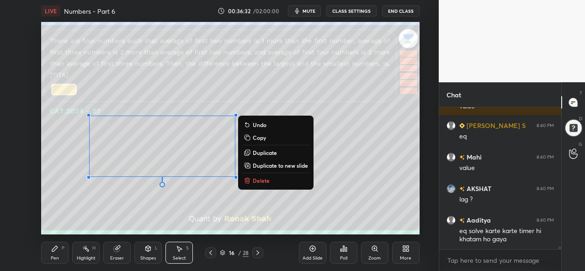
click at [50, 253] on div "Pen P" at bounding box center [54, 253] width 27 height 22
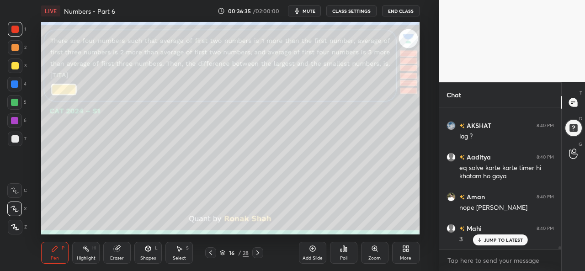
scroll to position [7525, 0]
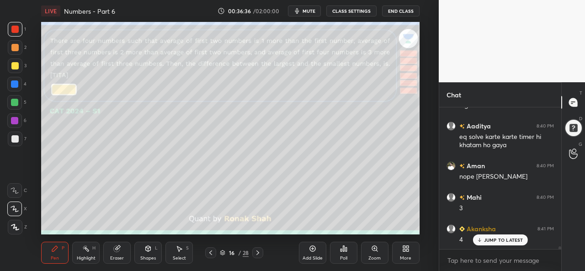
click at [15, 85] on div at bounding box center [14, 83] width 7 height 7
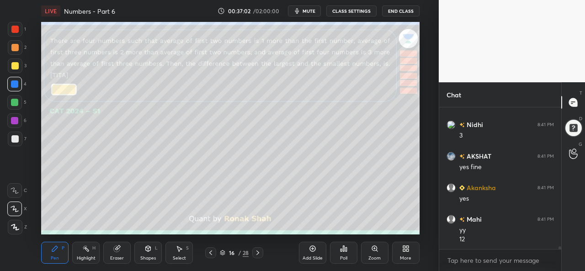
scroll to position [7849, 0]
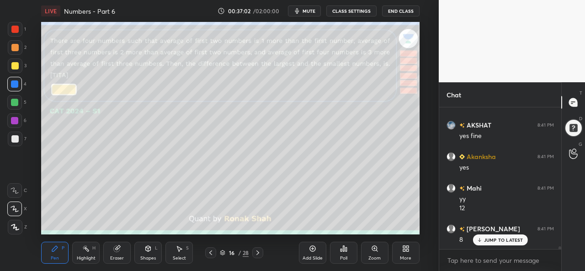
click at [16, 101] on div at bounding box center [14, 102] width 7 height 7
click at [183, 253] on div "Select S" at bounding box center [178, 253] width 27 height 22
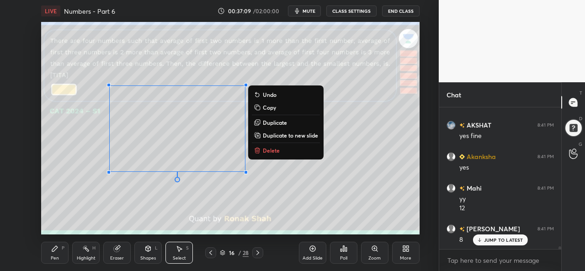
click at [56, 256] on div "Pen" at bounding box center [55, 258] width 8 height 5
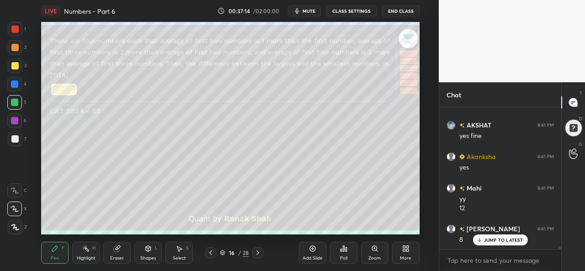
click at [18, 122] on div at bounding box center [14, 120] width 15 height 15
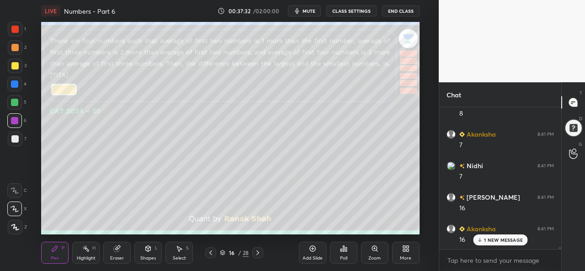
scroll to position [8007, 0]
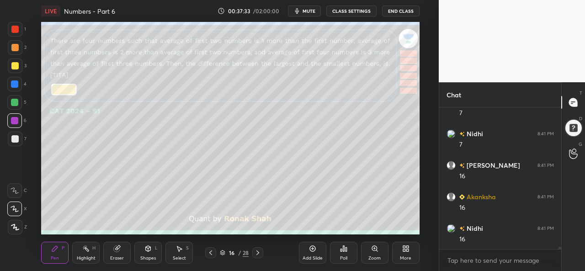
click at [16, 133] on div at bounding box center [15, 139] width 15 height 15
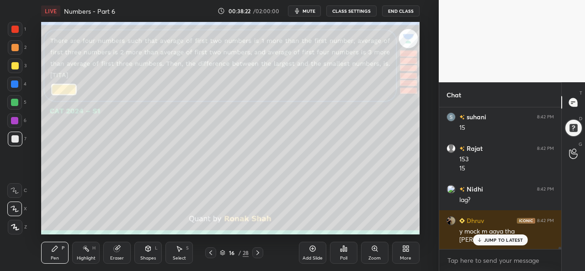
scroll to position [8254, 0]
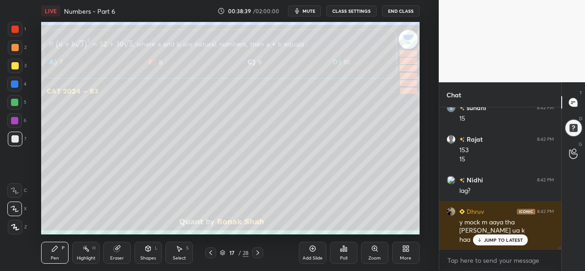
click at [183, 256] on div "Select" at bounding box center [179, 258] width 13 height 5
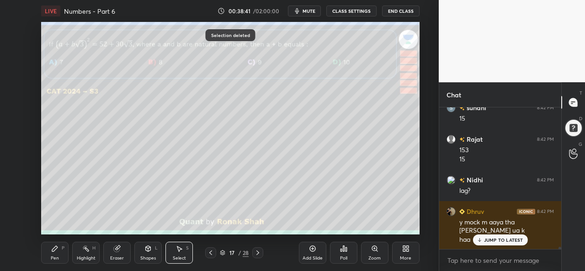
click at [54, 254] on div "Pen P" at bounding box center [54, 253] width 27 height 22
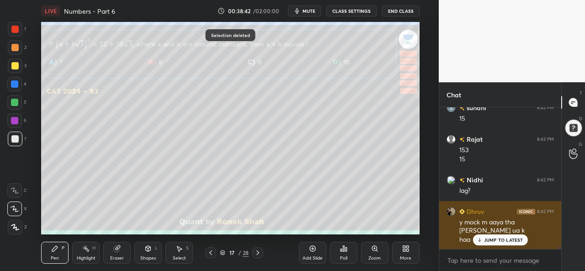
click at [502, 238] on p "JUMP TO LATEST" at bounding box center [503, 239] width 39 height 5
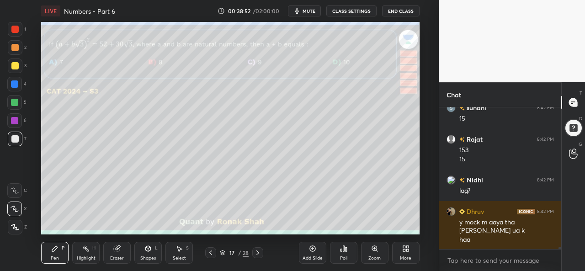
click at [344, 256] on div "Poll" at bounding box center [343, 258] width 7 height 5
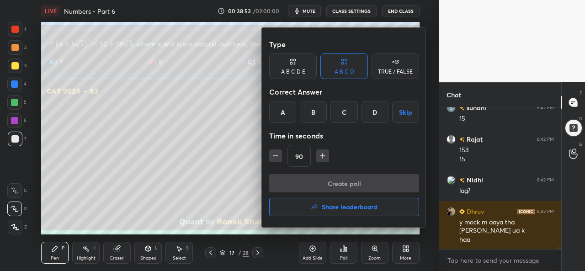
click at [320, 112] on div "B" at bounding box center [313, 112] width 27 height 22
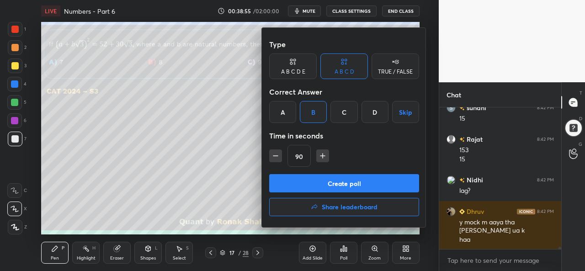
click at [322, 182] on button "Create poll" at bounding box center [344, 183] width 150 height 18
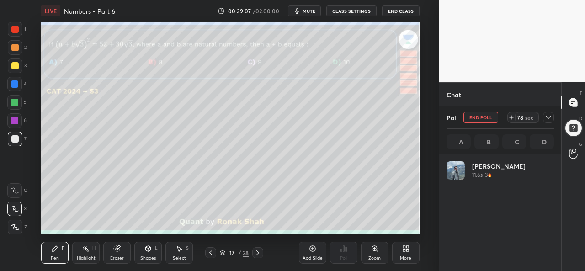
scroll to position [107, 105]
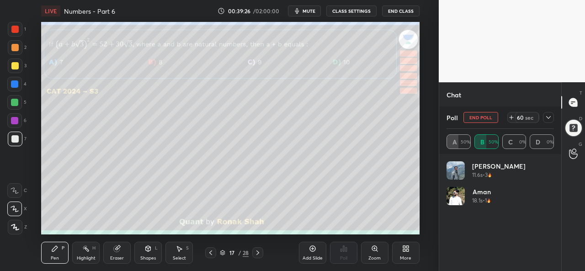
click at [545, 118] on icon at bounding box center [548, 117] width 7 height 7
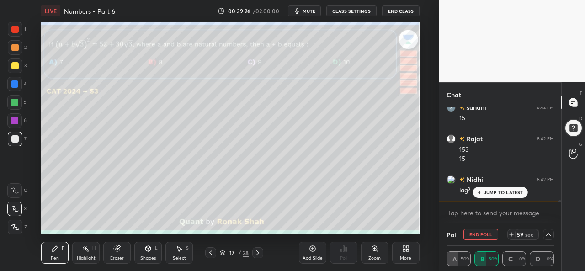
scroll to position [0, 0]
click at [496, 190] on p "JUMP TO LATEST" at bounding box center [503, 192] width 39 height 5
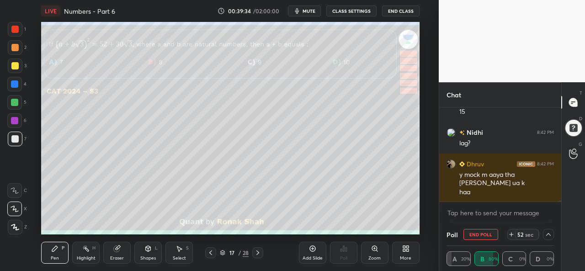
click at [547, 234] on icon at bounding box center [548, 234] width 7 height 7
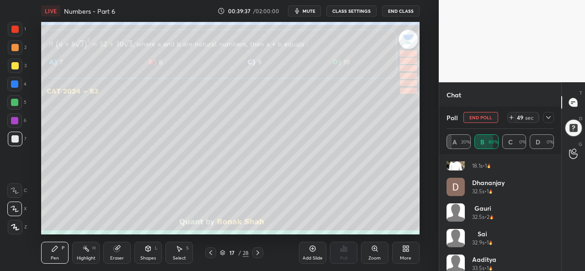
scroll to position [0, 0]
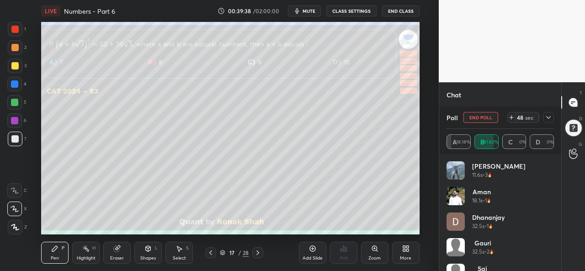
click at [549, 120] on icon at bounding box center [548, 117] width 7 height 7
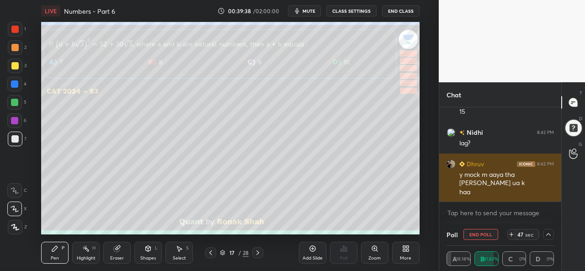
scroll to position [0, 3]
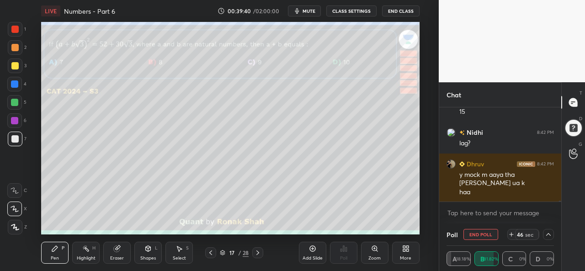
click at [187, 252] on div "Select S" at bounding box center [178, 253] width 27 height 22
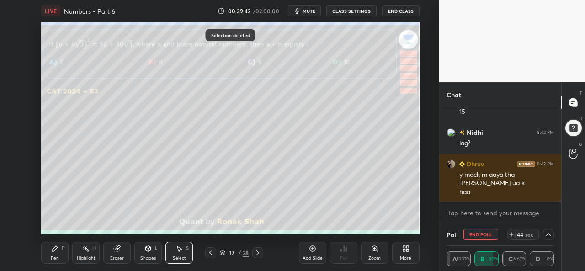
click at [50, 257] on div "Pen P" at bounding box center [54, 253] width 27 height 22
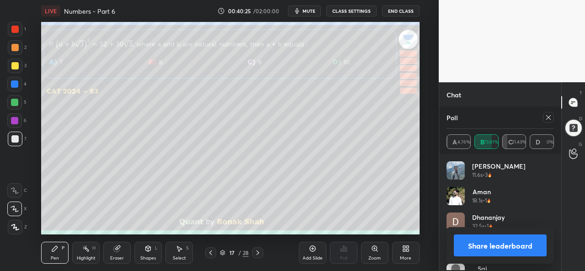
scroll to position [107, 105]
click at [545, 119] on icon at bounding box center [548, 117] width 7 height 7
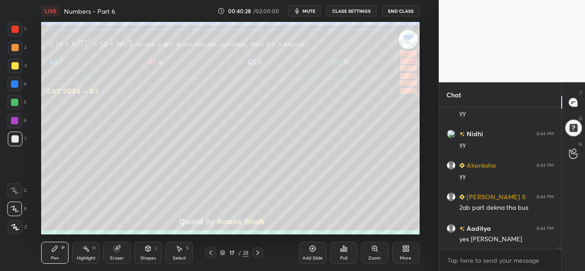
scroll to position [139, 119]
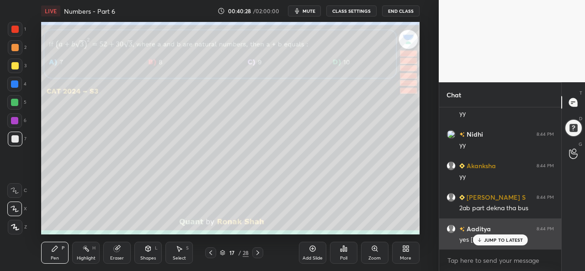
click at [500, 238] on p "JUMP TO LATEST" at bounding box center [503, 239] width 39 height 5
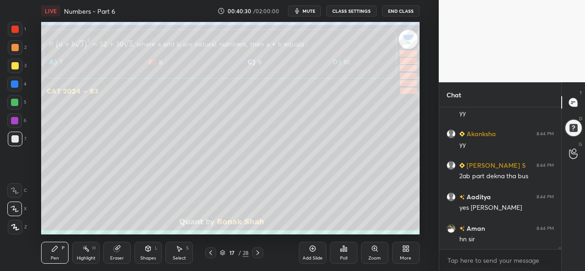
click at [13, 63] on div at bounding box center [14, 65] width 7 height 7
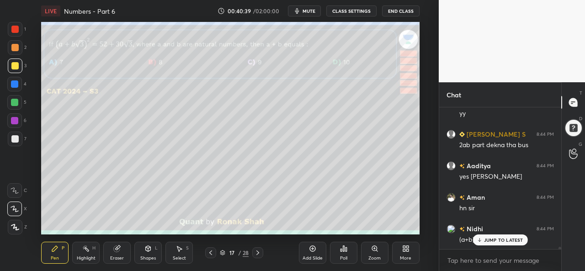
click at [12, 85] on div at bounding box center [14, 83] width 7 height 7
click at [15, 48] on div at bounding box center [14, 47] width 7 height 7
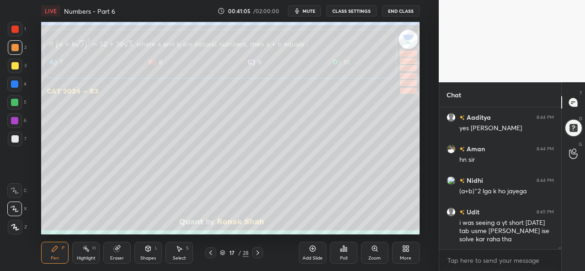
click at [10, 80] on div at bounding box center [14, 84] width 15 height 15
click at [13, 101] on div at bounding box center [14, 102] width 7 height 7
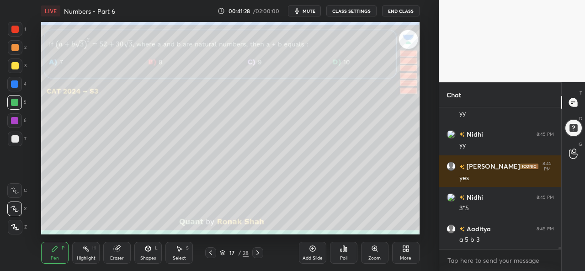
scroll to position [8807, 0]
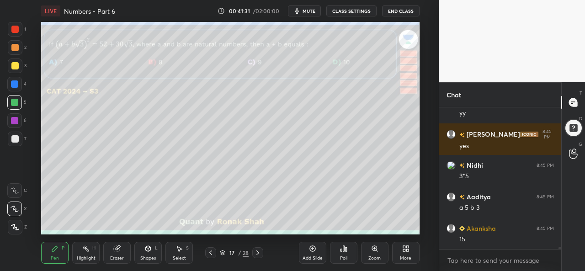
click at [11, 120] on div at bounding box center [14, 120] width 7 height 7
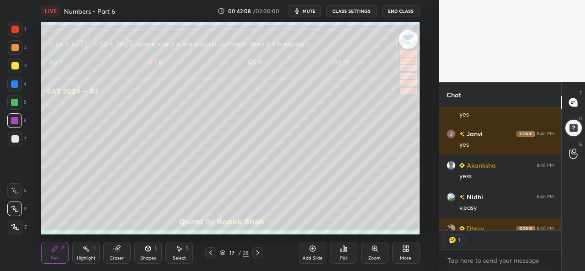
scroll to position [8515, 0]
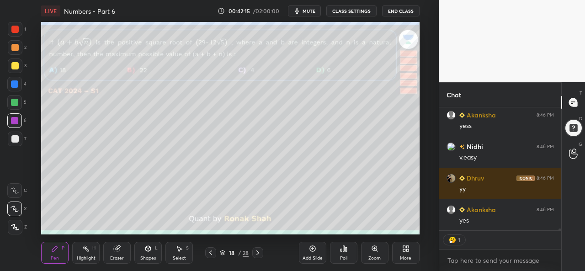
click at [180, 251] on icon at bounding box center [178, 248] width 7 height 7
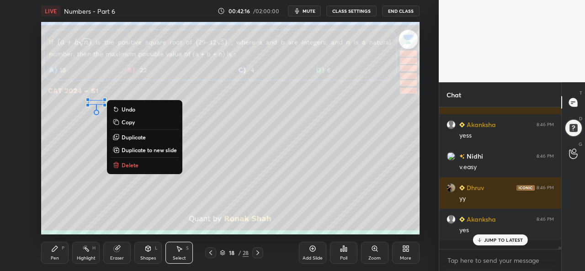
scroll to position [8496, 0]
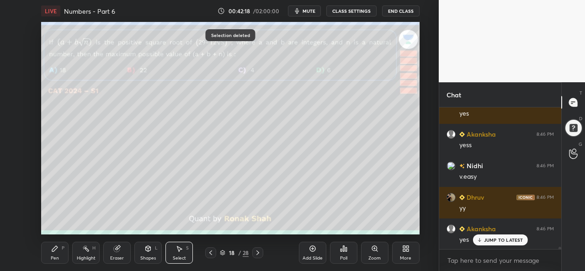
click at [50, 257] on div "Pen P" at bounding box center [54, 253] width 27 height 22
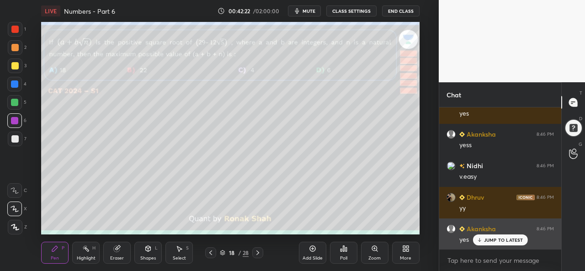
click at [497, 241] on p "JUMP TO LATEST" at bounding box center [503, 239] width 39 height 5
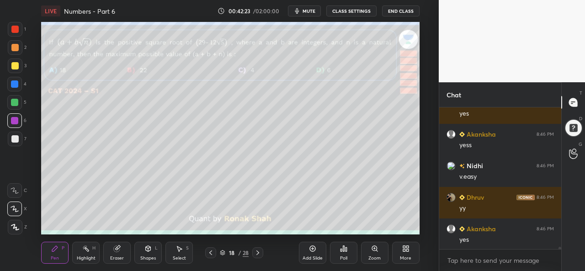
click at [14, 27] on div at bounding box center [14, 29] width 7 height 7
click at [347, 253] on div "Poll" at bounding box center [343, 253] width 27 height 22
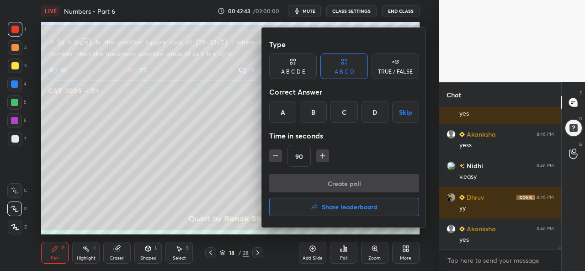
click at [313, 112] on div "B" at bounding box center [313, 112] width 27 height 22
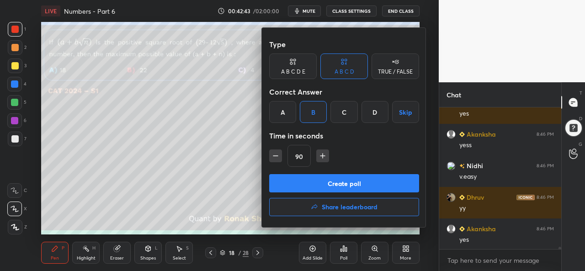
click at [335, 183] on button "Create poll" at bounding box center [344, 183] width 150 height 18
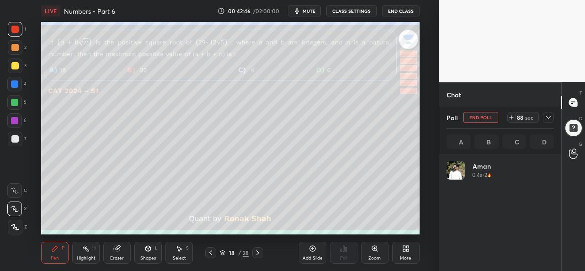
scroll to position [107, 105]
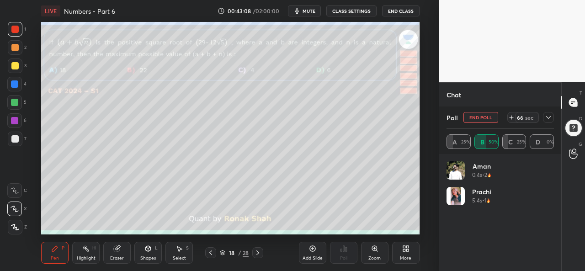
click at [546, 118] on icon at bounding box center [548, 117] width 7 height 7
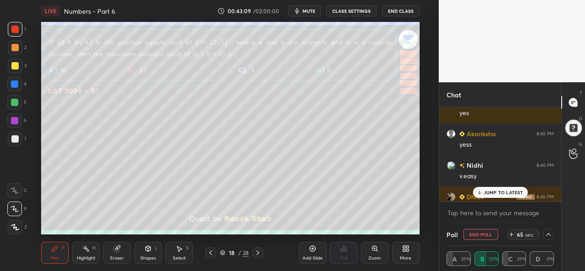
scroll to position [0, 3]
click at [504, 190] on p "JUMP TO LATEST" at bounding box center [503, 192] width 39 height 5
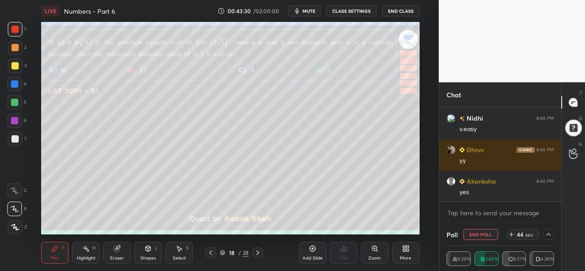
click at [312, 10] on span "mute" at bounding box center [308, 11] width 13 height 6
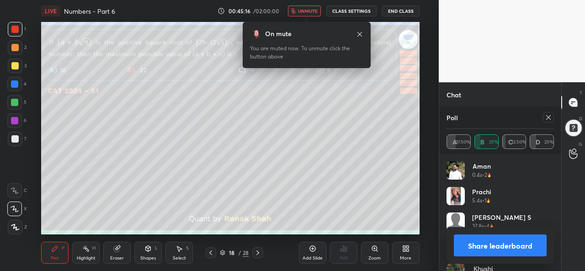
scroll to position [8615, 0]
click at [307, 11] on span "unmute" at bounding box center [308, 11] width 20 height 6
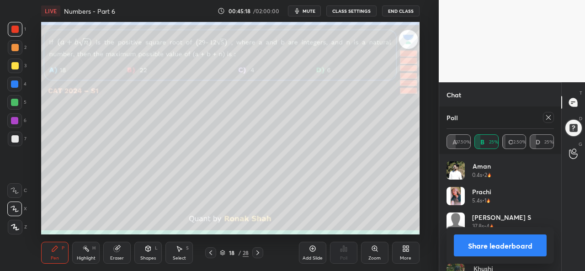
click at [549, 120] on icon at bounding box center [548, 117] width 7 height 7
type textarea "x"
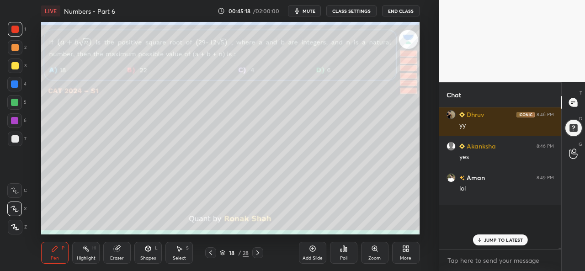
scroll to position [132, 119]
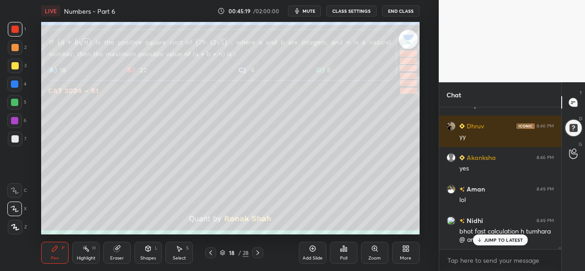
click at [493, 237] on p "JUMP TO LATEST" at bounding box center [503, 239] width 39 height 5
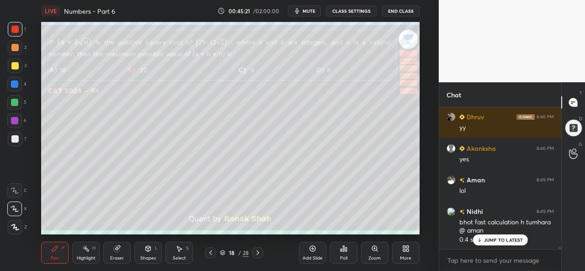
click at [492, 238] on p "JUMP TO LATEST" at bounding box center [503, 239] width 39 height 5
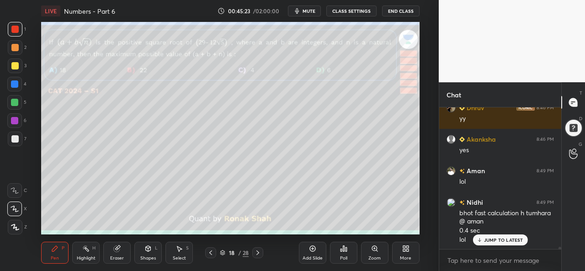
click at [179, 252] on icon at bounding box center [179, 248] width 5 height 5
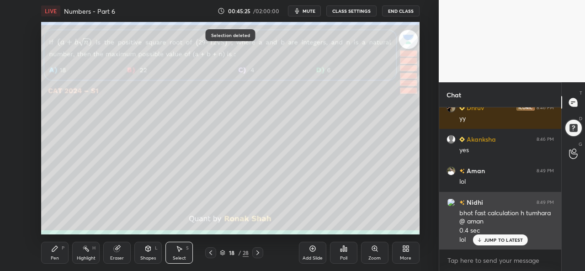
click at [489, 237] on p "JUMP TO LATEST" at bounding box center [503, 239] width 39 height 5
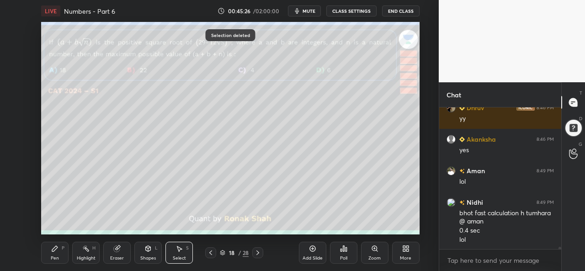
click at [47, 252] on div "Pen P" at bounding box center [54, 253] width 27 height 22
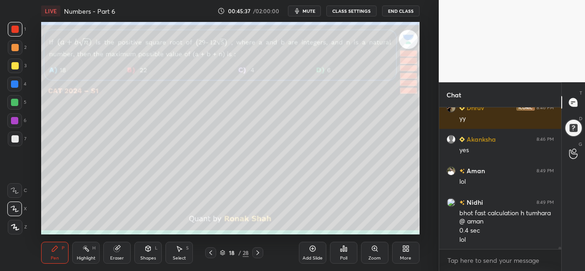
scroll to position [8617, 0]
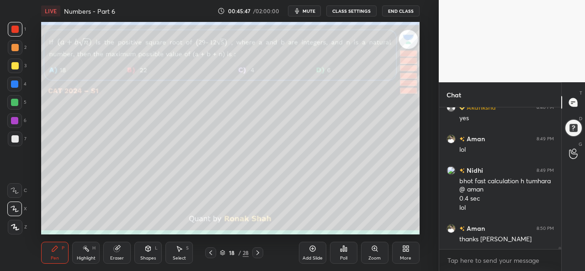
click at [177, 255] on div "Select S" at bounding box center [178, 253] width 27 height 22
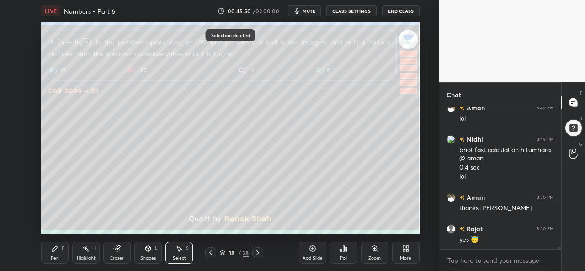
scroll to position [8680, 0]
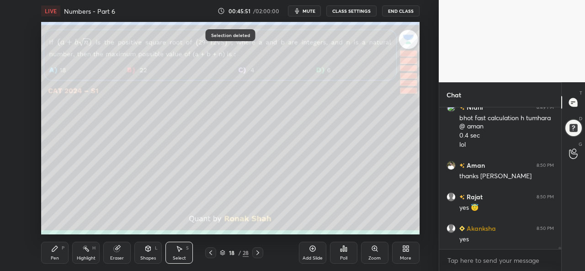
click at [48, 254] on div "Pen P" at bounding box center [54, 253] width 27 height 22
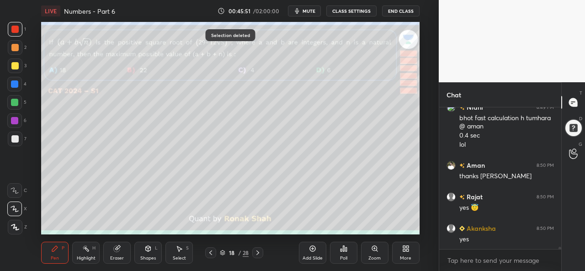
click at [17, 65] on div at bounding box center [14, 65] width 7 height 7
click at [14, 84] on div at bounding box center [14, 83] width 7 height 7
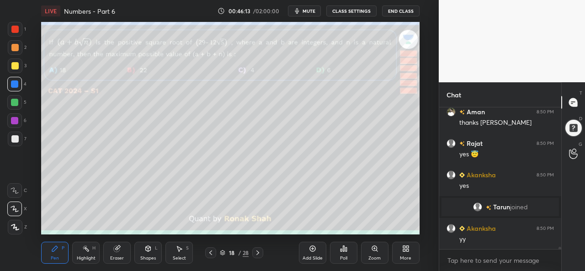
scroll to position [8618, 0]
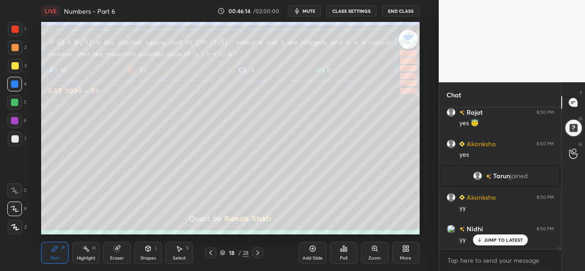
click at [17, 99] on div at bounding box center [14, 102] width 7 height 7
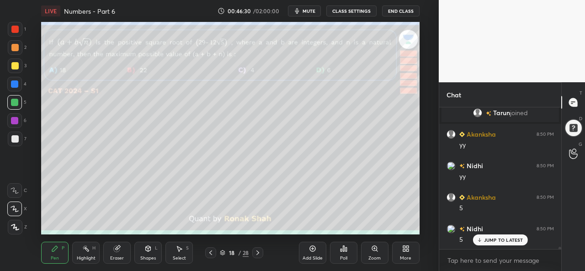
scroll to position [8713, 0]
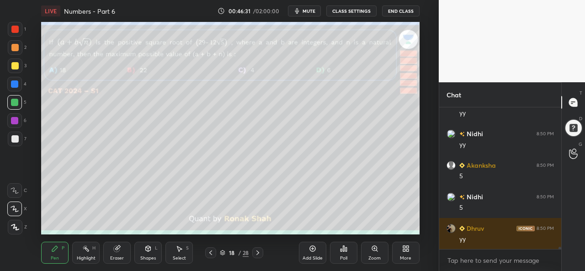
click at [16, 46] on div at bounding box center [14, 47] width 7 height 7
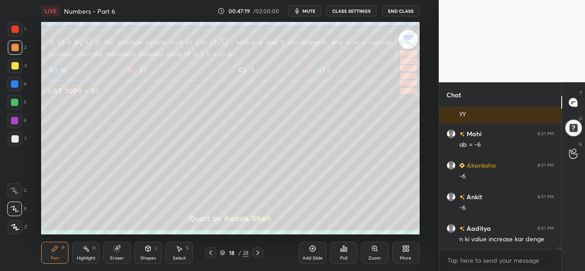
scroll to position [8871, 0]
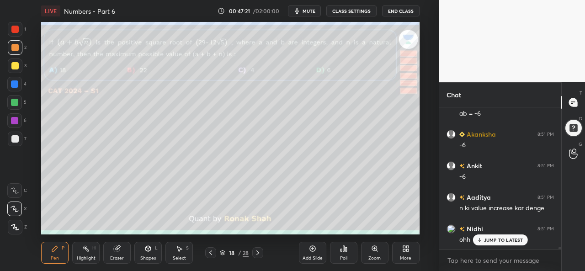
click at [489, 238] on p "JUMP TO LATEST" at bounding box center [503, 239] width 39 height 5
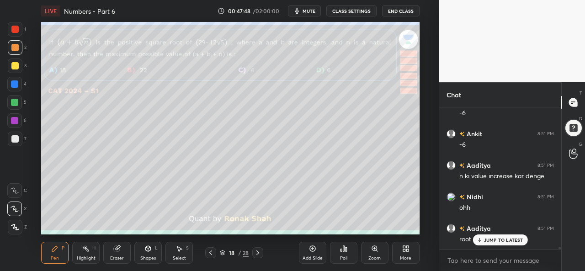
scroll to position [8934, 0]
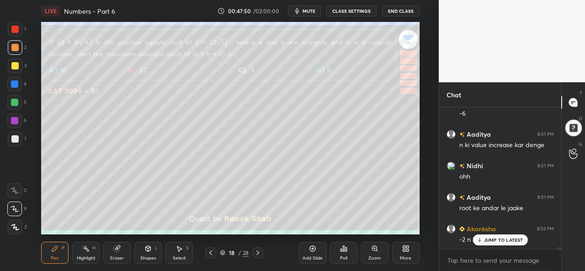
click at [481, 238] on icon at bounding box center [479, 239] width 6 height 5
click at [180, 254] on div "Select S" at bounding box center [178, 253] width 27 height 22
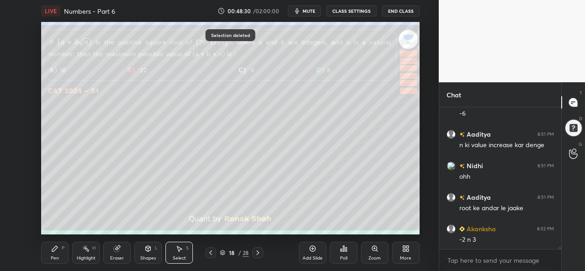
click at [51, 254] on div "Pen P" at bounding box center [54, 253] width 27 height 22
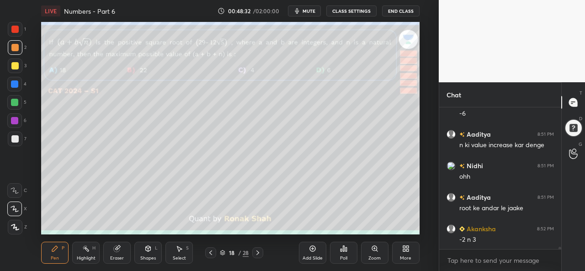
scroll to position [8974, 0]
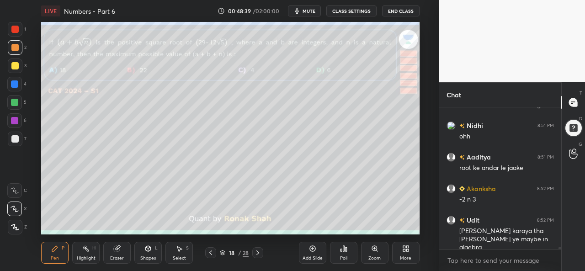
click at [13, 97] on div at bounding box center [14, 102] width 15 height 15
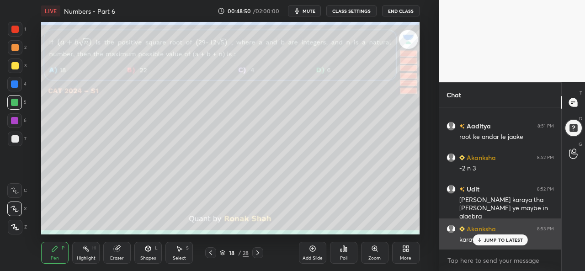
click at [494, 239] on p "JUMP TO LATEST" at bounding box center [503, 239] width 39 height 5
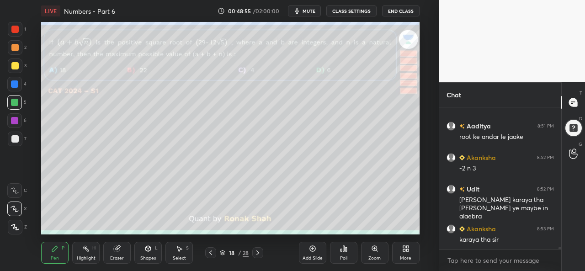
click at [21, 62] on div at bounding box center [15, 65] width 15 height 15
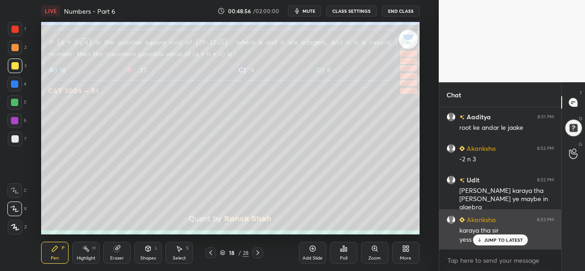
click at [492, 240] on p "JUMP TO LATEST" at bounding box center [503, 239] width 39 height 5
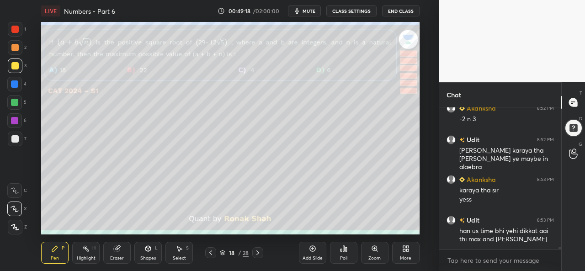
scroll to position [9102, 0]
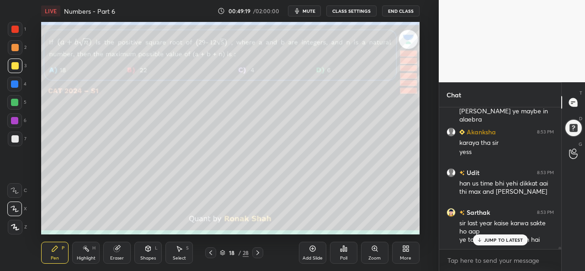
click at [492, 238] on p "JUMP TO LATEST" at bounding box center [503, 239] width 39 height 5
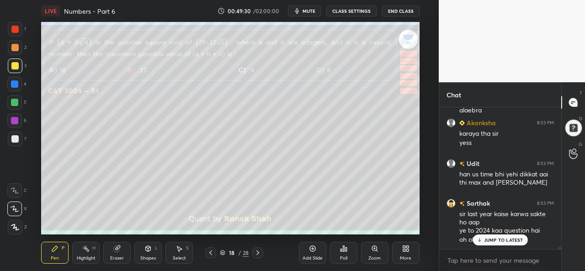
click at [496, 238] on p "JUMP TO LATEST" at bounding box center [503, 239] width 39 height 5
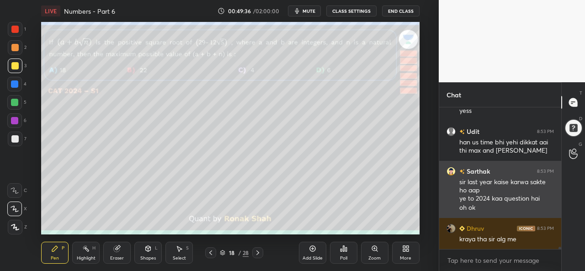
scroll to position [9174, 0]
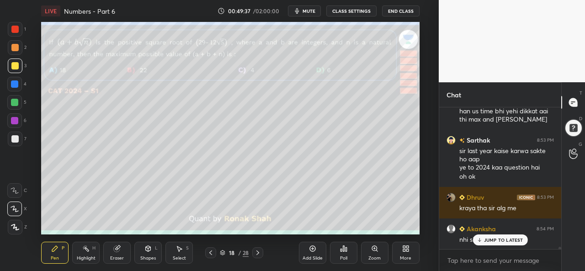
click at [494, 240] on p "JUMP TO LATEST" at bounding box center [503, 239] width 39 height 5
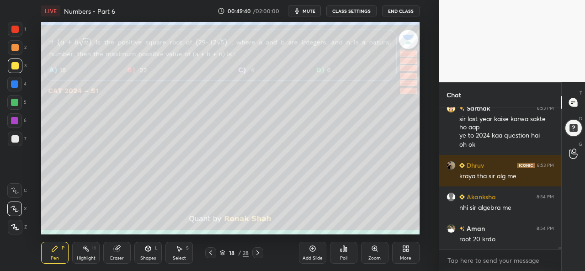
click at [14, 81] on div at bounding box center [14, 83] width 7 height 7
click at [15, 103] on div at bounding box center [14, 102] width 7 height 7
click at [313, 254] on div "Add Slide" at bounding box center [312, 253] width 27 height 22
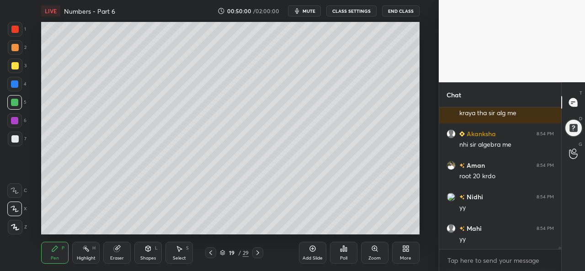
scroll to position [9300, 0]
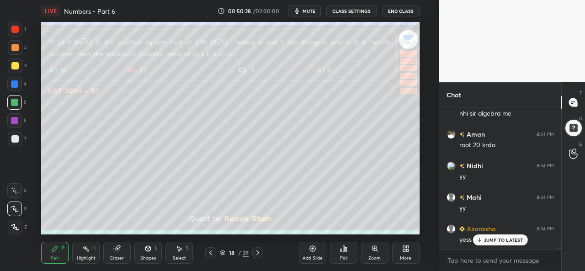
click at [492, 242] on p "JUMP TO LATEST" at bounding box center [503, 239] width 39 height 5
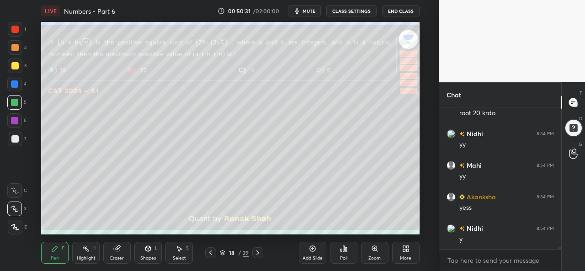
click at [16, 117] on div at bounding box center [14, 120] width 7 height 7
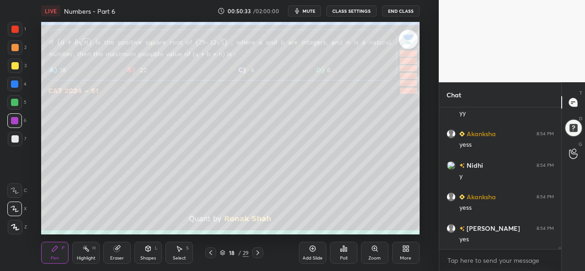
scroll to position [9426, 0]
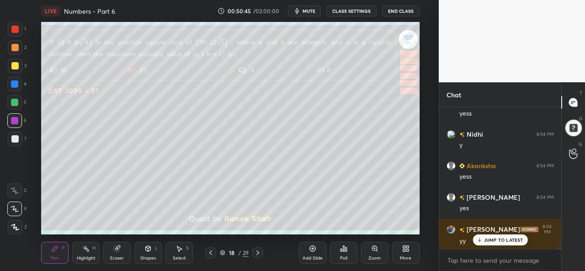
click at [372, 230] on div "Add Slide Poll Zoom More" at bounding box center [359, 252] width 121 height 51
click at [375, 229] on div "Add Slide Poll Zoom More" at bounding box center [359, 252] width 121 height 51
click at [16, 64] on div at bounding box center [14, 65] width 7 height 7
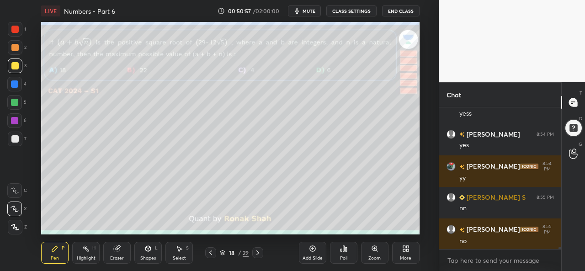
scroll to position [9521, 0]
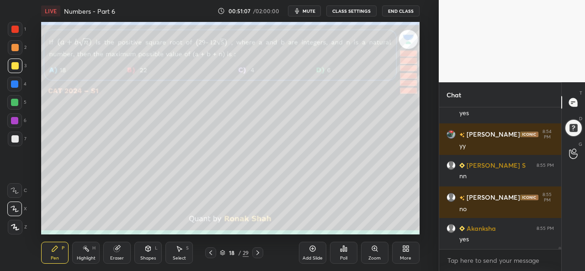
click at [14, 138] on div at bounding box center [14, 138] width 7 height 7
click at [16, 66] on div at bounding box center [14, 65] width 7 height 7
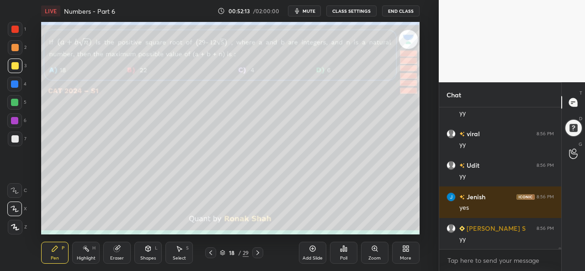
scroll to position [9804, 0]
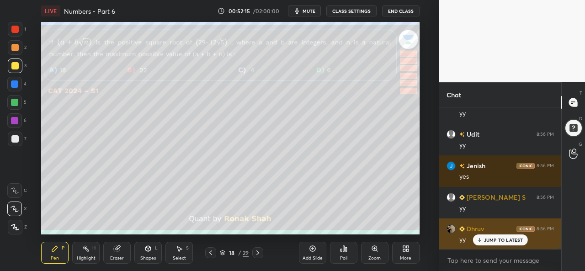
click at [491, 235] on div "JUMP TO LATEST" at bounding box center [499, 239] width 55 height 11
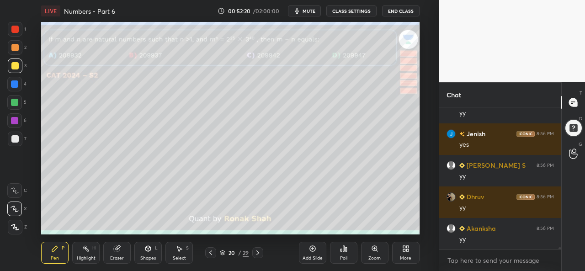
click at [12, 26] on div at bounding box center [14, 29] width 7 height 7
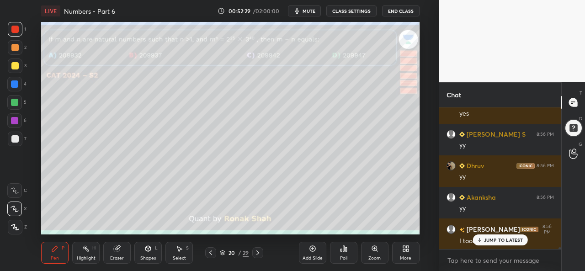
click at [505, 241] on p "JUMP TO LATEST" at bounding box center [503, 239] width 39 height 5
click at [345, 254] on div "Poll" at bounding box center [343, 253] width 27 height 22
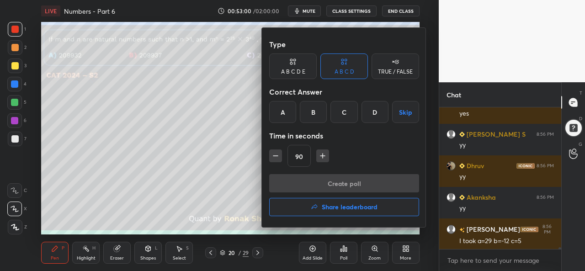
click at [376, 114] on div "D" at bounding box center [374, 112] width 27 height 22
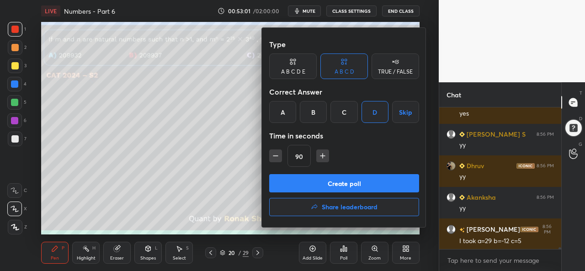
click at [276, 153] on icon "button" at bounding box center [275, 155] width 9 height 9
type input "75"
click at [345, 182] on button "Create poll" at bounding box center [344, 183] width 150 height 18
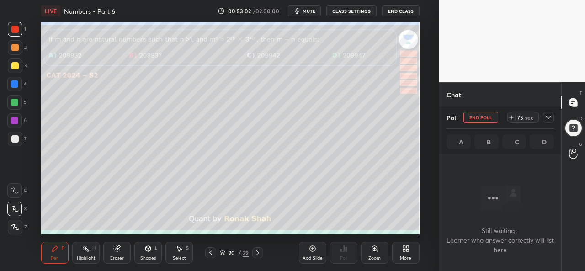
scroll to position [16, 119]
click at [175, 256] on div "Select" at bounding box center [179, 258] width 13 height 5
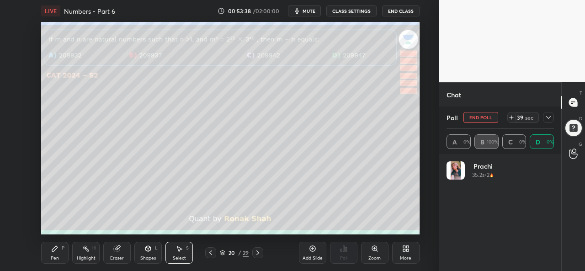
scroll to position [107, 105]
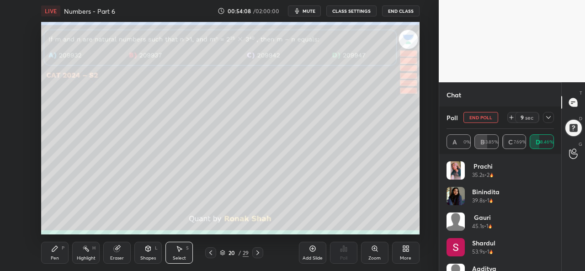
click at [550, 117] on icon at bounding box center [548, 117] width 7 height 7
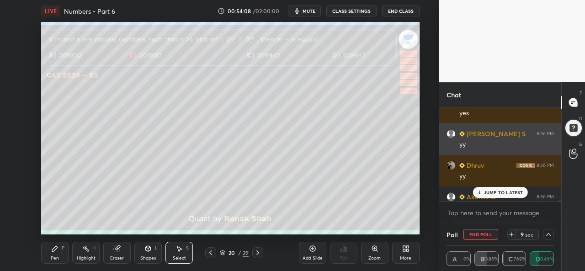
scroll to position [0, 3]
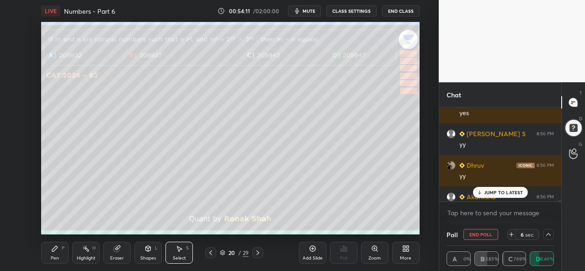
click at [498, 190] on p "JUMP TO LATEST" at bounding box center [503, 192] width 39 height 5
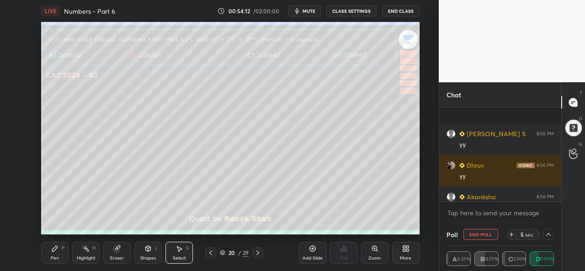
scroll to position [9915, 0]
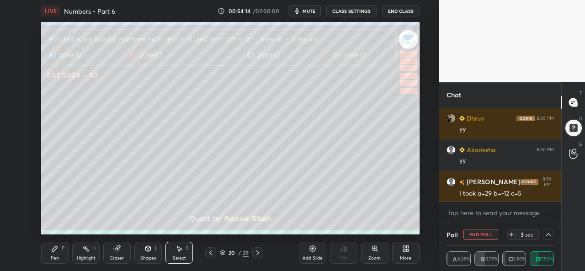
click at [551, 235] on icon at bounding box center [548, 234] width 7 height 7
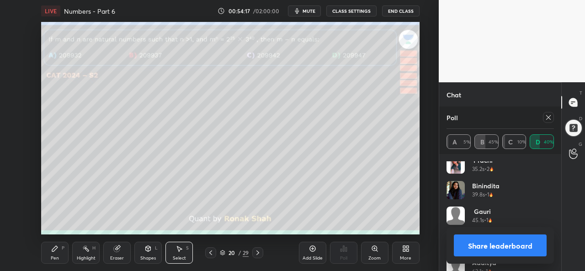
scroll to position [0, 0]
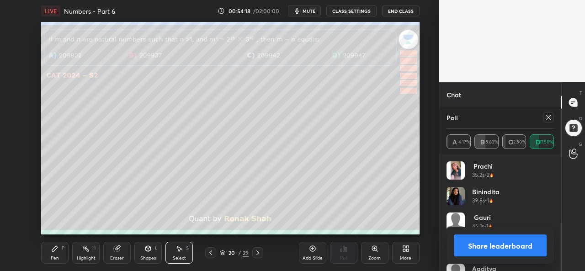
click at [549, 120] on icon at bounding box center [548, 117] width 7 height 7
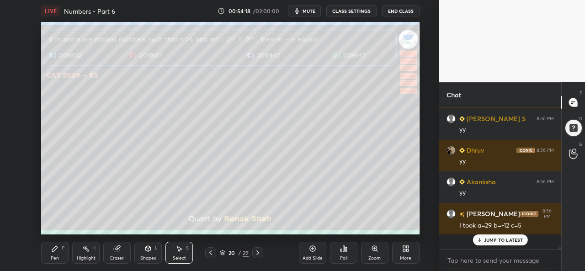
scroll to position [9873, 0]
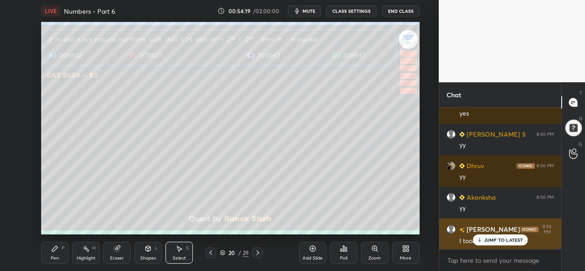
click at [493, 239] on p "JUMP TO LATEST" at bounding box center [503, 239] width 39 height 5
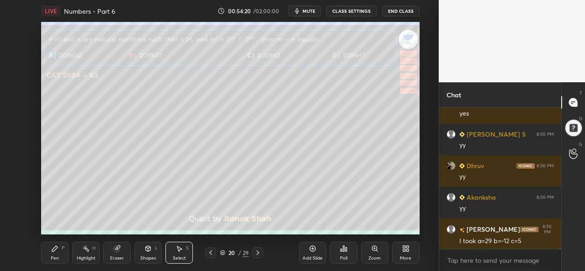
click at [52, 247] on icon at bounding box center [54, 248] width 7 height 7
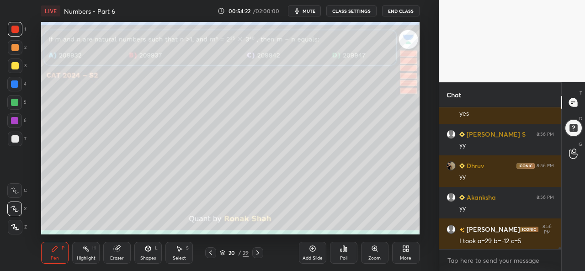
click at [16, 63] on div at bounding box center [14, 65] width 7 height 7
click at [20, 27] on div at bounding box center [15, 29] width 15 height 15
click at [16, 82] on div at bounding box center [14, 83] width 7 height 7
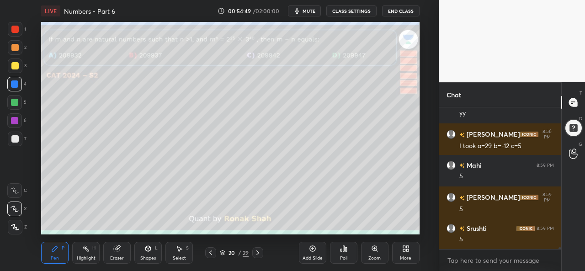
click at [12, 102] on div at bounding box center [14, 102] width 7 height 7
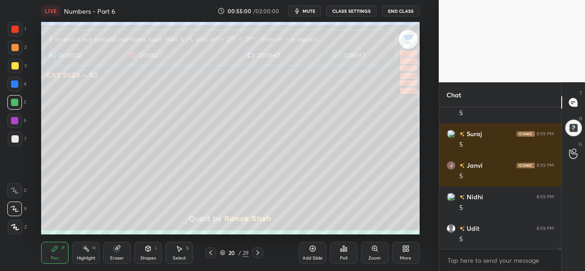
click at [14, 118] on div at bounding box center [14, 120] width 7 height 7
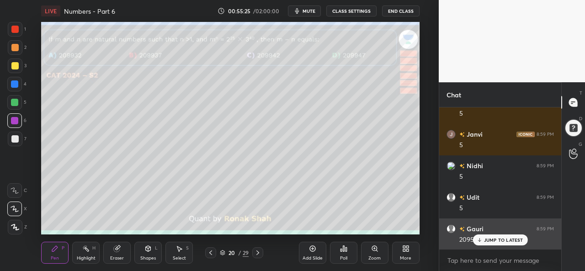
click at [485, 239] on p "JUMP TO LATEST" at bounding box center [503, 239] width 39 height 5
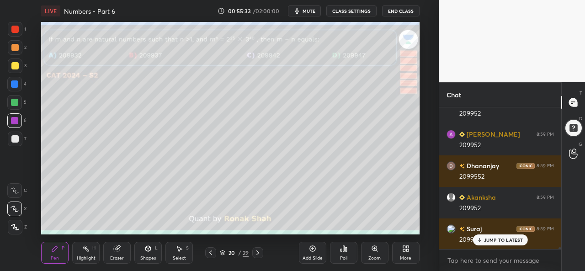
scroll to position [10467, 0]
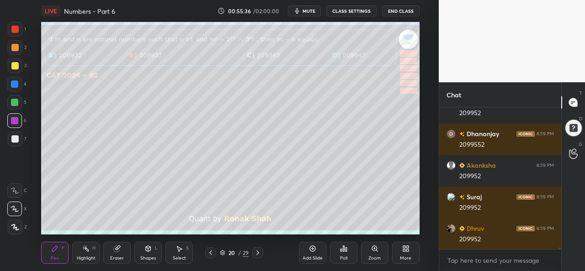
click at [423, 176] on div "Setting up your live class Poll for secs No correct answer Start poll" at bounding box center [230, 128] width 402 height 212
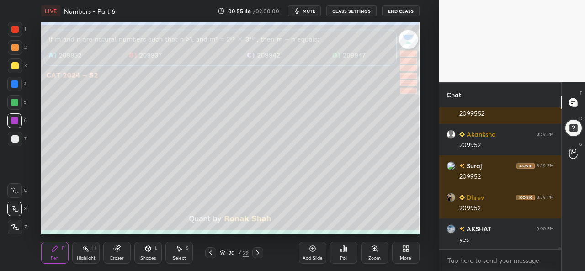
scroll to position [10530, 0]
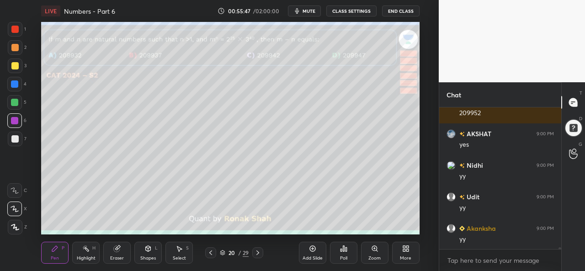
click at [16, 65] on div at bounding box center [14, 65] width 7 height 7
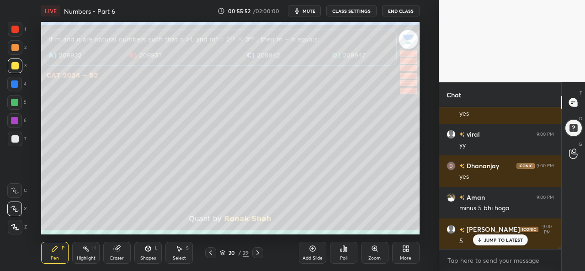
scroll to position [10782, 0]
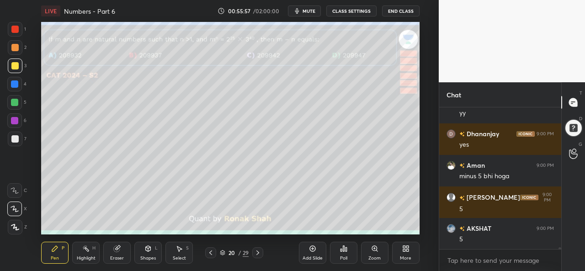
click at [384, 228] on div "Add Slide Poll Zoom More" at bounding box center [359, 252] width 121 height 51
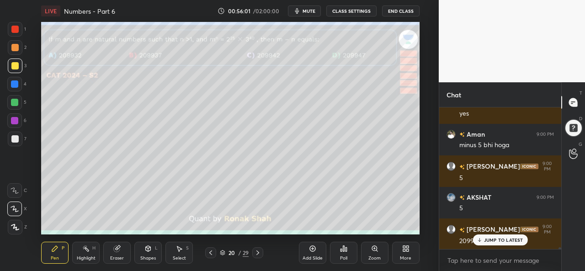
scroll to position [10853, 0]
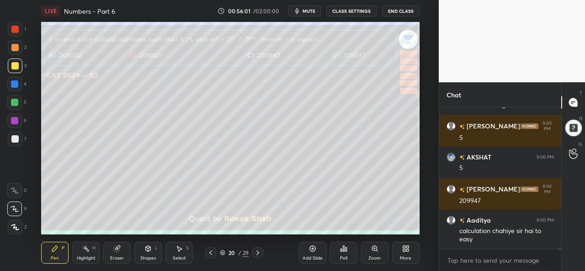
click at [259, 255] on icon at bounding box center [257, 252] width 7 height 7
click at [213, 253] on icon at bounding box center [210, 252] width 7 height 7
click at [306, 253] on div "Add Slide" at bounding box center [312, 253] width 27 height 22
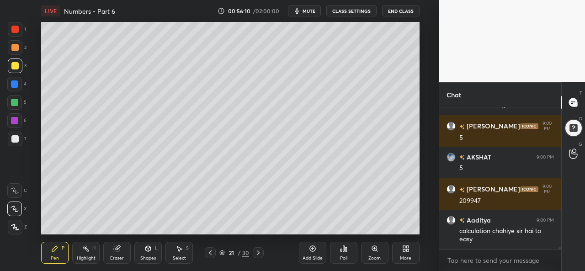
click at [14, 101] on div at bounding box center [14, 102] width 7 height 7
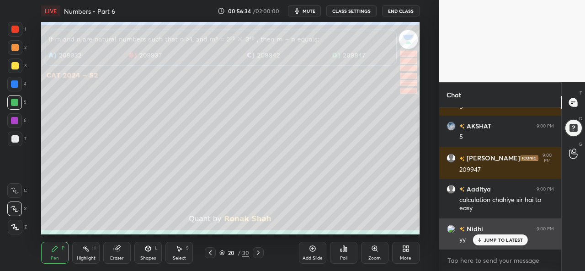
click at [502, 238] on p "JUMP TO LATEST" at bounding box center [503, 239] width 39 height 5
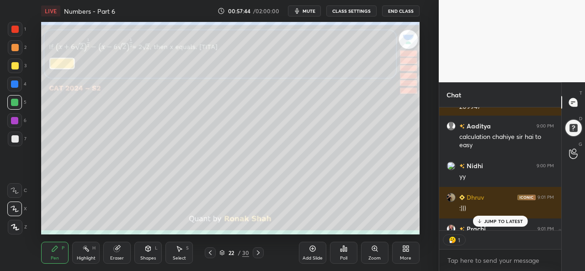
scroll to position [3, 3]
click at [499, 220] on p "JUMP TO LATEST" at bounding box center [503, 220] width 39 height 5
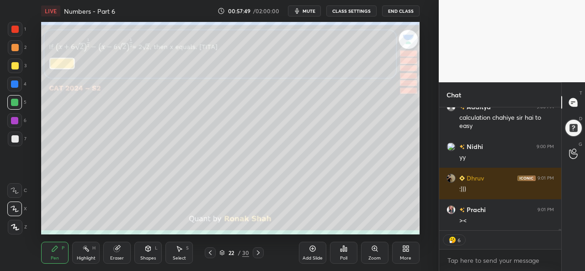
click at [175, 251] on icon at bounding box center [178, 248] width 7 height 7
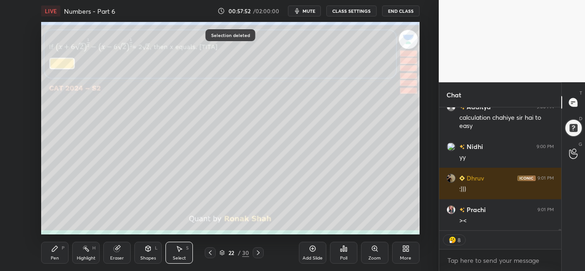
click at [56, 253] on div "Pen P" at bounding box center [54, 253] width 27 height 22
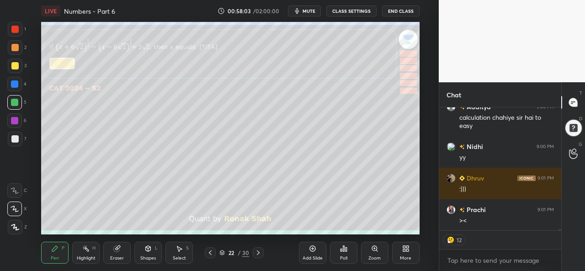
type textarea "x"
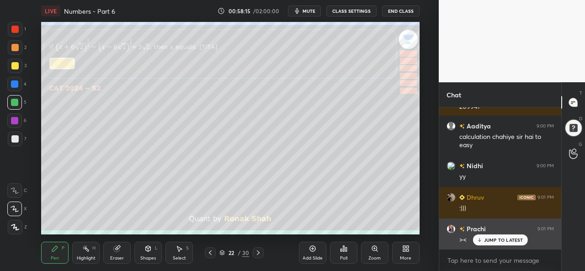
click at [500, 240] on p "JUMP TO LATEST" at bounding box center [503, 239] width 39 height 5
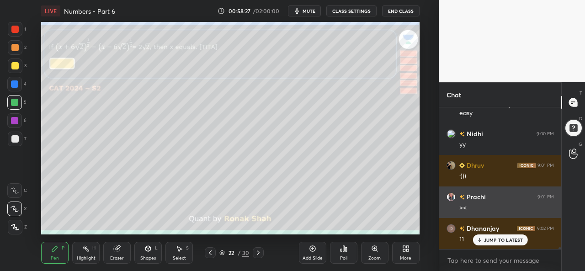
scroll to position [11010, 0]
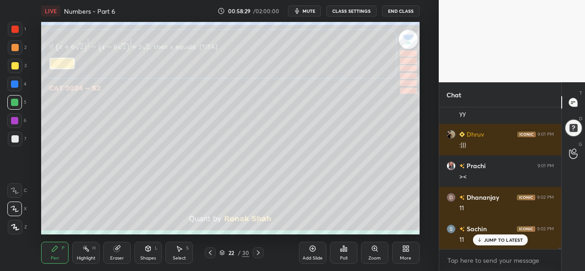
click at [18, 117] on div at bounding box center [14, 120] width 15 height 15
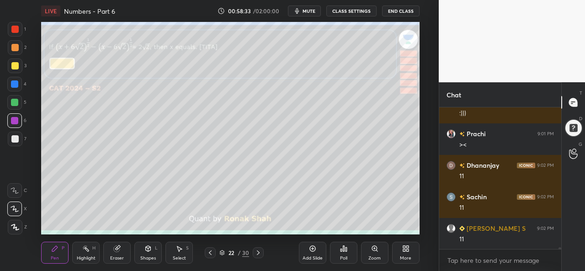
click at [14, 46] on div at bounding box center [14, 47] width 7 height 7
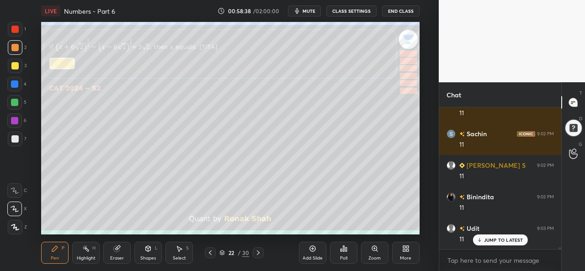
scroll to position [11136, 0]
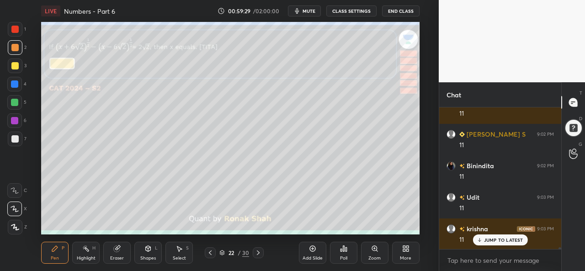
click at [312, 254] on div "Add Slide" at bounding box center [312, 253] width 27 height 22
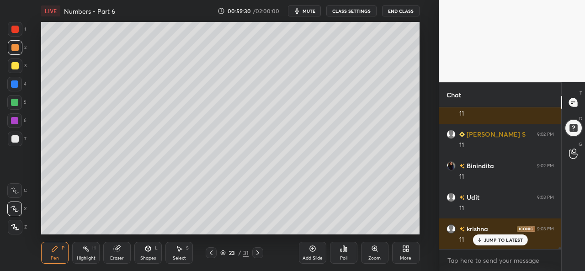
click at [16, 63] on div at bounding box center [14, 65] width 7 height 7
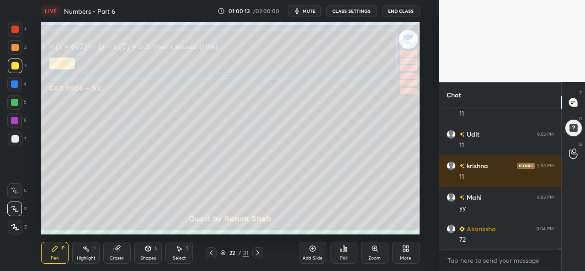
scroll to position [11231, 0]
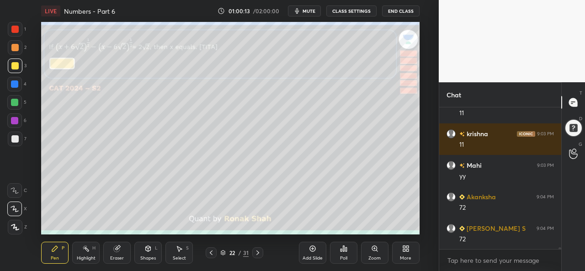
click at [183, 254] on div "Select S" at bounding box center [178, 253] width 27 height 22
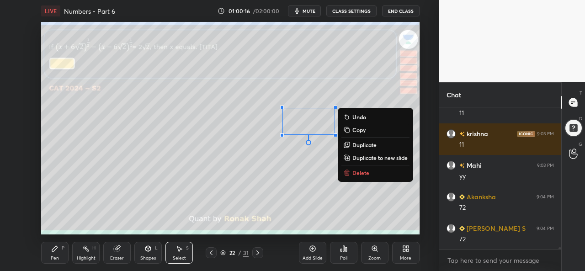
click at [276, 198] on div "0 ° Undo Copy Duplicate Duplicate to new slide Delete" at bounding box center [230, 128] width 378 height 212
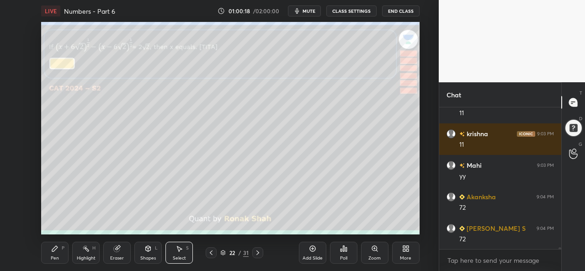
click at [45, 254] on div "Pen P" at bounding box center [54, 253] width 27 height 22
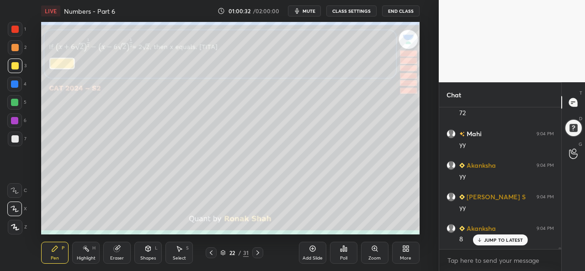
scroll to position [11388, 0]
click at [15, 101] on div at bounding box center [14, 102] width 7 height 7
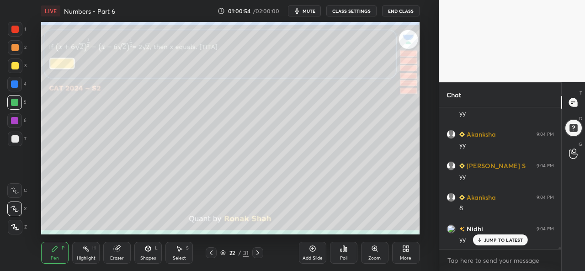
click at [16, 83] on div at bounding box center [14, 83] width 7 height 7
click at [179, 251] on icon at bounding box center [179, 248] width 5 height 5
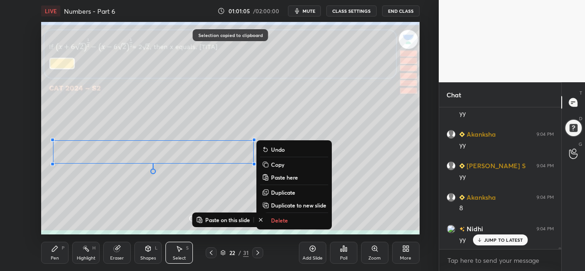
click at [312, 253] on div "Add Slide" at bounding box center [312, 253] width 27 height 22
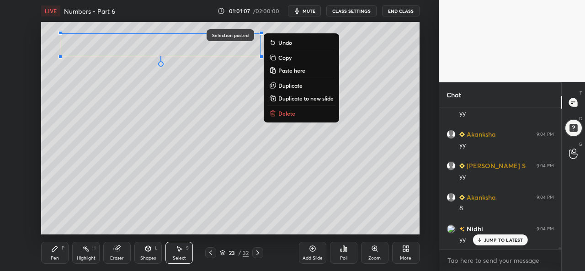
click at [56, 252] on icon at bounding box center [54, 248] width 7 height 7
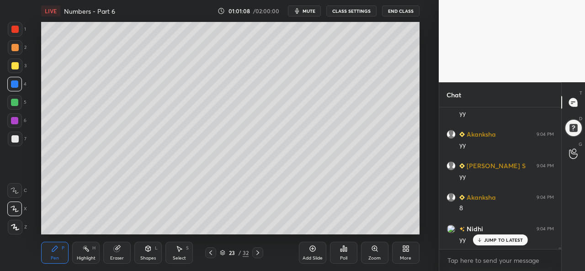
click at [13, 62] on div at bounding box center [15, 65] width 15 height 15
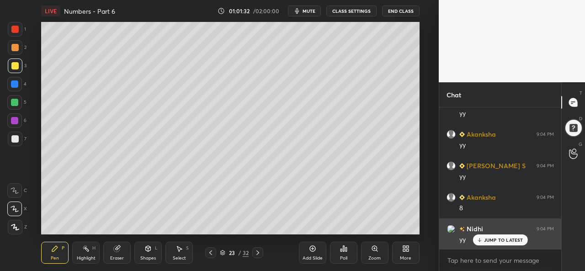
click at [492, 239] on p "JUMP TO LATEST" at bounding box center [503, 239] width 39 height 5
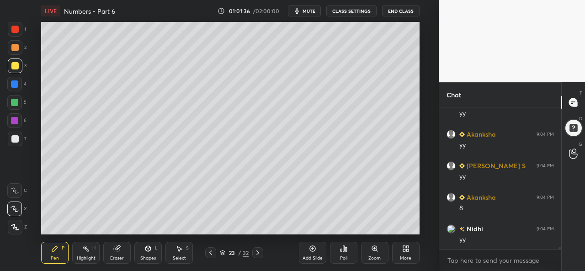
click at [15, 83] on div at bounding box center [14, 83] width 7 height 7
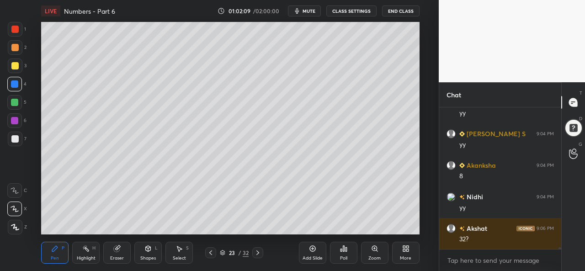
click at [12, 117] on div at bounding box center [14, 120] width 7 height 7
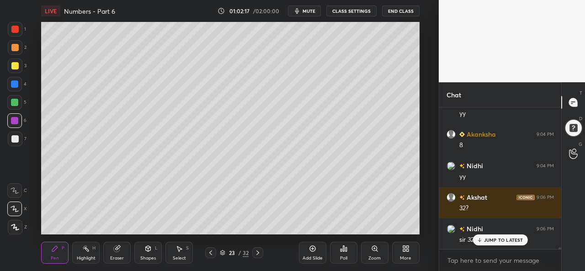
click at [483, 241] on div "JUMP TO LATEST" at bounding box center [499, 239] width 55 height 11
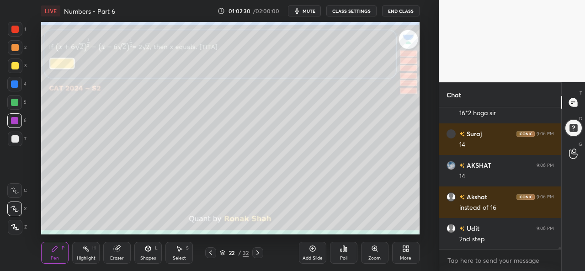
scroll to position [11641, 0]
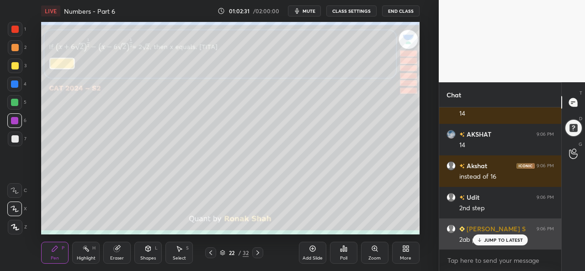
click at [499, 239] on p "JUMP TO LATEST" at bounding box center [503, 239] width 39 height 5
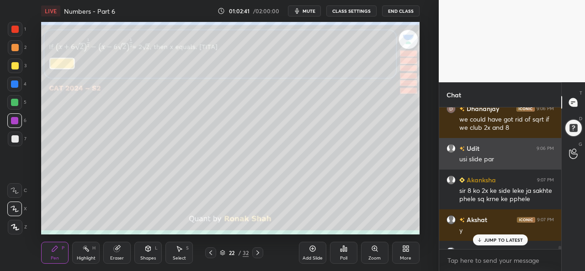
scroll to position [11739, 0]
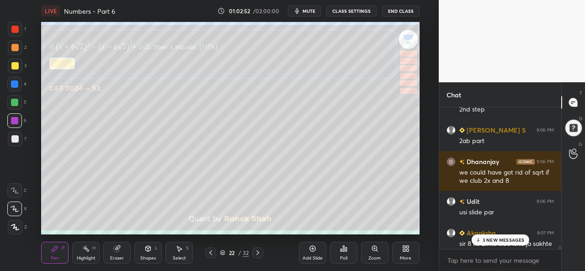
click at [501, 238] on p "3 NEW MESSAGES" at bounding box center [503, 239] width 42 height 5
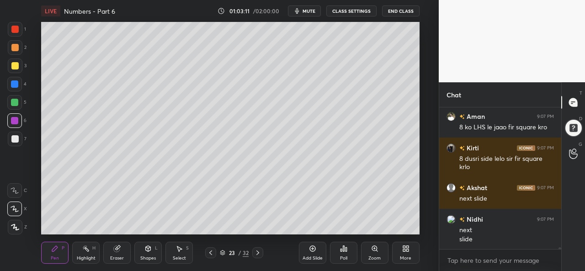
click at [188, 254] on div "Select S" at bounding box center [178, 253] width 27 height 22
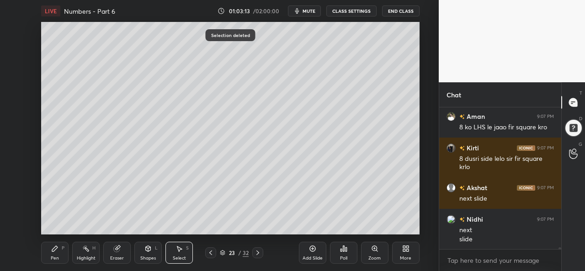
click at [53, 256] on div "Pen" at bounding box center [55, 258] width 8 height 5
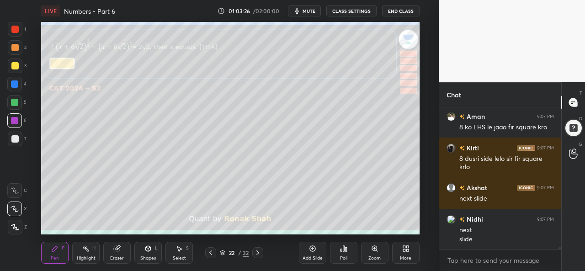
click at [256, 250] on icon at bounding box center [257, 252] width 7 height 7
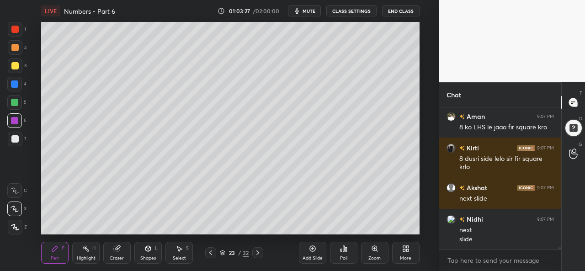
click at [186, 248] on div "S" at bounding box center [187, 248] width 3 height 5
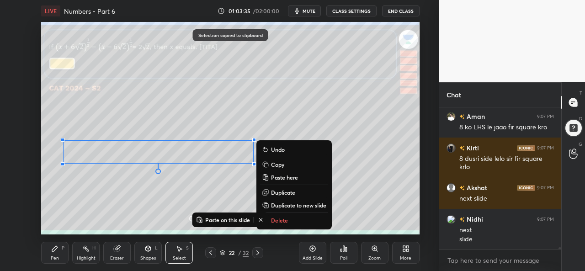
click at [259, 253] on icon at bounding box center [257, 252] width 7 height 7
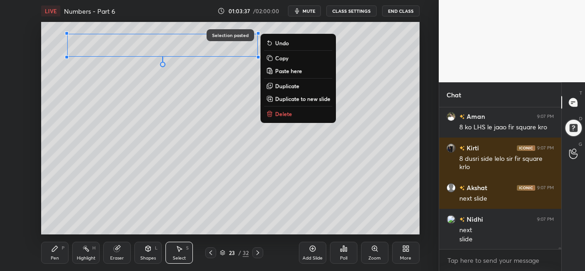
click at [46, 254] on div "Pen P" at bounding box center [54, 253] width 27 height 22
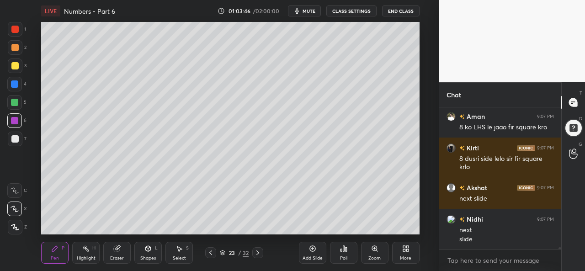
click at [13, 84] on div at bounding box center [14, 83] width 7 height 7
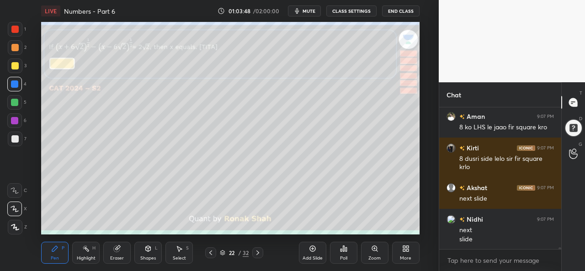
click at [185, 254] on div "Select S" at bounding box center [178, 253] width 27 height 22
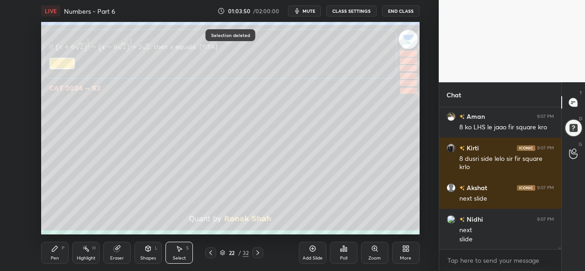
click at [44, 253] on div "Pen P" at bounding box center [54, 253] width 27 height 22
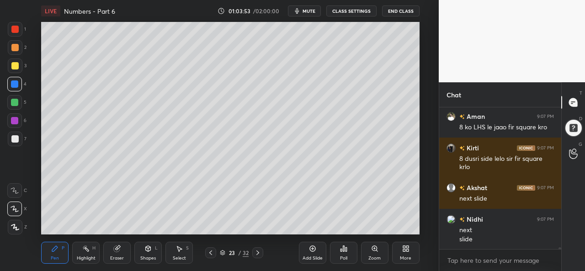
click at [19, 48] on div at bounding box center [15, 47] width 15 height 15
click at [13, 101] on div at bounding box center [14, 102] width 7 height 7
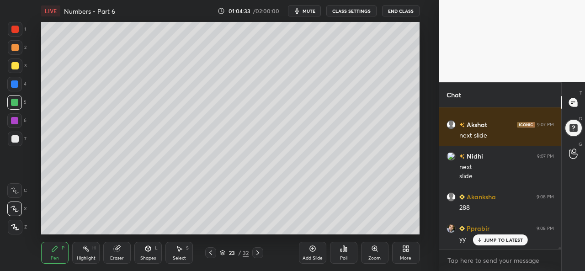
scroll to position [12053, 0]
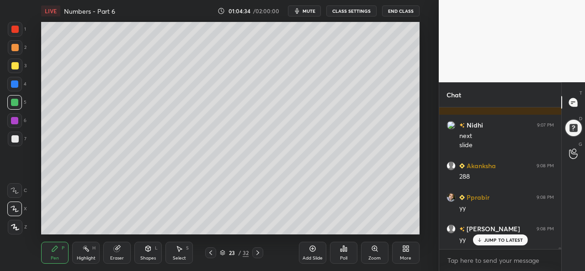
click at [183, 254] on div "Select S" at bounding box center [178, 253] width 27 height 22
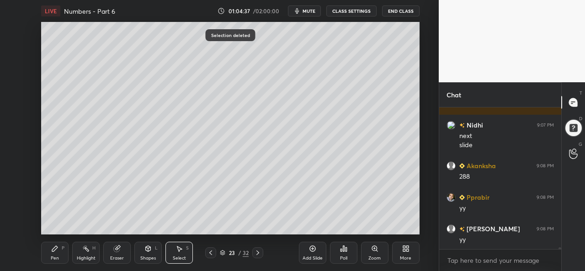
scroll to position [12085, 0]
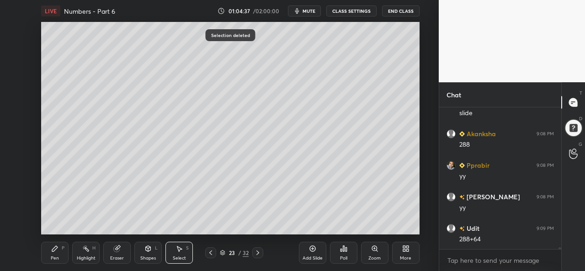
click at [56, 254] on div "Pen P" at bounding box center [54, 253] width 27 height 22
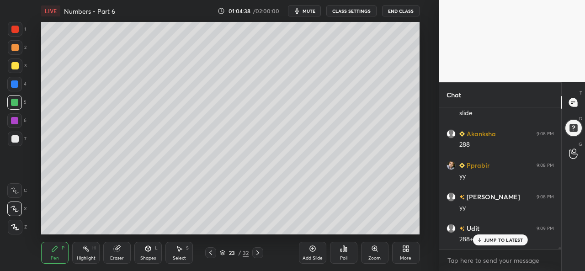
scroll to position [12116, 0]
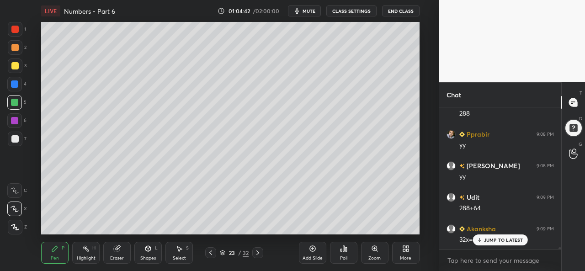
click at [481, 238] on icon at bounding box center [479, 239] width 6 height 5
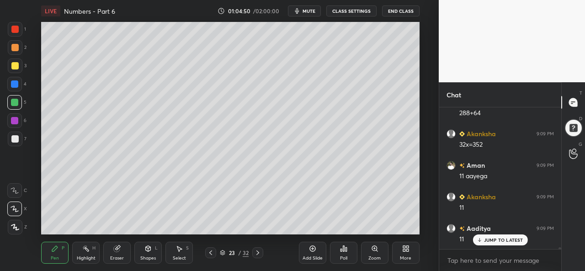
scroll to position [12242, 0]
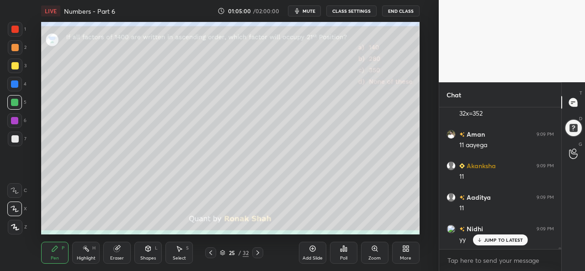
click at [17, 30] on div at bounding box center [14, 29] width 7 height 7
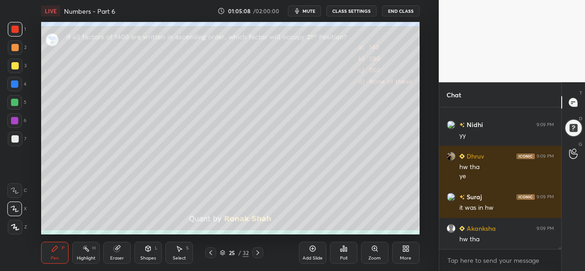
scroll to position [12377, 0]
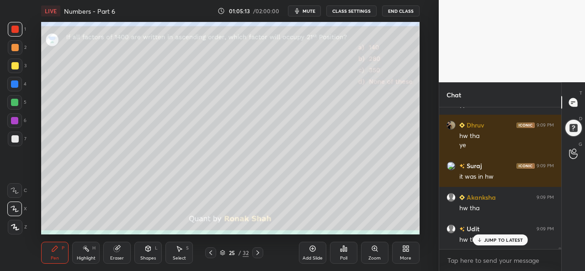
click at [184, 253] on div "Select S" at bounding box center [178, 253] width 27 height 22
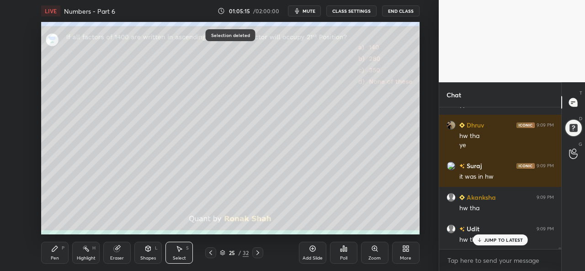
click at [53, 254] on div "Pen P" at bounding box center [54, 253] width 27 height 22
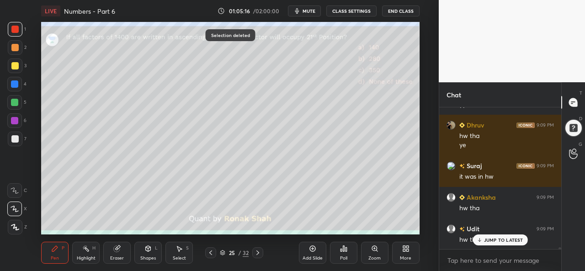
click at [341, 255] on div "Poll" at bounding box center [343, 253] width 27 height 22
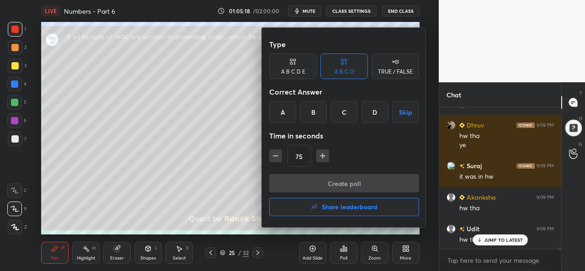
click at [315, 111] on div "B" at bounding box center [313, 112] width 27 height 22
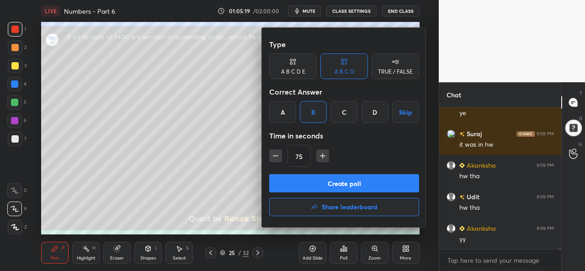
click at [277, 155] on icon "button" at bounding box center [275, 155] width 9 height 9
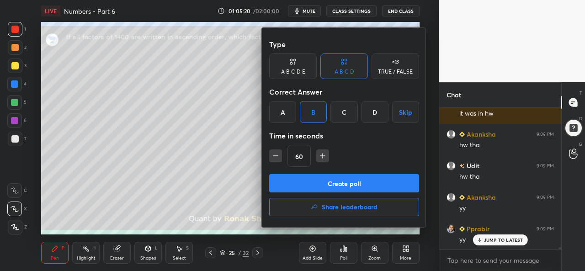
click at [275, 154] on icon "button" at bounding box center [275, 155] width 9 height 9
type input "45"
click at [332, 181] on button "Create poll" at bounding box center [344, 183] width 150 height 18
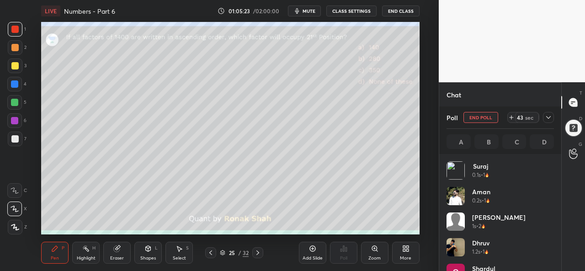
scroll to position [107, 105]
click at [550, 116] on icon at bounding box center [548, 117] width 7 height 7
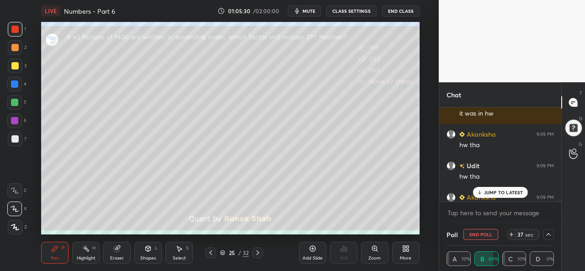
scroll to position [12488, 0]
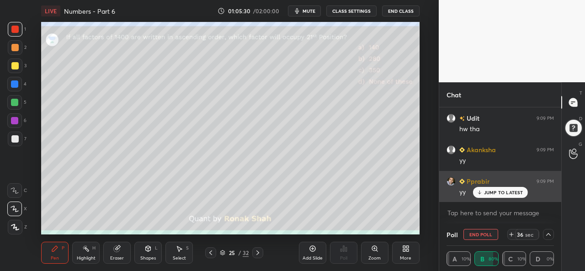
click at [494, 194] on p "JUMP TO LATEST" at bounding box center [503, 192] width 39 height 5
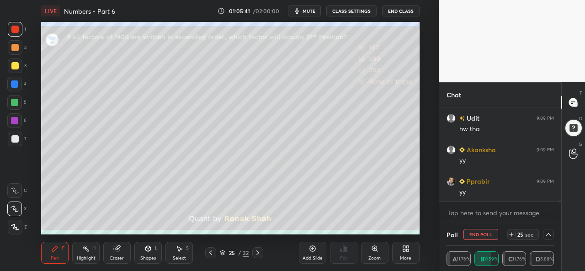
click at [15, 83] on div at bounding box center [14, 83] width 7 height 7
click at [16, 63] on div at bounding box center [14, 65] width 7 height 7
click at [14, 48] on div at bounding box center [14, 47] width 7 height 7
click at [315, 11] on span "mute" at bounding box center [308, 11] width 13 height 6
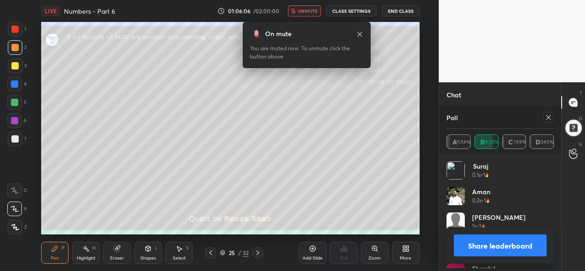
scroll to position [107, 105]
click at [307, 11] on span "unmute" at bounding box center [308, 11] width 20 height 6
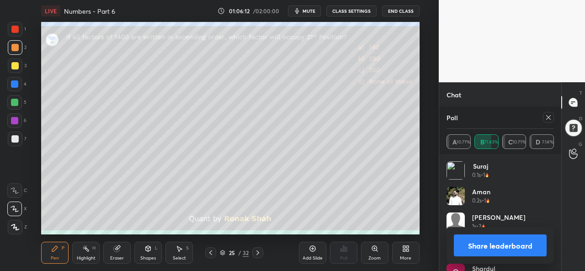
click at [549, 116] on icon at bounding box center [548, 117] width 7 height 7
type textarea "x"
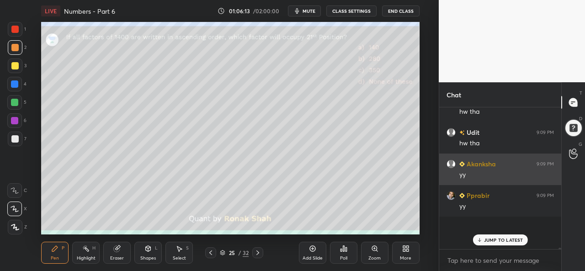
scroll to position [60, 119]
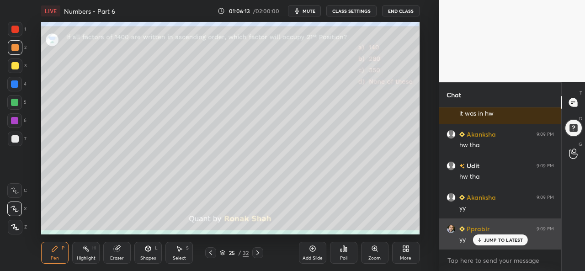
click at [496, 239] on p "JUMP TO LATEST" at bounding box center [503, 239] width 39 height 5
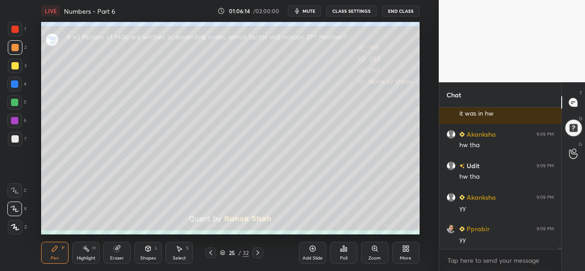
click at [16, 26] on div at bounding box center [14, 29] width 7 height 7
click at [315, 11] on span "mute" at bounding box center [308, 11] width 13 height 6
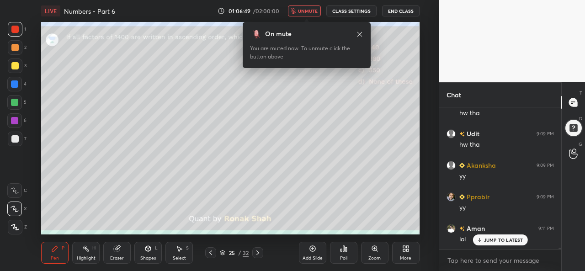
scroll to position [12503, 0]
click at [309, 9] on span "unmute" at bounding box center [308, 11] width 20 height 6
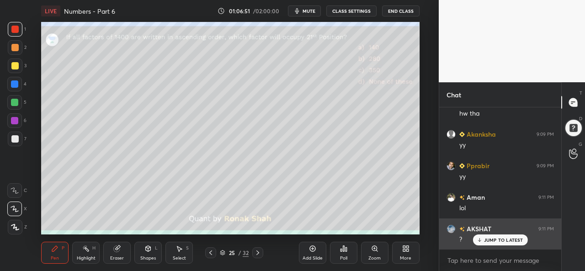
click at [492, 236] on div "JUMP TO LATEST" at bounding box center [499, 239] width 55 height 11
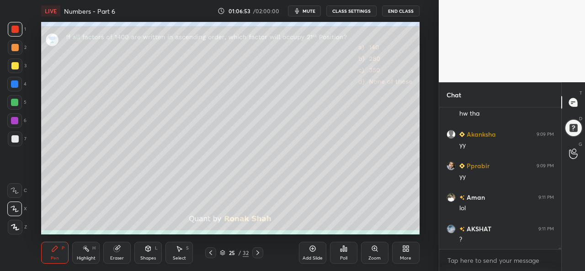
click at [14, 45] on div at bounding box center [14, 47] width 7 height 7
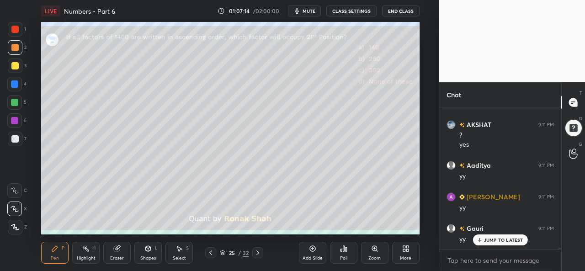
scroll to position [12638, 0]
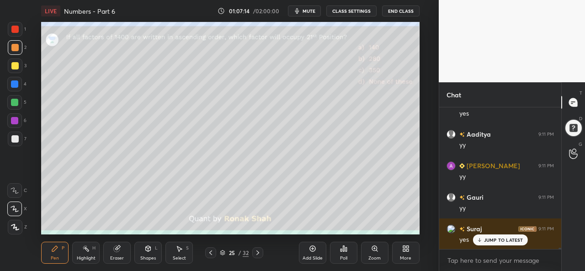
click at [16, 84] on div at bounding box center [14, 83] width 7 height 7
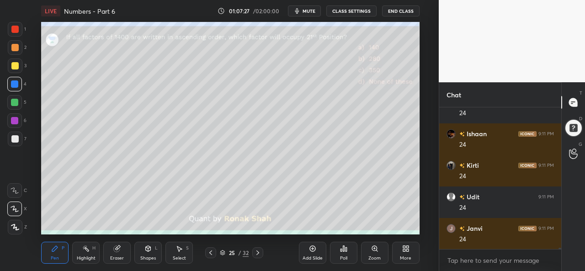
scroll to position [12827, 0]
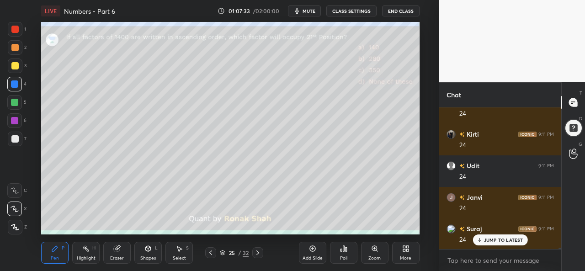
click at [16, 100] on div at bounding box center [14, 102] width 7 height 7
click at [183, 253] on div "Select S" at bounding box center [178, 253] width 27 height 22
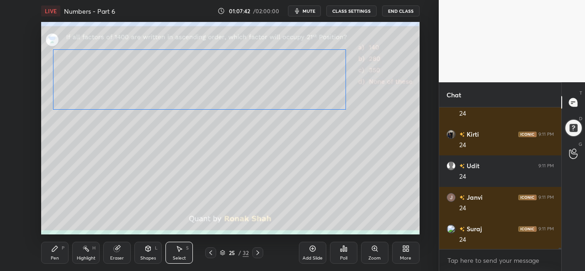
scroll to position [12859, 0]
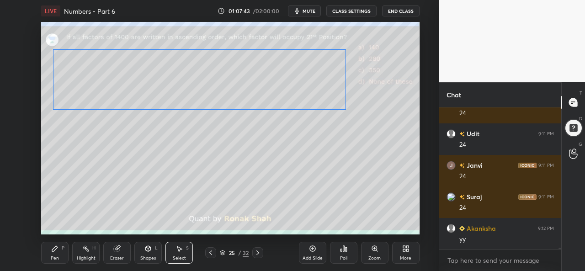
click at [277, 93] on div "0 ° Undo Copy Paste here Duplicate Duplicate to new slide Delete" at bounding box center [230, 128] width 378 height 212
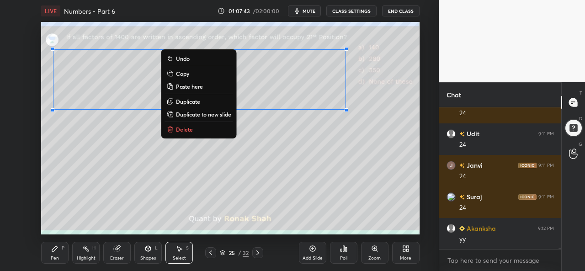
click at [54, 252] on icon at bounding box center [54, 248] width 7 height 7
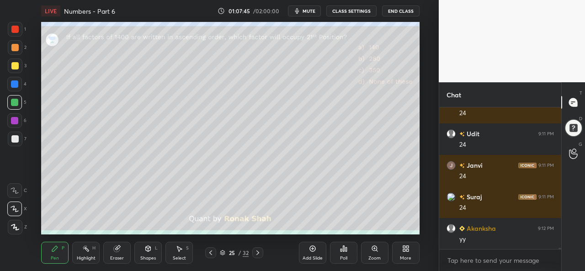
click at [21, 31] on div at bounding box center [15, 29] width 15 height 15
click at [14, 84] on div at bounding box center [14, 83] width 7 height 7
click at [15, 106] on div at bounding box center [14, 102] width 7 height 7
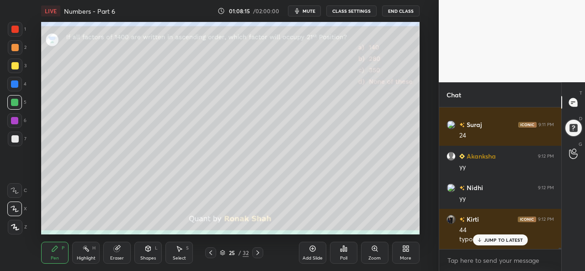
scroll to position [12963, 0]
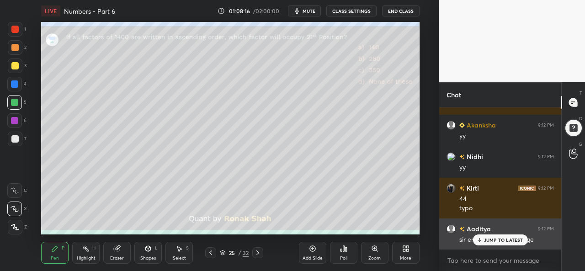
click at [488, 239] on p "JUMP TO LATEST" at bounding box center [503, 239] width 39 height 5
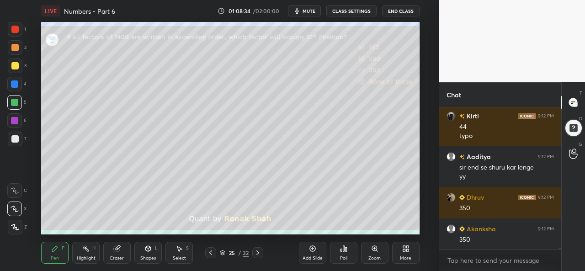
scroll to position [13067, 0]
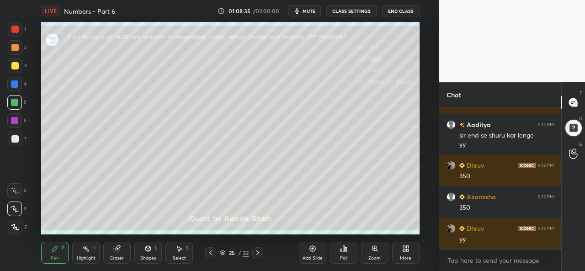
click at [181, 255] on div "Select S" at bounding box center [178, 253] width 27 height 22
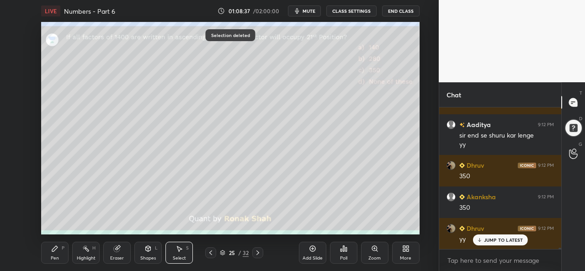
scroll to position [13098, 0]
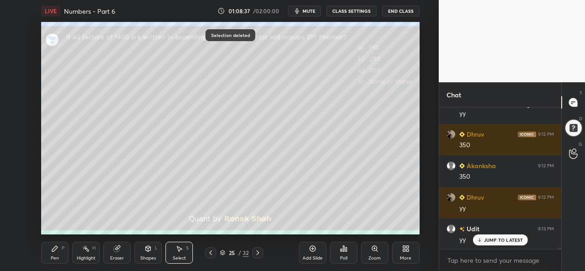
click at [57, 259] on div "Pen" at bounding box center [55, 258] width 8 height 5
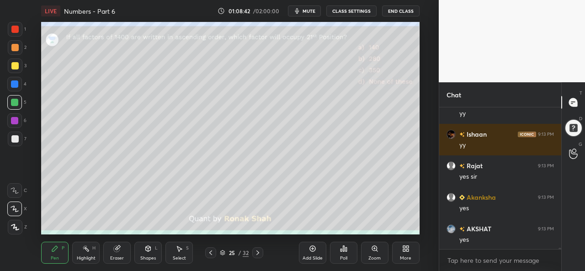
scroll to position [13256, 0]
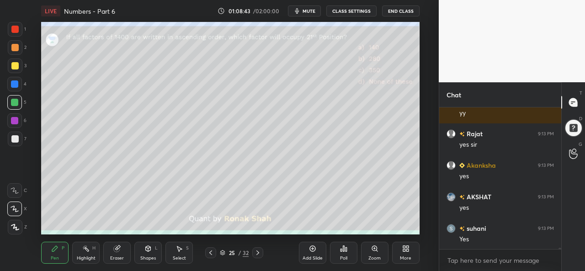
click at [17, 115] on div at bounding box center [14, 120] width 15 height 15
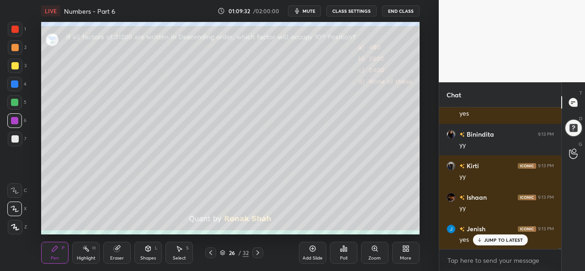
scroll to position [13760, 0]
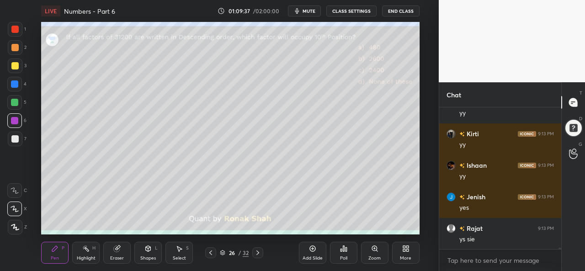
click at [184, 249] on div "Select S" at bounding box center [178, 253] width 27 height 22
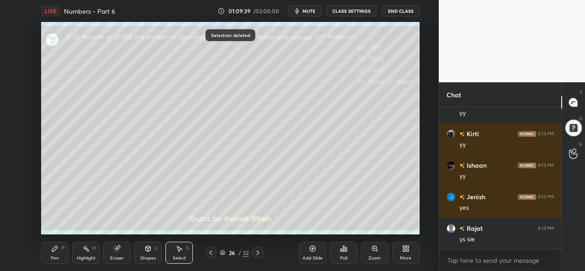
click at [53, 253] on div "Pen P" at bounding box center [54, 253] width 27 height 22
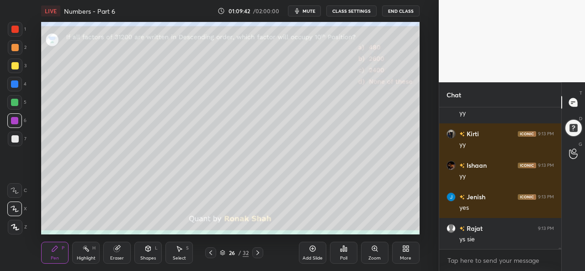
click at [346, 256] on div "Poll" at bounding box center [343, 258] width 7 height 5
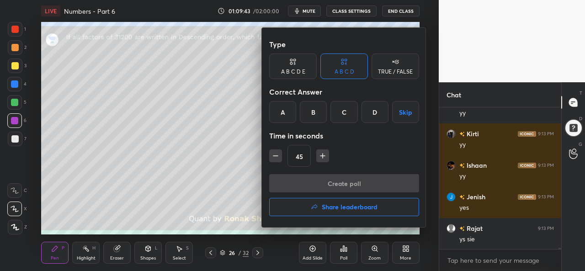
click at [345, 111] on div "C" at bounding box center [343, 112] width 27 height 22
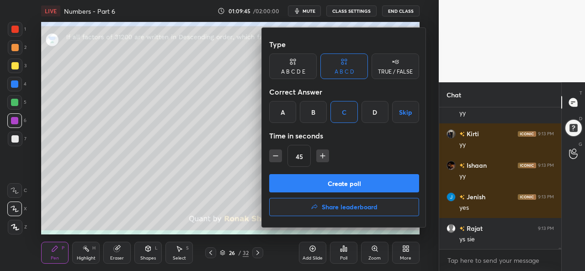
click at [323, 154] on icon "button" at bounding box center [323, 155] width 0 height 5
click at [323, 155] on icon "button" at bounding box center [322, 155] width 9 height 9
click at [324, 155] on icon "button" at bounding box center [322, 155] width 9 height 9
type input "90"
click at [360, 182] on button "Create poll" at bounding box center [344, 183] width 150 height 18
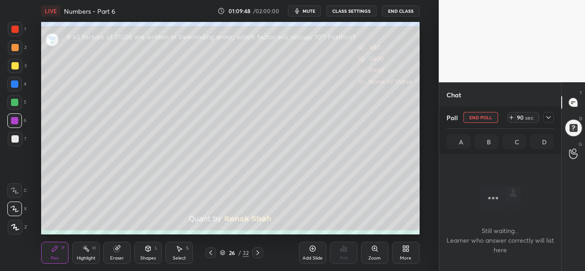
scroll to position [3, 3]
click at [53, 250] on icon at bounding box center [54, 248] width 5 height 5
click at [15, 64] on div at bounding box center [14, 65] width 7 height 7
click at [15, 26] on div at bounding box center [14, 29] width 7 height 7
click at [551, 117] on icon at bounding box center [548, 117] width 7 height 7
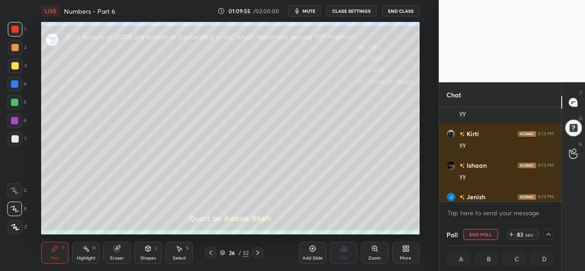
click at [548, 234] on icon at bounding box center [548, 234] width 7 height 7
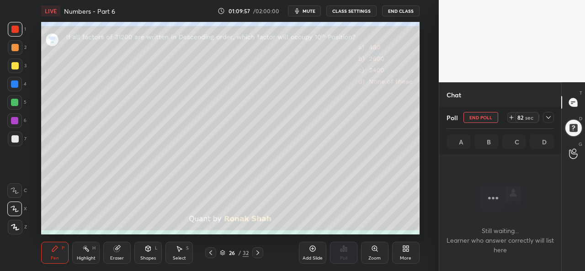
click at [554, 121] on div "Poll End Poll 82 sec A B C D" at bounding box center [500, 130] width 122 height 48
click at [548, 118] on icon at bounding box center [548, 117] width 5 height 3
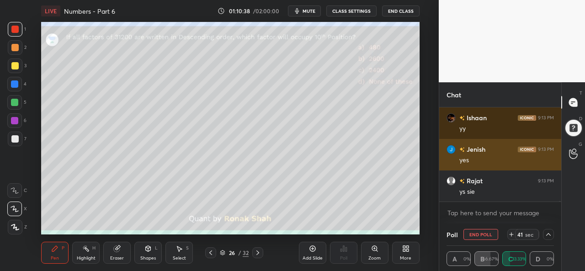
scroll to position [13830, 0]
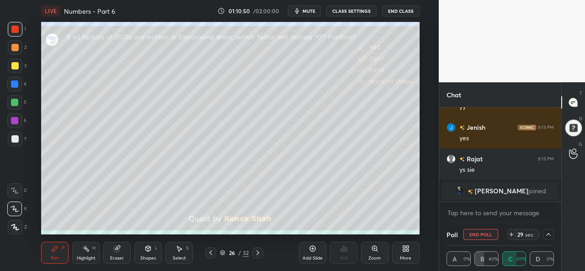
click at [545, 234] on icon at bounding box center [548, 234] width 7 height 7
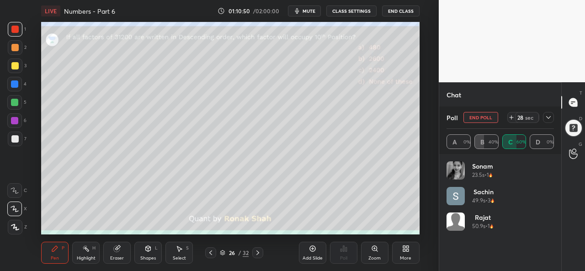
scroll to position [3, 3]
click at [550, 120] on icon at bounding box center [548, 117] width 7 height 7
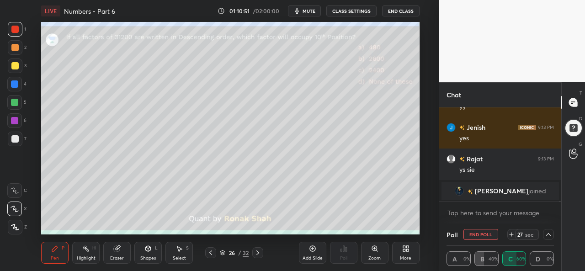
scroll to position [0, 3]
click at [13, 81] on div at bounding box center [14, 83] width 7 height 7
click at [549, 236] on icon at bounding box center [548, 234] width 7 height 7
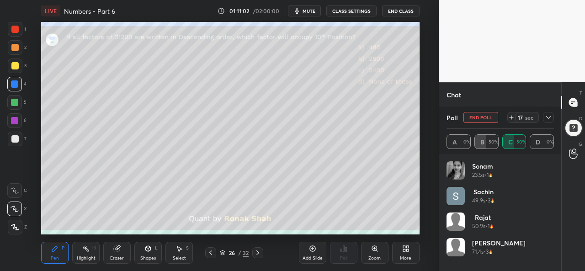
scroll to position [107, 105]
click at [548, 118] on icon at bounding box center [548, 117] width 5 height 3
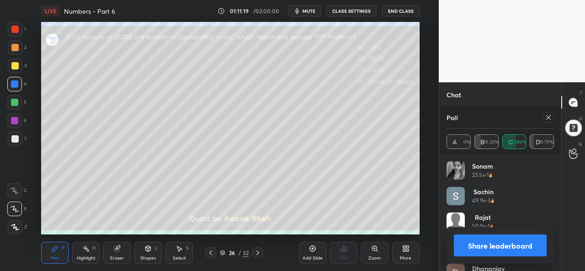
scroll to position [3, 3]
click at [550, 116] on icon at bounding box center [548, 117] width 7 height 7
type textarea "x"
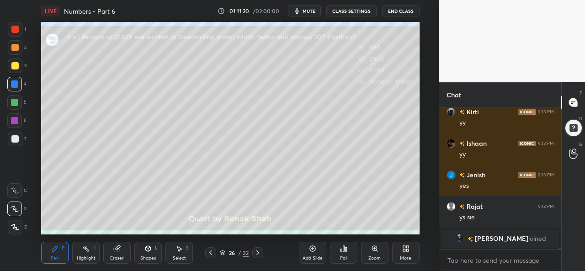
scroll to position [13782, 0]
click at [13, 100] on div at bounding box center [14, 102] width 7 height 7
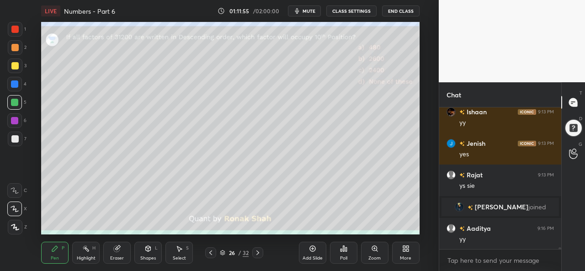
scroll to position [12284, 0]
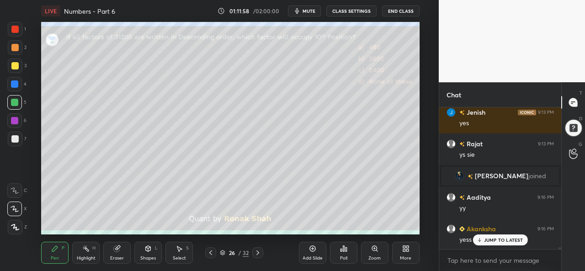
click at [14, 66] on div at bounding box center [14, 65] width 7 height 7
click at [15, 47] on div at bounding box center [14, 47] width 7 height 7
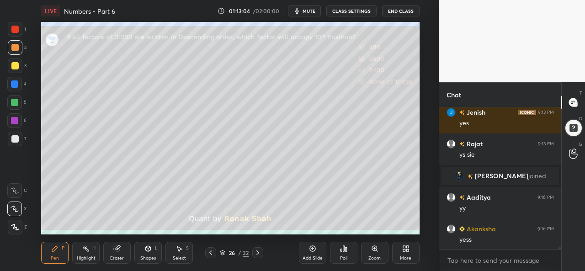
scroll to position [12324, 0]
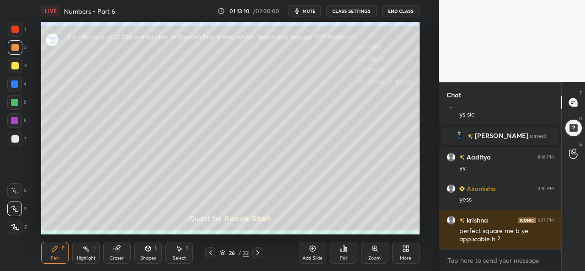
click at [258, 254] on icon at bounding box center [257, 252] width 3 height 5
click at [212, 252] on icon at bounding box center [210, 252] width 7 height 7
click at [317, 252] on div "Add Slide" at bounding box center [312, 253] width 27 height 22
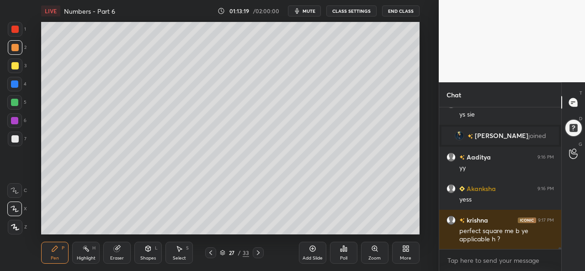
click at [15, 82] on div at bounding box center [14, 83] width 7 height 7
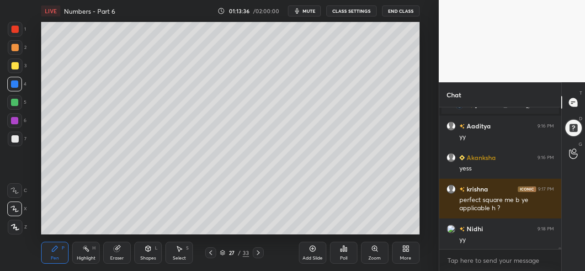
scroll to position [12387, 0]
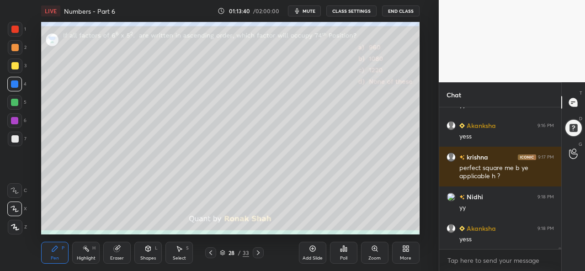
click at [15, 27] on div at bounding box center [14, 29] width 7 height 7
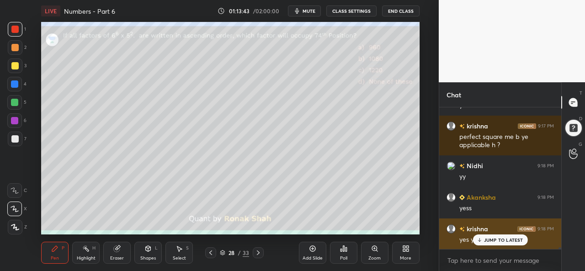
click at [491, 239] on p "JUMP TO LATEST" at bounding box center [503, 239] width 39 height 5
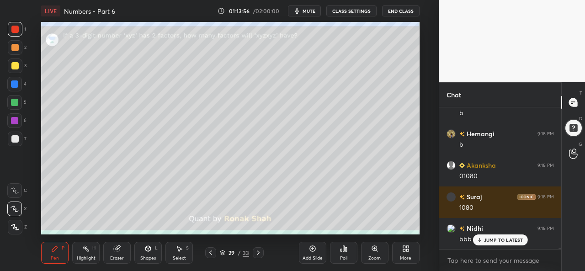
scroll to position [12995, 0]
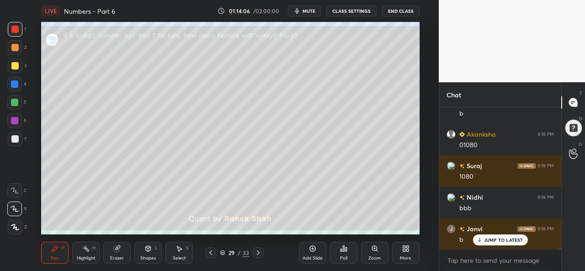
click at [487, 237] on div "JUMP TO LATEST" at bounding box center [499, 239] width 55 height 11
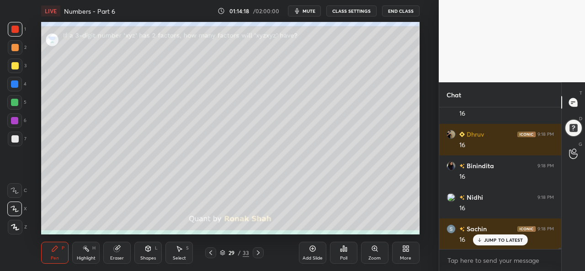
scroll to position [13342, 0]
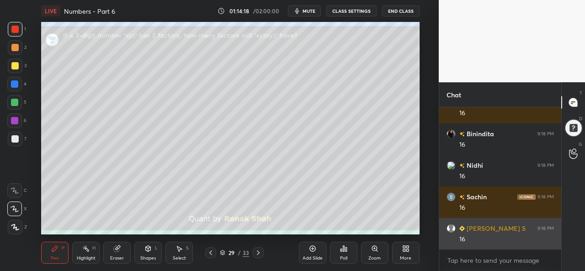
click at [496, 238] on div "16" at bounding box center [506, 239] width 95 height 9
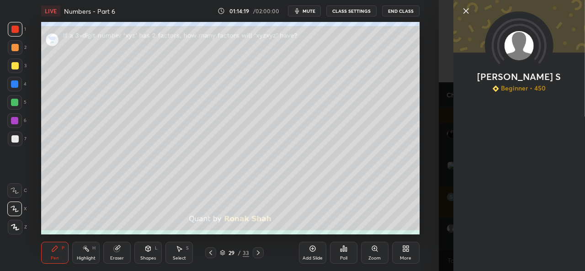
click at [467, 13] on icon at bounding box center [466, 11] width 5 height 5
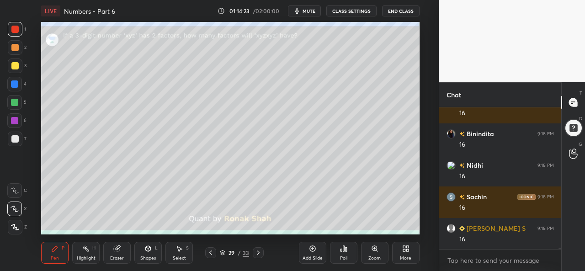
click at [15, 63] on div at bounding box center [14, 65] width 7 height 7
click at [11, 101] on div at bounding box center [14, 102] width 7 height 7
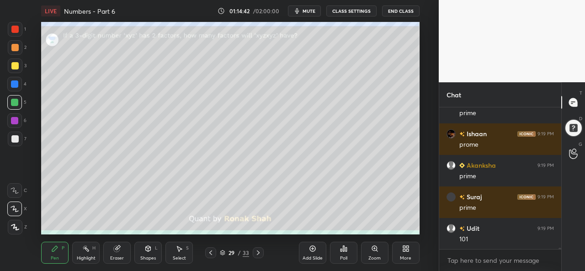
scroll to position [13625, 0]
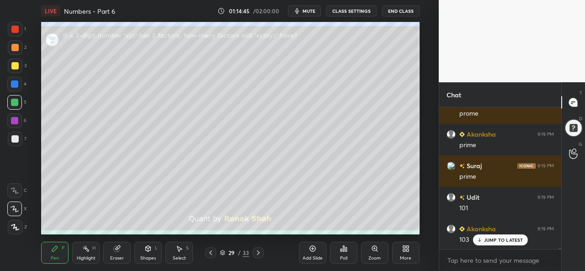
click at [16, 82] on div at bounding box center [14, 83] width 7 height 7
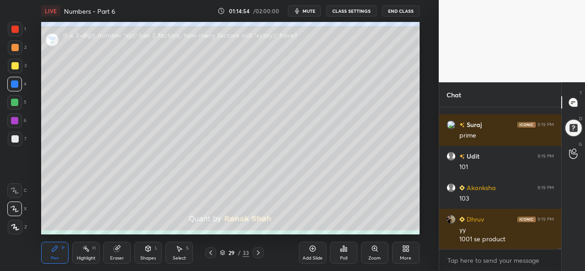
scroll to position [13697, 0]
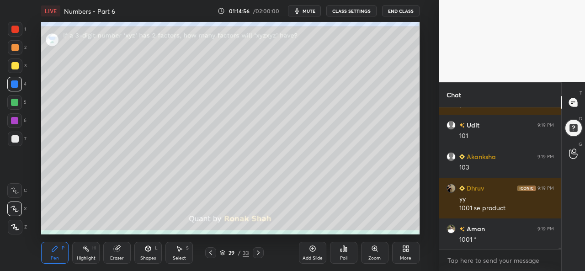
click at [14, 67] on div at bounding box center [14, 65] width 7 height 7
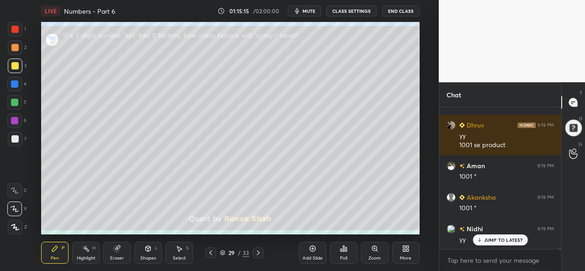
scroll to position [13792, 0]
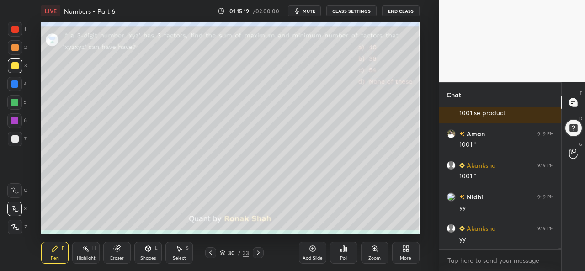
click at [15, 26] on div at bounding box center [14, 29] width 7 height 7
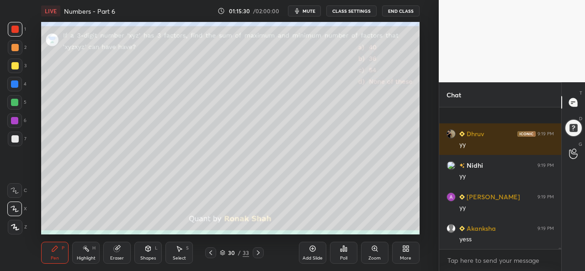
scroll to position [14044, 0]
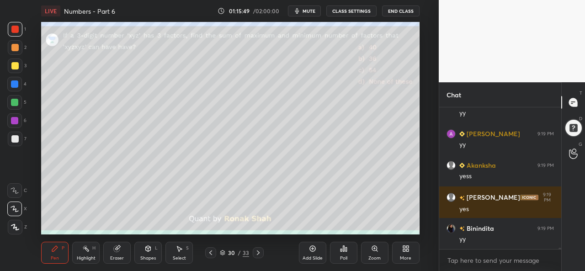
click at [340, 251] on icon at bounding box center [343, 248] width 7 height 7
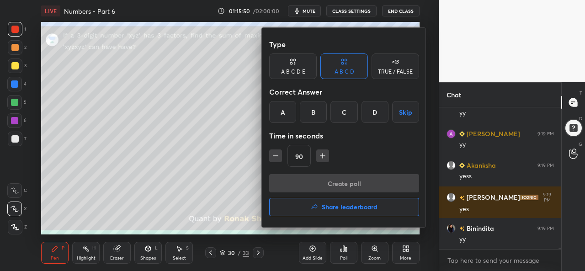
click at [275, 108] on div "A" at bounding box center [282, 112] width 27 height 22
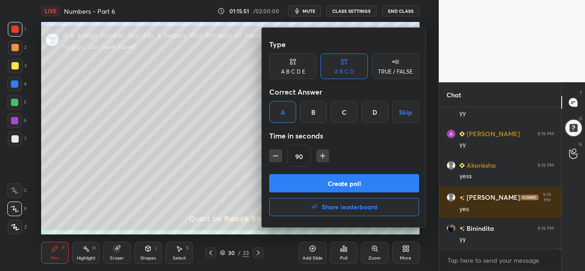
click at [273, 153] on icon "button" at bounding box center [275, 155] width 9 height 9
click at [277, 153] on icon "button" at bounding box center [275, 155] width 9 height 9
type input "60"
click at [343, 183] on button "Create poll" at bounding box center [344, 183] width 150 height 18
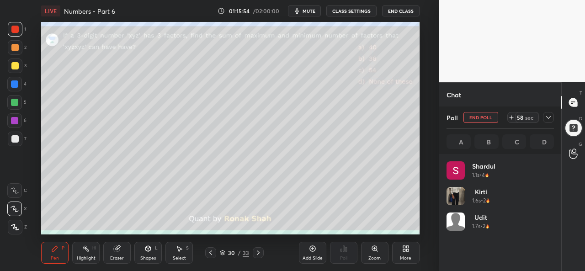
scroll to position [107, 105]
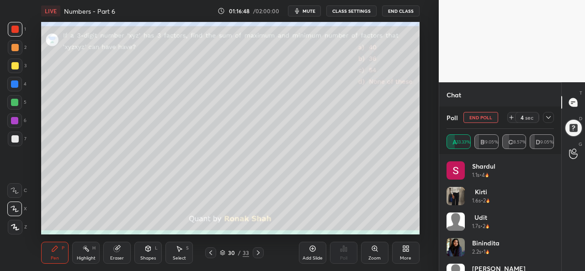
click at [547, 118] on icon at bounding box center [548, 117] width 7 height 7
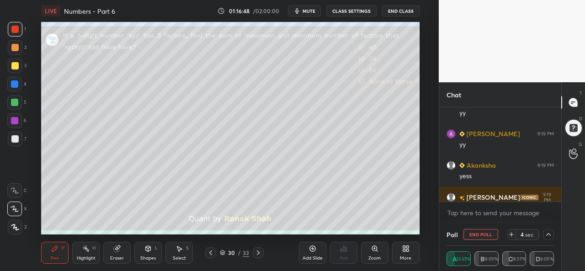
scroll to position [14092, 0]
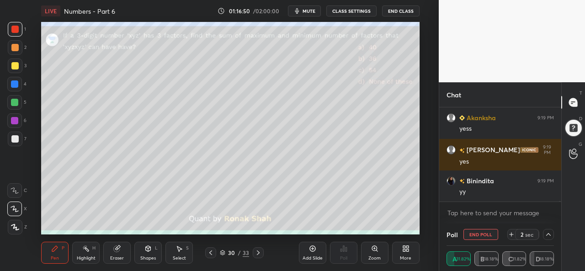
click at [179, 254] on div "Select S" at bounding box center [178, 253] width 27 height 22
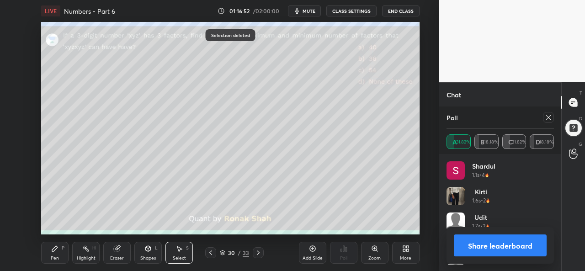
scroll to position [107, 105]
click at [56, 251] on icon at bounding box center [54, 248] width 7 height 7
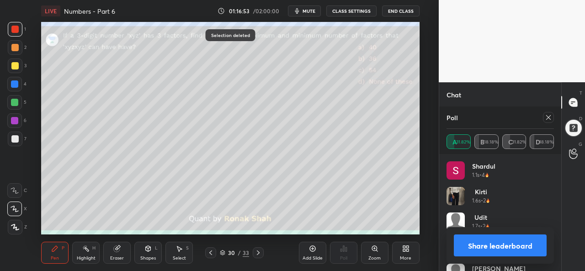
click at [548, 117] on icon at bounding box center [548, 117] width 5 height 5
type textarea "x"
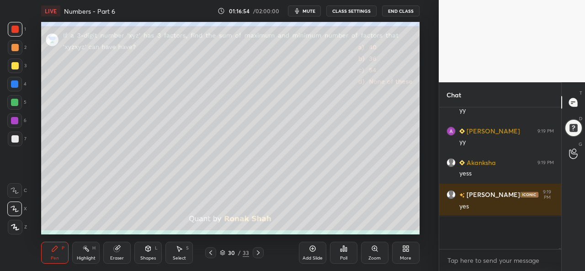
scroll to position [139, 119]
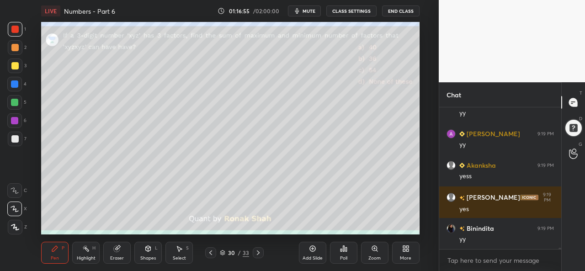
click at [15, 60] on div at bounding box center [15, 65] width 15 height 15
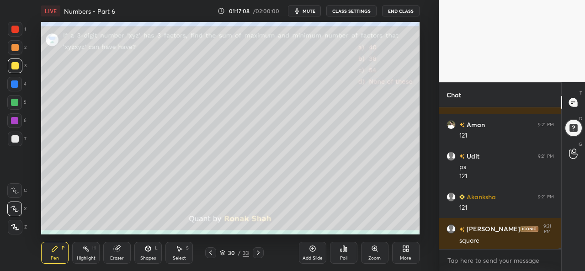
scroll to position [14274, 0]
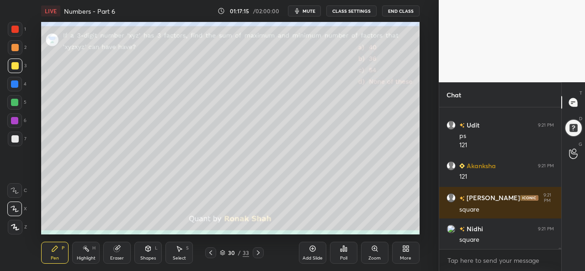
click at [18, 82] on div at bounding box center [14, 83] width 7 height 7
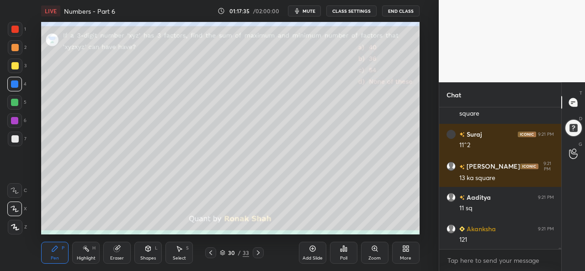
scroll to position [14432, 0]
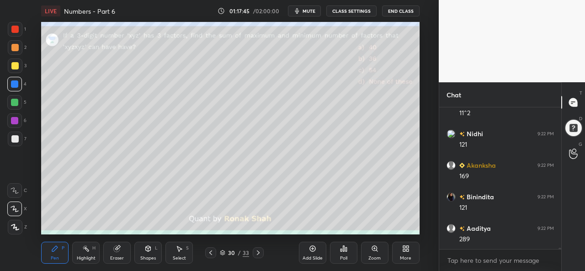
click at [15, 46] on div at bounding box center [14, 47] width 7 height 7
click at [16, 104] on div at bounding box center [14, 102] width 7 height 7
click at [15, 83] on div at bounding box center [14, 83] width 7 height 7
click at [16, 102] on div at bounding box center [14, 102] width 7 height 7
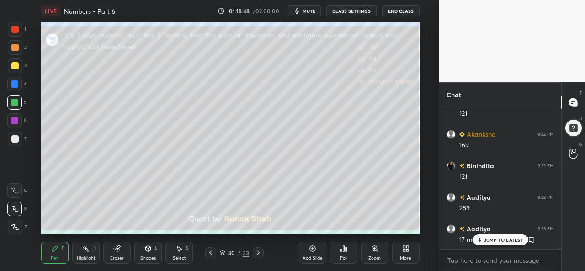
click at [487, 237] on p "JUMP TO LATEST" at bounding box center [503, 239] width 39 height 5
click at [16, 118] on div at bounding box center [14, 120] width 7 height 7
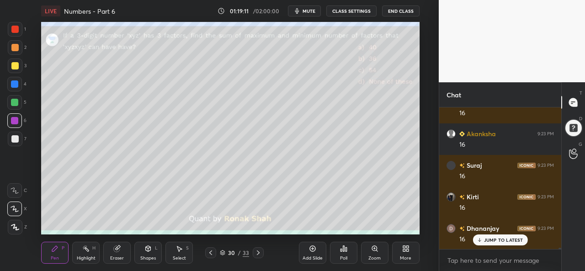
scroll to position [14904, 0]
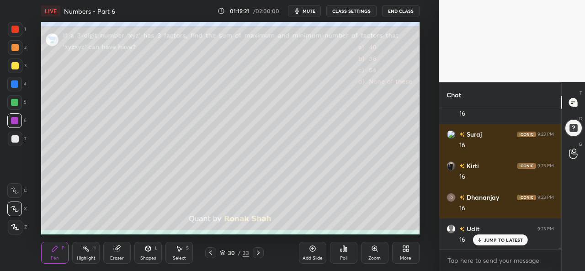
click at [319, 227] on div "Add Slide Poll Zoom More" at bounding box center [359, 252] width 121 height 51
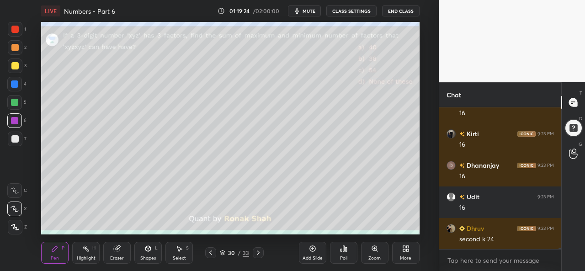
click at [15, 48] on div at bounding box center [14, 47] width 7 height 7
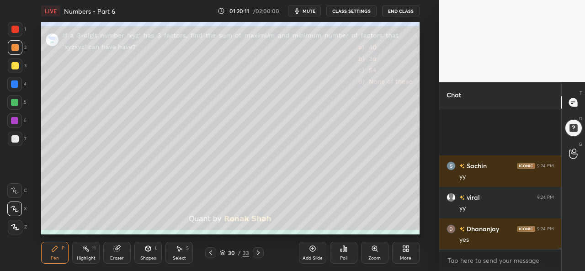
scroll to position [15756, 0]
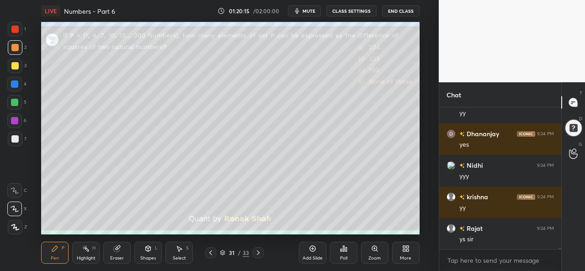
click at [15, 27] on div at bounding box center [14, 29] width 7 height 7
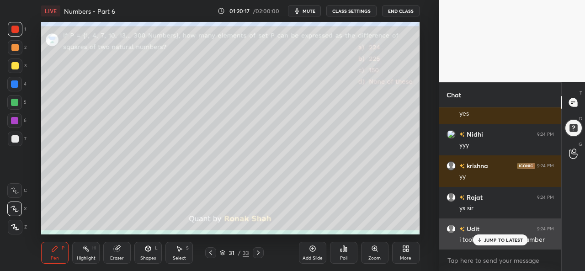
click at [490, 239] on p "JUMP TO LATEST" at bounding box center [503, 239] width 39 height 5
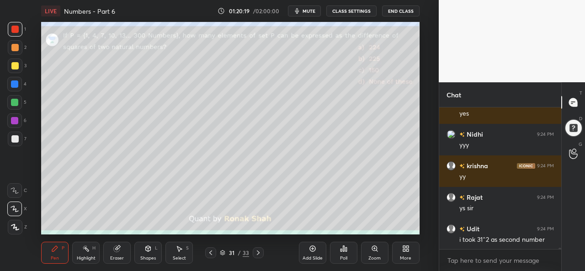
click at [179, 257] on div "Select" at bounding box center [179, 258] width 13 height 5
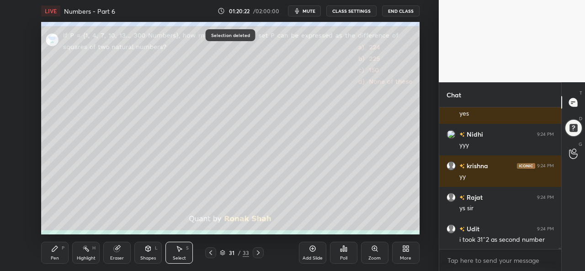
click at [53, 258] on div "Pen" at bounding box center [55, 258] width 8 height 5
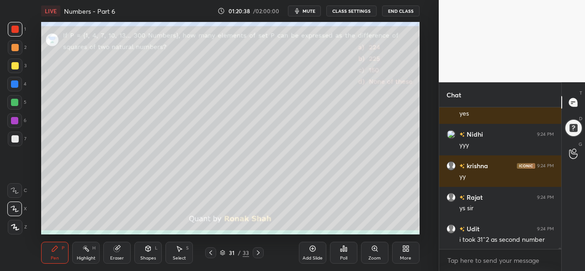
scroll to position [15819, 0]
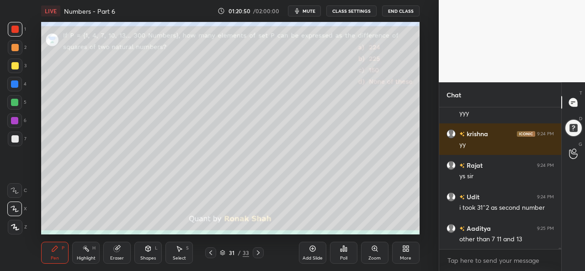
click at [345, 252] on icon at bounding box center [343, 248] width 7 height 7
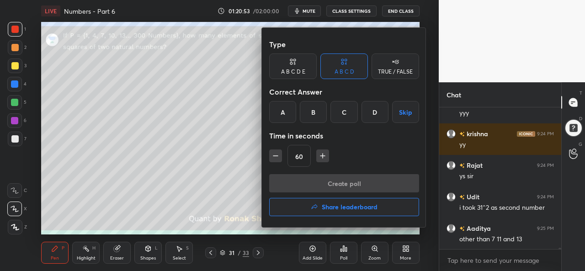
click at [165, 202] on div at bounding box center [292, 135] width 585 height 271
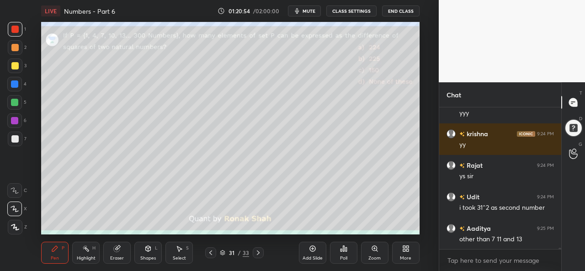
click at [344, 256] on div "Poll" at bounding box center [343, 258] width 7 height 5
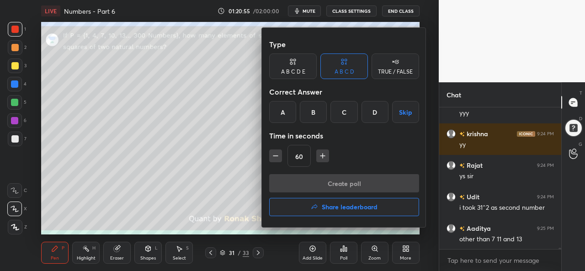
click at [287, 110] on div "A" at bounding box center [282, 112] width 27 height 22
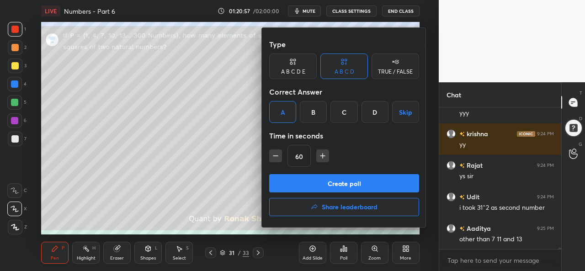
click at [323, 154] on icon "button" at bounding box center [322, 155] width 9 height 9
click at [323, 153] on icon "button" at bounding box center [322, 155] width 9 height 9
type input "90"
click at [350, 182] on button "Create poll" at bounding box center [344, 183] width 150 height 18
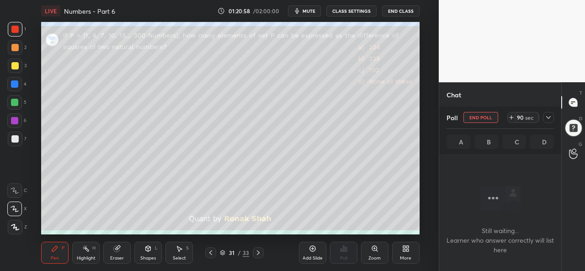
scroll to position [16, 119]
click at [548, 117] on icon at bounding box center [548, 117] width 7 height 7
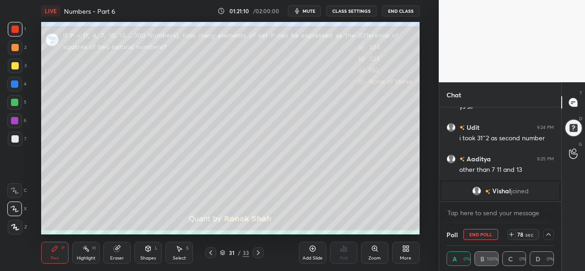
scroll to position [14912, 0]
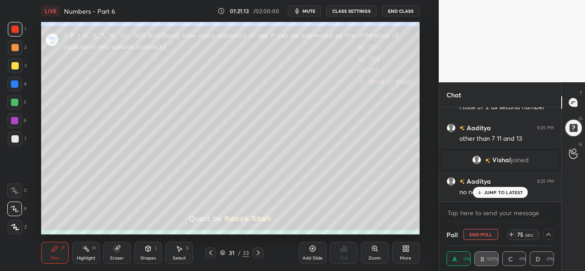
click at [494, 193] on p "JUMP TO LATEST" at bounding box center [503, 192] width 39 height 5
click at [548, 234] on icon at bounding box center [548, 234] width 7 height 7
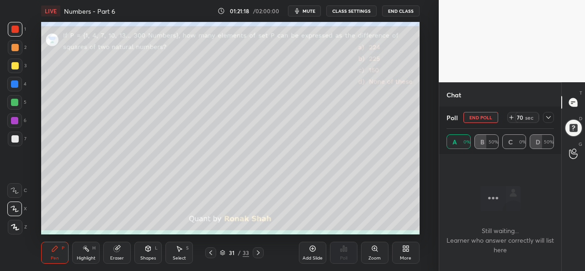
click at [549, 120] on icon at bounding box center [548, 117] width 7 height 7
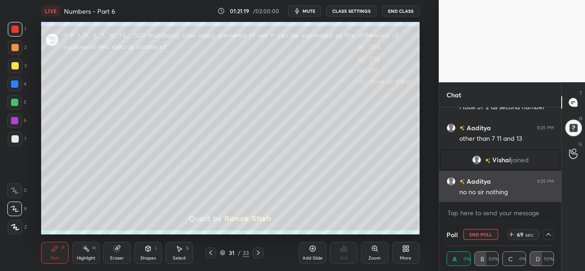
scroll to position [14930, 0]
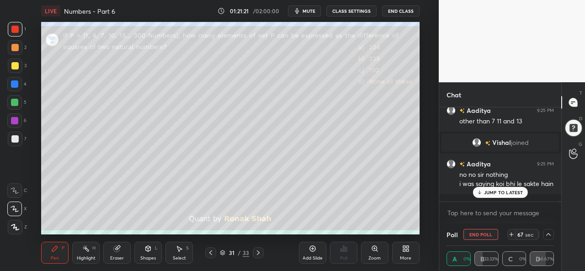
click at [511, 196] on div "JUMP TO LATEST" at bounding box center [499, 192] width 55 height 11
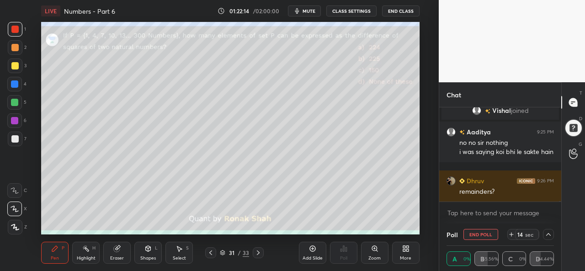
click at [550, 235] on icon at bounding box center [548, 234] width 7 height 7
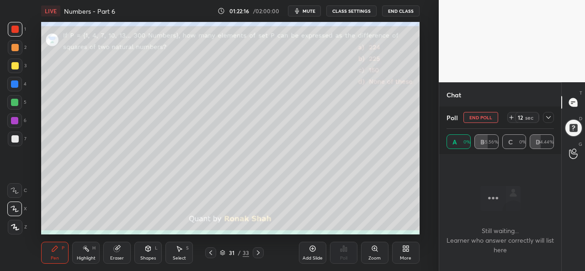
click at [481, 119] on button "End Poll" at bounding box center [480, 117] width 35 height 11
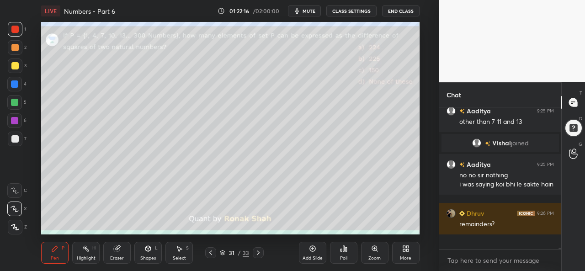
scroll to position [3, 3]
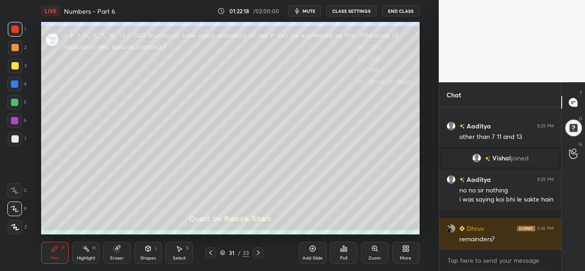
click at [15, 44] on div at bounding box center [14, 47] width 7 height 7
click at [17, 32] on div at bounding box center [14, 29] width 7 height 7
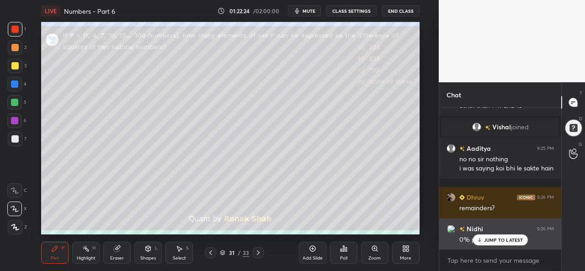
click at [495, 240] on p "JUMP TO LATEST" at bounding box center [503, 239] width 39 height 5
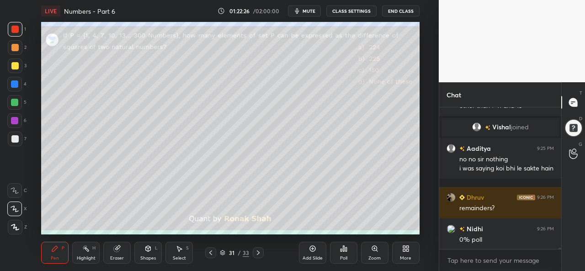
click at [9, 47] on div at bounding box center [15, 47] width 15 height 15
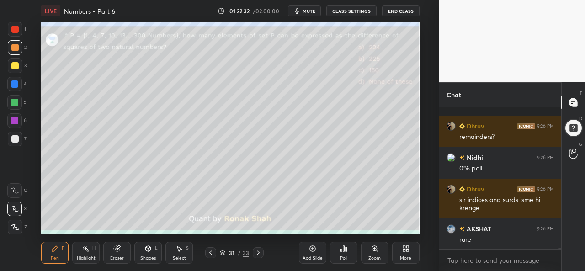
scroll to position [15049, 0]
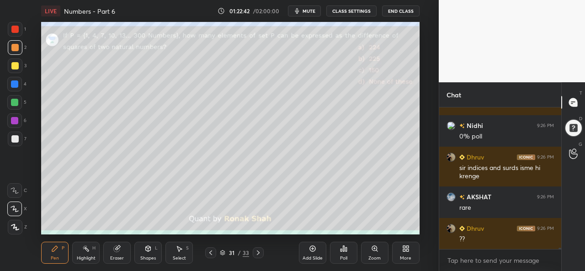
click at [13, 82] on div at bounding box center [14, 83] width 7 height 7
click at [16, 48] on div at bounding box center [14, 47] width 7 height 7
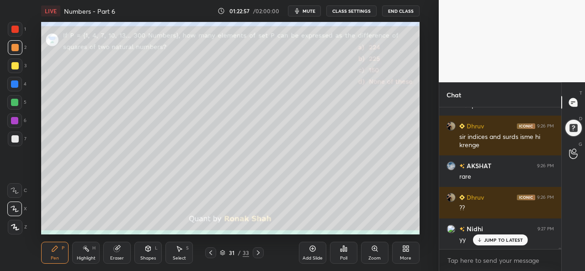
click at [11, 82] on div at bounding box center [14, 83] width 7 height 7
click at [16, 99] on div at bounding box center [14, 102] width 7 height 7
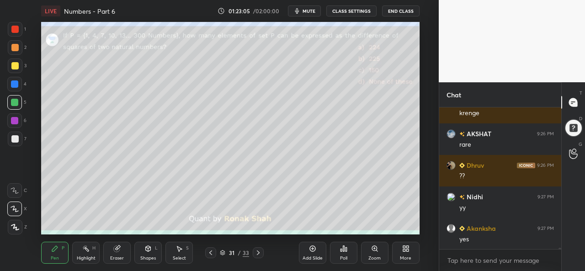
scroll to position [15143, 0]
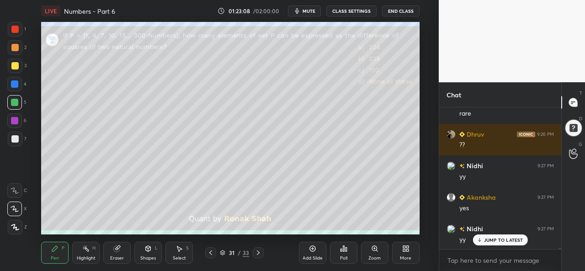
click at [16, 64] on div at bounding box center [14, 65] width 7 height 7
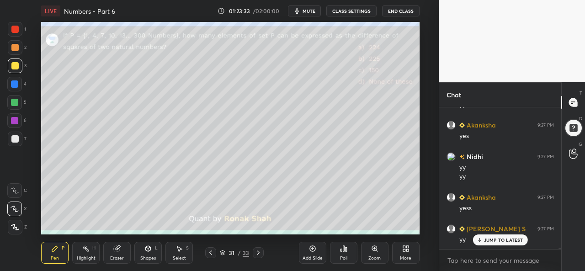
scroll to position [15247, 0]
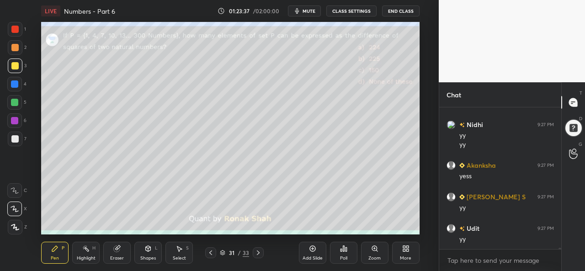
click at [14, 81] on div at bounding box center [14, 83] width 7 height 7
click at [17, 29] on div at bounding box center [14, 29] width 7 height 7
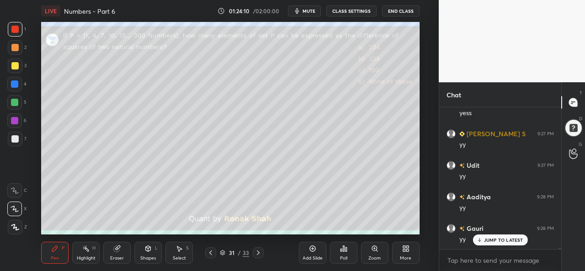
scroll to position [15341, 0]
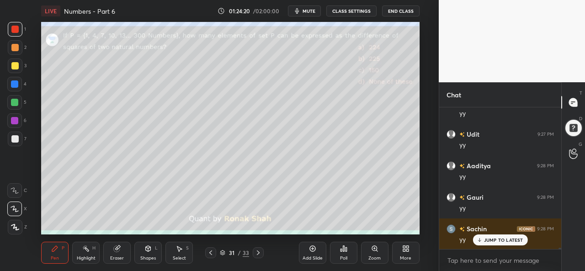
click at [16, 62] on div at bounding box center [15, 65] width 15 height 15
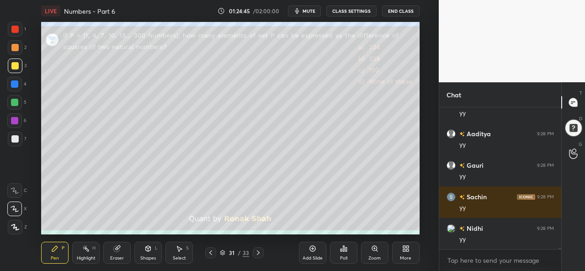
click at [11, 82] on div at bounding box center [14, 83] width 7 height 7
click at [310, 253] on div "Add Slide" at bounding box center [312, 253] width 27 height 22
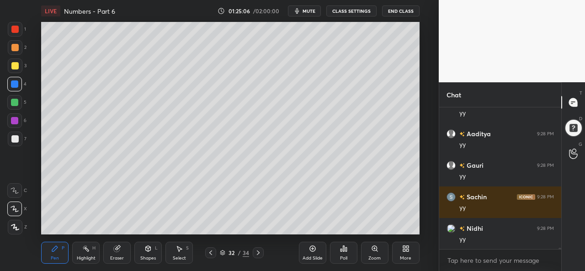
click at [16, 45] on div at bounding box center [14, 47] width 7 height 7
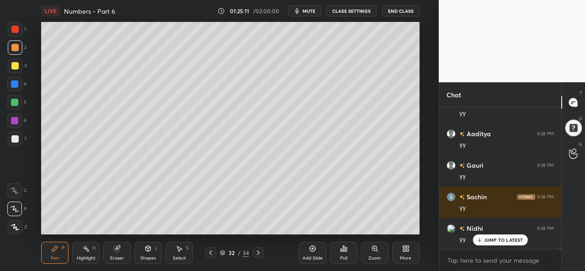
scroll to position [15404, 0]
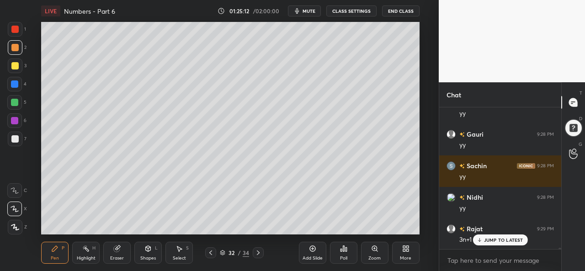
click at [12, 64] on div at bounding box center [14, 65] width 7 height 7
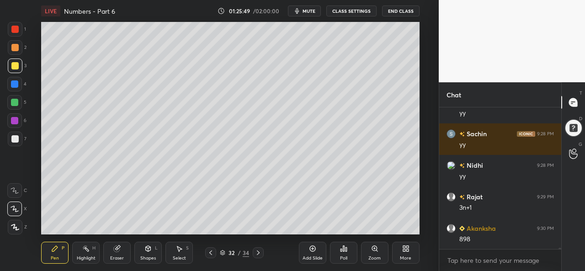
scroll to position [15467, 0]
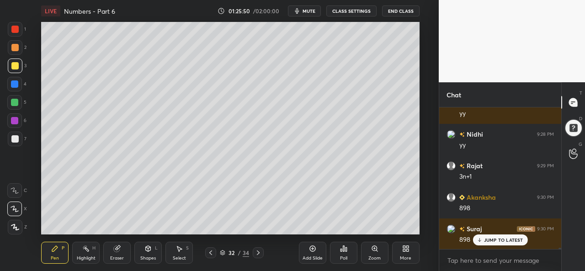
click at [15, 83] on div at bounding box center [14, 83] width 7 height 7
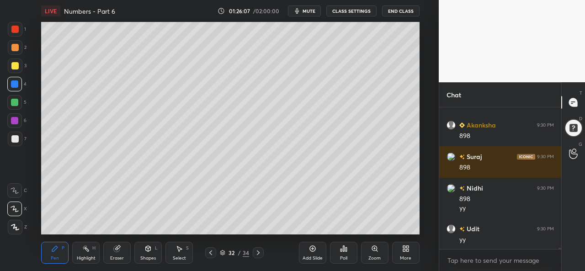
scroll to position [15571, 0]
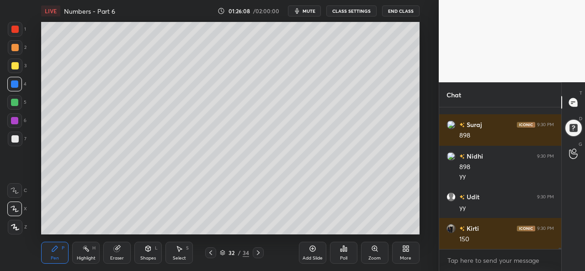
click at [13, 97] on div at bounding box center [14, 102] width 15 height 15
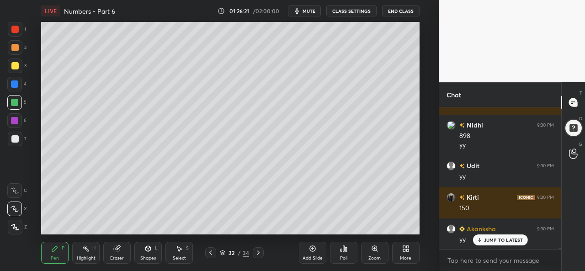
scroll to position [15634, 0]
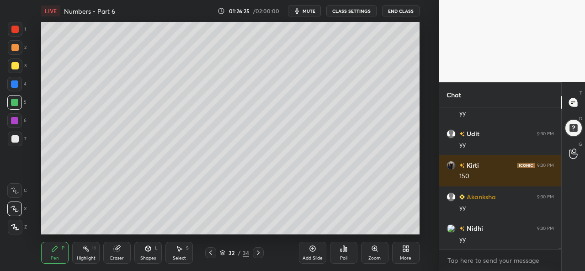
click at [16, 116] on div at bounding box center [14, 120] width 15 height 15
click at [311, 253] on div "Add Slide" at bounding box center [312, 253] width 27 height 22
click at [176, 253] on div "Select S" at bounding box center [178, 253] width 27 height 22
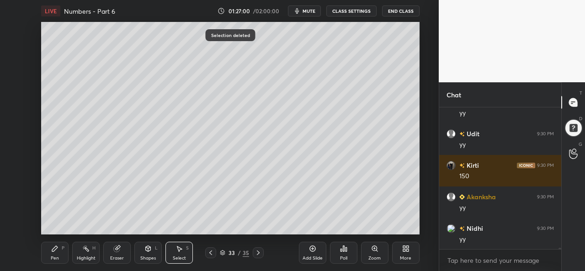
click at [53, 252] on icon at bounding box center [54, 248] width 7 height 7
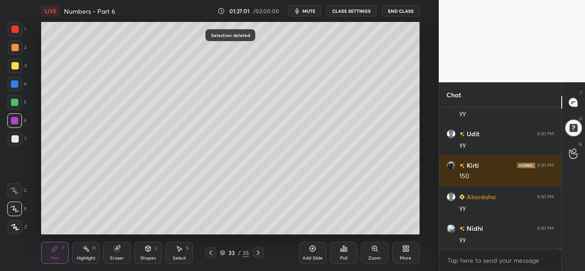
click at [15, 63] on div at bounding box center [14, 65] width 7 height 7
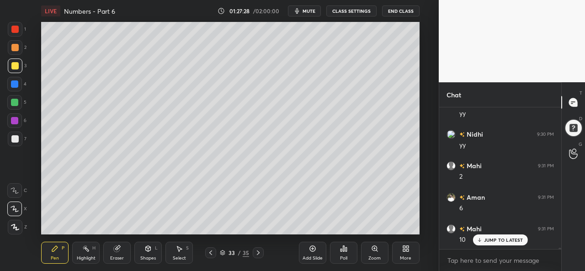
scroll to position [15737, 0]
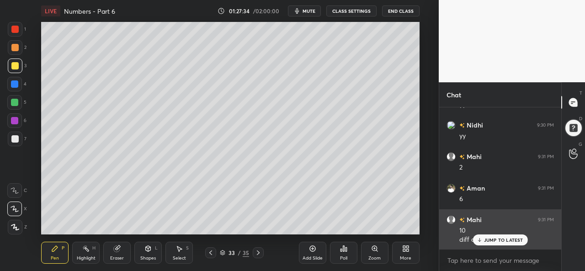
click at [489, 243] on p "JUMP TO LATEST" at bounding box center [503, 239] width 39 height 5
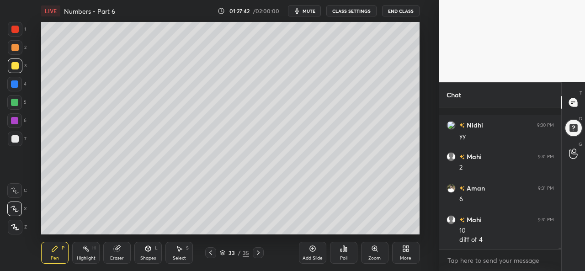
scroll to position [15778, 0]
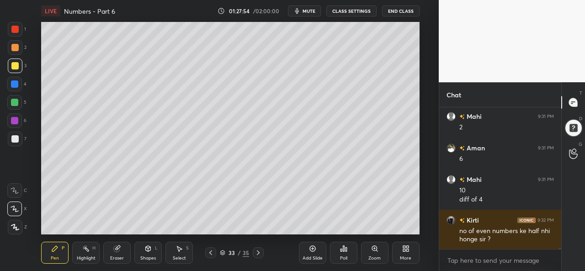
click at [14, 83] on div at bounding box center [14, 83] width 7 height 7
click at [179, 251] on icon at bounding box center [179, 248] width 5 height 5
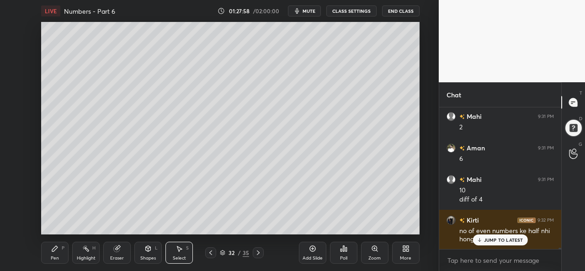
scroll to position [15809, 0]
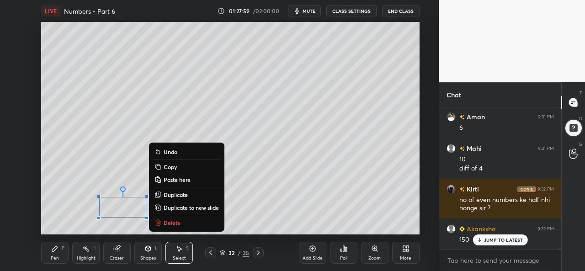
click at [44, 251] on div "Pen P" at bounding box center [54, 253] width 27 height 22
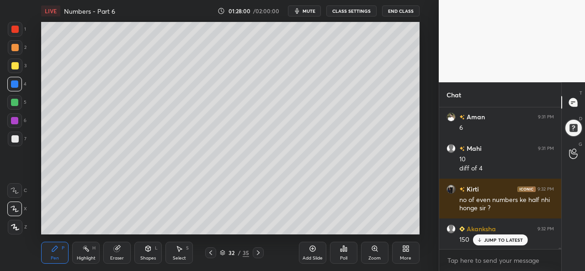
click at [21, 102] on div at bounding box center [14, 102] width 15 height 15
click at [16, 120] on div at bounding box center [14, 120] width 7 height 7
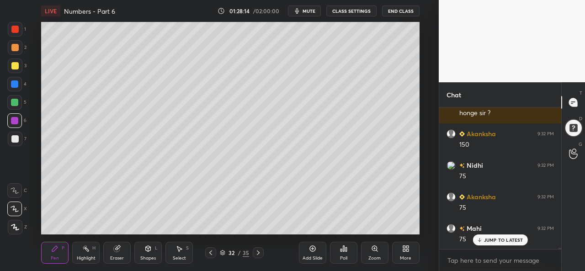
scroll to position [15935, 0]
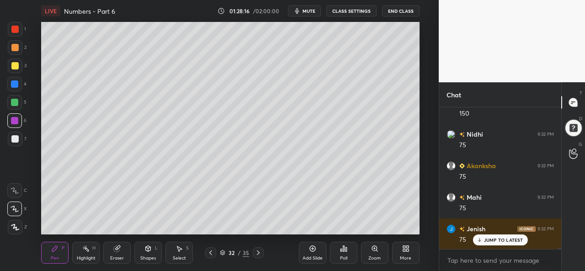
click at [16, 136] on div at bounding box center [14, 138] width 7 height 7
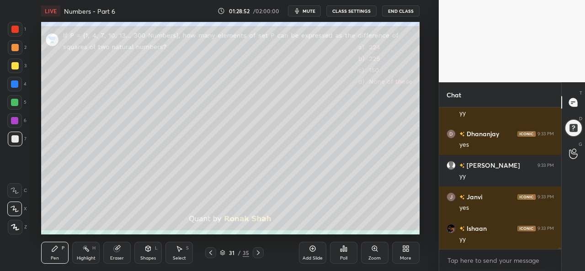
scroll to position [16313, 0]
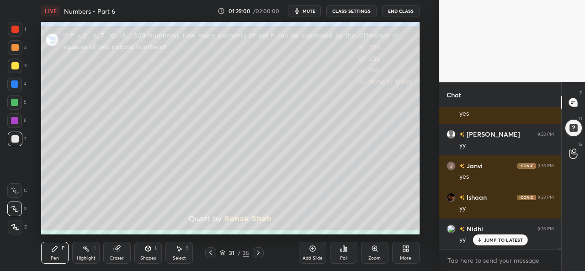
click at [497, 238] on p "JUMP TO LATEST" at bounding box center [503, 239] width 39 height 5
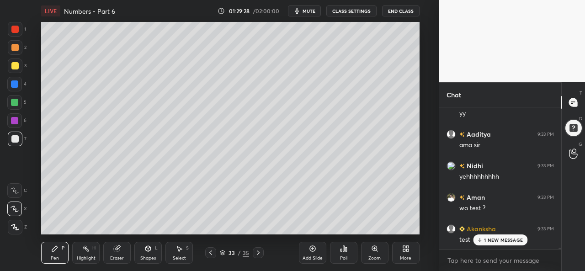
scroll to position [16471, 0]
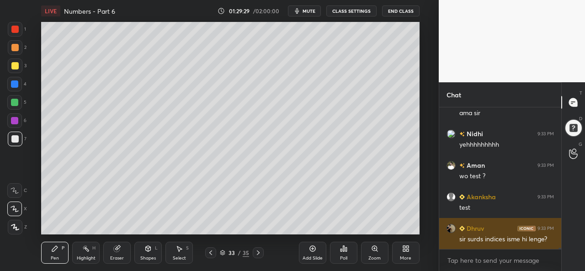
click at [490, 240] on div "sir surds indices isme hi lenge?" at bounding box center [506, 239] width 95 height 9
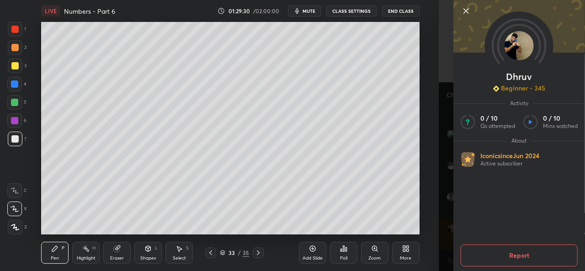
click at [469, 9] on icon at bounding box center [465, 10] width 11 height 11
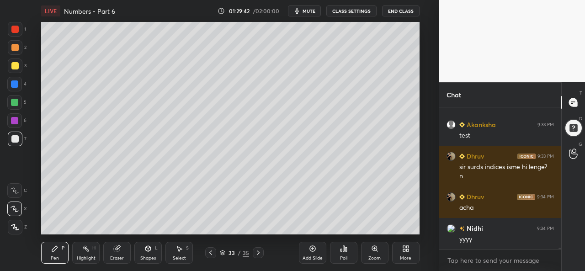
scroll to position [16574, 0]
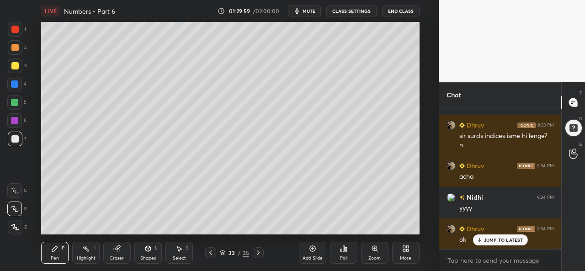
click at [313, 250] on icon at bounding box center [312, 248] width 7 height 7
click at [494, 239] on p "JUMP TO LATEST" at bounding box center [503, 239] width 39 height 5
click at [16, 28] on div at bounding box center [14, 29] width 7 height 7
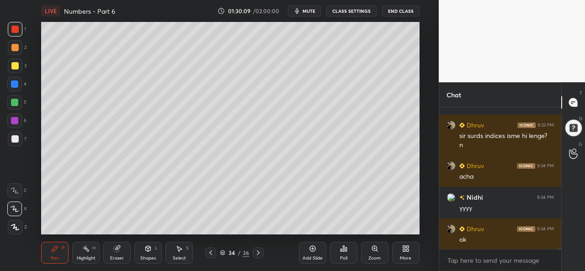
click at [17, 83] on div at bounding box center [14, 83] width 7 height 7
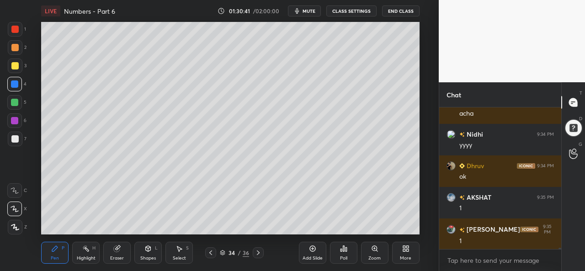
scroll to position [16669, 0]
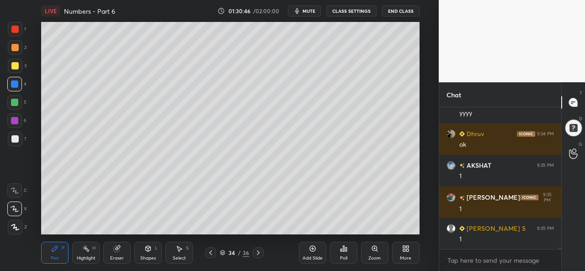
click at [181, 250] on icon at bounding box center [178, 248] width 7 height 7
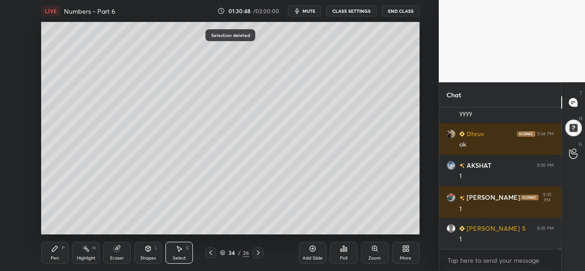
click at [53, 254] on div "Pen P" at bounding box center [54, 253] width 27 height 22
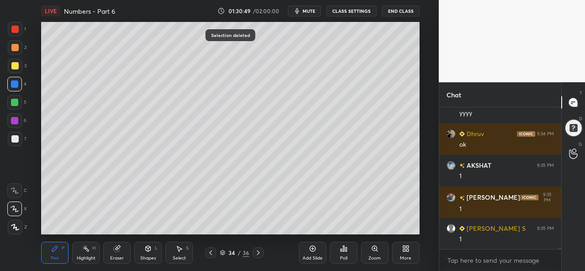
scroll to position [16700, 0]
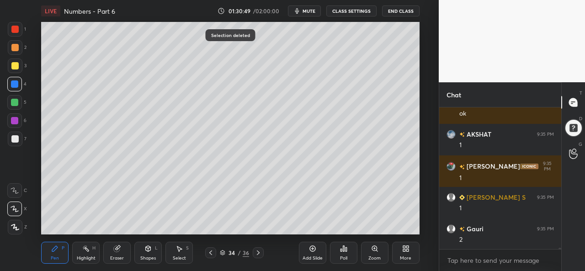
click at [16, 99] on div at bounding box center [14, 102] width 7 height 7
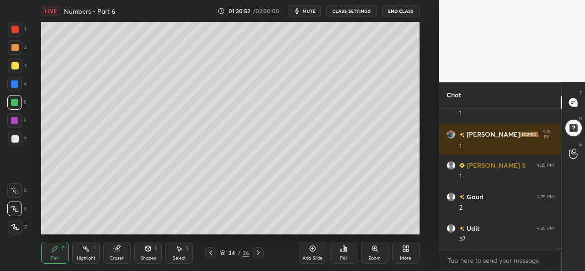
scroll to position [16763, 0]
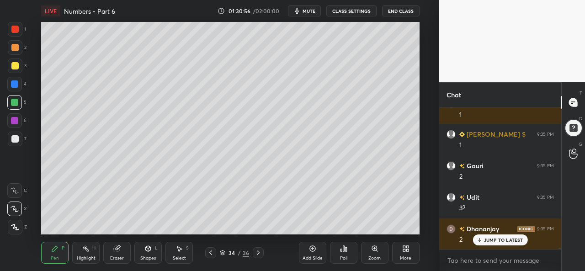
click at [178, 253] on div "Select S" at bounding box center [178, 253] width 27 height 22
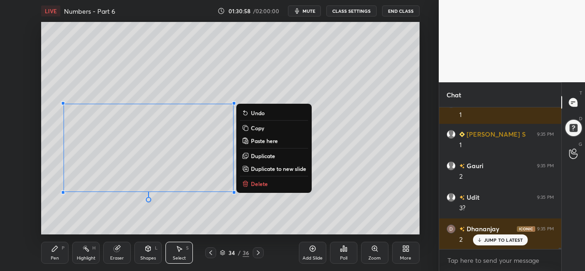
click at [38, 249] on div "LIVE Numbers - Part 6 01:30:58 / 02:00:00 mute CLASS SETTINGS End Class 0 ° Und…" at bounding box center [230, 135] width 402 height 271
click at [48, 249] on div "Pen P" at bounding box center [54, 253] width 27 height 22
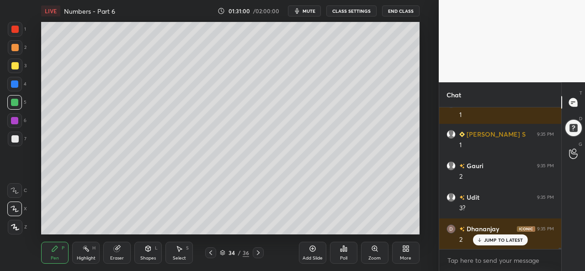
click at [14, 64] on div at bounding box center [14, 65] width 7 height 7
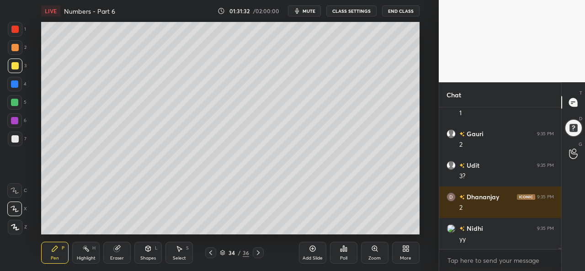
click at [16, 100] on div at bounding box center [14, 102] width 7 height 7
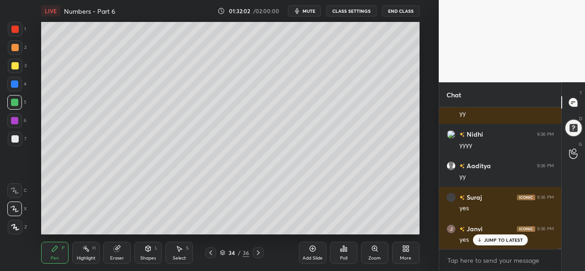
scroll to position [17300, 0]
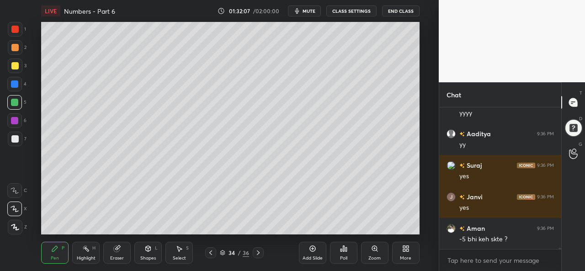
click at [11, 65] on div at bounding box center [14, 65] width 7 height 7
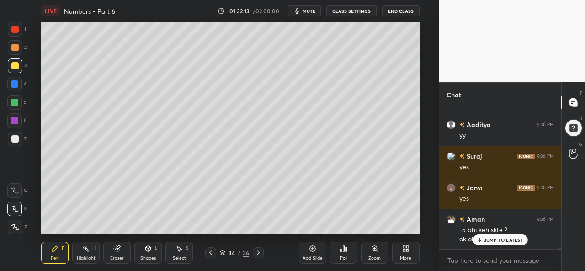
scroll to position [17340, 0]
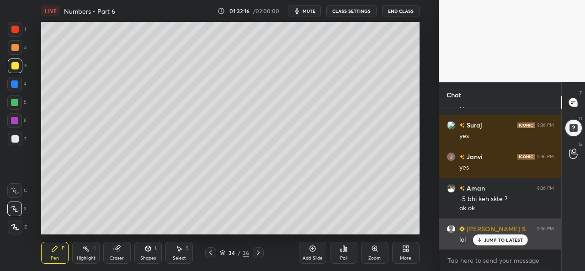
click at [493, 238] on p "JUMP TO LATEST" at bounding box center [503, 239] width 39 height 5
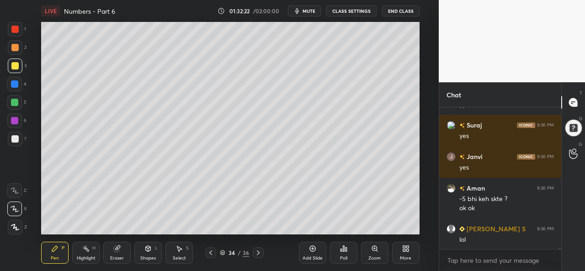
scroll to position [17372, 0]
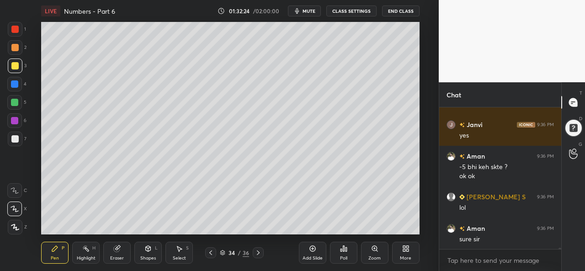
click at [313, 254] on div "Add Slide" at bounding box center [312, 253] width 27 height 22
click at [14, 81] on div at bounding box center [14, 83] width 7 height 7
click at [17, 62] on div at bounding box center [14, 65] width 7 height 7
click at [12, 46] on div at bounding box center [14, 47] width 7 height 7
click at [17, 102] on div at bounding box center [14, 102] width 7 height 7
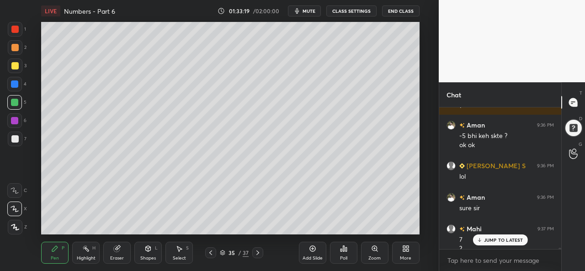
scroll to position [17412, 0]
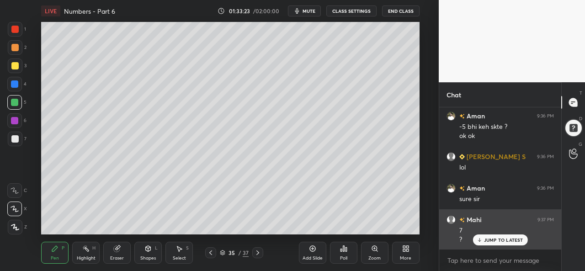
click at [496, 241] on p "JUMP TO LATEST" at bounding box center [503, 239] width 39 height 5
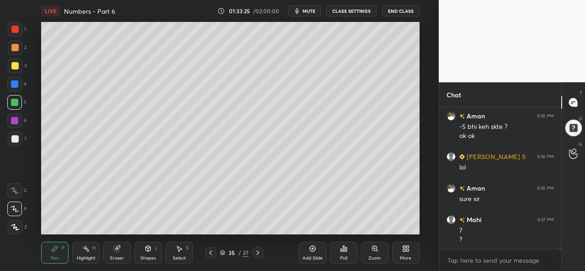
click at [15, 63] on div at bounding box center [14, 65] width 7 height 7
click at [12, 46] on div at bounding box center [14, 47] width 7 height 7
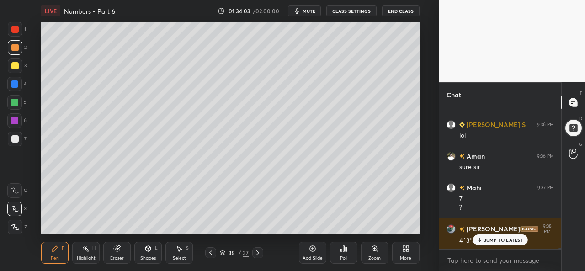
scroll to position [17475, 0]
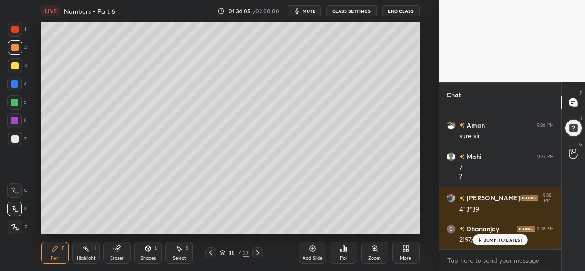
click at [491, 239] on p "JUMP TO LATEST" at bounding box center [503, 239] width 39 height 5
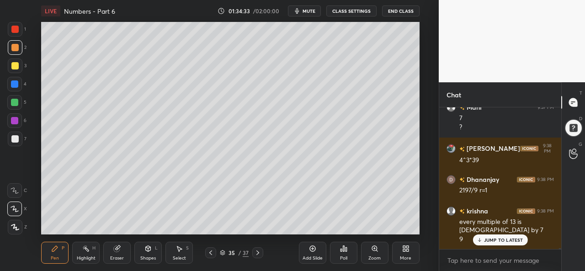
scroll to position [17556, 0]
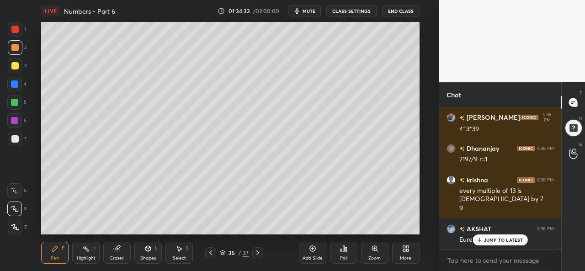
click at [17, 82] on div at bounding box center [14, 83] width 7 height 7
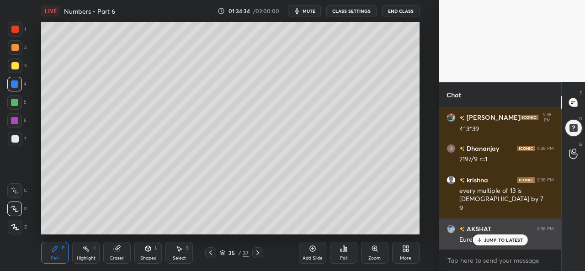
scroll to position [17588, 0]
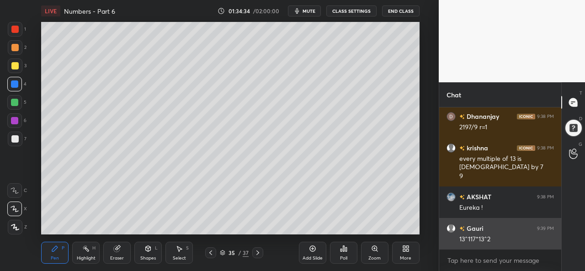
click at [490, 240] on div "13^117*13^2" at bounding box center [506, 239] width 95 height 9
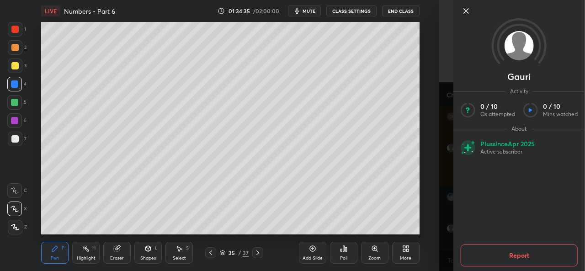
click at [467, 9] on icon at bounding box center [465, 10] width 11 height 11
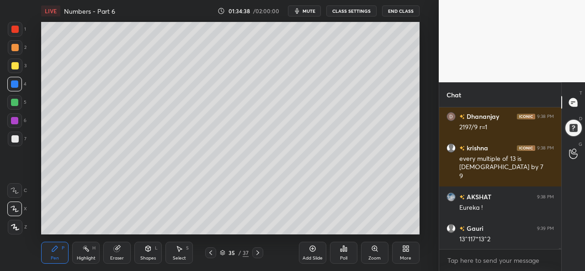
click at [179, 249] on icon at bounding box center [179, 248] width 5 height 5
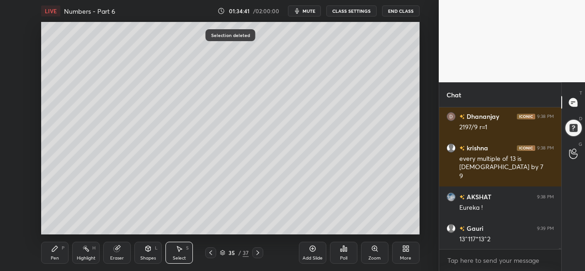
click at [48, 256] on div "Pen P" at bounding box center [54, 253] width 27 height 22
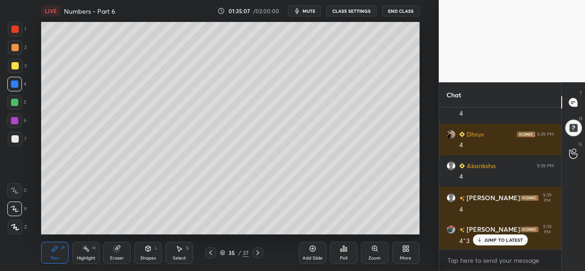
scroll to position [17966, 0]
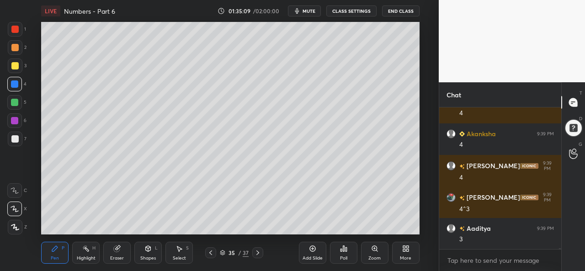
click at [13, 103] on div at bounding box center [14, 102] width 7 height 7
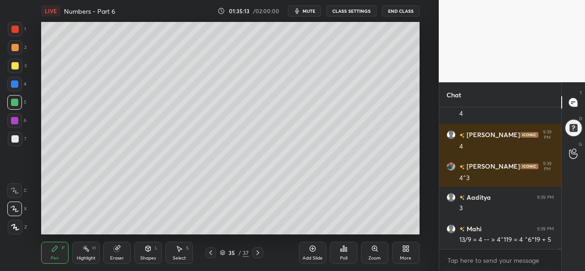
scroll to position [18029, 0]
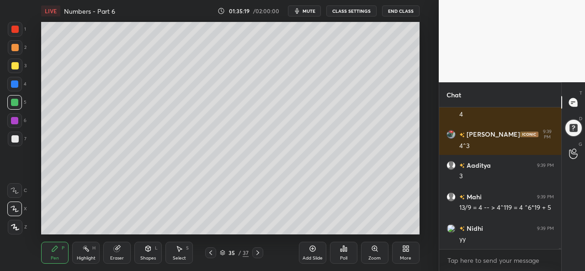
click at [310, 252] on icon at bounding box center [312, 248] width 7 height 7
click at [13, 67] on div at bounding box center [14, 65] width 7 height 7
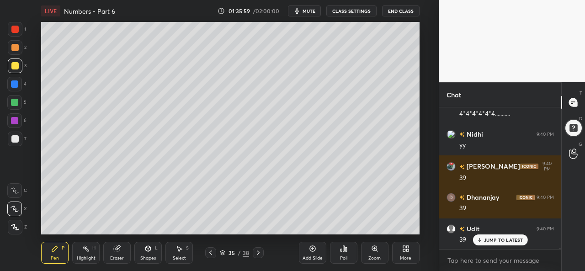
scroll to position [18249, 0]
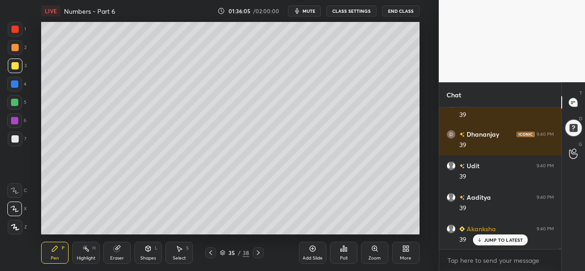
click at [14, 138] on div at bounding box center [14, 138] width 7 height 7
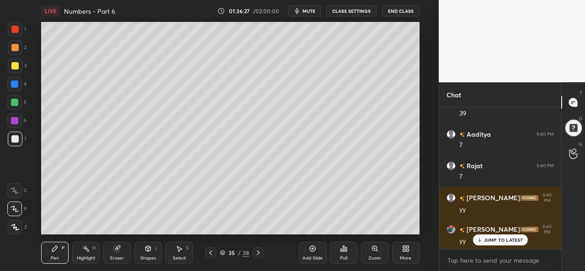
scroll to position [18407, 0]
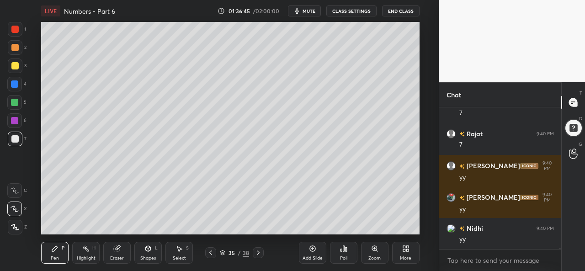
click at [258, 252] on icon at bounding box center [258, 252] width 3 height 5
click at [258, 251] on icon at bounding box center [257, 252] width 7 height 7
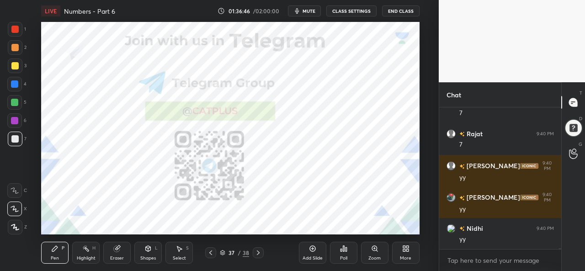
click at [215, 253] on div at bounding box center [210, 252] width 11 height 11
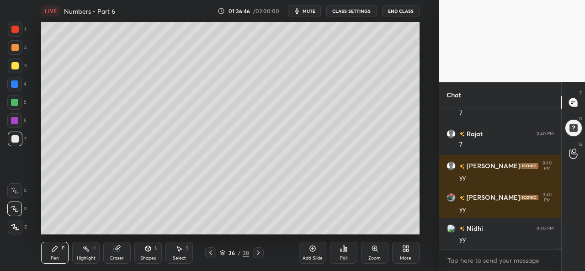
click at [314, 251] on icon at bounding box center [312, 249] width 6 height 6
click at [19, 105] on div at bounding box center [14, 102] width 15 height 15
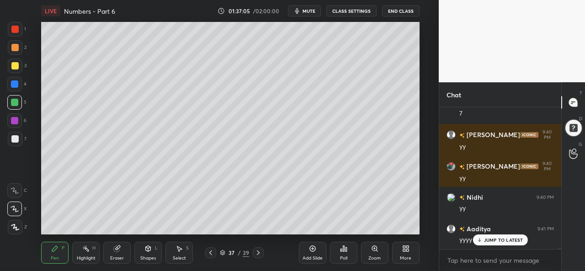
scroll to position [18478, 0]
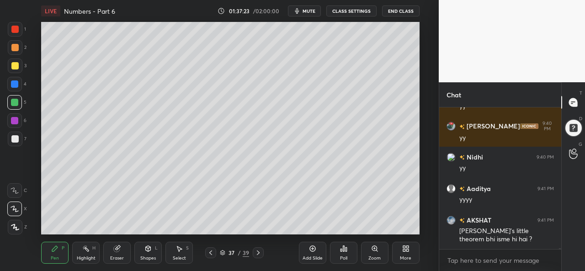
click at [16, 121] on div at bounding box center [14, 120] width 7 height 7
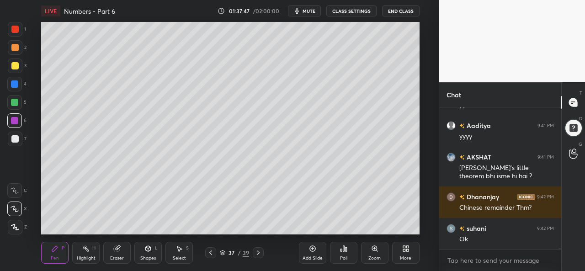
scroll to position [18563, 0]
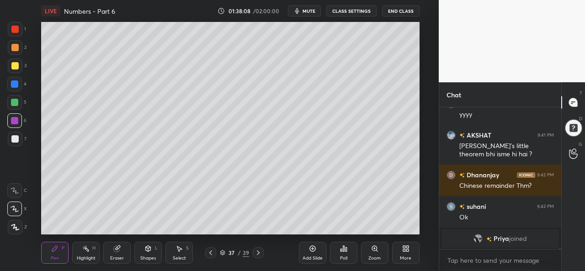
click at [313, 253] on div "Add Slide" at bounding box center [312, 253] width 27 height 22
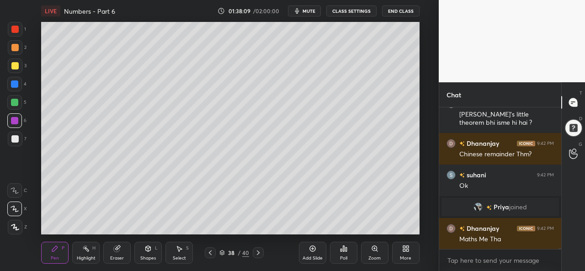
scroll to position [17509, 0]
click at [14, 65] on div at bounding box center [14, 65] width 7 height 7
click at [17, 29] on div at bounding box center [14, 29] width 7 height 7
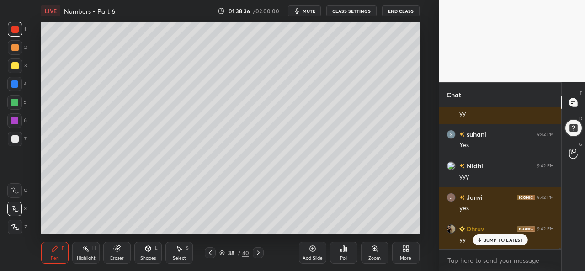
scroll to position [17855, 0]
click at [18, 63] on div at bounding box center [15, 65] width 15 height 15
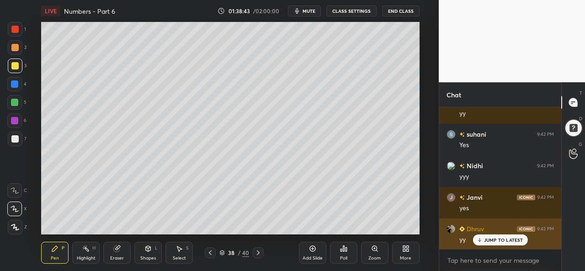
click at [493, 240] on p "JUMP TO LATEST" at bounding box center [503, 239] width 39 height 5
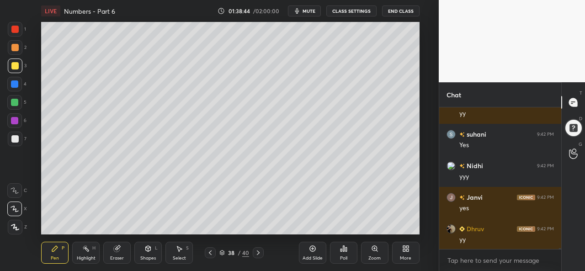
click at [14, 104] on div at bounding box center [14, 102] width 7 height 7
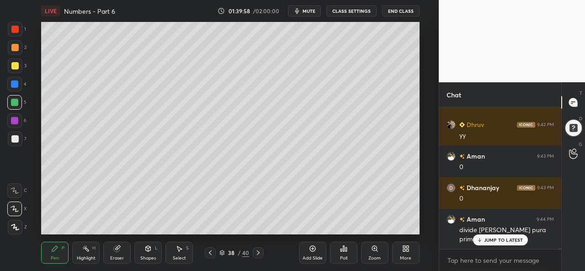
scroll to position [17990, 0]
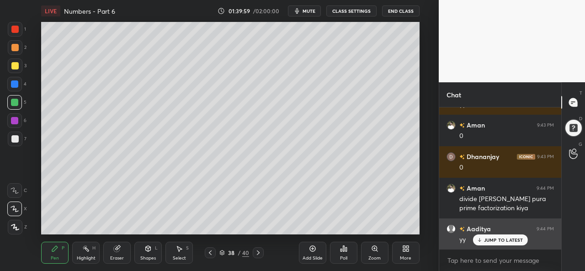
click at [487, 237] on p "JUMP TO LATEST" at bounding box center [503, 239] width 39 height 5
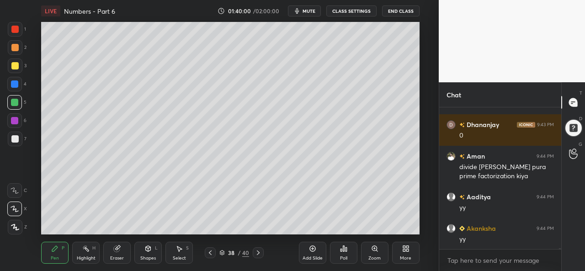
click at [15, 64] on div at bounding box center [14, 65] width 7 height 7
click at [14, 100] on div at bounding box center [14, 102] width 7 height 7
click at [14, 28] on div at bounding box center [14, 29] width 7 height 7
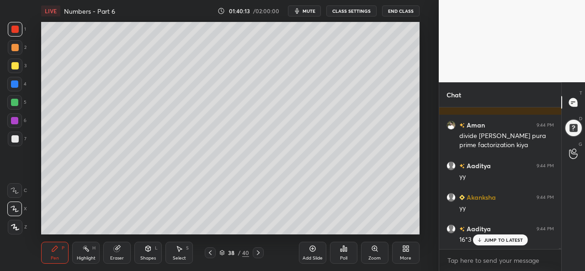
click at [14, 81] on div at bounding box center [14, 83] width 7 height 7
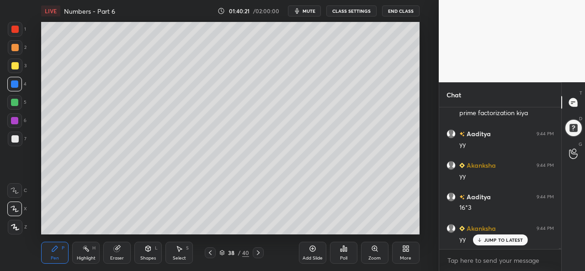
scroll to position [18117, 0]
click at [14, 140] on div at bounding box center [14, 138] width 7 height 7
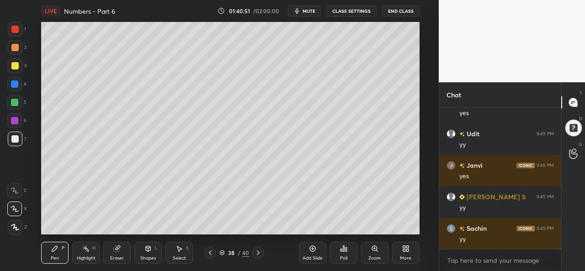
scroll to position [18432, 0]
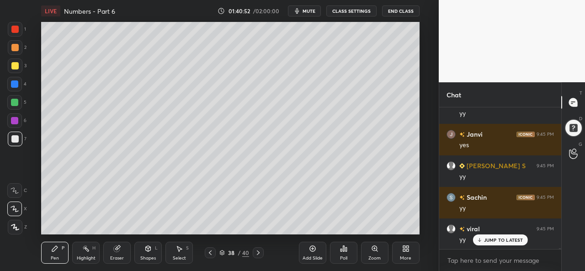
click at [312, 250] on icon at bounding box center [312, 248] width 7 height 7
click at [14, 62] on div at bounding box center [15, 65] width 15 height 15
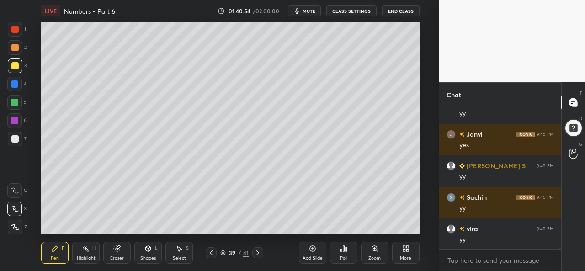
scroll to position [18464, 0]
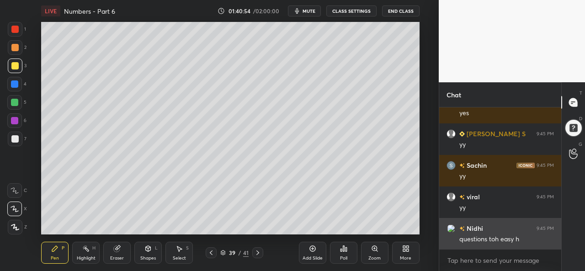
click at [494, 238] on div "questions toh easy h" at bounding box center [506, 239] width 95 height 9
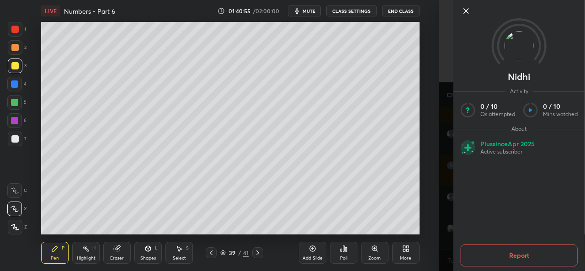
click at [463, 12] on icon at bounding box center [465, 10] width 11 height 11
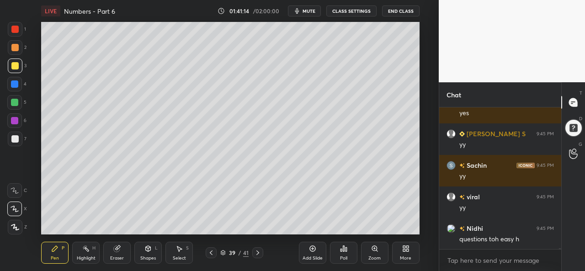
click at [18, 81] on div at bounding box center [14, 83] width 7 height 7
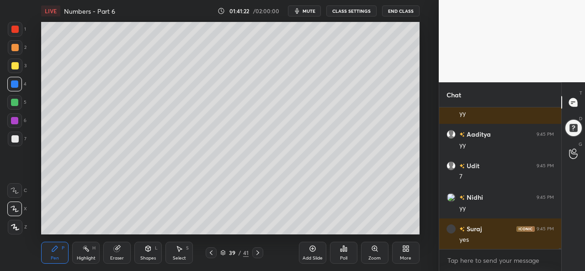
scroll to position [18662, 0]
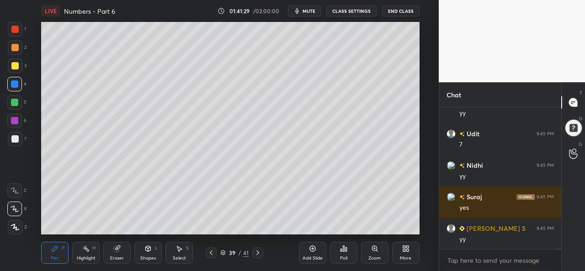
click at [14, 99] on div at bounding box center [14, 102] width 7 height 7
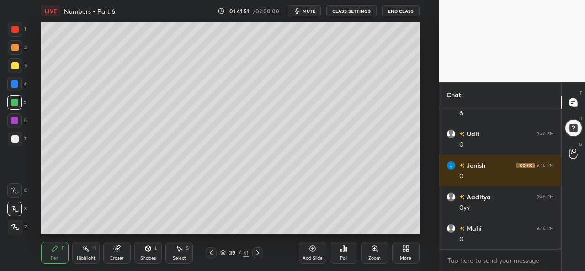
scroll to position [19134, 0]
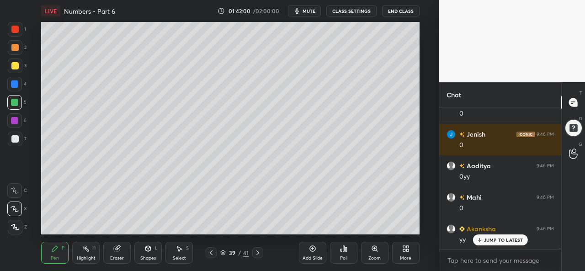
click at [20, 26] on div at bounding box center [15, 29] width 15 height 15
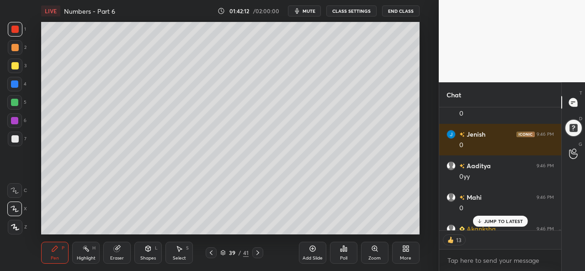
click at [16, 119] on div at bounding box center [14, 120] width 7 height 7
click at [365, 233] on div "Add Slide Poll Zoom More" at bounding box center [359, 252] width 121 height 51
click at [367, 230] on div "Add Slide Poll Zoom More" at bounding box center [359, 252] width 121 height 51
click at [372, 233] on div "Add Slide Poll Zoom More" at bounding box center [359, 252] width 121 height 51
click at [388, 228] on div "Add Slide Poll Zoom More" at bounding box center [359, 252] width 121 height 51
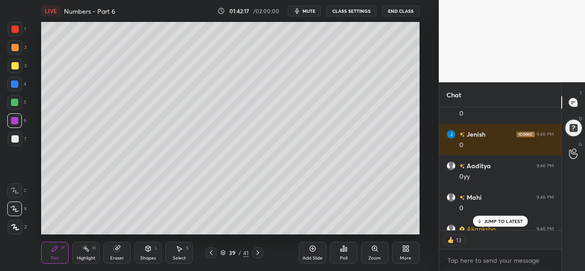
click at [397, 227] on div "Add Slide Poll Zoom More" at bounding box center [359, 252] width 121 height 51
click at [399, 227] on div "Add Slide Poll Zoom More" at bounding box center [359, 252] width 121 height 51
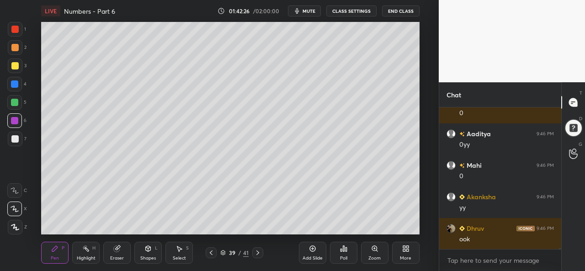
scroll to position [19197, 0]
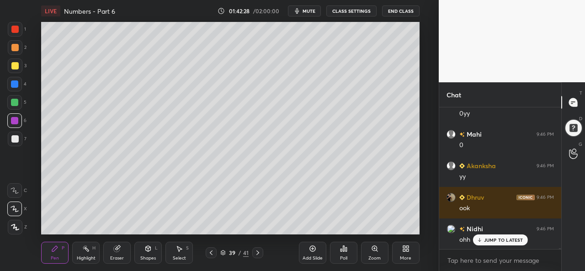
click at [487, 240] on p "JUMP TO LATEST" at bounding box center [503, 239] width 39 height 5
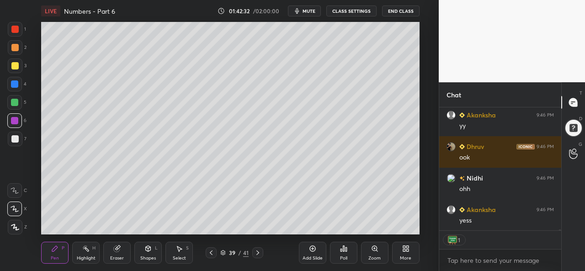
scroll to position [19280, 0]
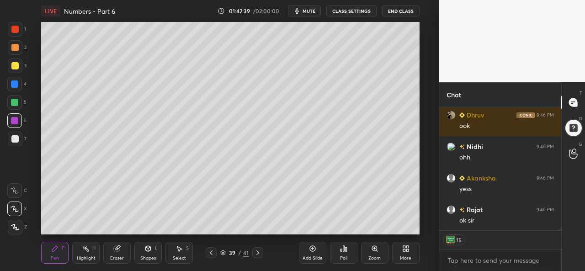
click at [419, 54] on div "Setting up your live class Poll for secs No correct answer Start poll" at bounding box center [230, 128] width 402 height 212
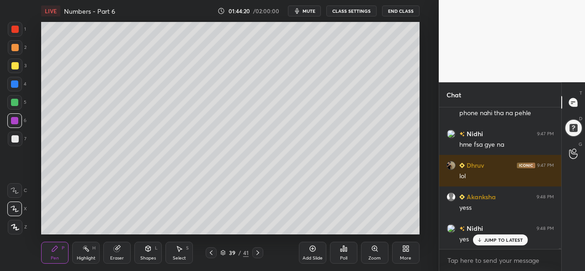
scroll to position [19513, 0]
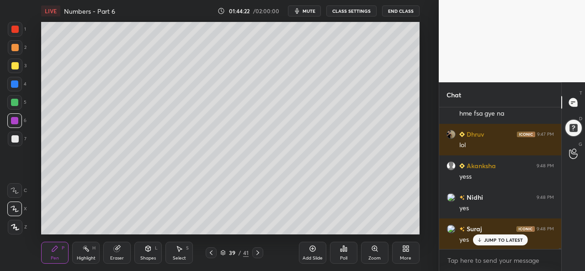
click at [314, 254] on div "Add Slide" at bounding box center [312, 253] width 27 height 22
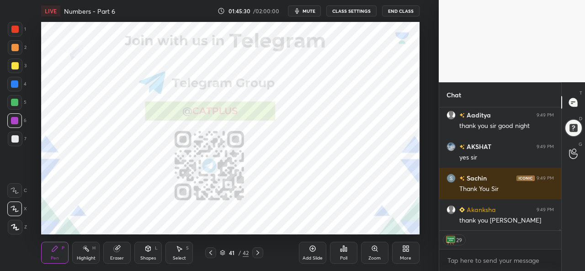
scroll to position [19982, 0]
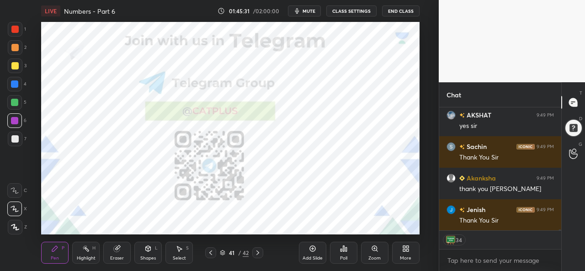
click at [397, 11] on button "End Class" at bounding box center [400, 10] width 37 height 11
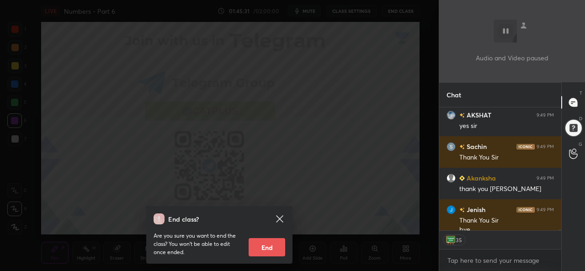
scroll to position [19991, 0]
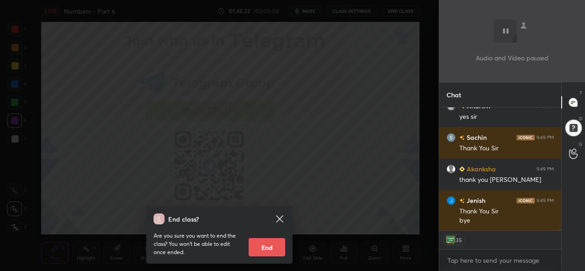
click at [274, 246] on button "End" at bounding box center [267, 247] width 37 height 18
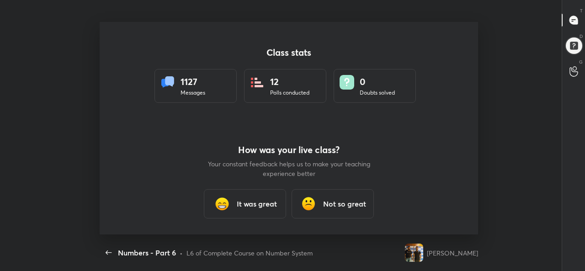
scroll to position [0, 0]
type textarea "x"
click at [247, 202] on h3 "It was great" at bounding box center [257, 203] width 40 height 11
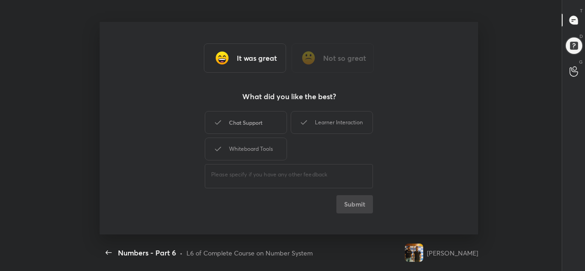
click at [232, 119] on div "Chat Support" at bounding box center [246, 122] width 82 height 23
click at [350, 205] on button "Submit" at bounding box center [354, 204] width 37 height 18
